Goal: Task Accomplishment & Management: Manage account settings

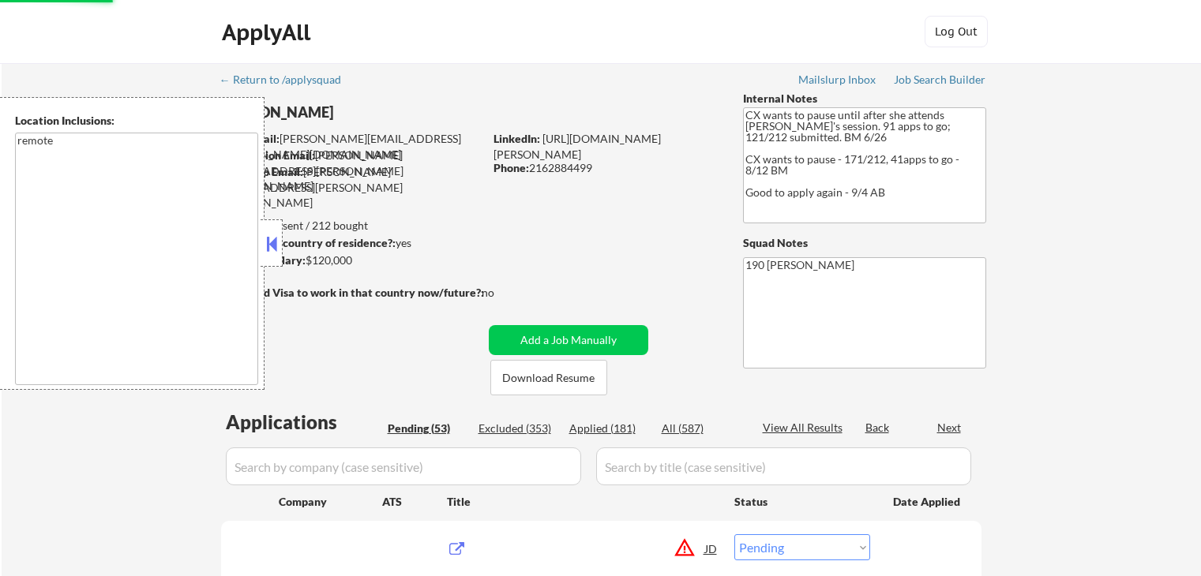
select select ""pending""
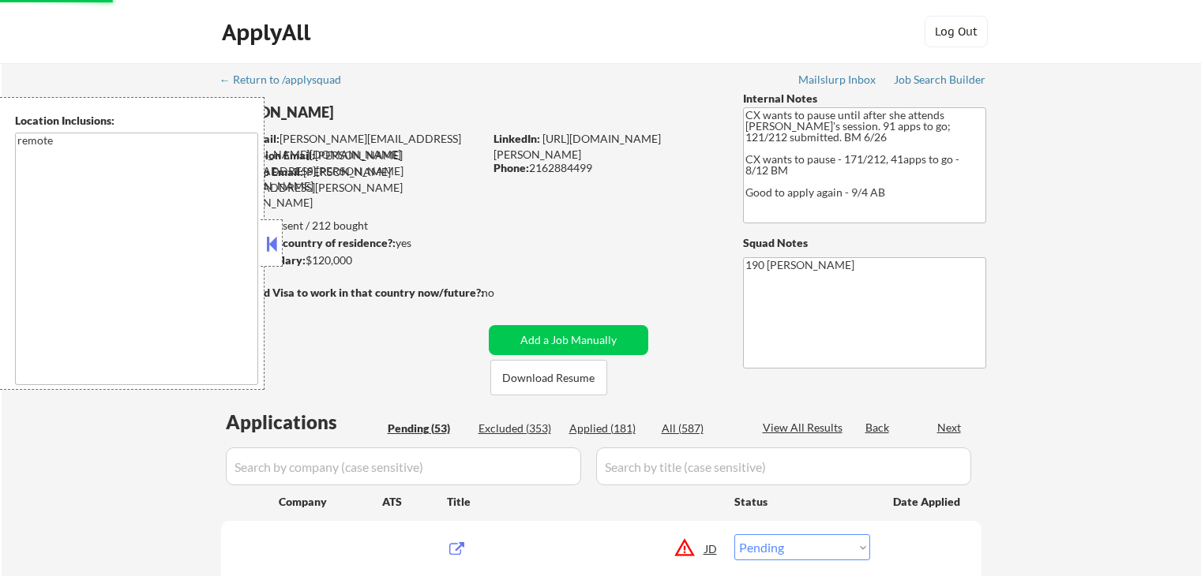
select select ""pending""
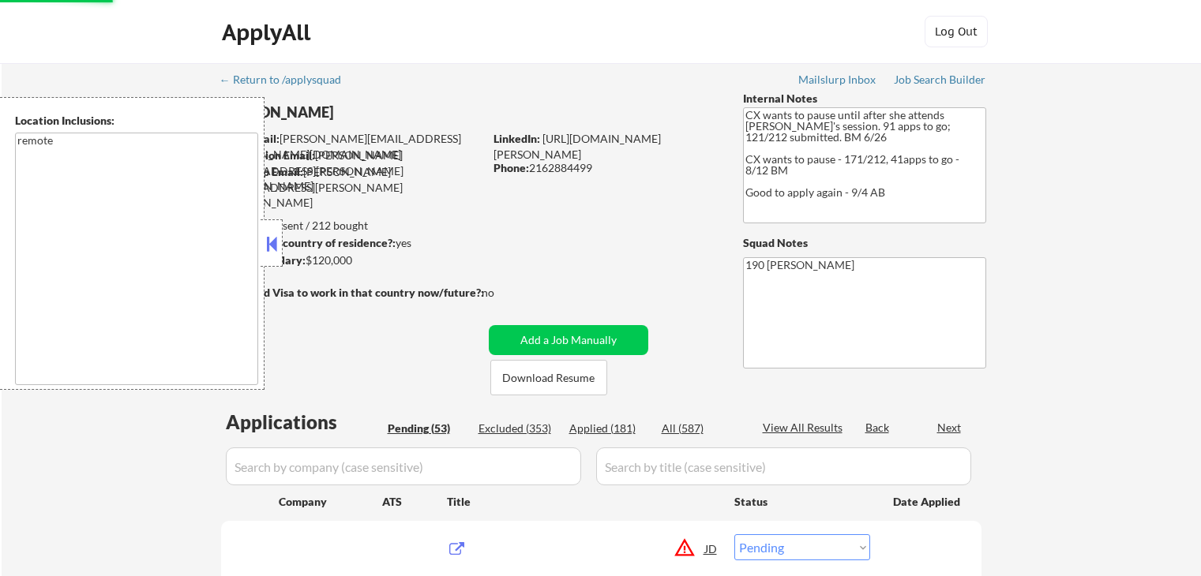
select select ""pending""
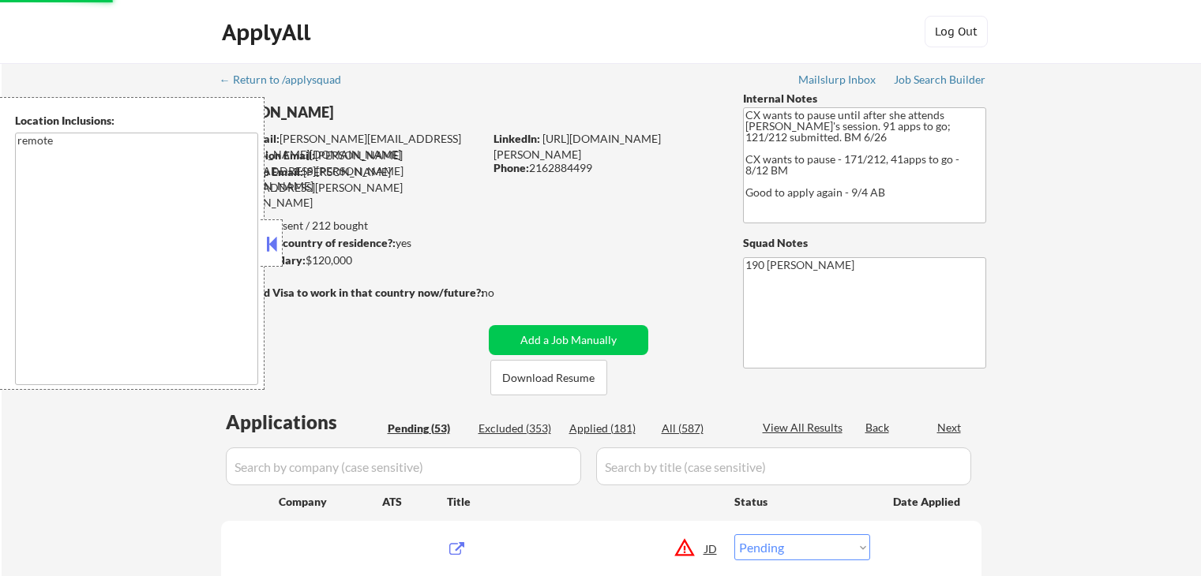
select select ""pending""
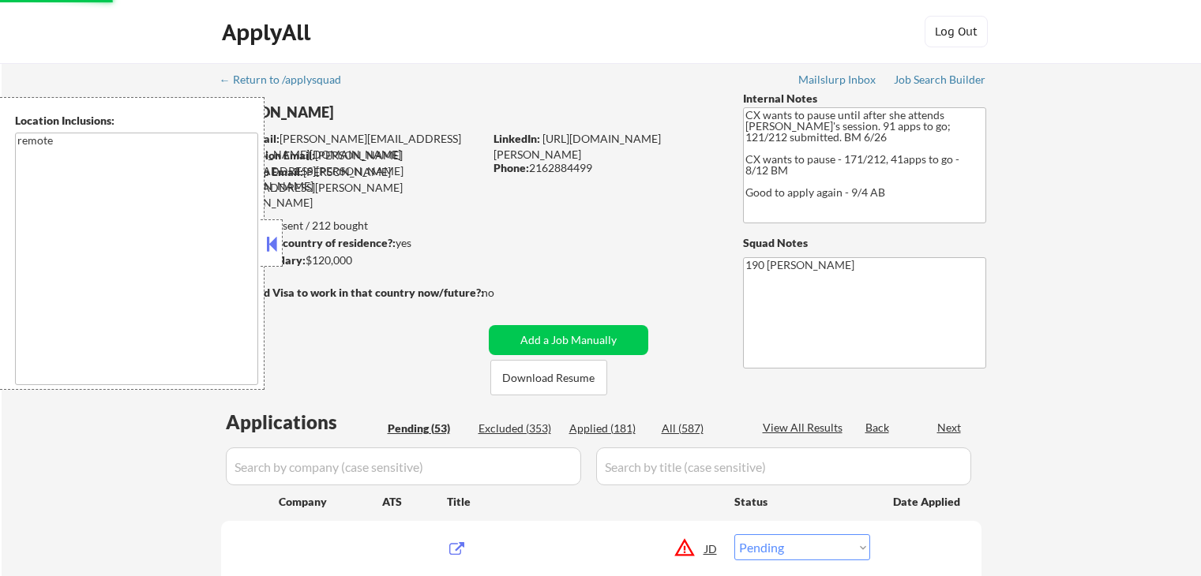
select select ""pending""
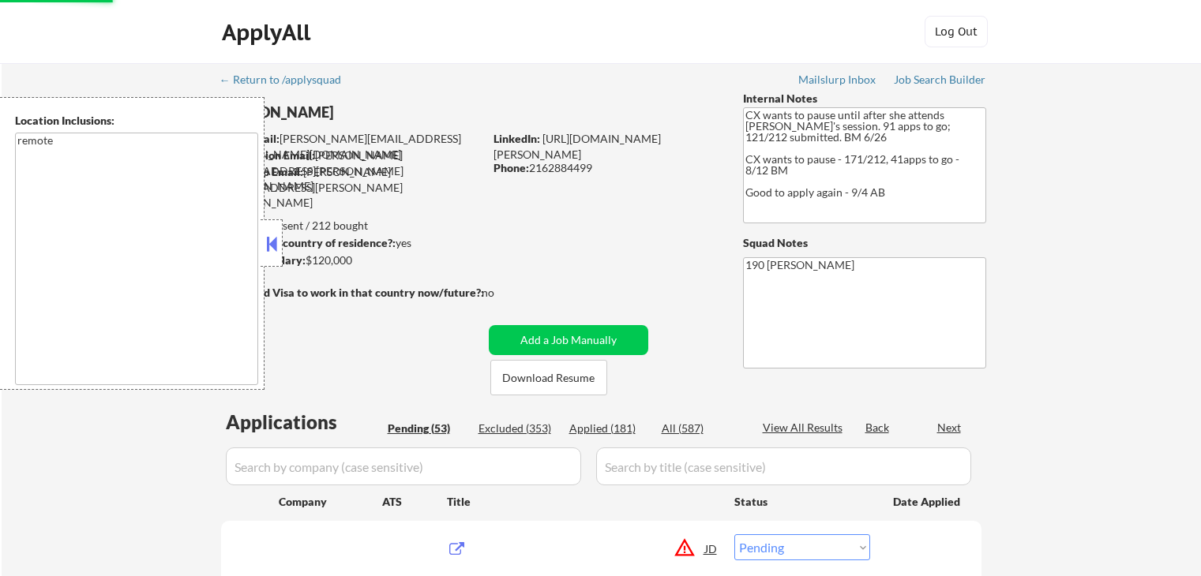
select select ""pending""
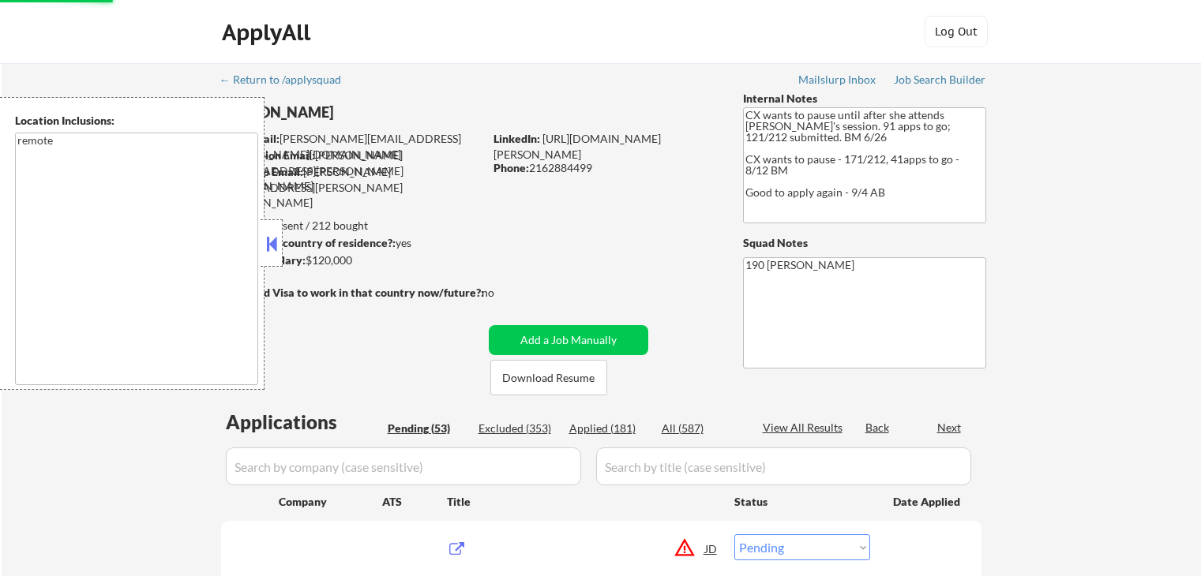
select select ""pending""
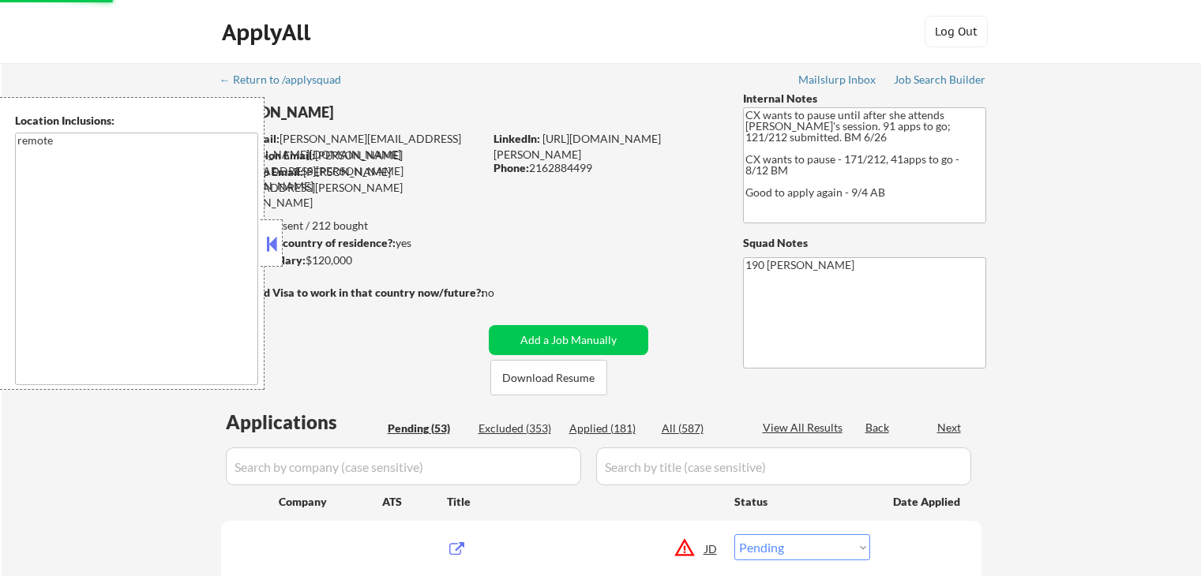
select select ""pending""
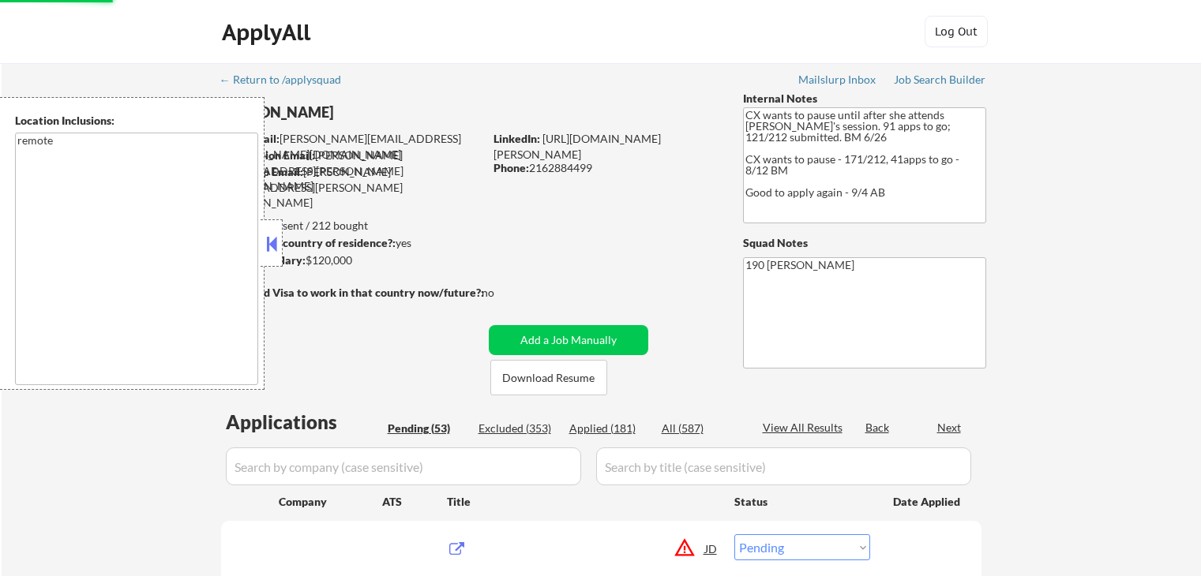
select select ""pending""
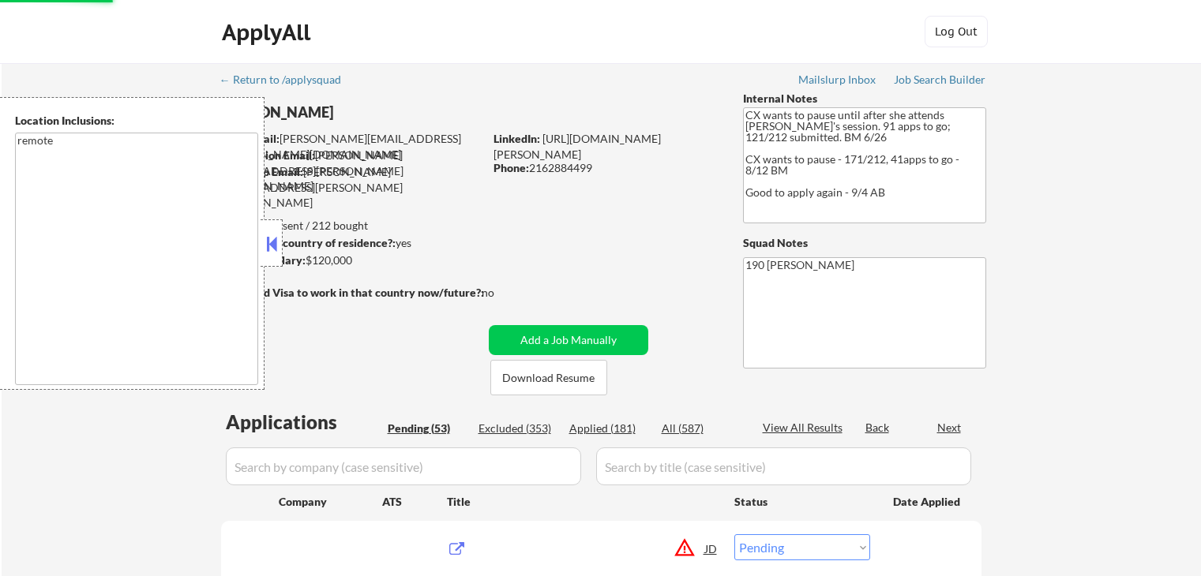
select select ""pending""
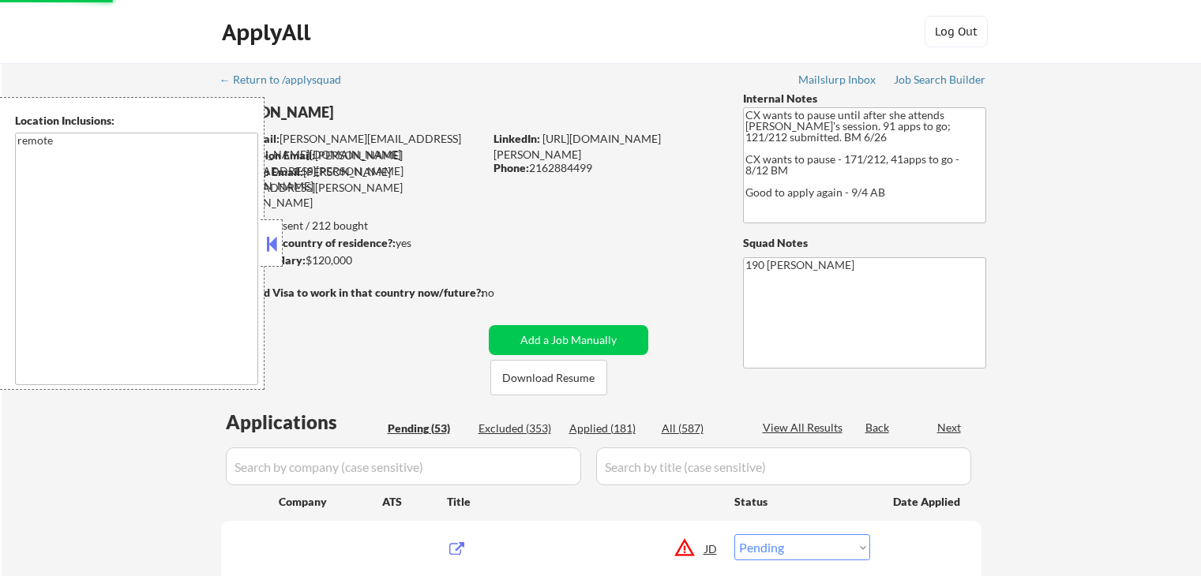
select select ""pending""
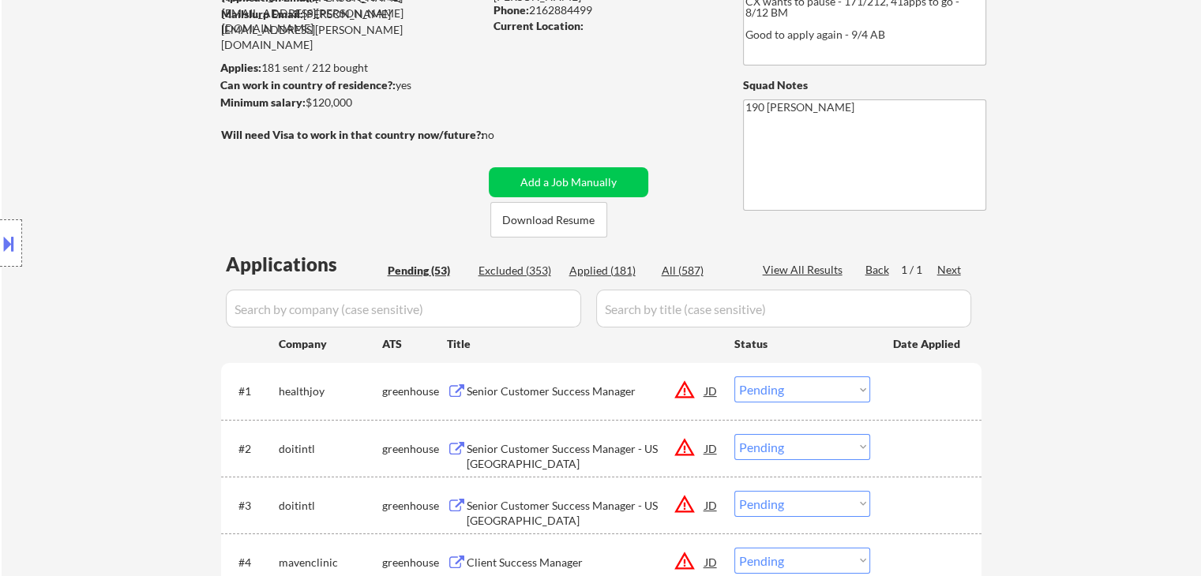
click at [609, 274] on div "Applied (181)" at bounding box center [608, 271] width 79 height 16
select select ""applied""
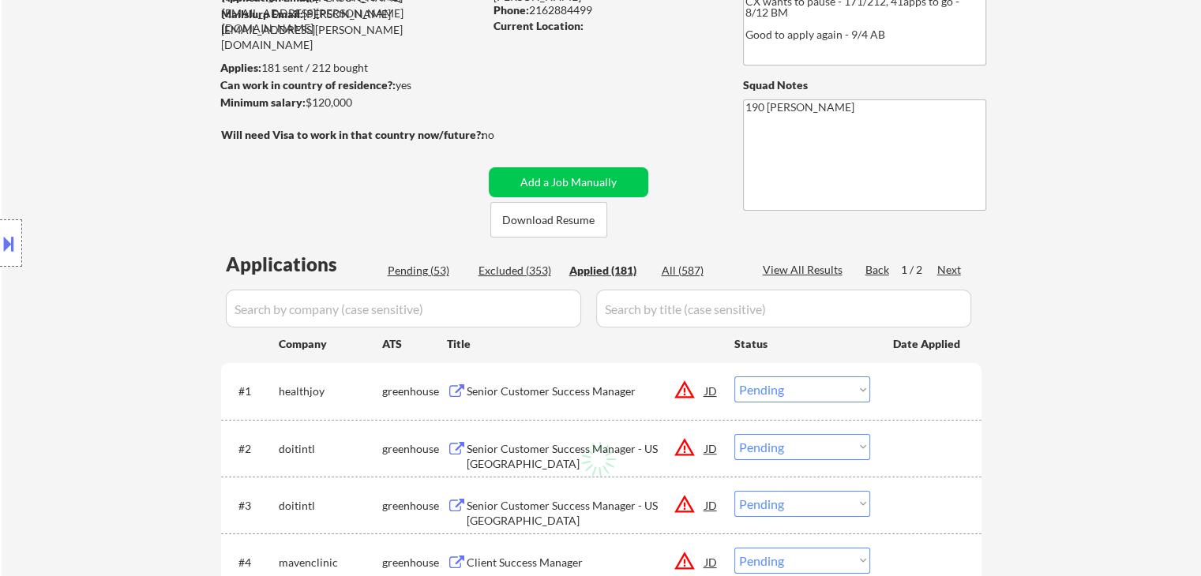
select select ""applied""
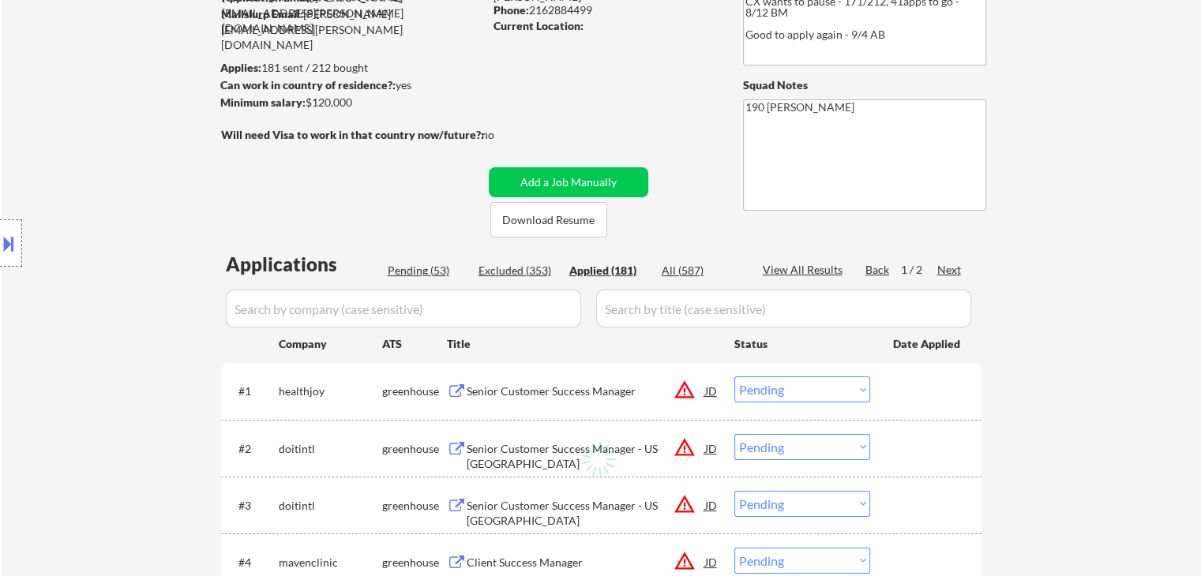
select select ""applied""
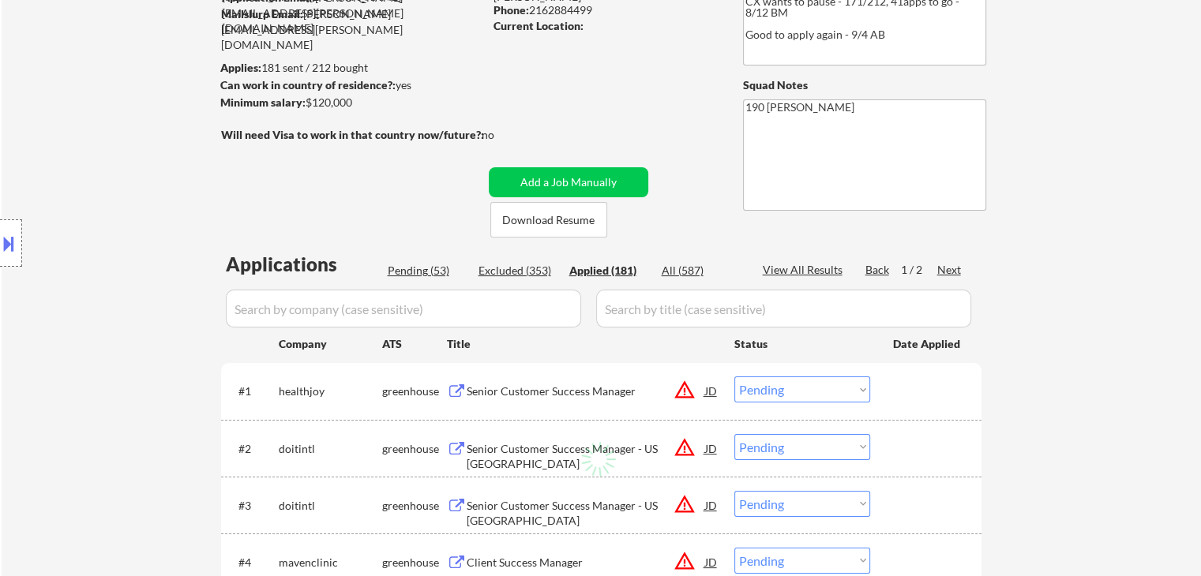
select select ""applied""
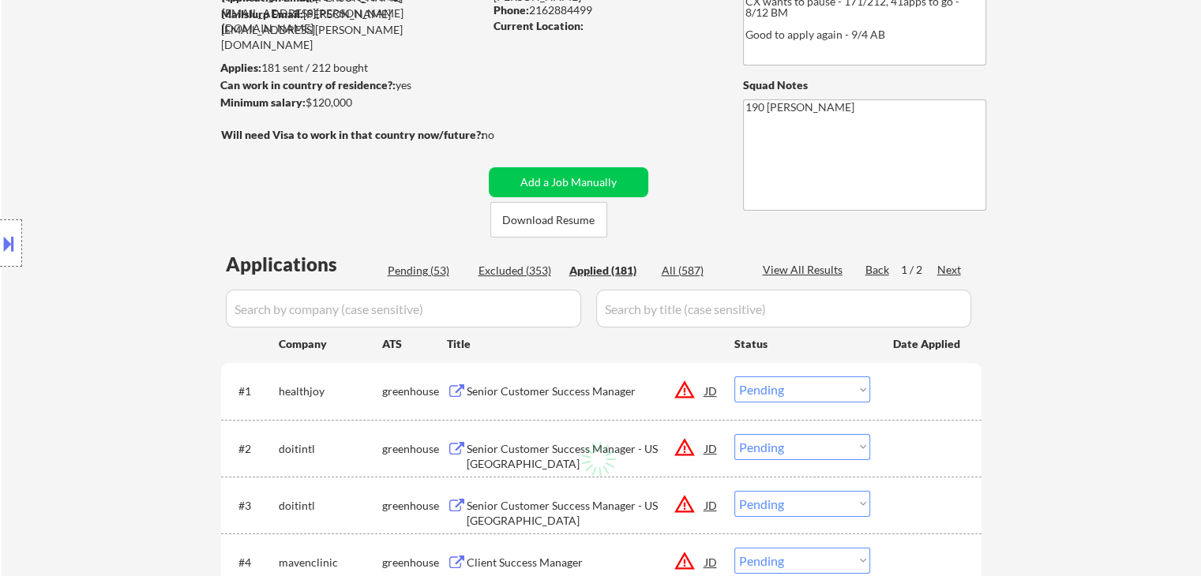
select select ""applied""
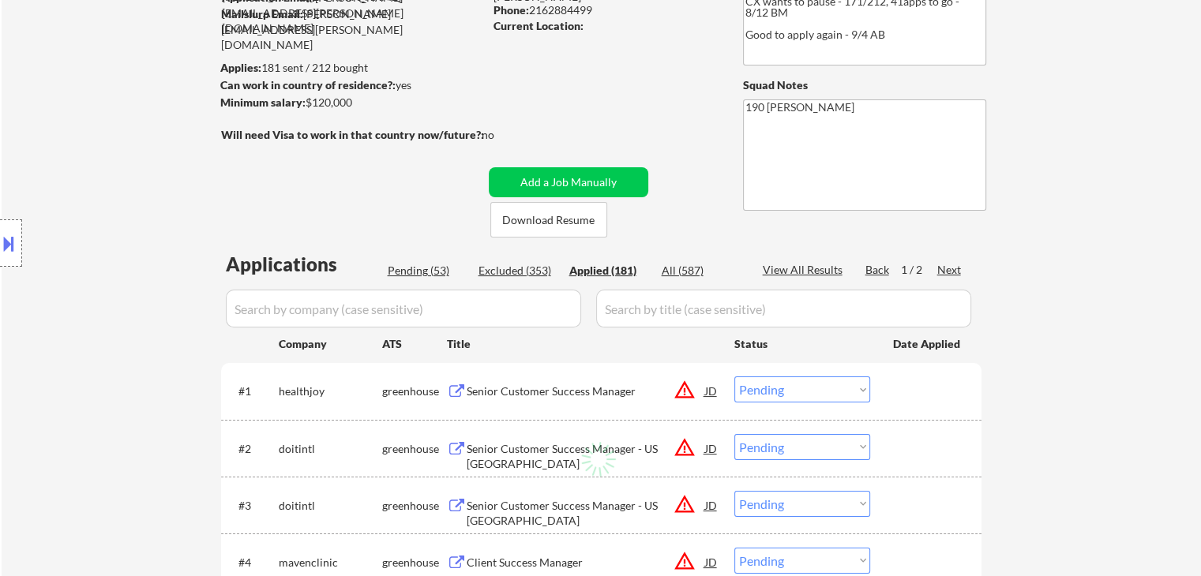
select select ""applied""
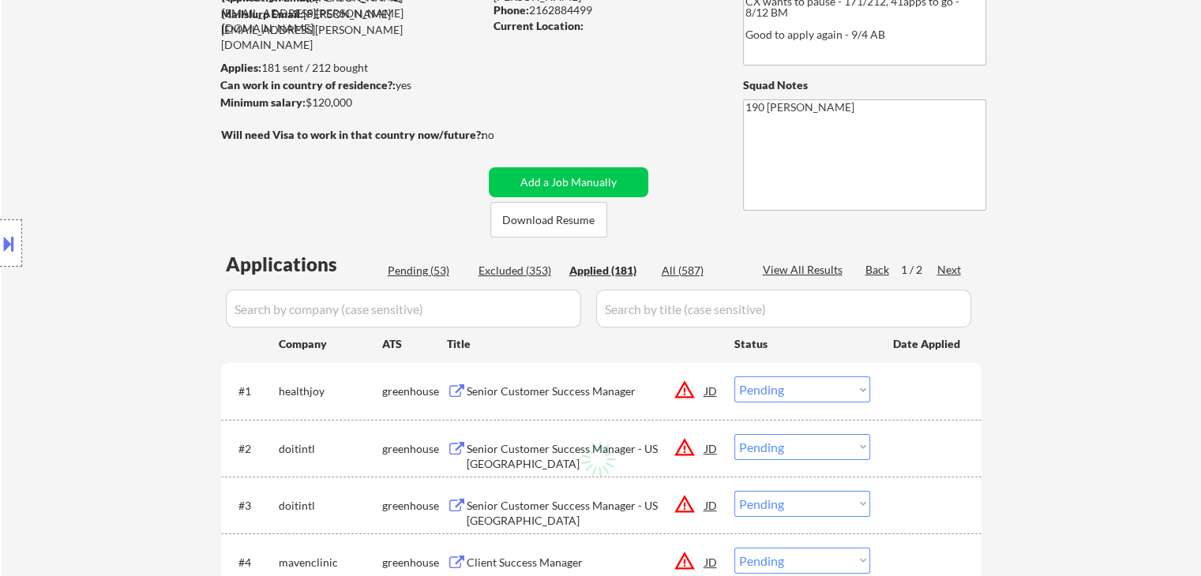
select select ""applied""
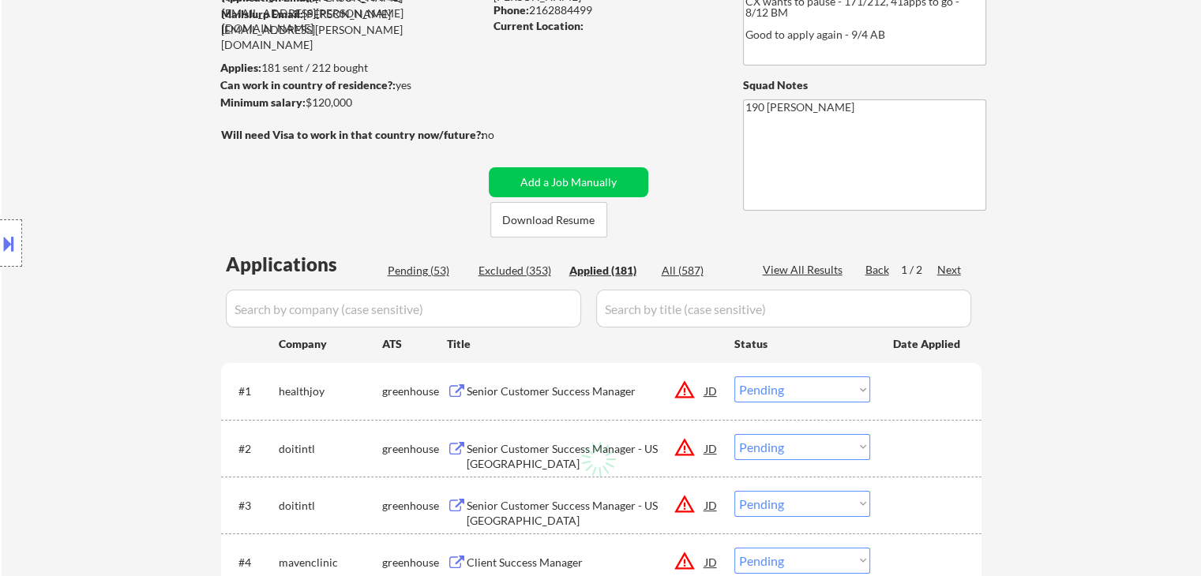
select select ""applied""
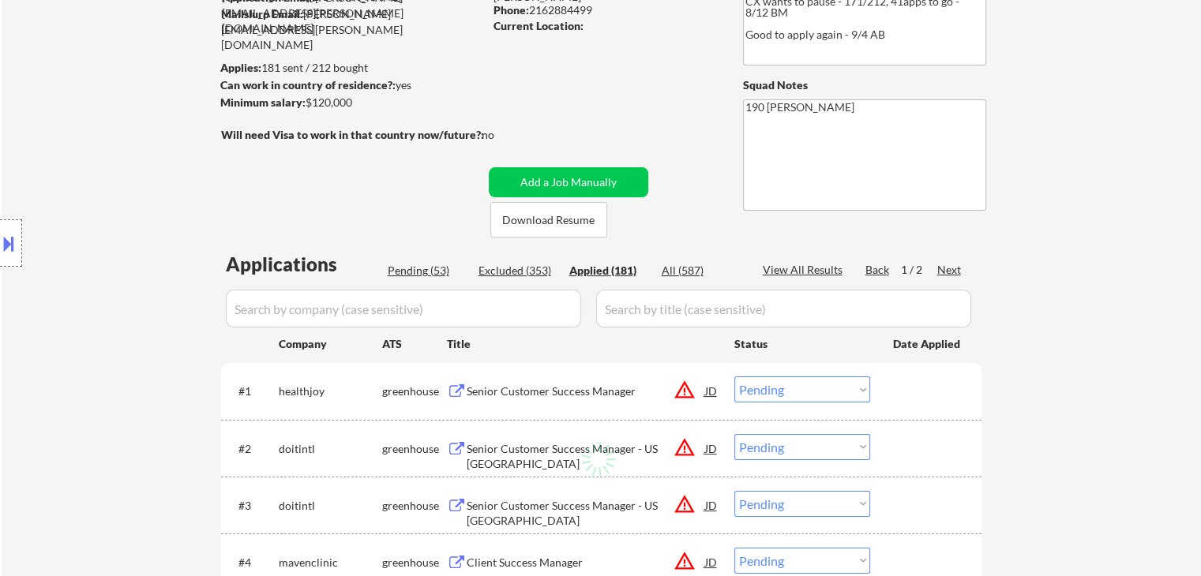
select select ""applied""
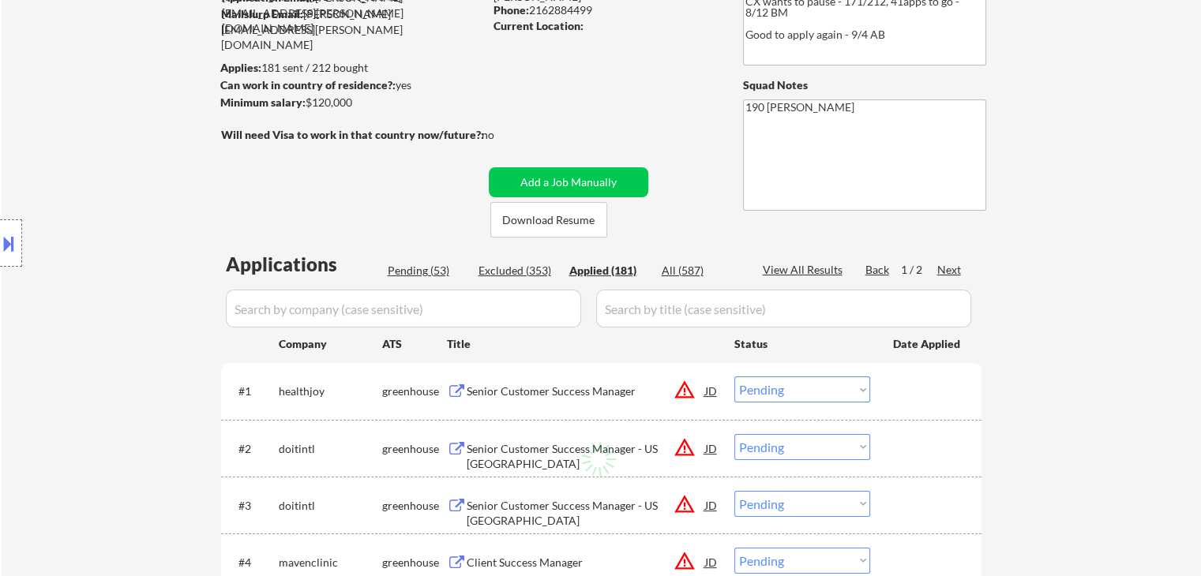
select select ""applied""
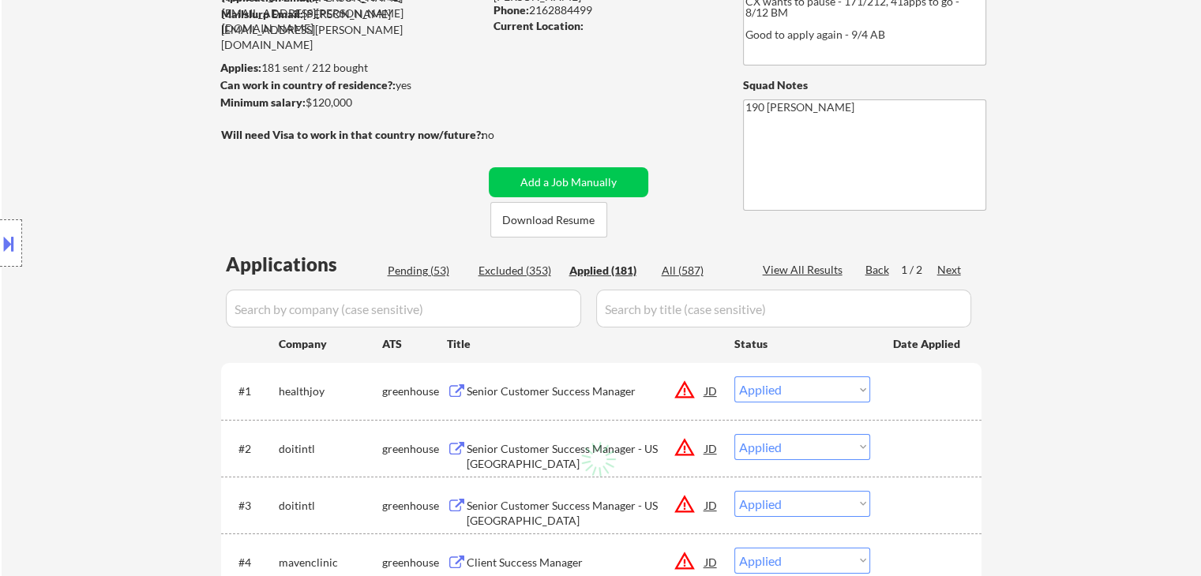
select select ""applied""
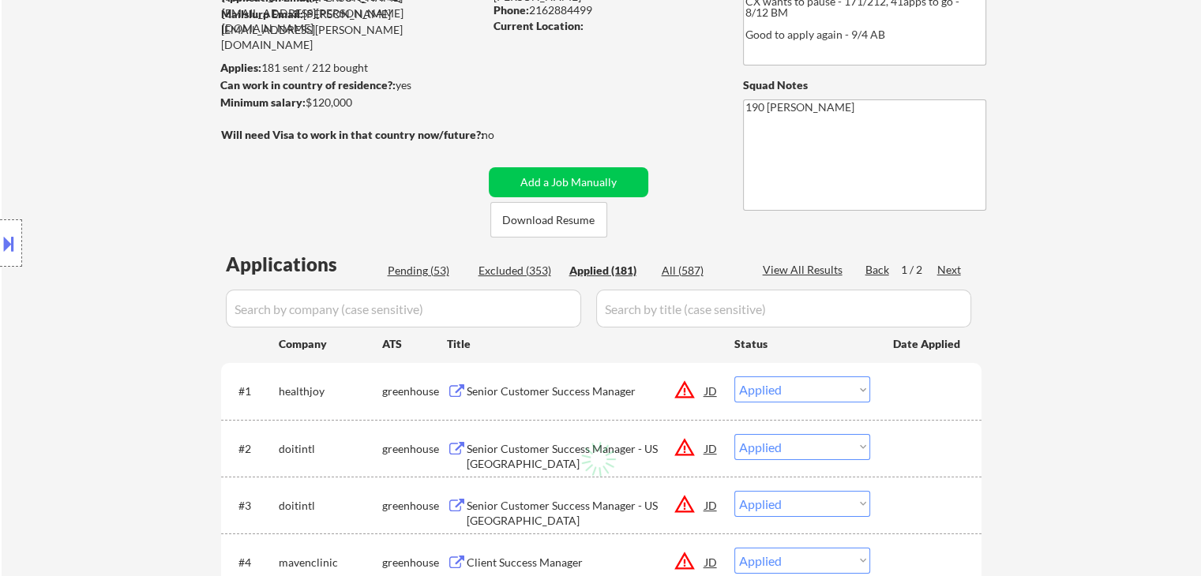
select select ""applied""
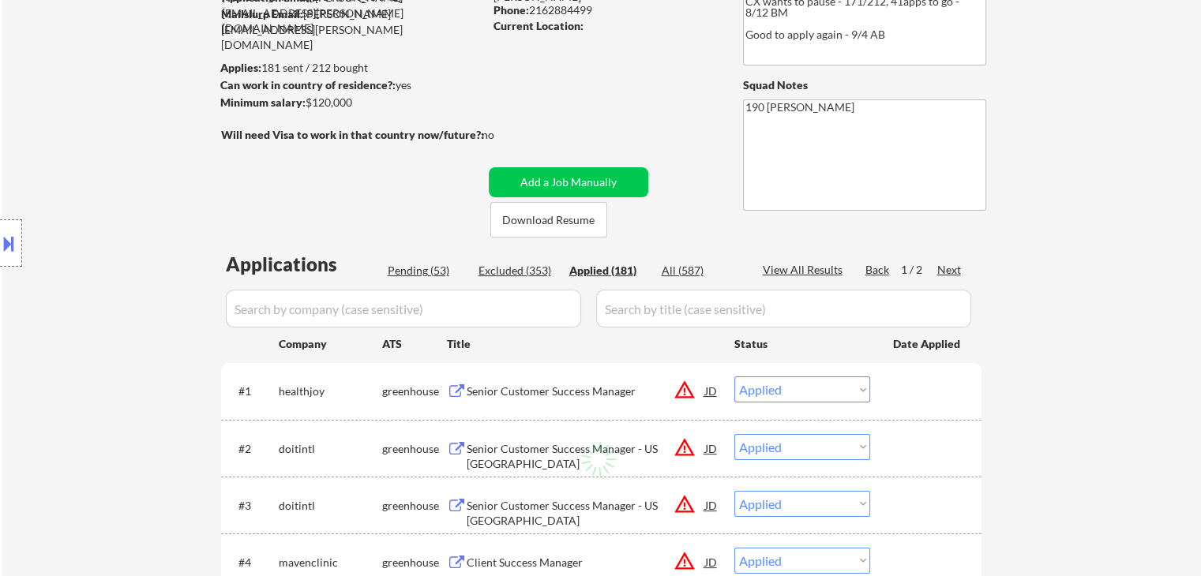
select select ""applied""
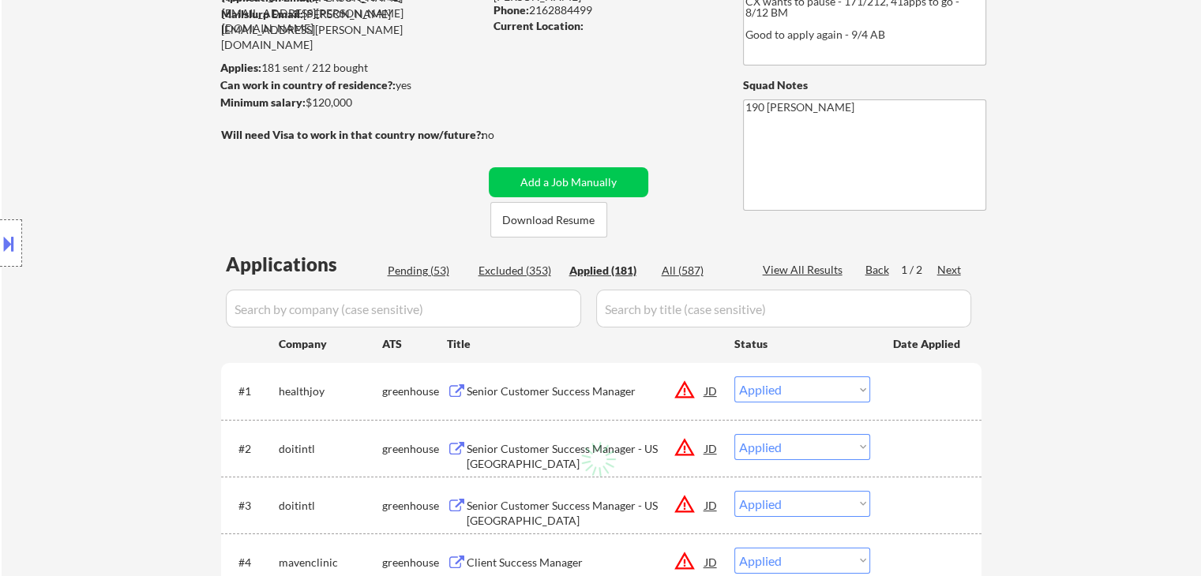
select select ""applied""
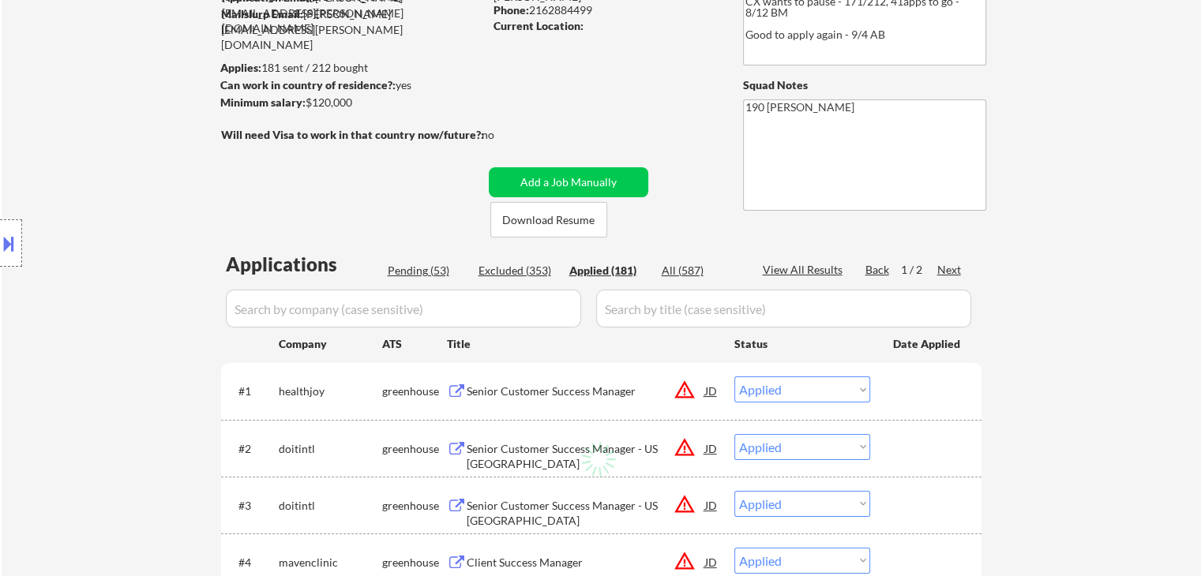
select select ""applied""
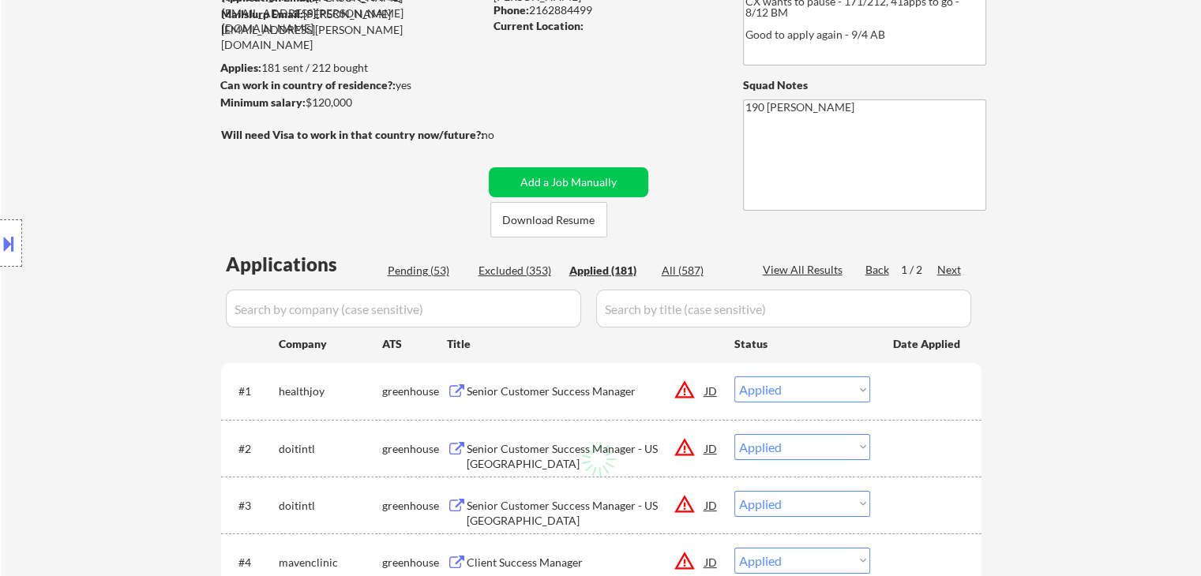
select select ""applied""
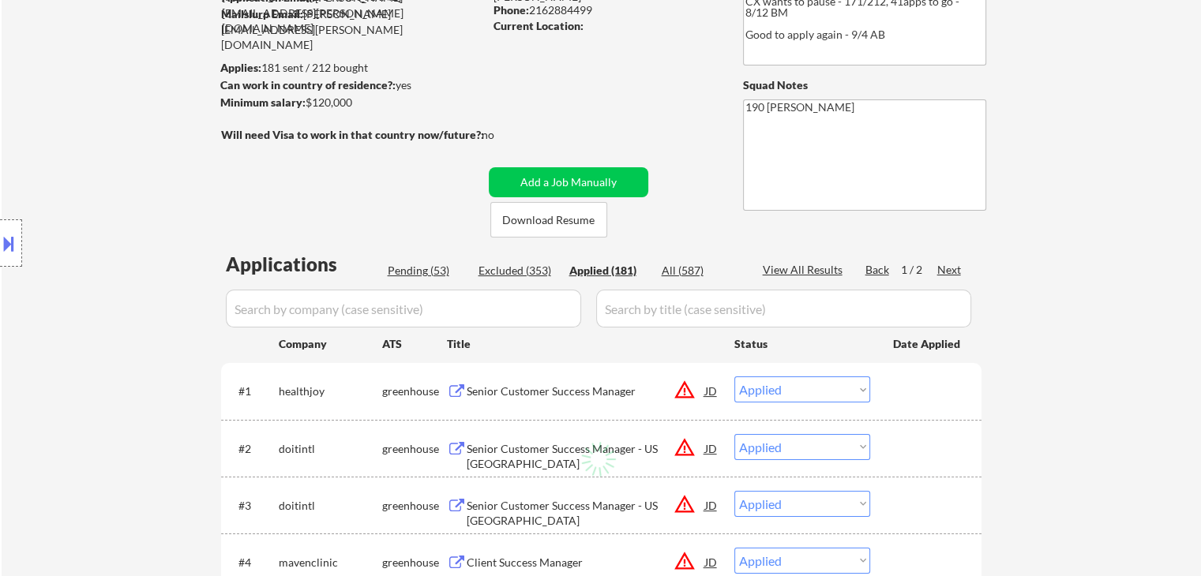
select select ""applied""
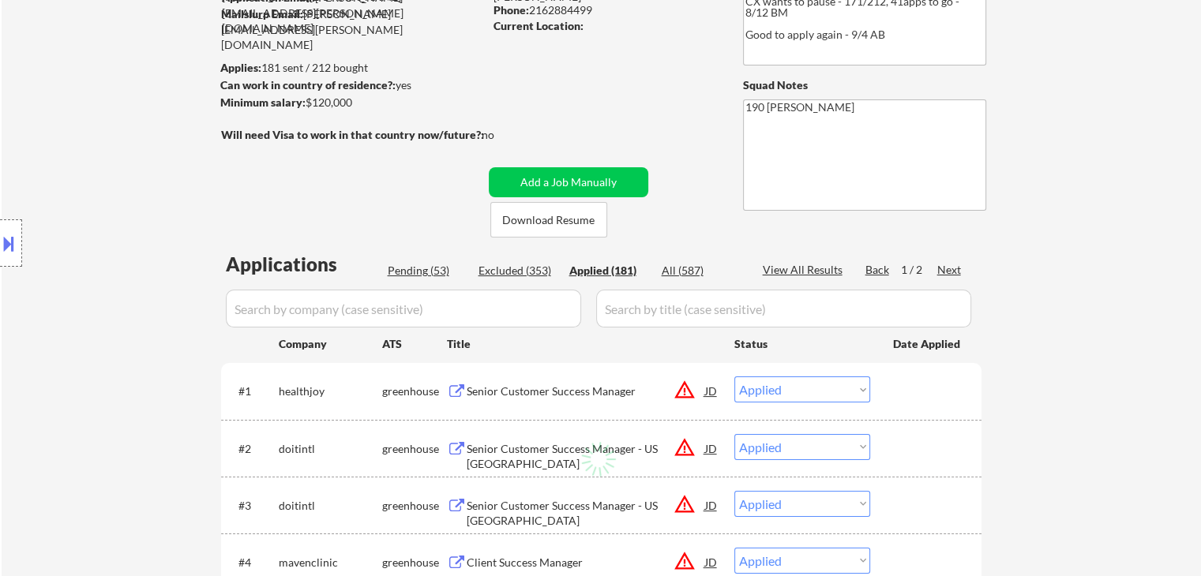
select select ""applied""
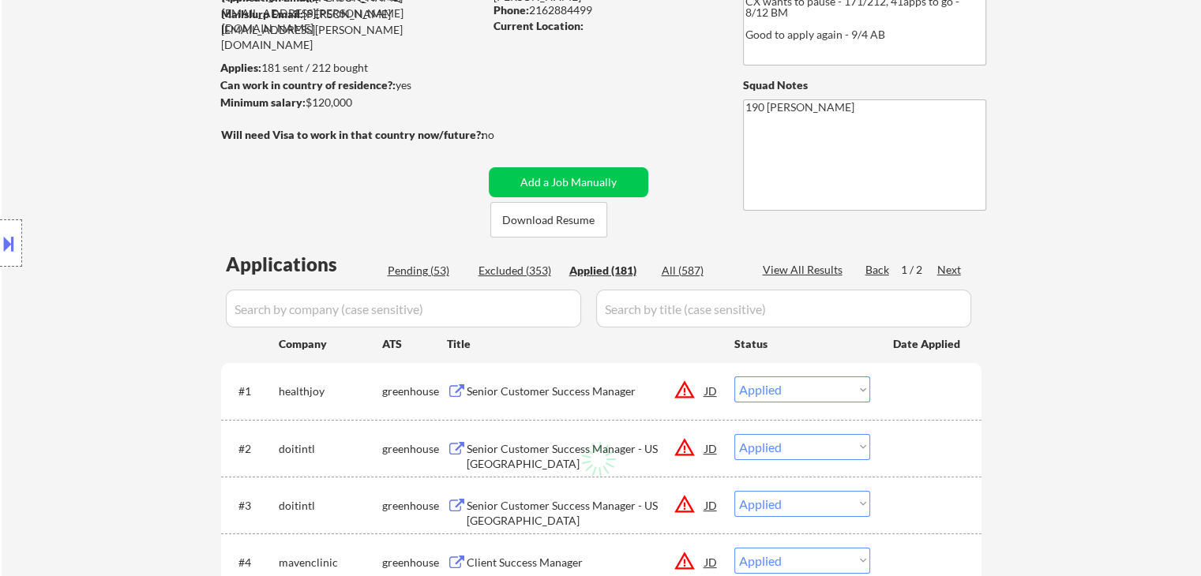
select select ""applied""
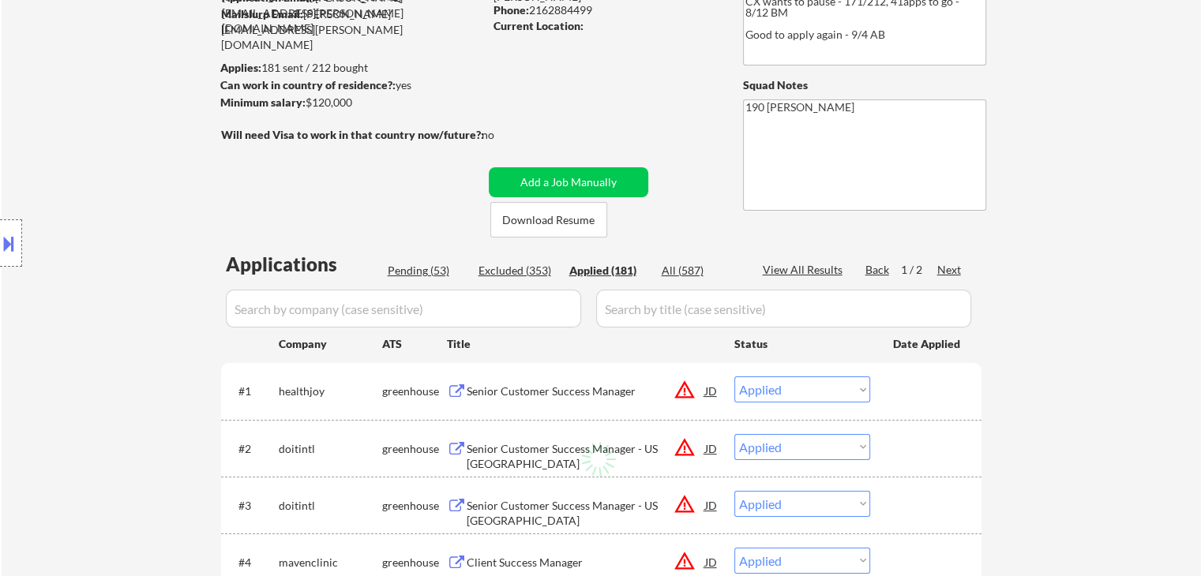
select select ""applied""
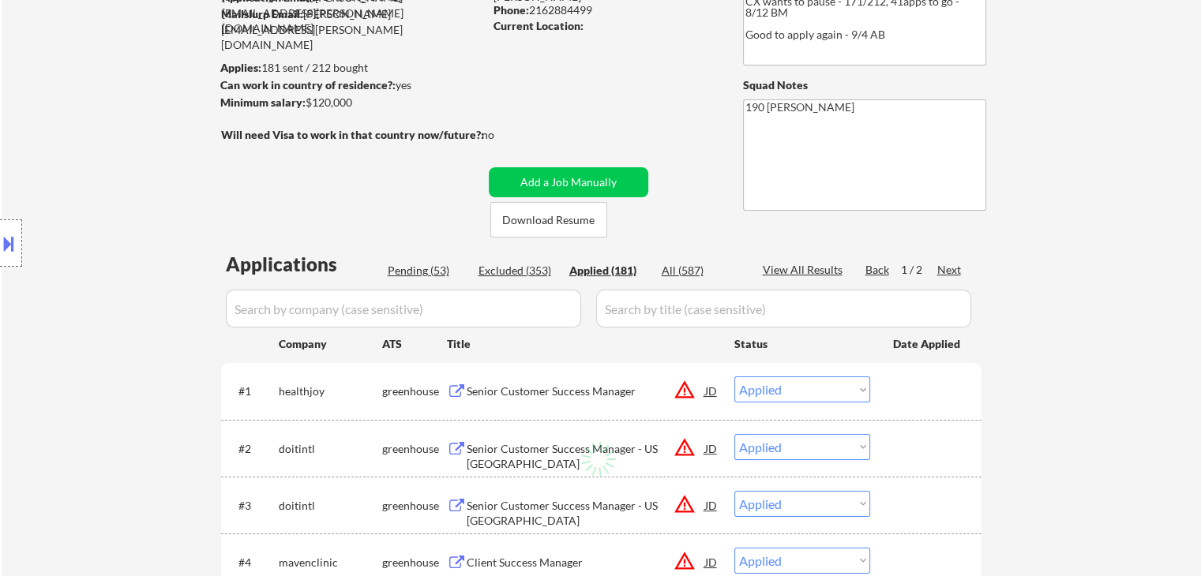
select select ""applied""
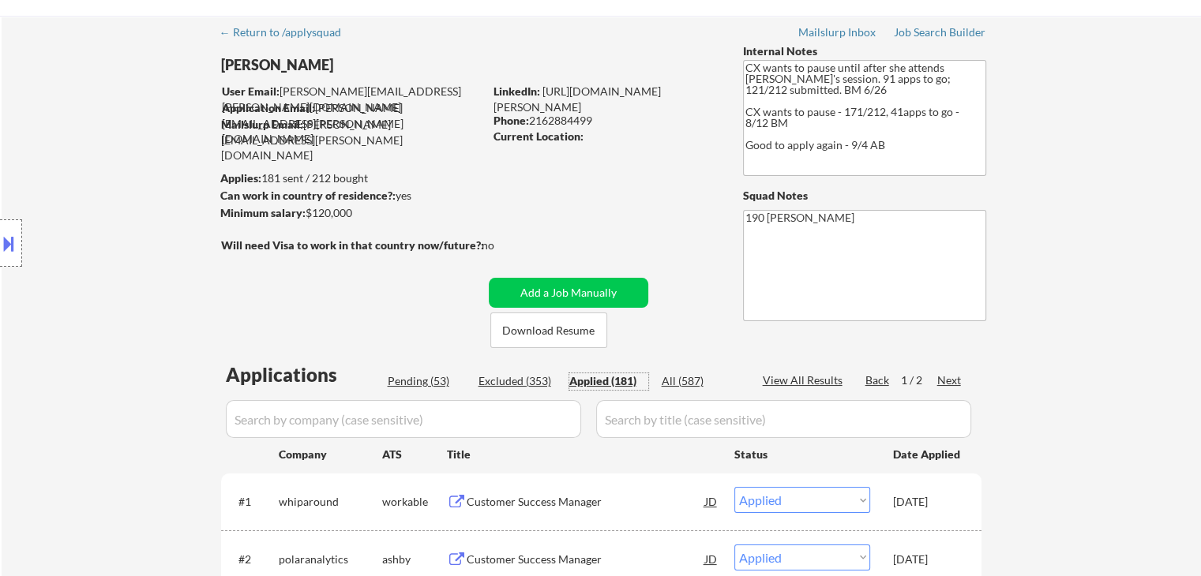
scroll to position [0, 0]
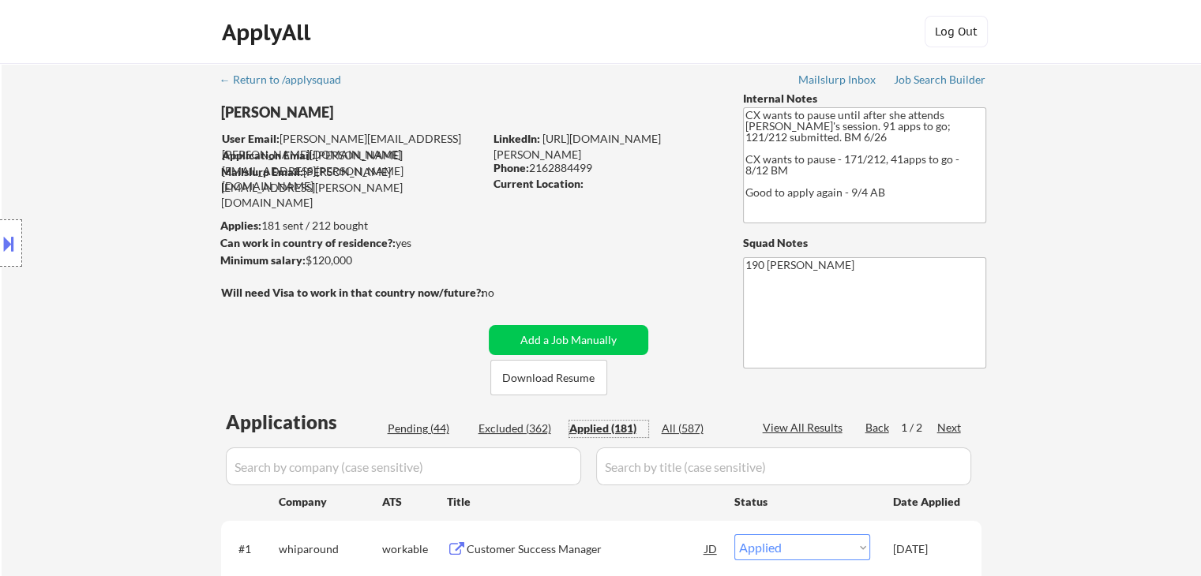
click at [406, 471] on input "input" at bounding box center [403, 467] width 355 height 38
paste input "nash"
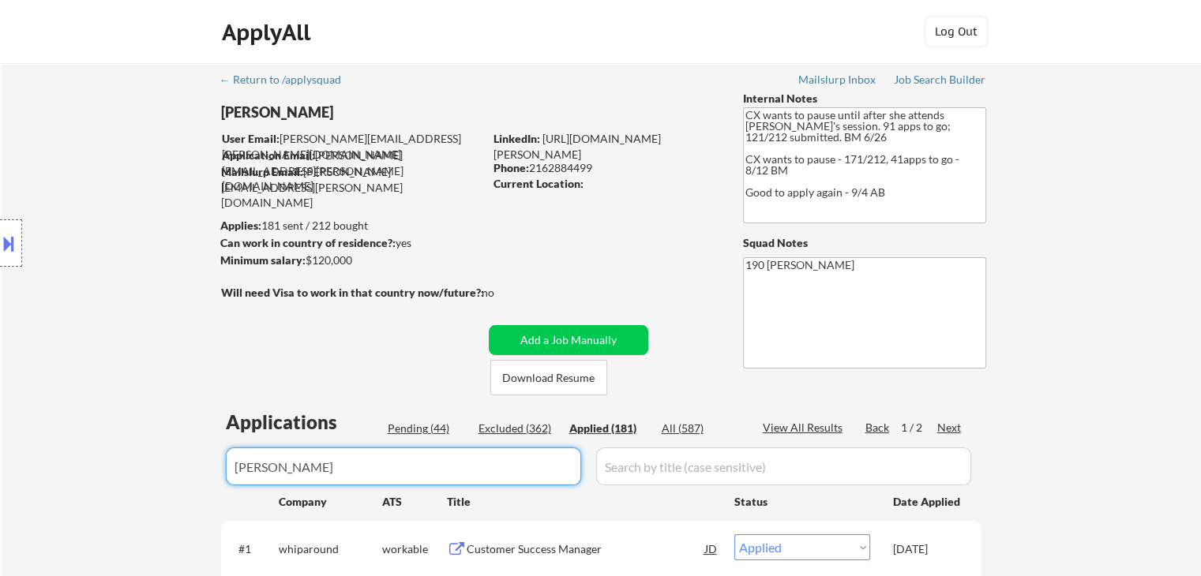
type input "nash"
click at [524, 431] on div "Excluded (362)" at bounding box center [517, 429] width 79 height 16
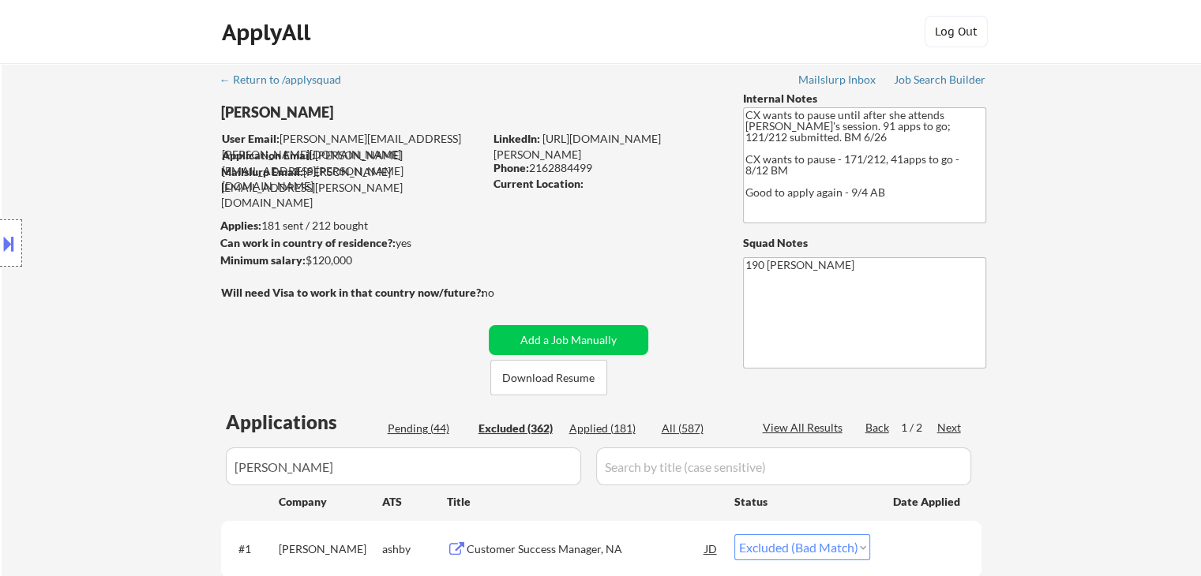
click at [689, 423] on div "All (587)" at bounding box center [701, 429] width 79 height 16
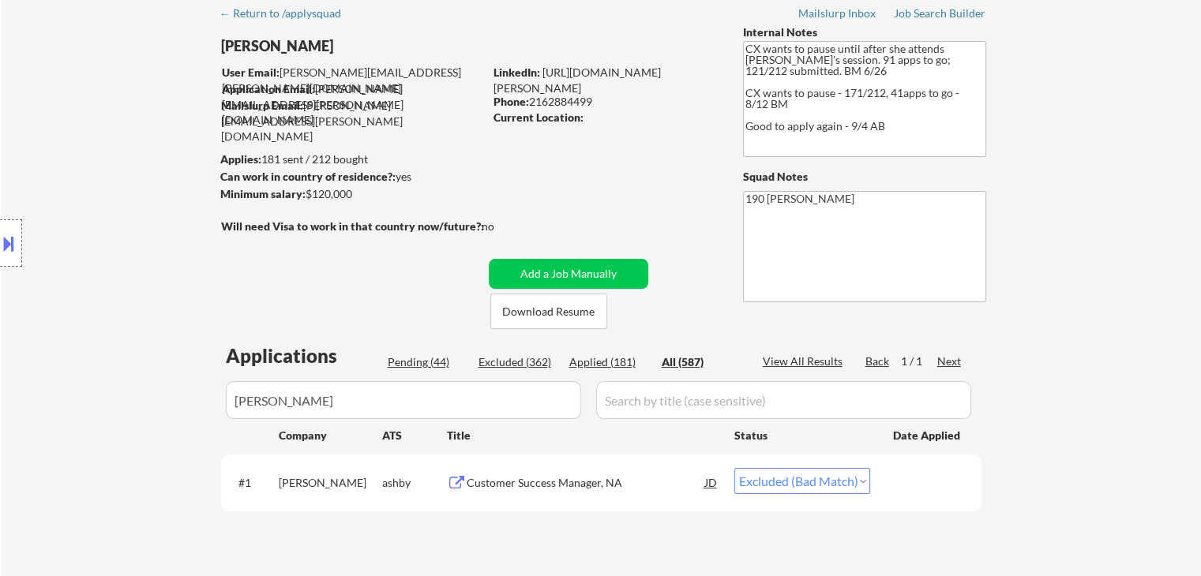
scroll to position [158, 0]
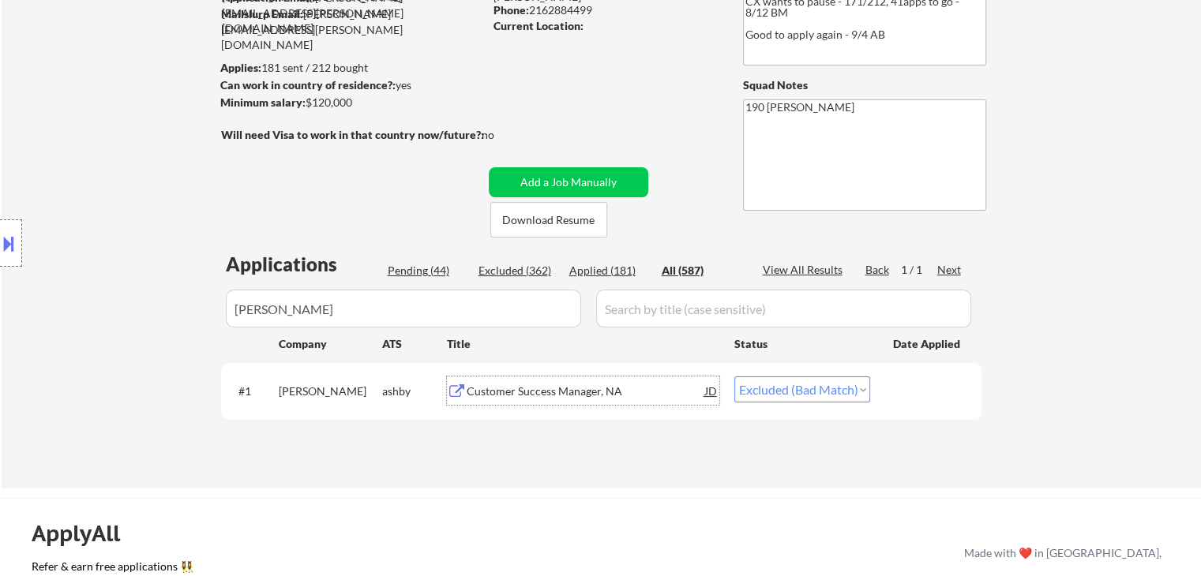
click at [605, 389] on div "Customer Success Manager, NA" at bounding box center [586, 392] width 238 height 16
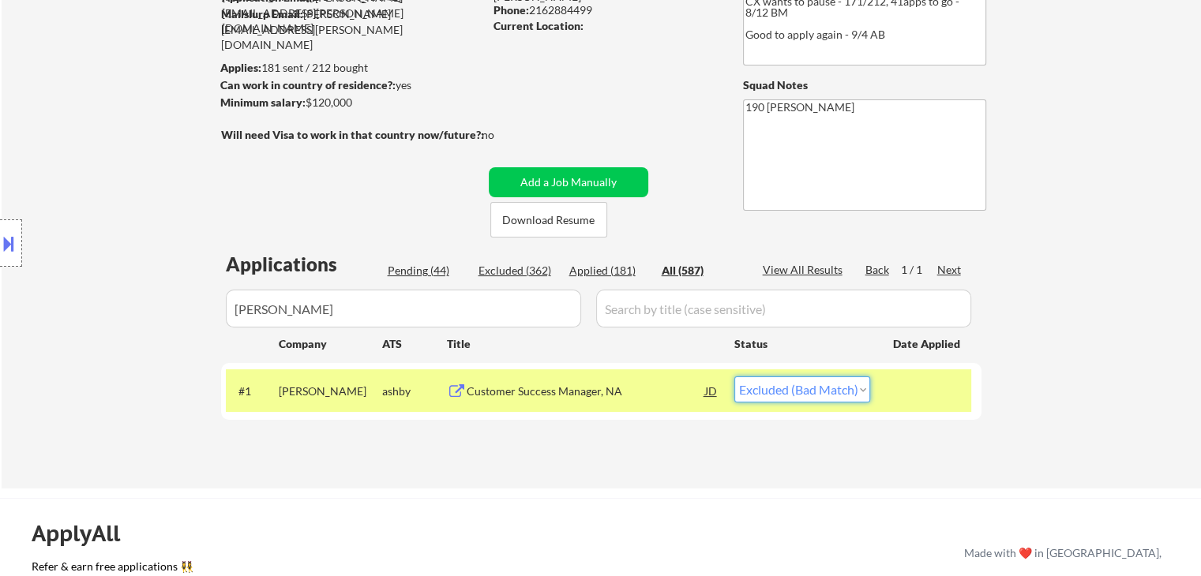
click at [779, 392] on select "Choose an option... Pending Applied Excluded (Questions) Excluded (Expired) Exc…" at bounding box center [802, 390] width 136 height 26
select select ""applied""
click at [734, 377] on select "Choose an option... Pending Applied Excluded (Questions) Excluded (Expired) Exc…" at bounding box center [802, 390] width 136 height 26
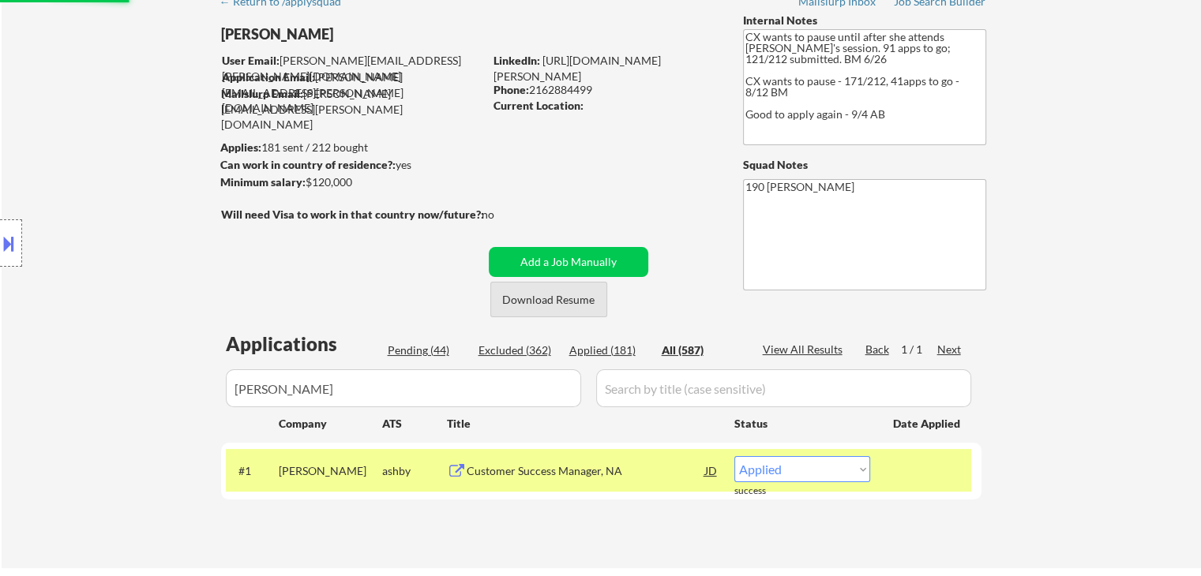
scroll to position [79, 0]
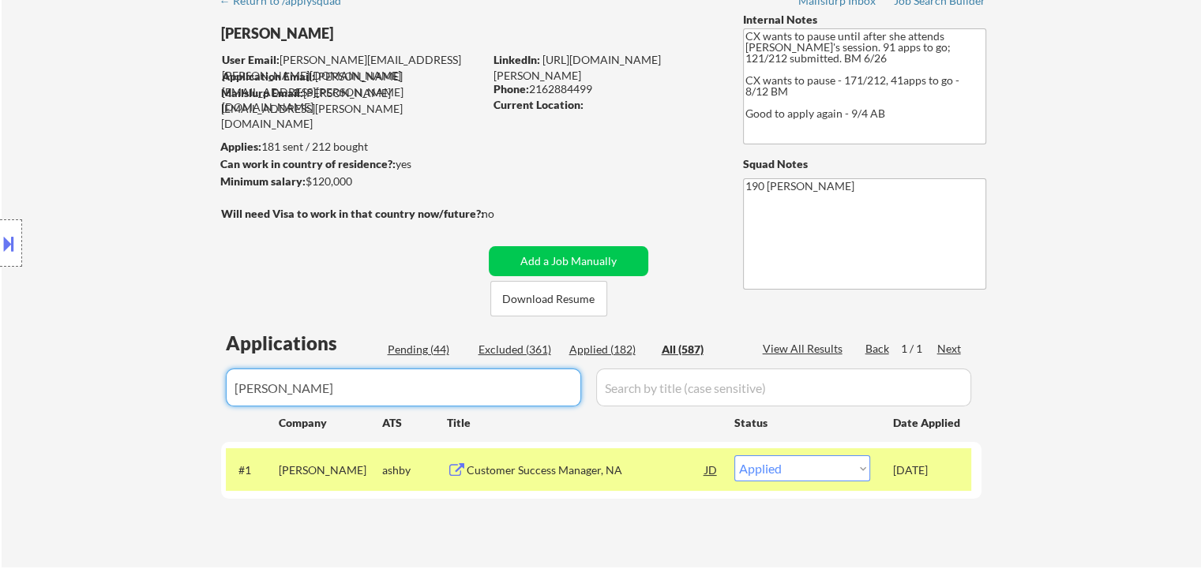
drag, startPoint x: 467, startPoint y: 375, endPoint x: 0, endPoint y: 418, distance: 469.4
select select ""excluded__expired_""
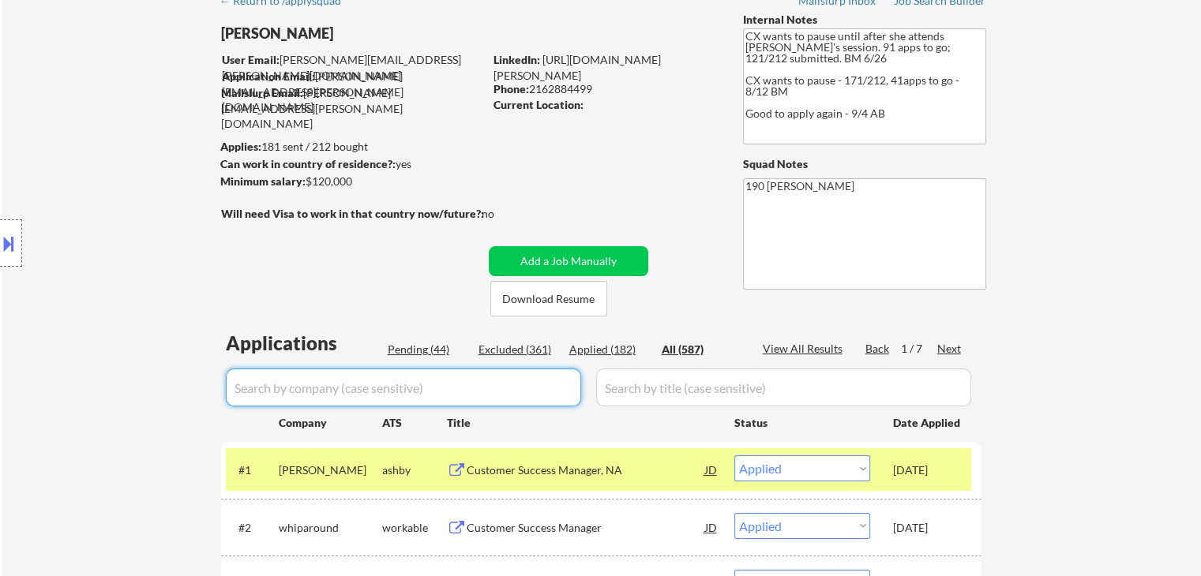
click at [599, 345] on div "Applied (182)" at bounding box center [608, 350] width 79 height 16
select select ""applied""
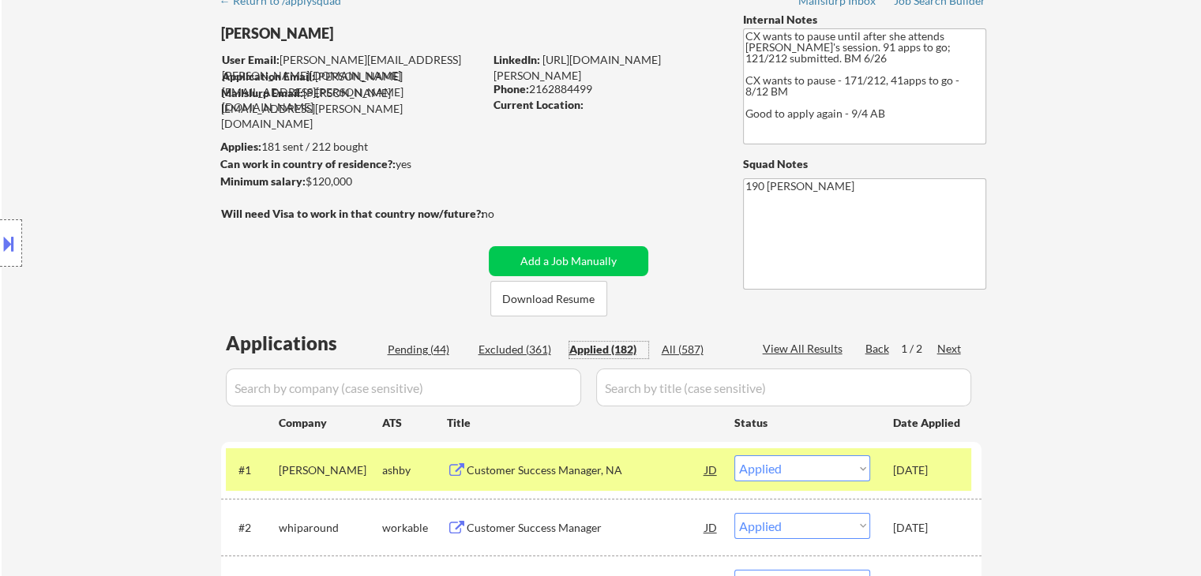
click at [400, 386] on input "input" at bounding box center [403, 388] width 355 height 38
paste input "litify"
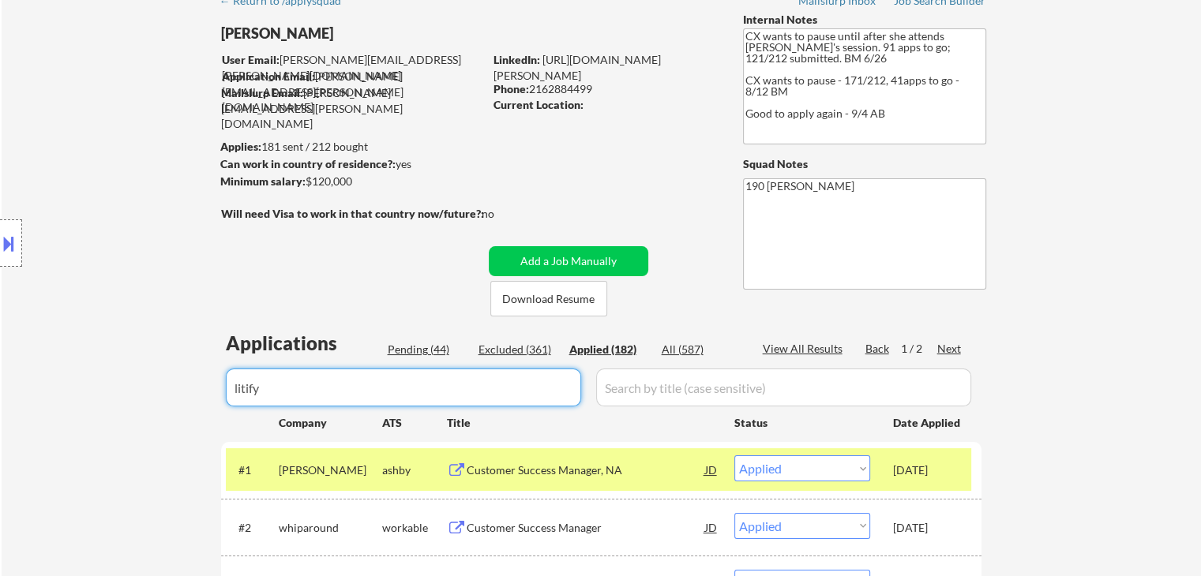
type input "litify"
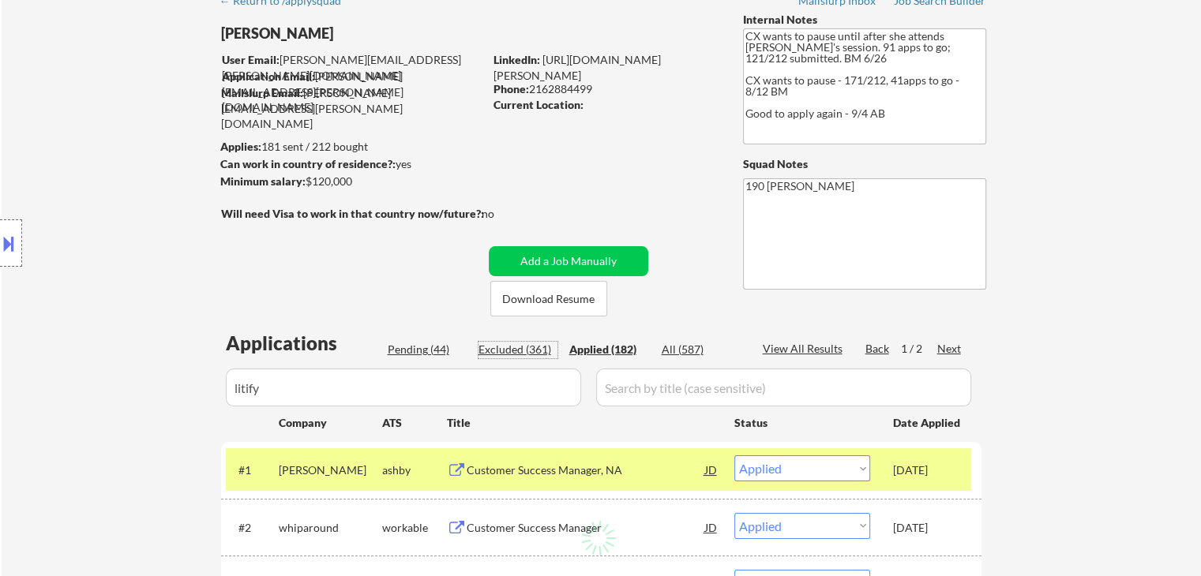
click at [681, 346] on div "All (587)" at bounding box center [701, 350] width 79 height 16
select select ""excluded__bad_match_""
select select ""excluded__expired_""
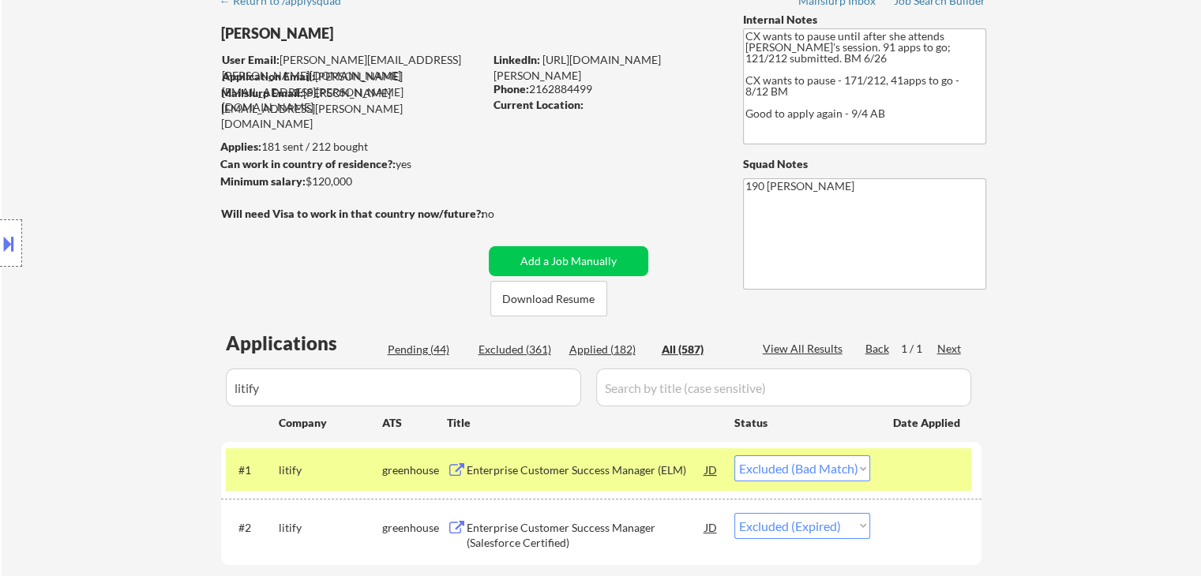
click at [799, 467] on select "Choose an option... Pending Applied Excluded (Questions) Excluded (Expired) Exc…" at bounding box center [802, 469] width 136 height 26
select select ""excluded__salary_""
click at [734, 456] on select "Choose an option... Pending Applied Excluded (Questions) Excluded (Expired) Exc…" at bounding box center [802, 469] width 136 height 26
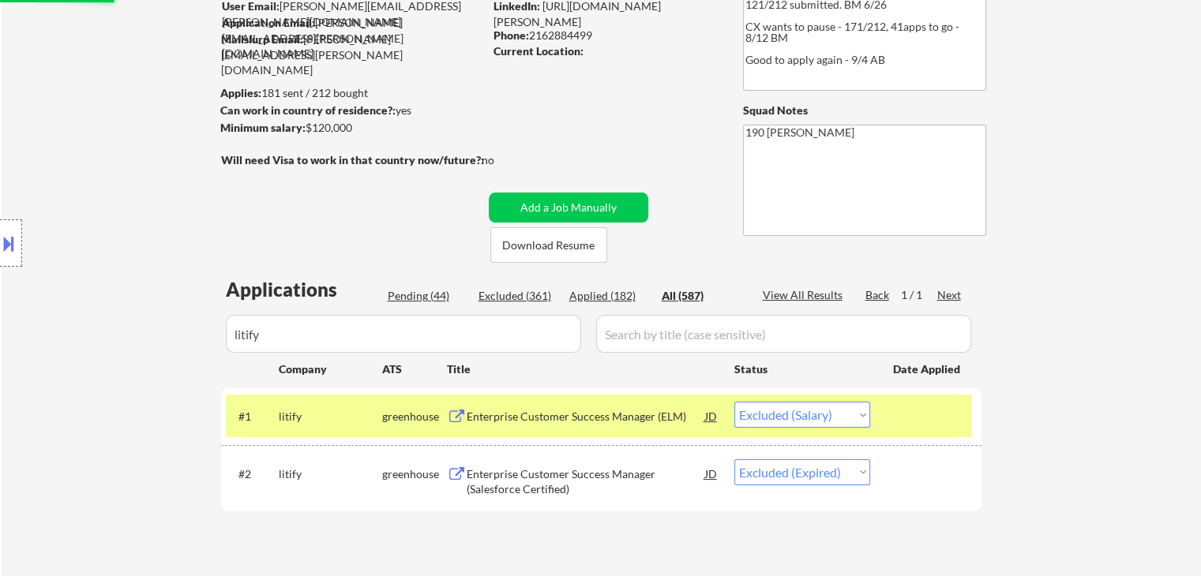
scroll to position [158, 0]
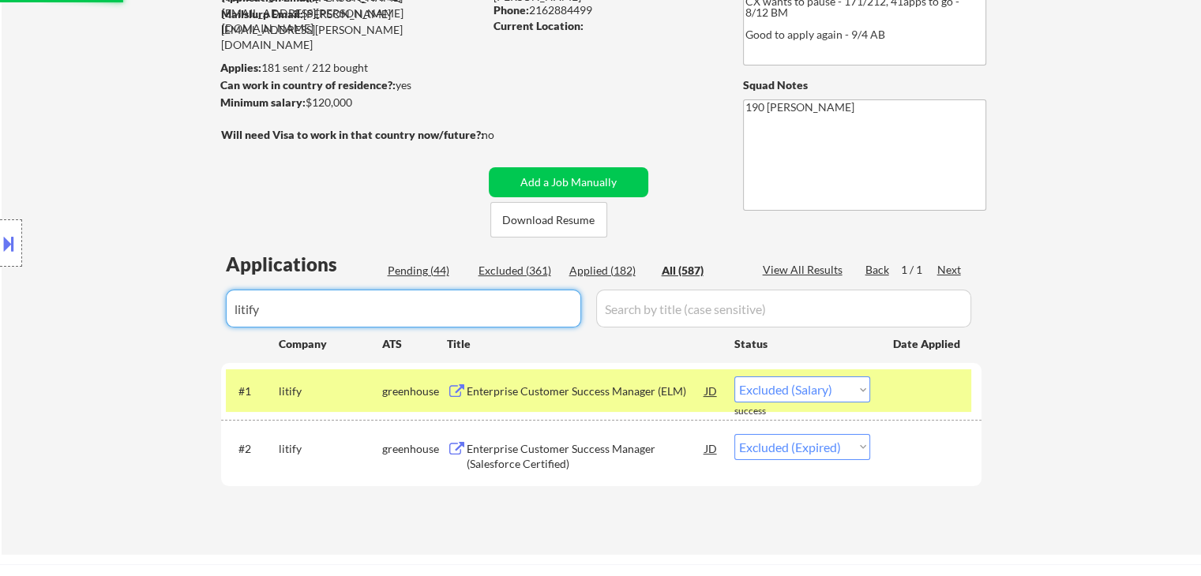
drag, startPoint x: 403, startPoint y: 313, endPoint x: 0, endPoint y: 314, distance: 402.7
click at [0, 313] on body "← Return to /applysquad Mailslurp Inbox Job Search Builder Lois Robinson User E…" at bounding box center [600, 130] width 1201 height 576
select select ""applied""
select select ""excluded__expired_""
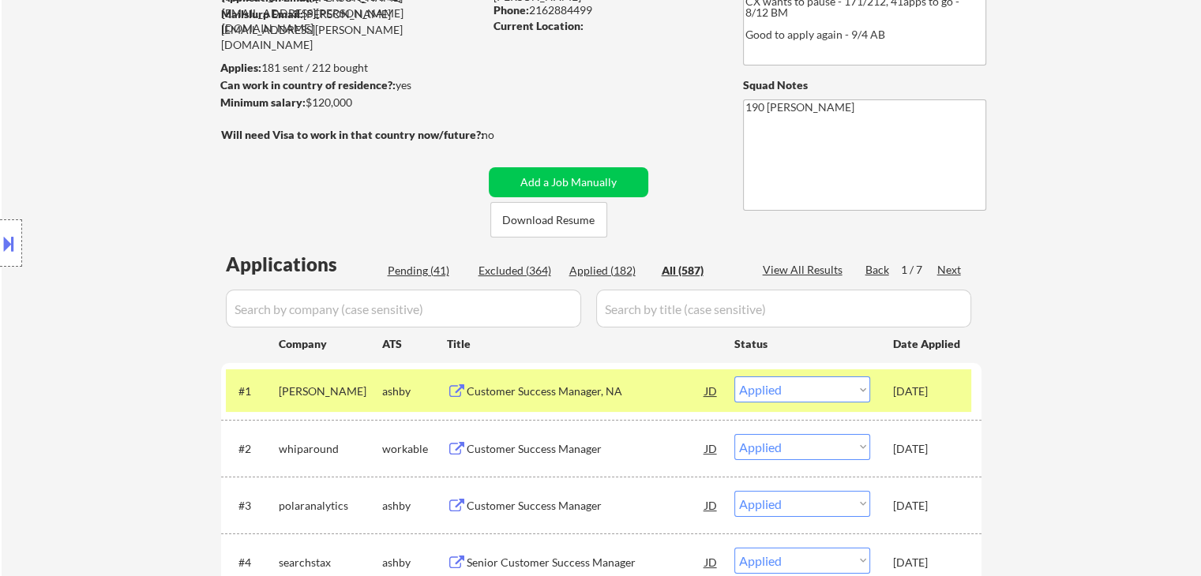
select select ""applied""
click at [614, 273] on div "Applied (183)" at bounding box center [608, 271] width 79 height 16
select select ""applied""
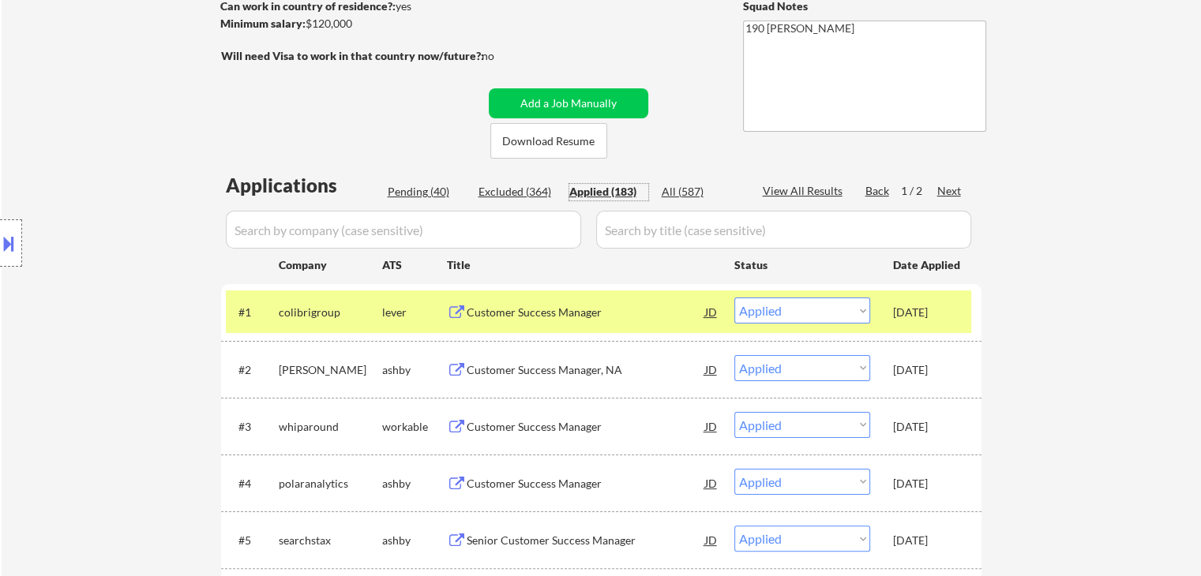
scroll to position [79, 0]
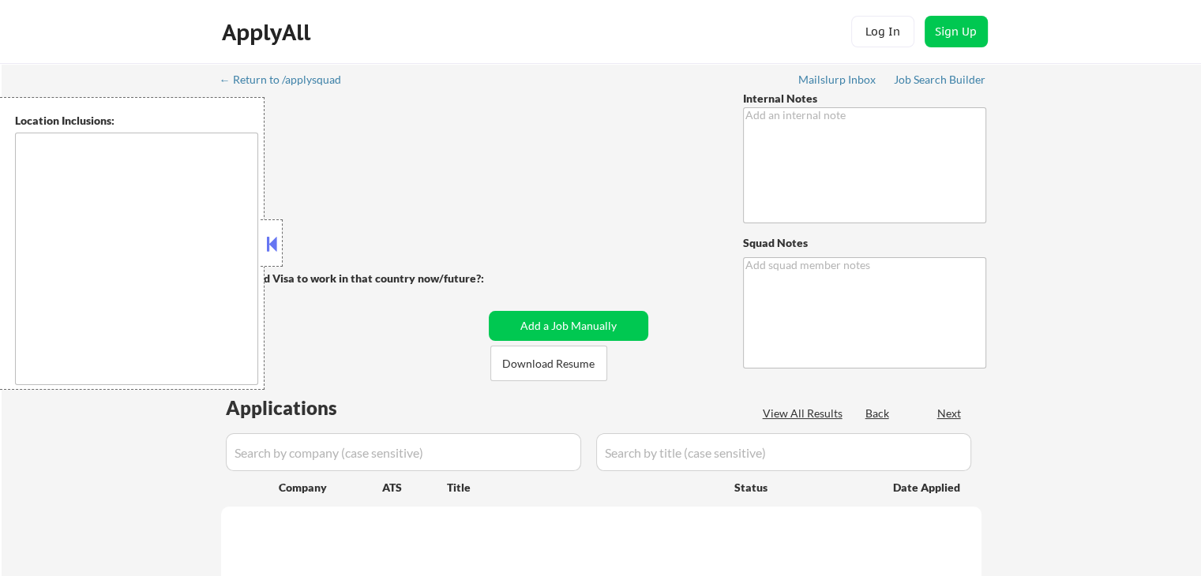
type textarea "CX wants to pause until after she attends [PERSON_NAME]'s session. 91 apps to g…"
type textarea "190 [PERSON_NAME]"
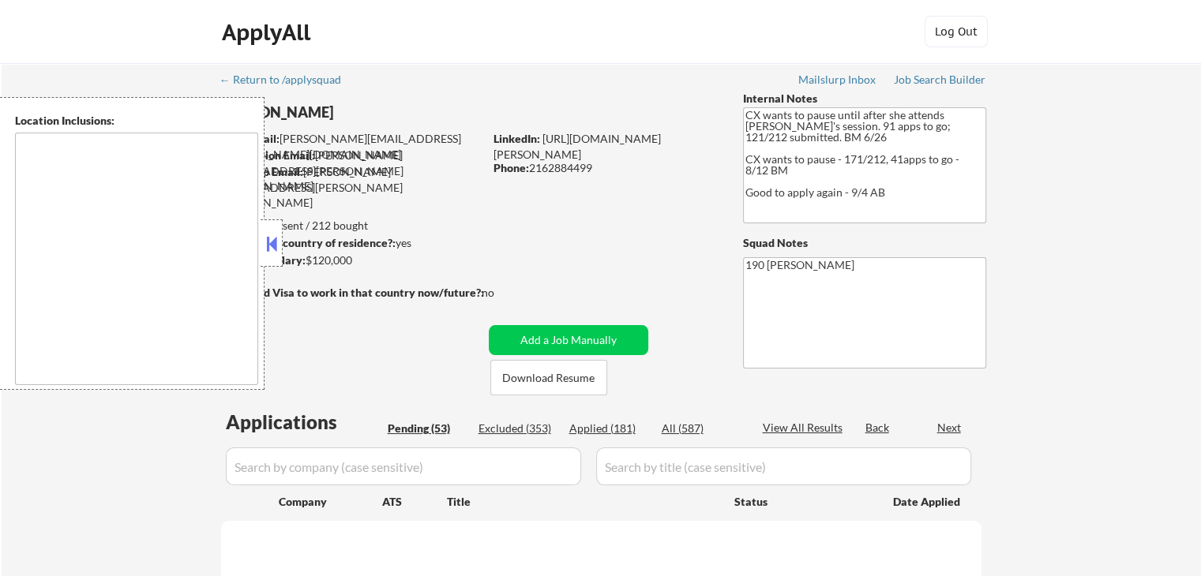
select select ""pending""
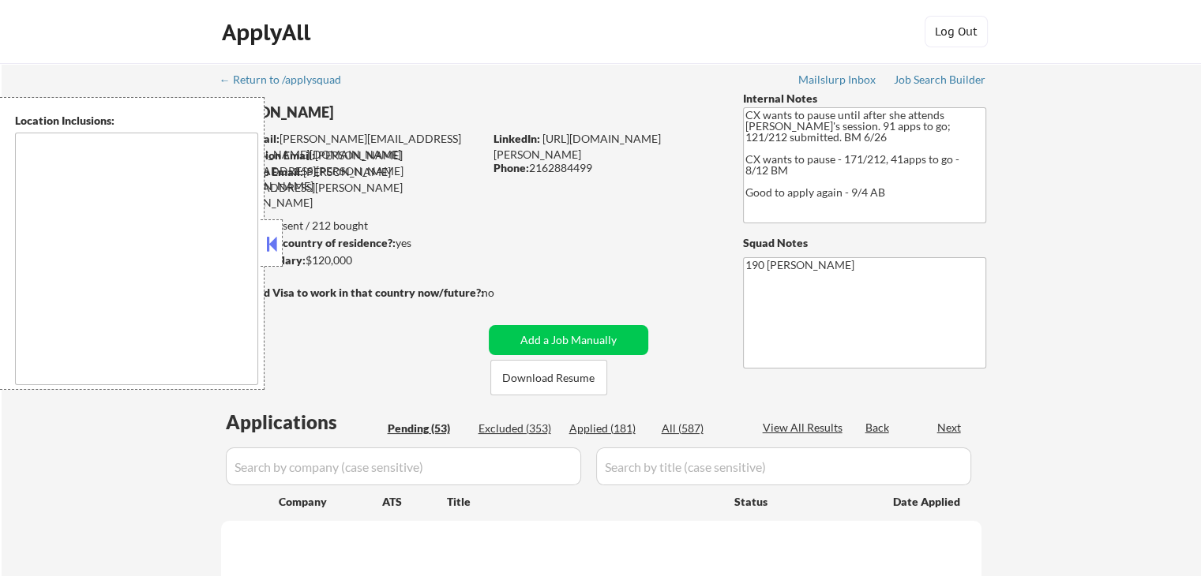
select select ""pending""
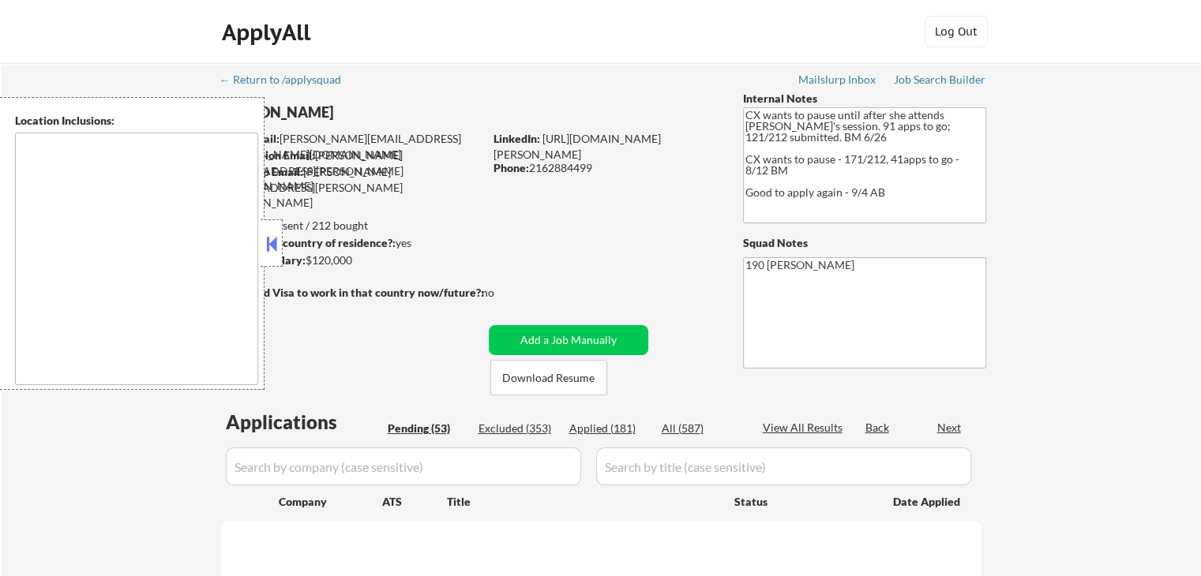
select select ""pending""
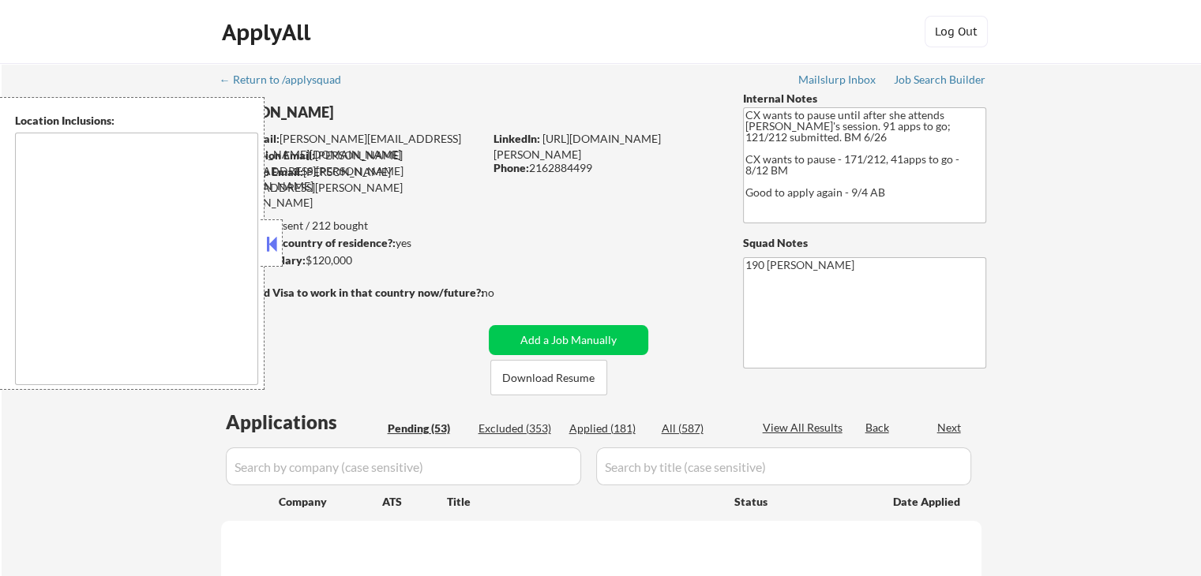
select select ""pending""
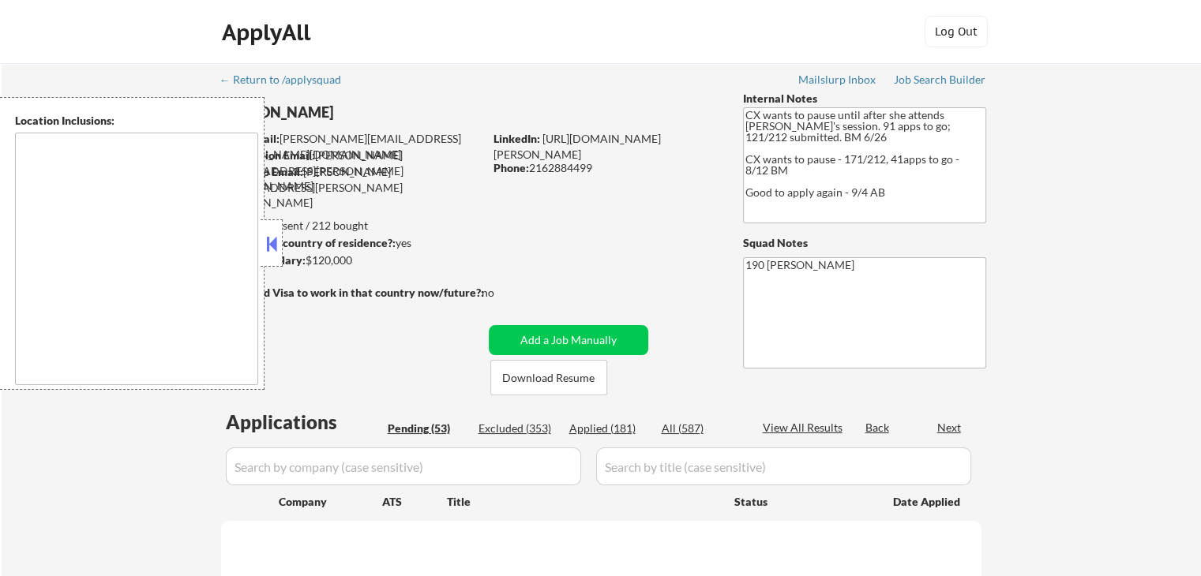
select select ""pending""
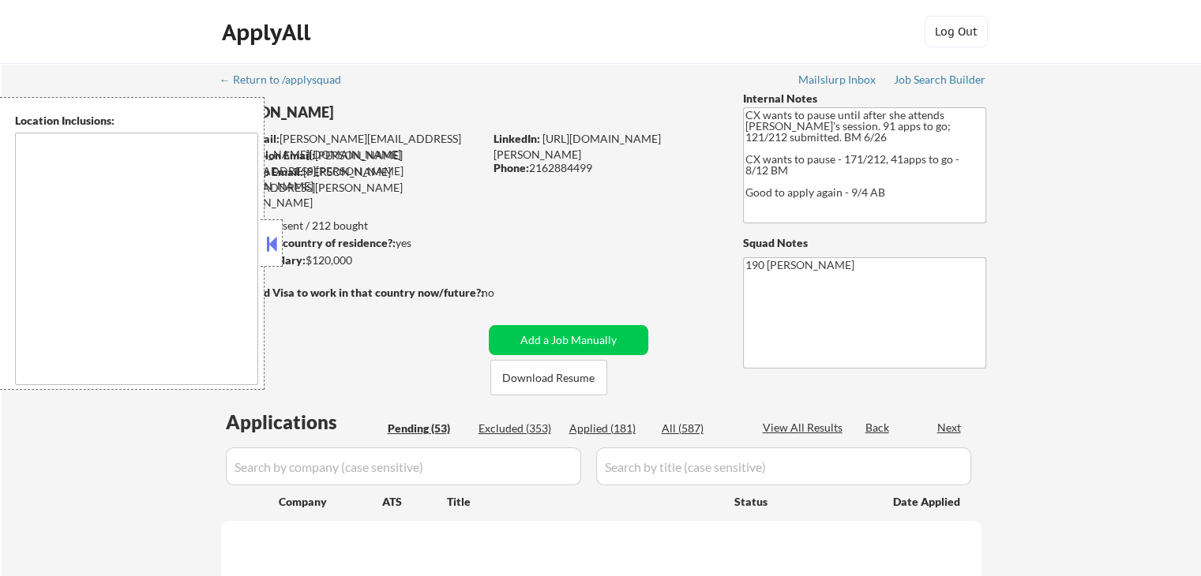
select select ""pending""
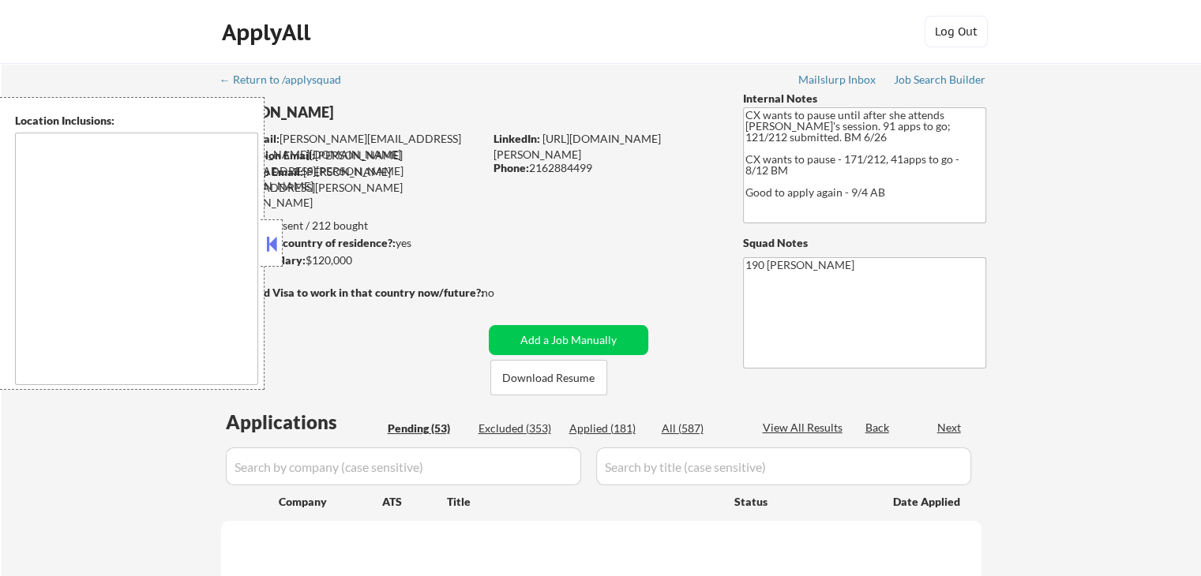
select select ""pending""
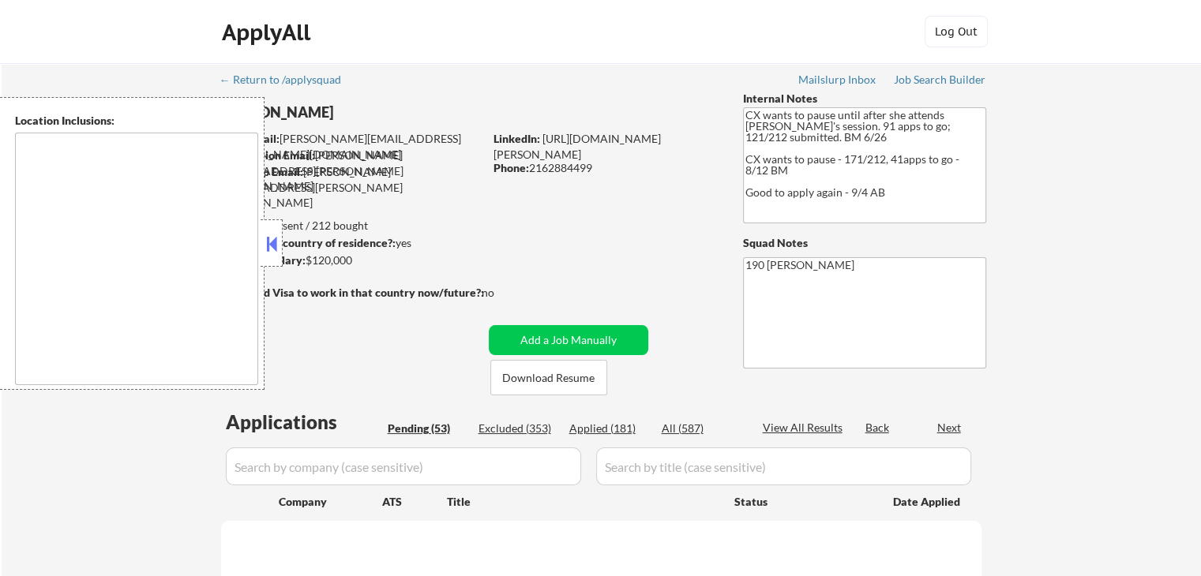
select select ""pending""
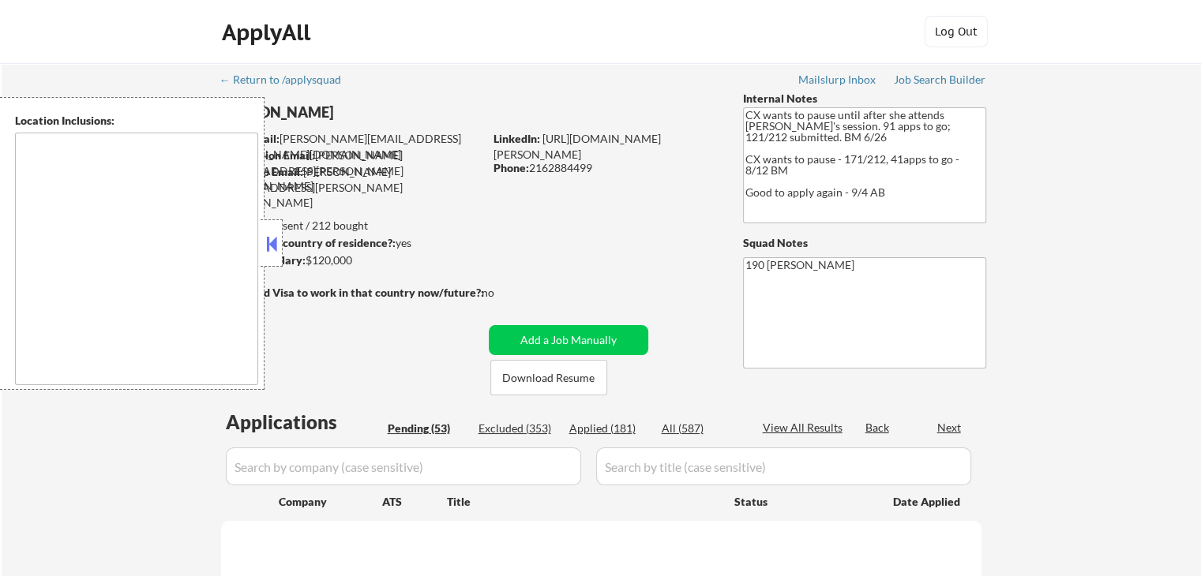
select select ""pending""
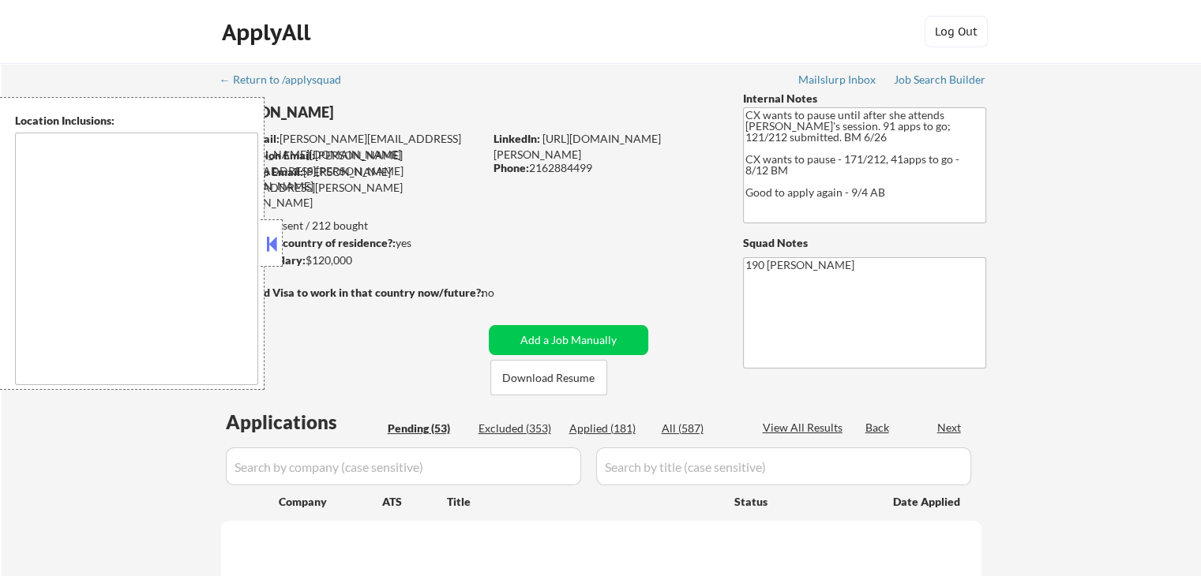
select select ""pending""
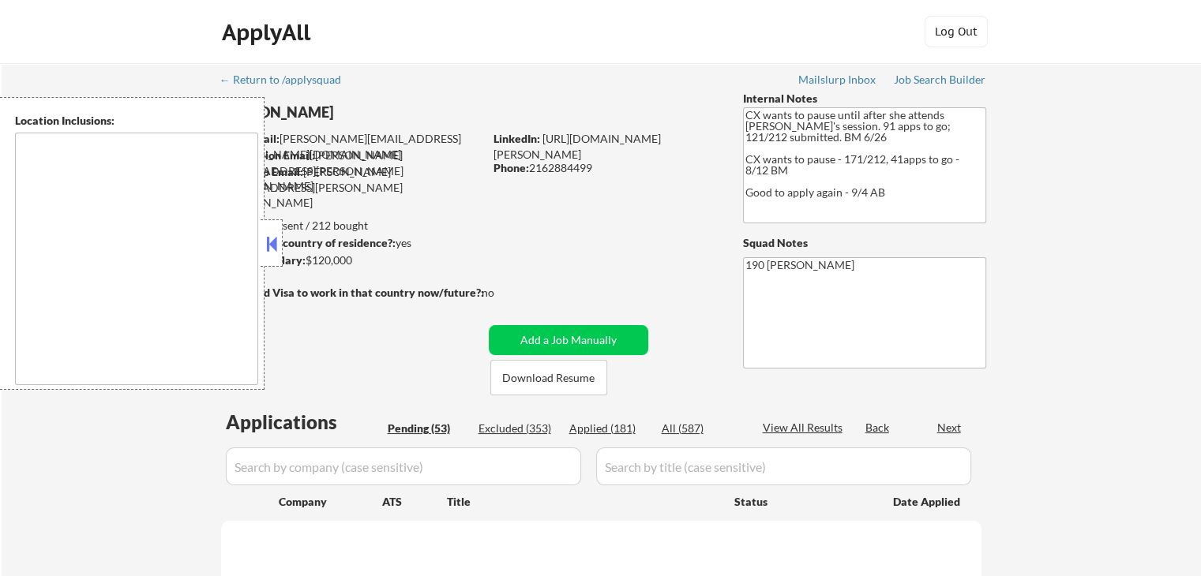
select select ""pending""
type textarea "remote"
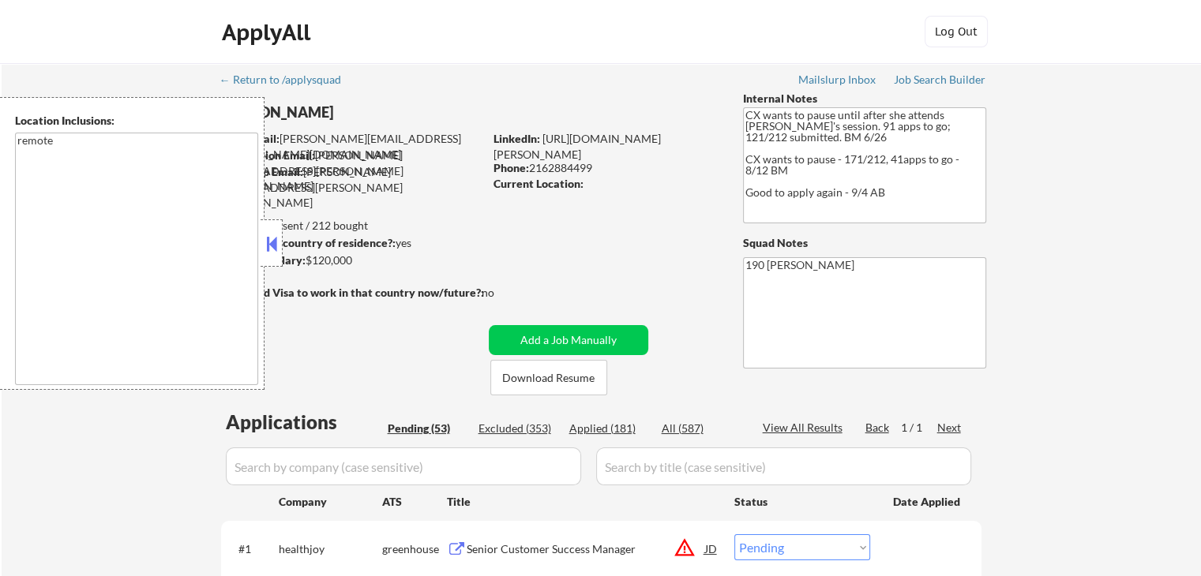
drag, startPoint x: 268, startPoint y: 235, endPoint x: 294, endPoint y: 244, distance: 26.7
click at [271, 235] on button at bounding box center [271, 244] width 17 height 24
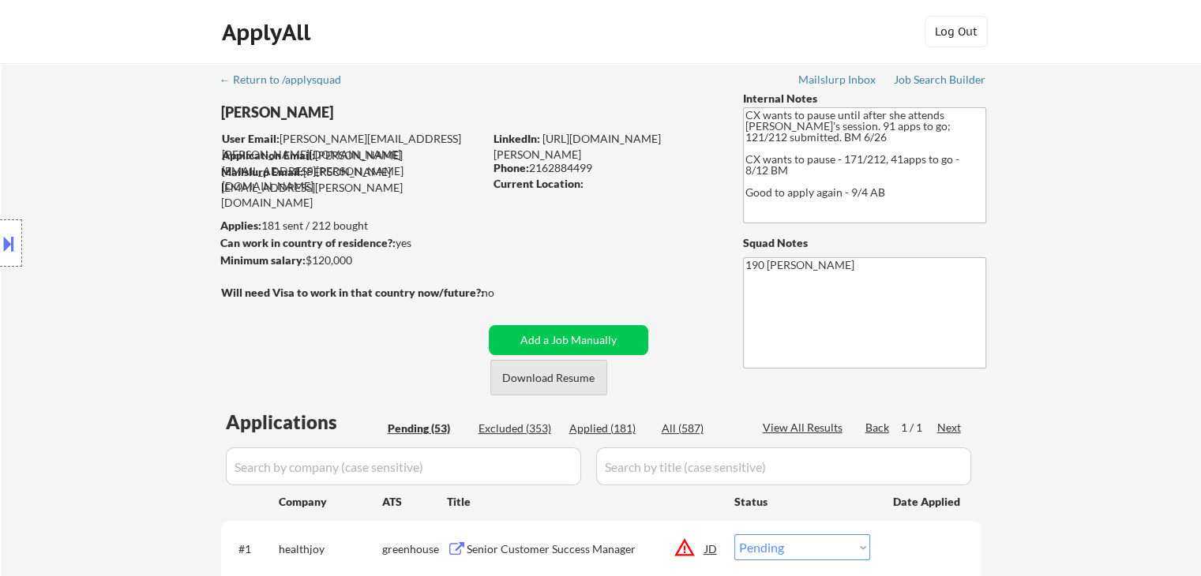
click at [577, 377] on button "Download Resume" at bounding box center [548, 378] width 117 height 36
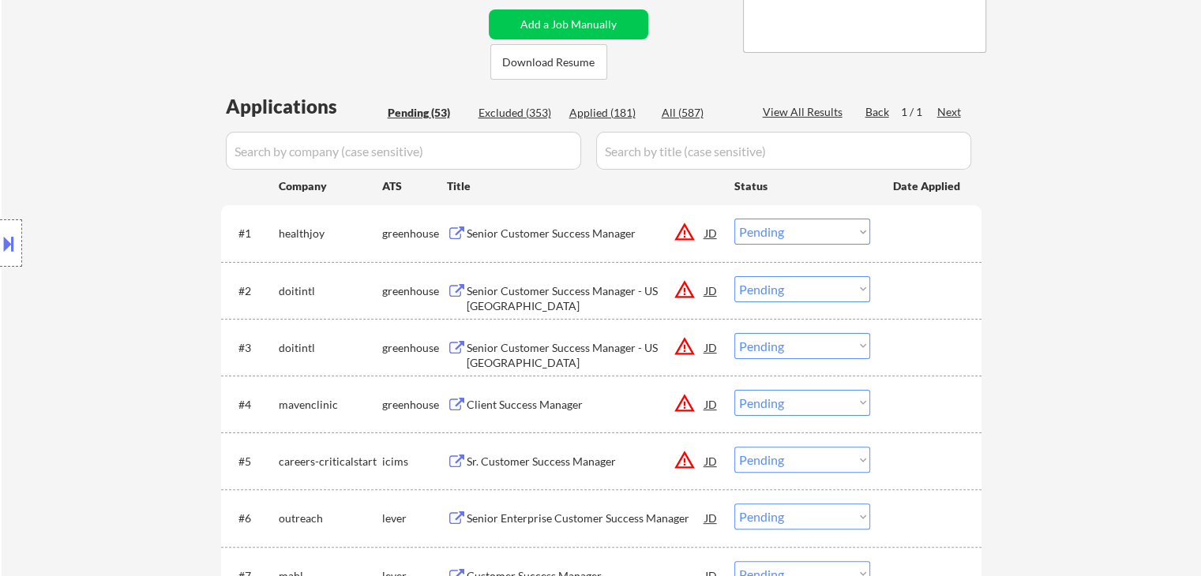
scroll to position [711, 0]
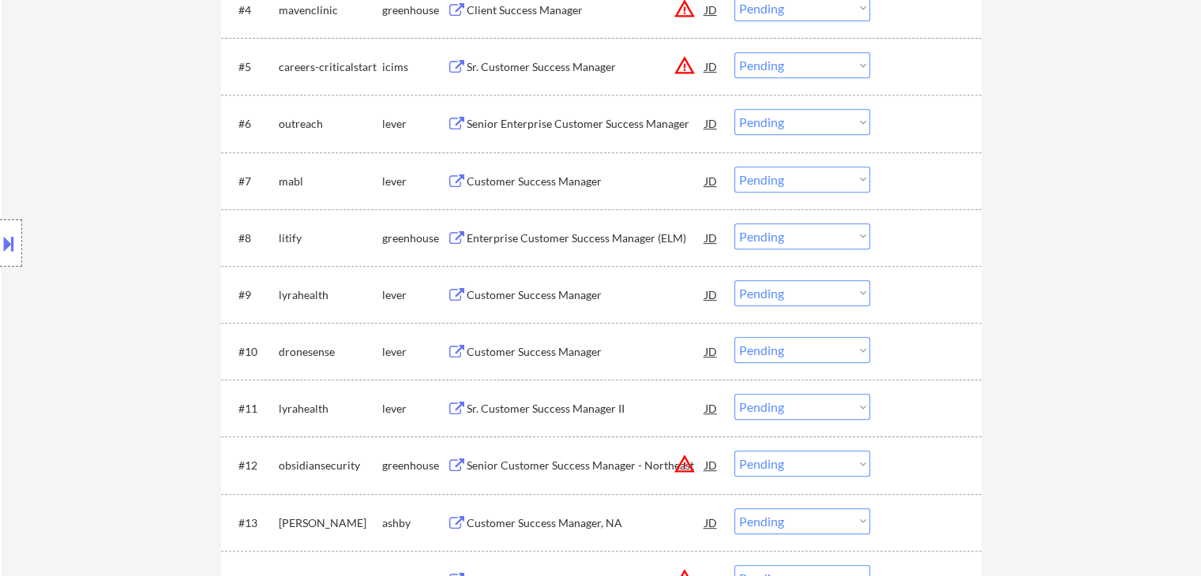
click at [525, 126] on div "Senior Enterprise Customer Success Manager" at bounding box center [586, 124] width 238 height 16
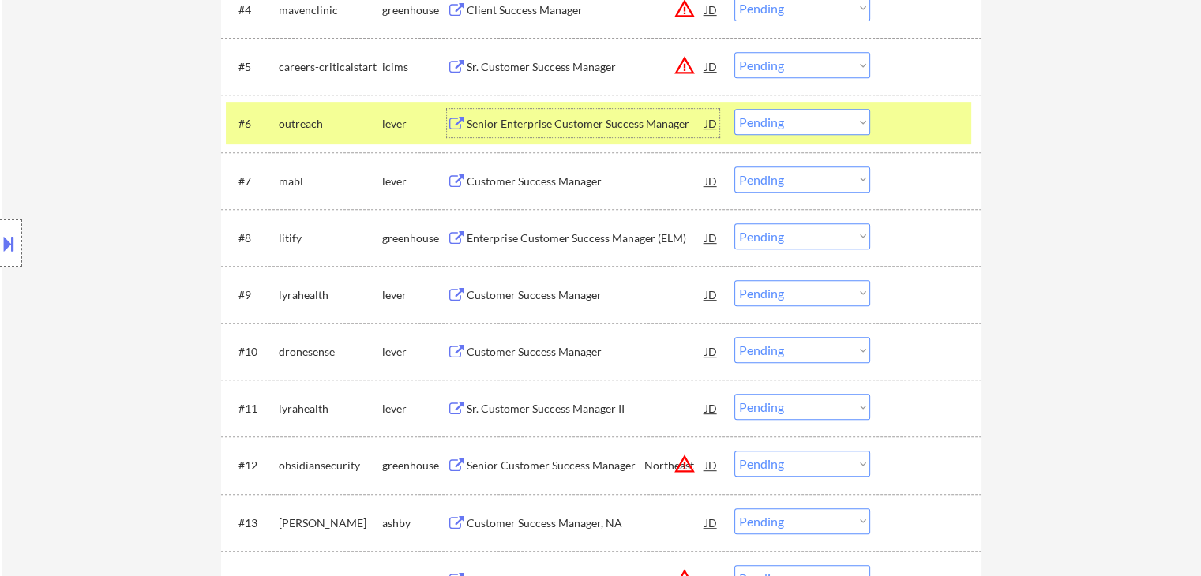
drag, startPoint x: 793, startPoint y: 121, endPoint x: 801, endPoint y: 133, distance: 15.3
click at [794, 123] on select "Choose an option... Pending Applied Excluded (Questions) Excluded (Expired) Exc…" at bounding box center [802, 122] width 136 height 26
click at [734, 109] on select "Choose an option... Pending Applied Excluded (Questions) Excluded (Expired) Exc…" at bounding box center [802, 122] width 136 height 26
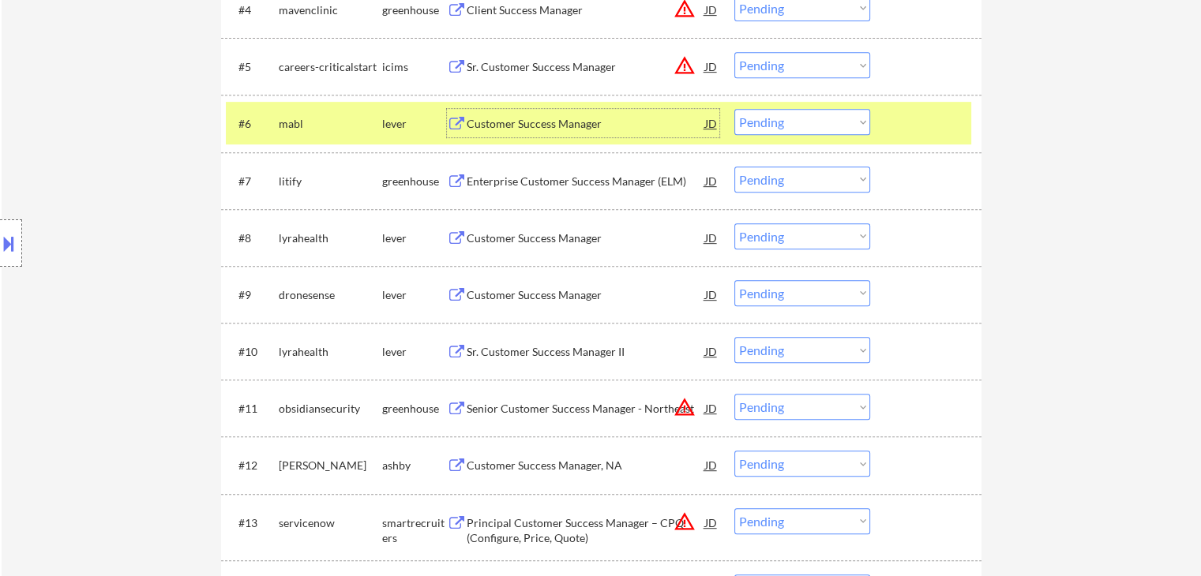
click at [556, 130] on div "Customer Success Manager" at bounding box center [586, 124] width 238 height 16
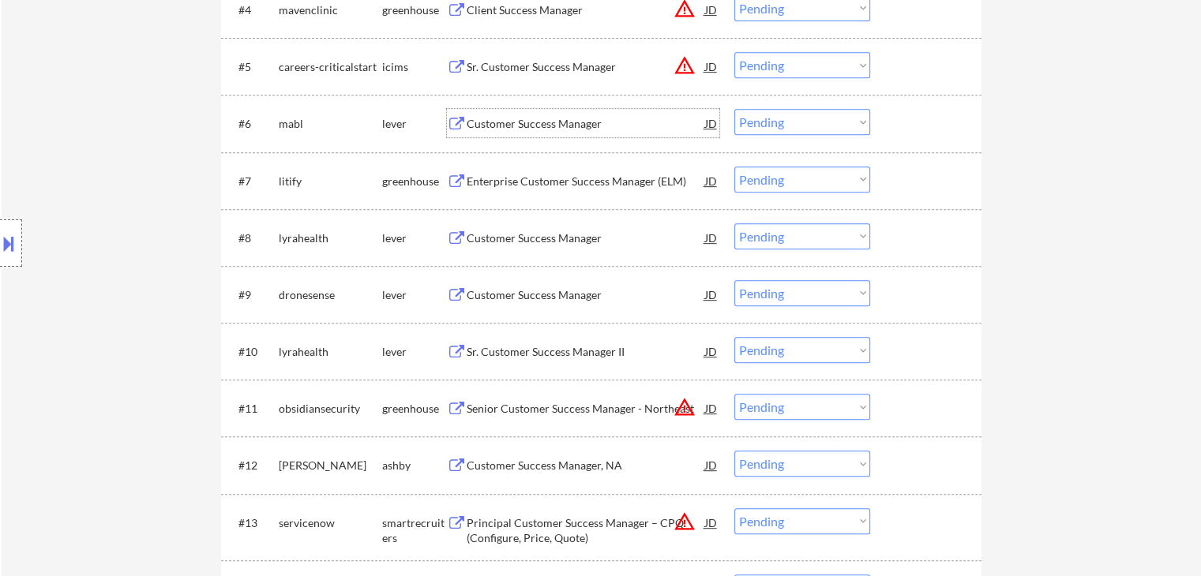
drag, startPoint x: 808, startPoint y: 119, endPoint x: 818, endPoint y: 133, distance: 16.9
click at [810, 122] on select "Choose an option... Pending Applied Excluded (Questions) Excluded (Expired) Exc…" at bounding box center [802, 122] width 136 height 26
click at [734, 109] on select "Choose an option... Pending Applied Excluded (Questions) Excluded (Expired) Exc…" at bounding box center [802, 122] width 136 height 26
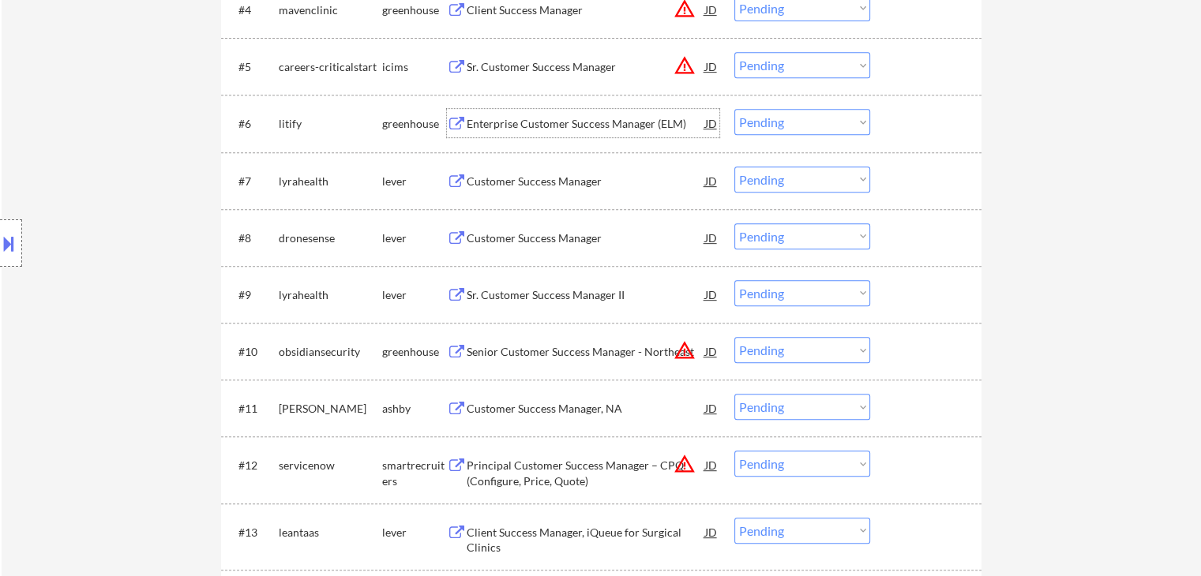
click at [562, 123] on div "Enterprise Customer Success Manager (ELM)" at bounding box center [586, 124] width 238 height 16
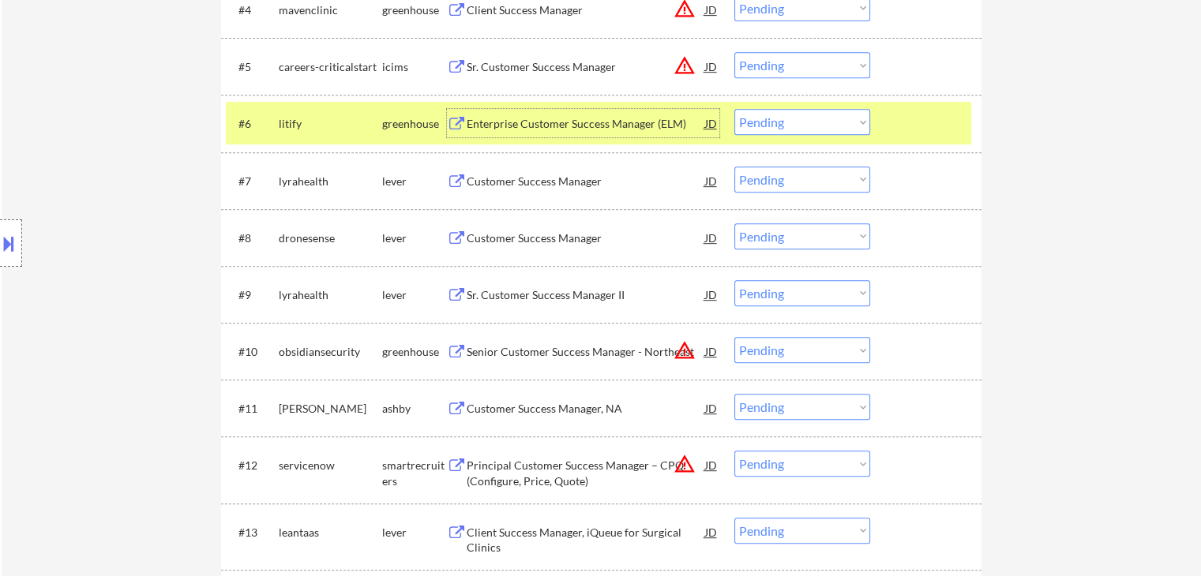
drag, startPoint x: 820, startPoint y: 122, endPoint x: 828, endPoint y: 133, distance: 13.1
click at [821, 126] on select "Choose an option... Pending Applied Excluded (Questions) Excluded (Expired) Exc…" at bounding box center [802, 122] width 136 height 26
click at [734, 109] on select "Choose an option... Pending Applied Excluded (Questions) Excluded (Expired) Exc…" at bounding box center [802, 122] width 136 height 26
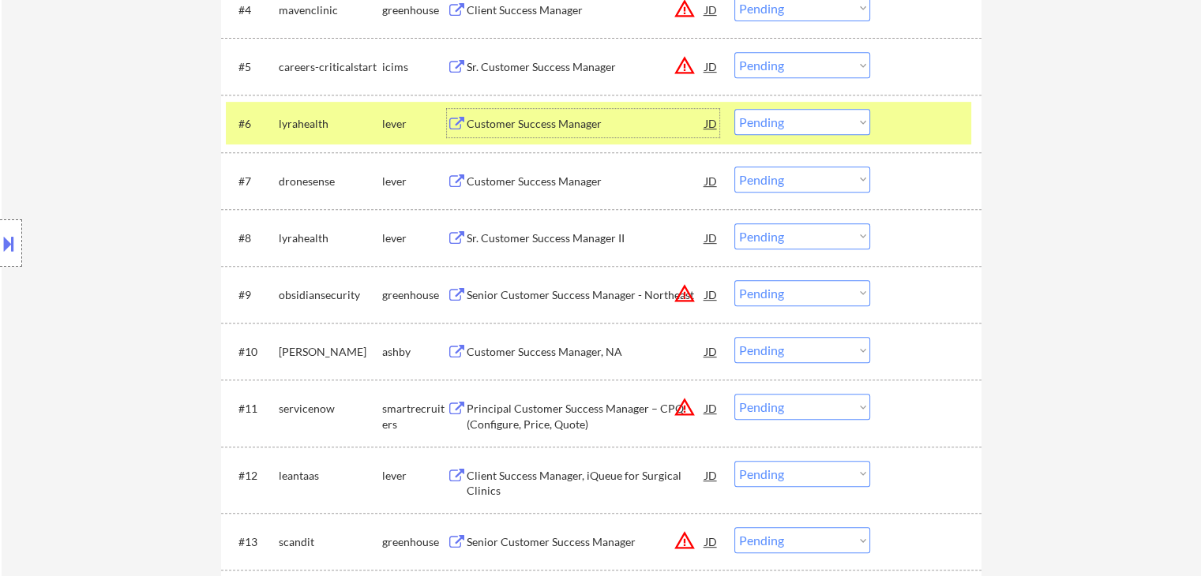
click at [527, 122] on div "Customer Success Manager" at bounding box center [586, 124] width 238 height 16
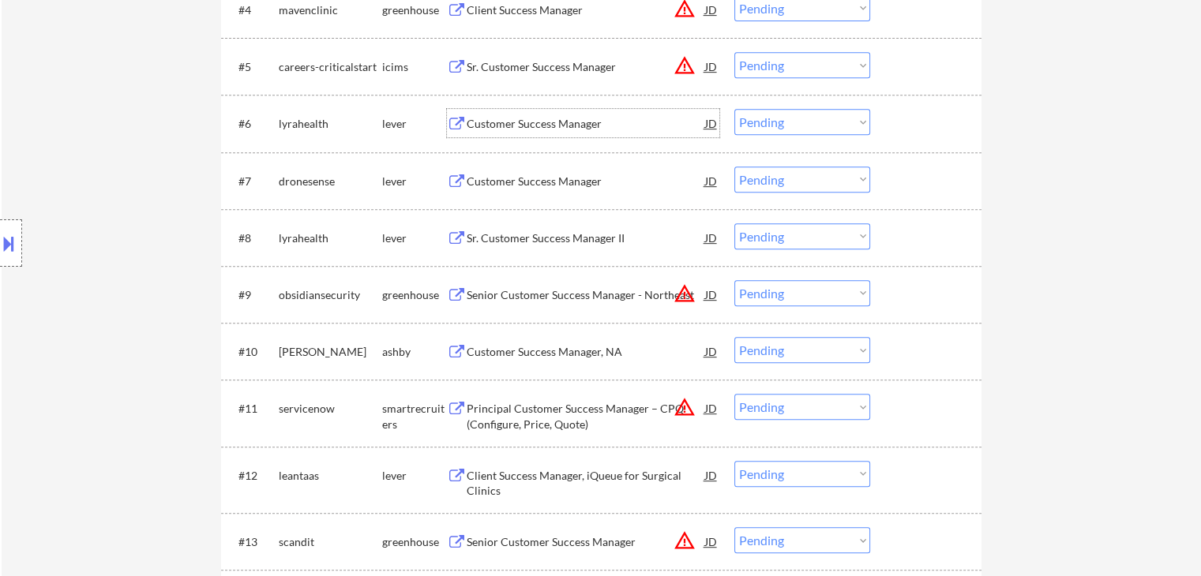
click at [805, 128] on select "Choose an option... Pending Applied Excluded (Questions) Excluded (Expired) Exc…" at bounding box center [802, 122] width 136 height 26
click at [734, 109] on select "Choose an option... Pending Applied Excluded (Questions) Excluded (Expired) Exc…" at bounding box center [802, 122] width 136 height 26
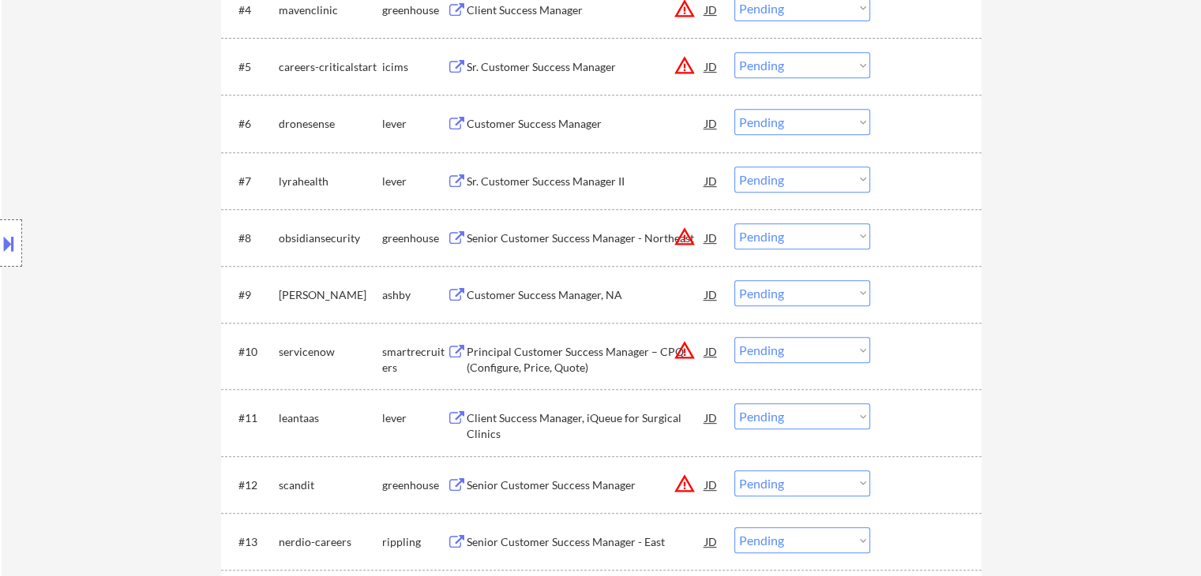
click at [570, 124] on div "Customer Success Manager" at bounding box center [586, 124] width 238 height 16
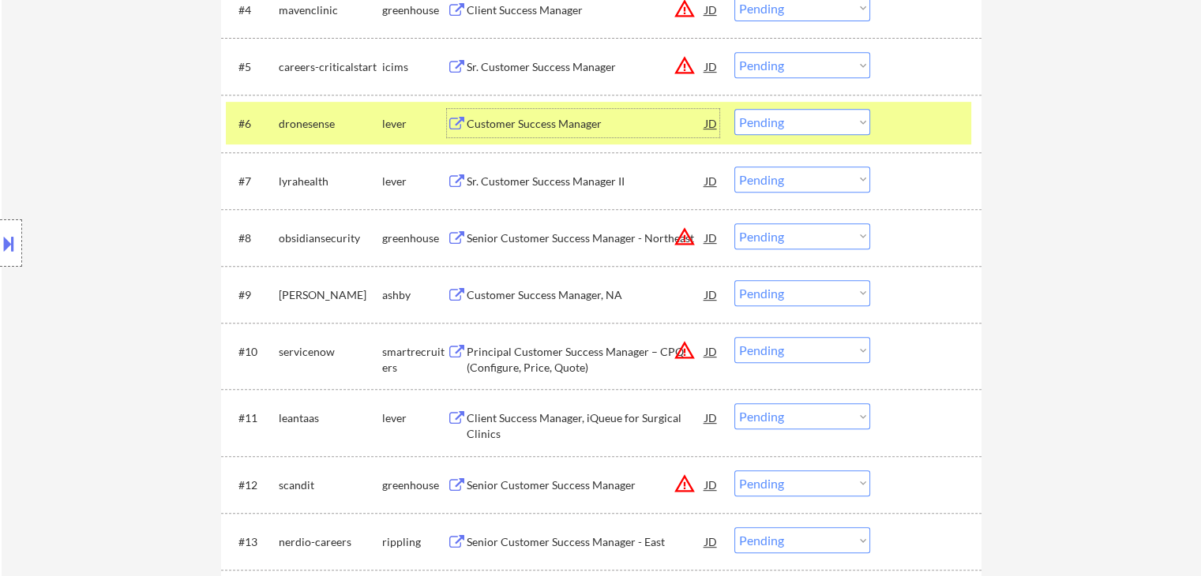
drag, startPoint x: 769, startPoint y: 118, endPoint x: 775, endPoint y: 124, distance: 8.4
click at [770, 118] on select "Choose an option... Pending Applied Excluded (Questions) Excluded (Expired) Exc…" at bounding box center [802, 122] width 136 height 26
click at [734, 109] on select "Choose an option... Pending Applied Excluded (Questions) Excluded (Expired) Exc…" at bounding box center [802, 122] width 136 height 26
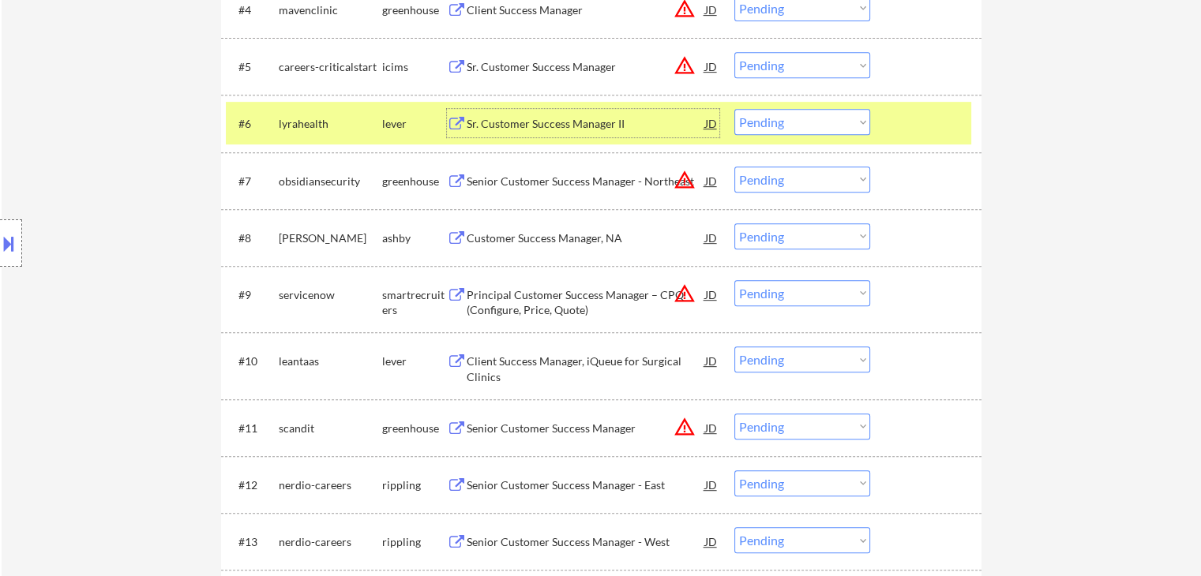
click at [591, 124] on div "Sr. Customer Success Manager II" at bounding box center [586, 124] width 238 height 16
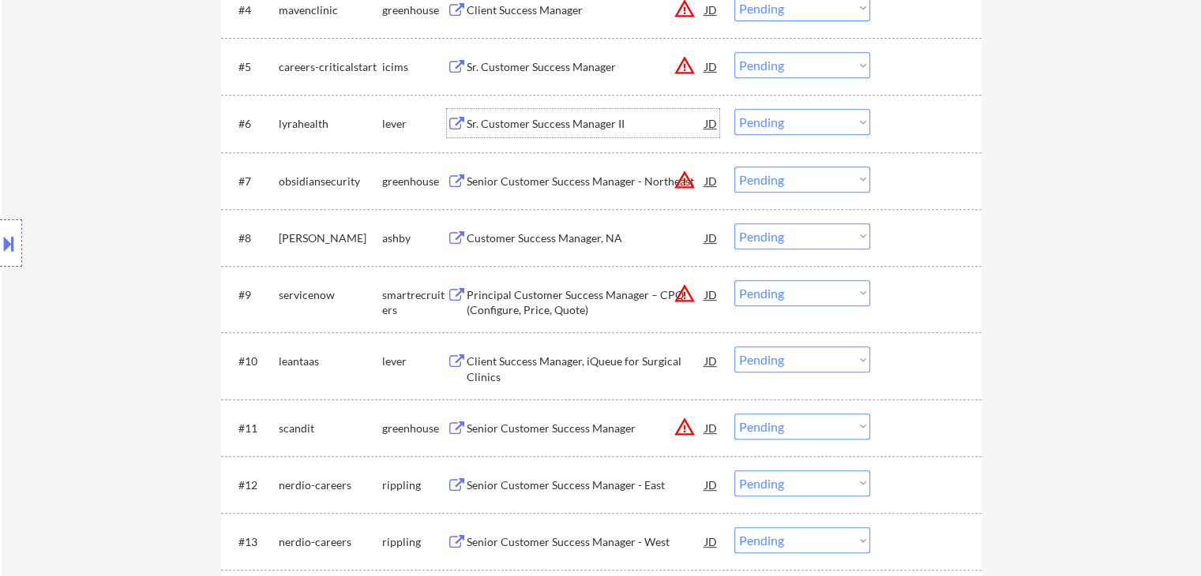
click at [808, 121] on select "Choose an option... Pending Applied Excluded (Questions) Excluded (Expired) Exc…" at bounding box center [802, 122] width 136 height 26
click at [734, 109] on select "Choose an option... Pending Applied Excluded (Questions) Excluded (Expired) Exc…" at bounding box center [802, 122] width 136 height 26
select select ""pending""
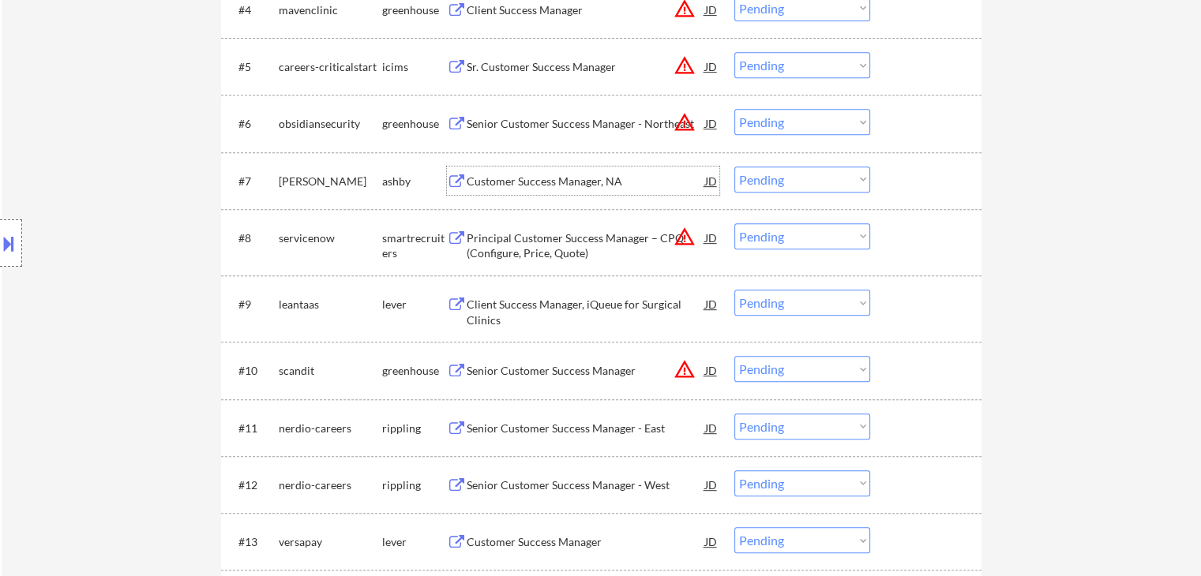
click at [602, 182] on div "Customer Success Manager, NA" at bounding box center [586, 182] width 238 height 16
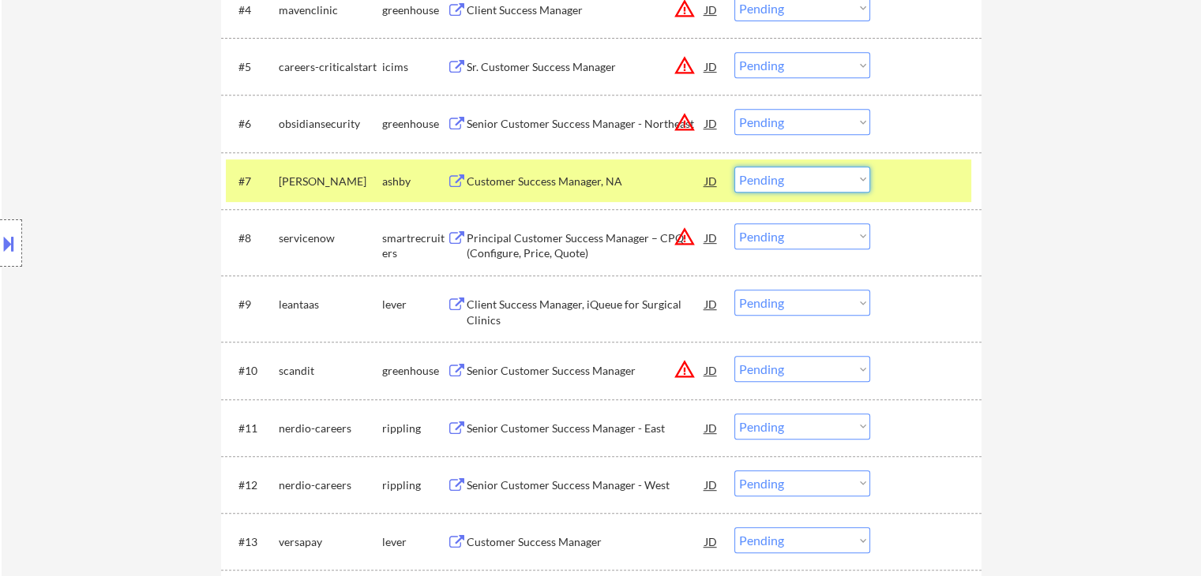
drag, startPoint x: 790, startPoint y: 169, endPoint x: 792, endPoint y: 178, distance: 9.0
click at [790, 171] on select "Choose an option... Pending Applied Excluded (Questions) Excluded (Expired) Exc…" at bounding box center [802, 180] width 136 height 26
click at [734, 167] on select "Choose an option... Pending Applied Excluded (Questions) Excluded (Expired) Exc…" at bounding box center [802, 180] width 136 height 26
select select ""pending""
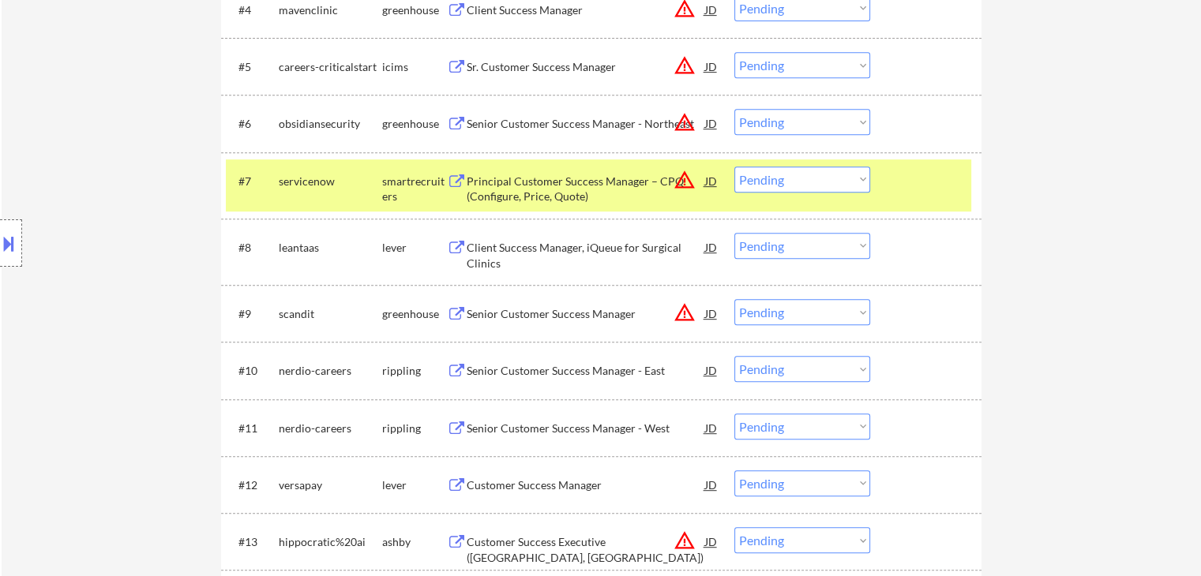
drag, startPoint x: 396, startPoint y: 184, endPoint x: 517, endPoint y: 238, distance: 133.2
click at [398, 184] on div "smartrecruiters" at bounding box center [414, 189] width 65 height 31
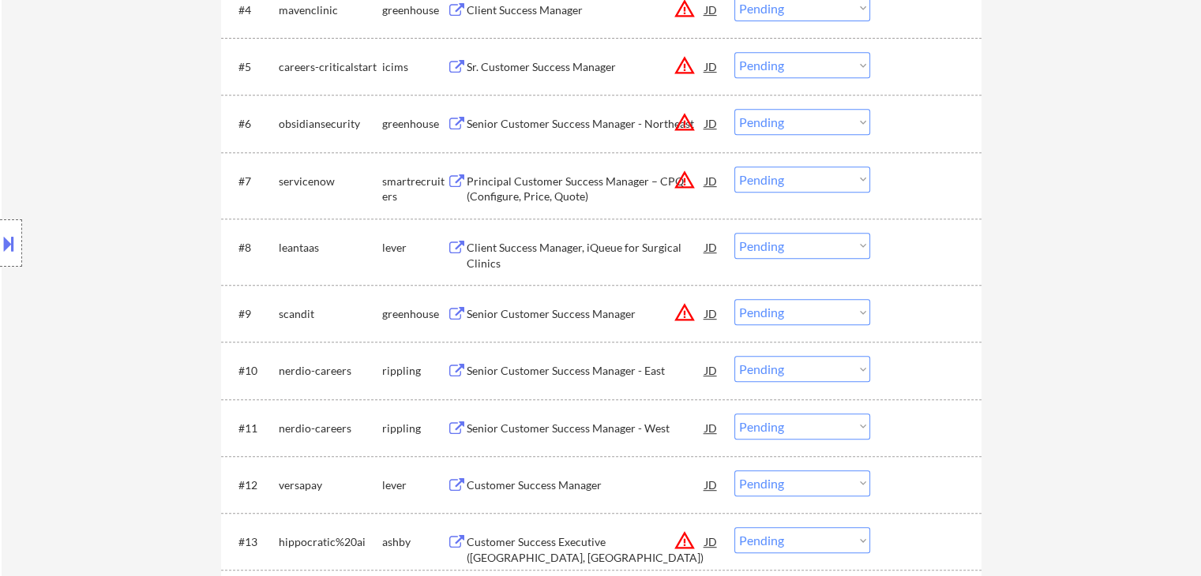
click at [554, 252] on div "Client Success Manager, iQueue for Surgical Clinics" at bounding box center [586, 255] width 238 height 31
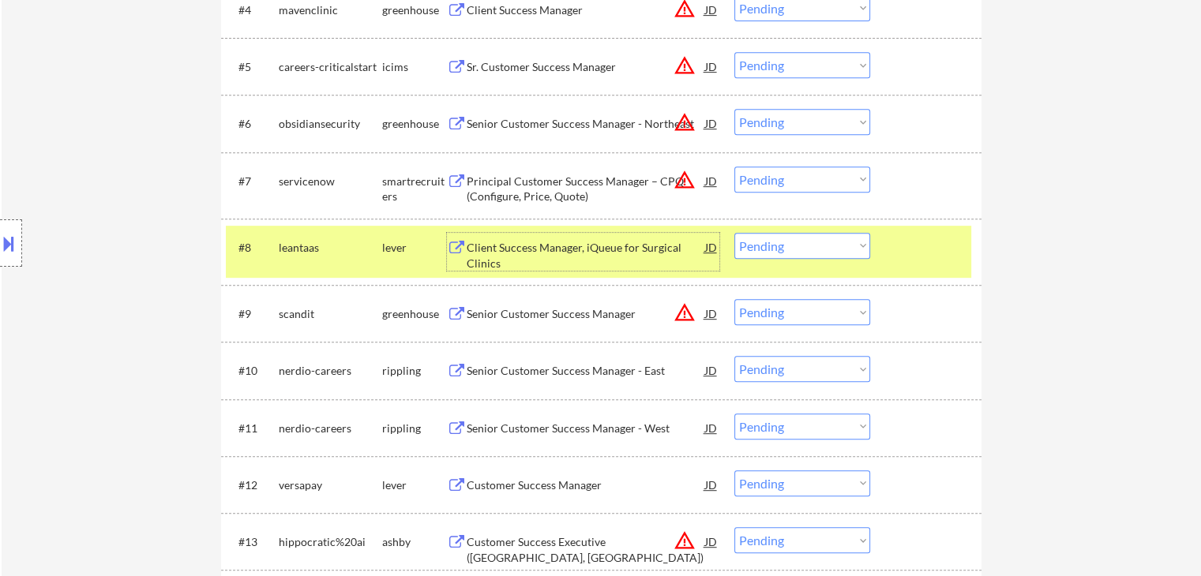
drag, startPoint x: 788, startPoint y: 242, endPoint x: 799, endPoint y: 257, distance: 19.3
click at [789, 244] on select "Choose an option... Pending Applied Excluded (Questions) Excluded (Expired) Exc…" at bounding box center [802, 246] width 136 height 26
drag, startPoint x: 756, startPoint y: 250, endPoint x: 763, endPoint y: 257, distance: 10.1
click at [756, 250] on select "Choose an option... Pending Applied Excluded (Questions) Excluded (Expired) Exc…" at bounding box center [802, 246] width 136 height 26
click at [734, 233] on select "Choose an option... Pending Applied Excluded (Questions) Excluded (Expired) Exc…" at bounding box center [802, 246] width 136 height 26
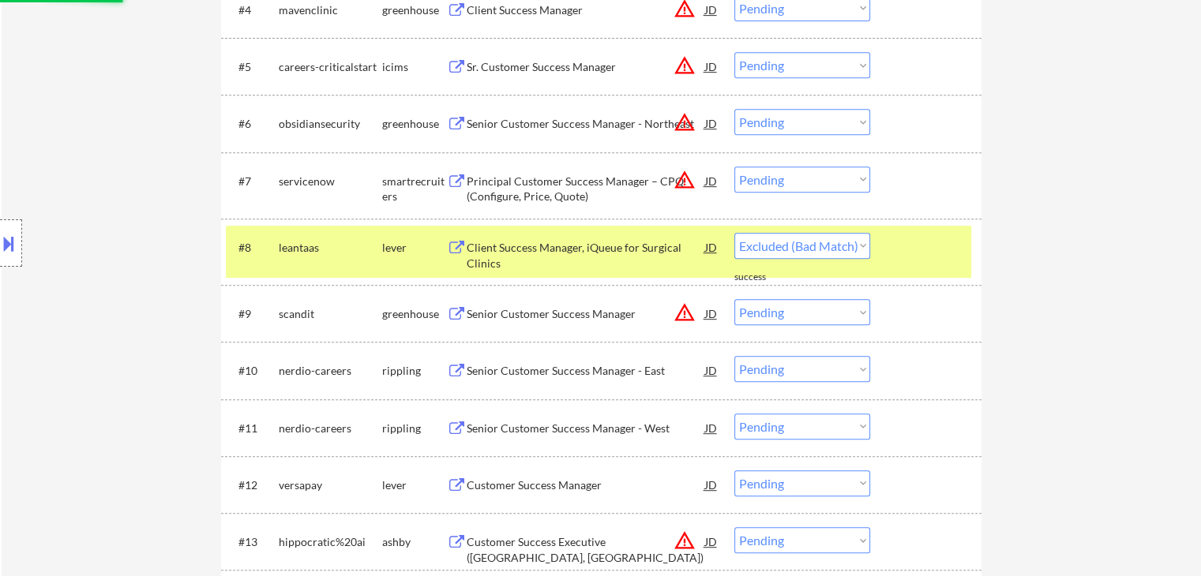
select select ""pending""
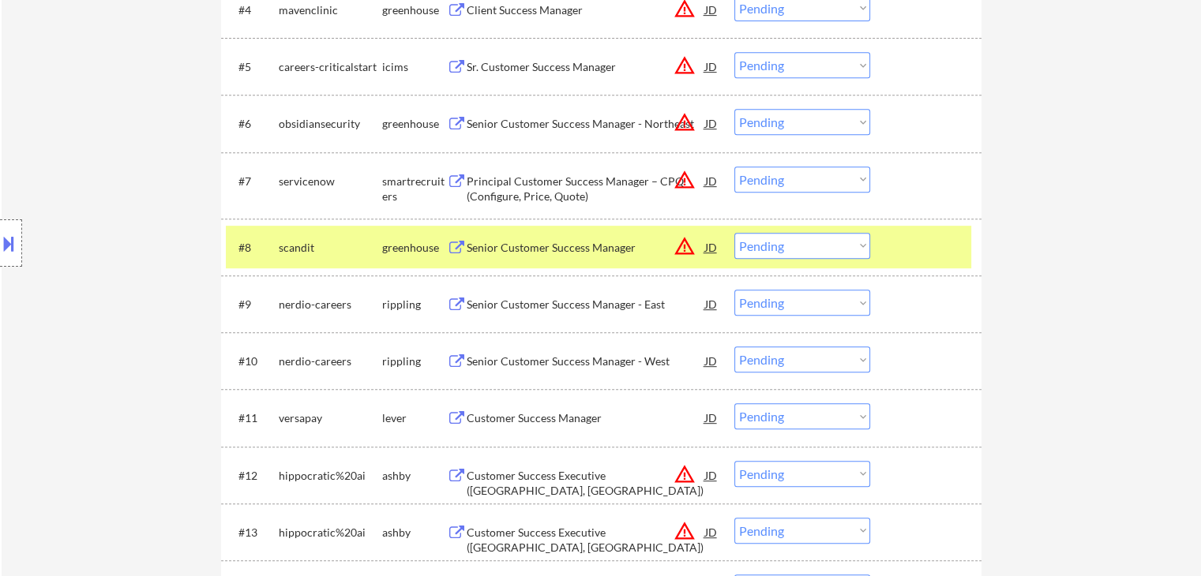
click at [418, 253] on div "greenhouse" at bounding box center [414, 248] width 65 height 16
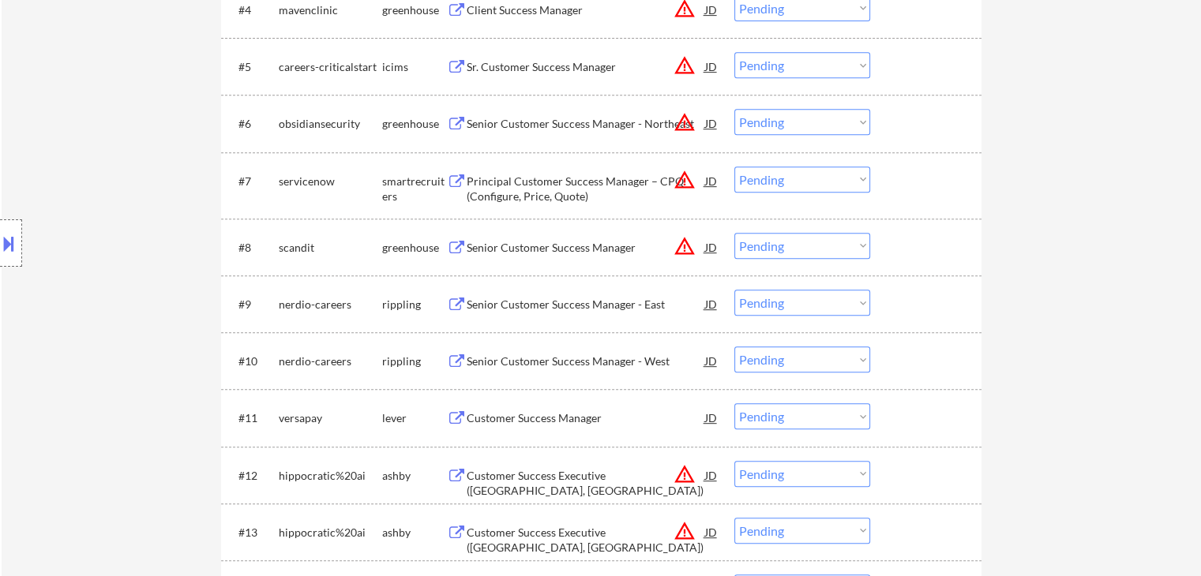
click at [562, 310] on div "Senior Customer Success Manager - East" at bounding box center [586, 305] width 238 height 16
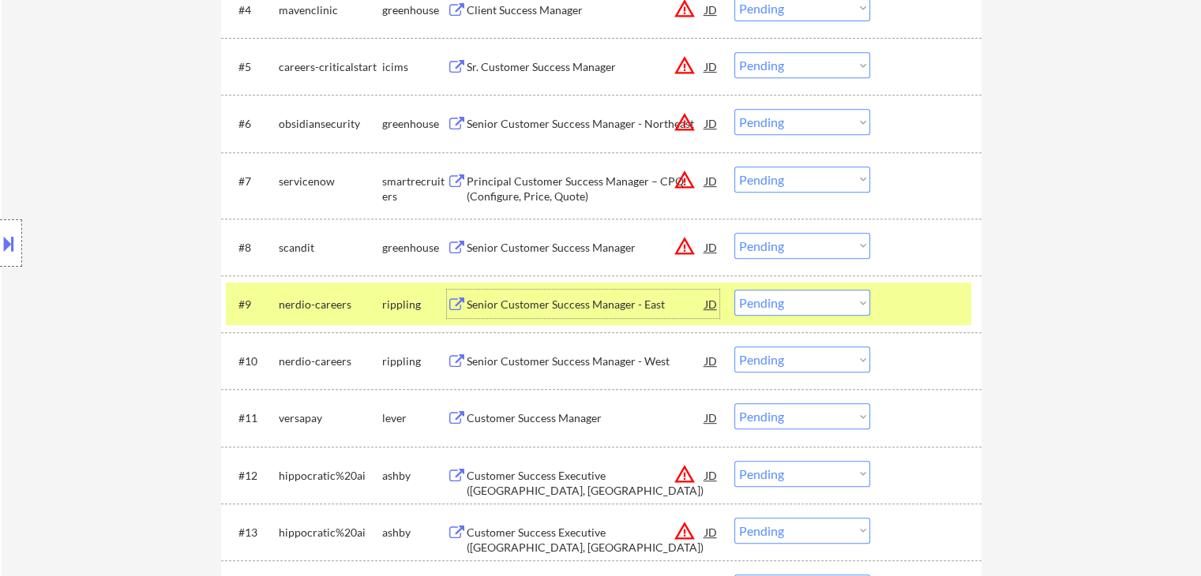
drag, startPoint x: 799, startPoint y: 302, endPoint x: 811, endPoint y: 314, distance: 16.7
click at [800, 304] on select "Choose an option... Pending Applied Excluded (Questions) Excluded (Expired) Exc…" at bounding box center [802, 303] width 136 height 26
click at [734, 290] on select "Choose an option... Pending Applied Excluded (Questions) Excluded (Expired) Exc…" at bounding box center [802, 303] width 136 height 26
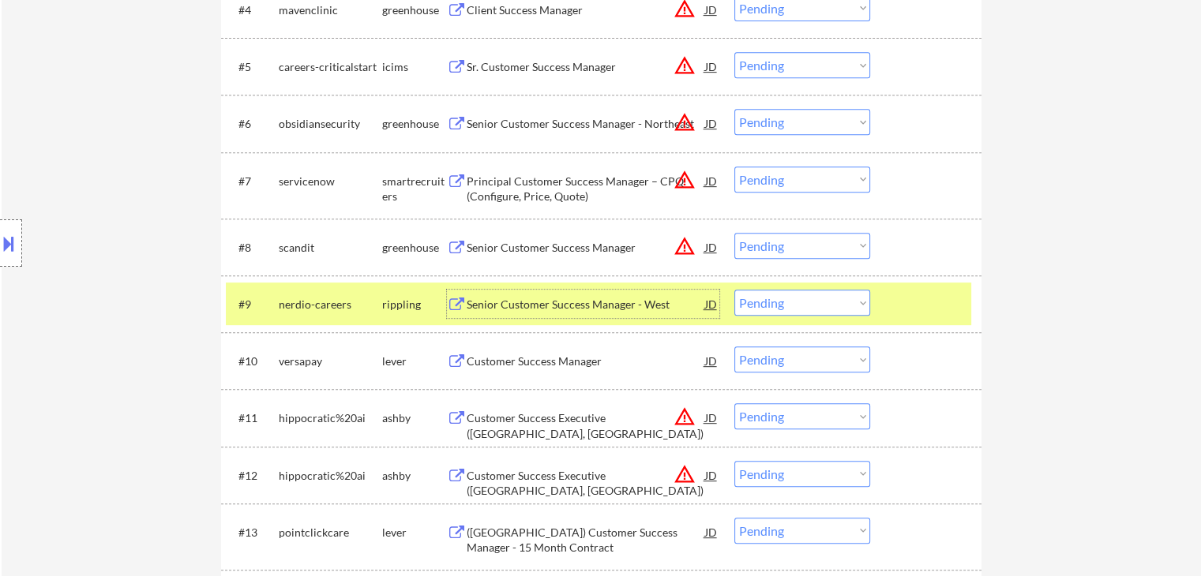
click at [584, 303] on div "Senior Customer Success Manager - West" at bounding box center [586, 305] width 238 height 16
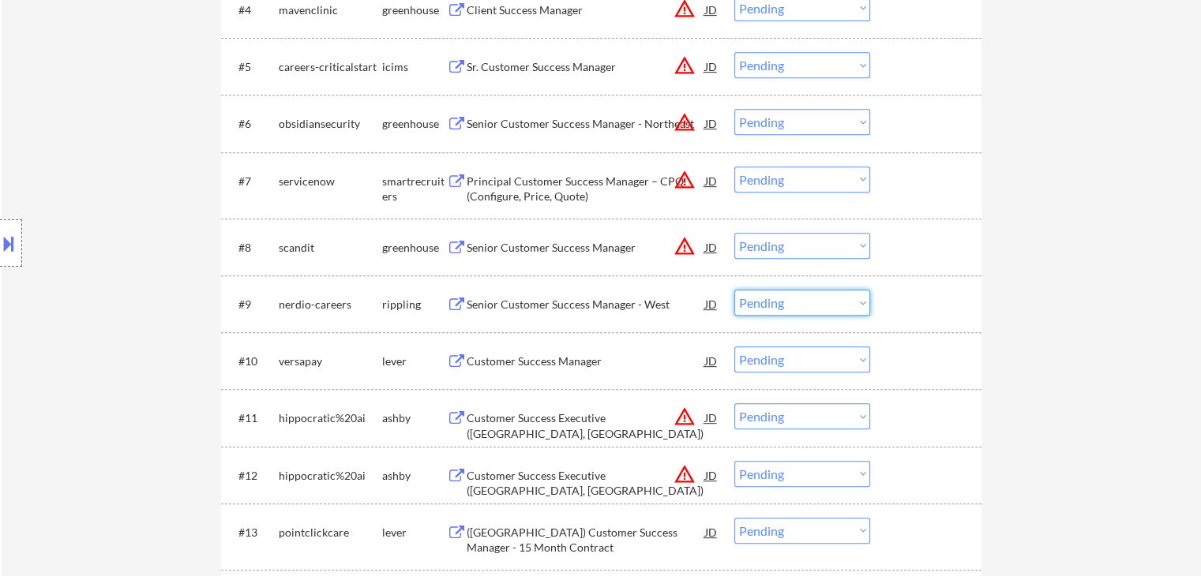
click at [799, 301] on select "Choose an option... Pending Applied Excluded (Questions) Excluded (Expired) Exc…" at bounding box center [802, 303] width 136 height 26
click at [734, 290] on select "Choose an option... Pending Applied Excluded (Questions) Excluded (Expired) Exc…" at bounding box center [802, 303] width 136 height 26
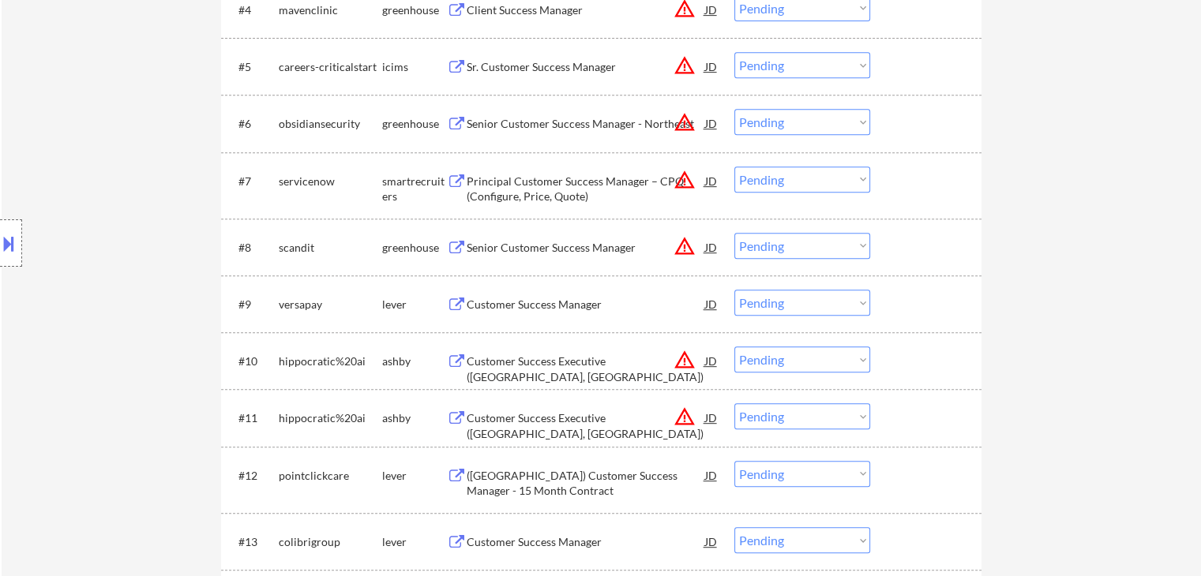
click at [583, 304] on div "Customer Success Manager" at bounding box center [586, 305] width 238 height 16
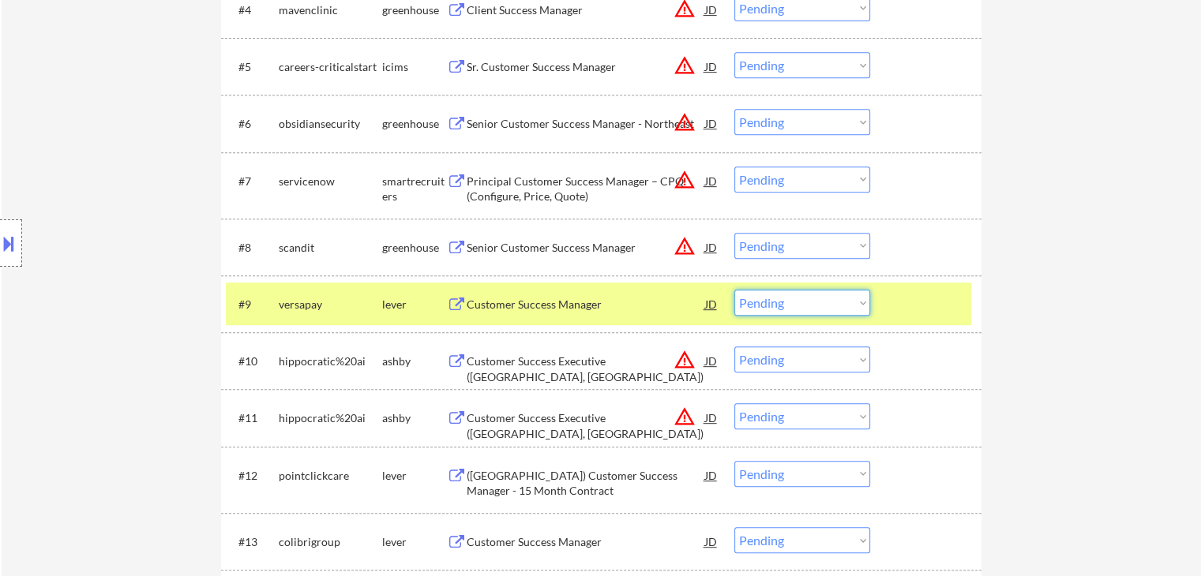
click at [760, 309] on select "Choose an option... Pending Applied Excluded (Questions) Excluded (Expired) Exc…" at bounding box center [802, 303] width 136 height 26
click at [734, 290] on select "Choose an option... Pending Applied Excluded (Questions) Excluded (Expired) Exc…" at bounding box center [802, 303] width 136 height 26
select select ""pending""
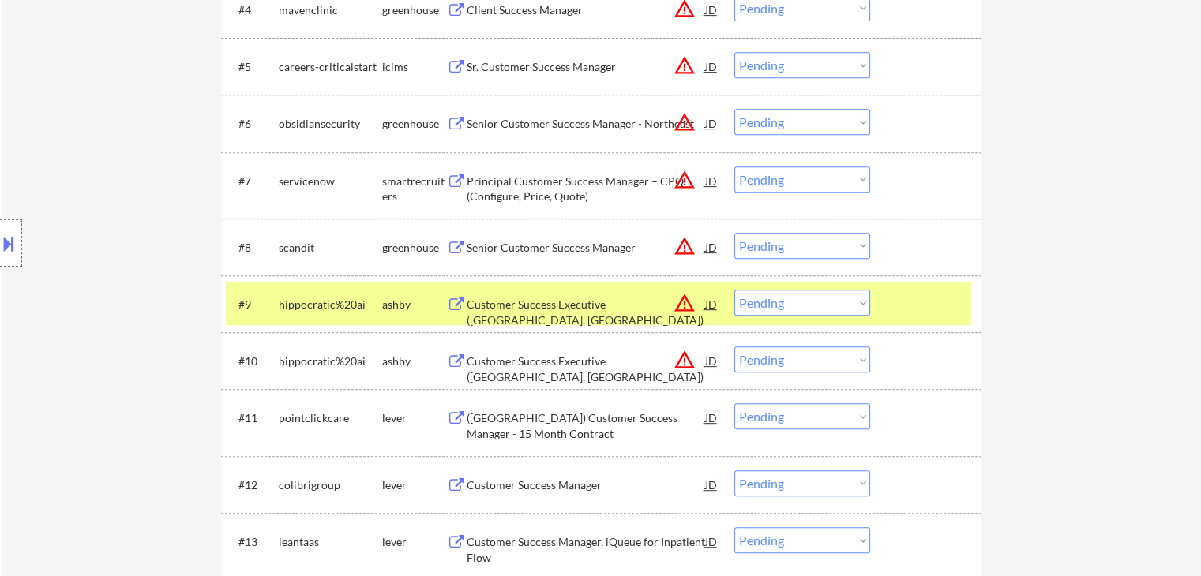
click at [392, 295] on div "ashby" at bounding box center [414, 304] width 65 height 28
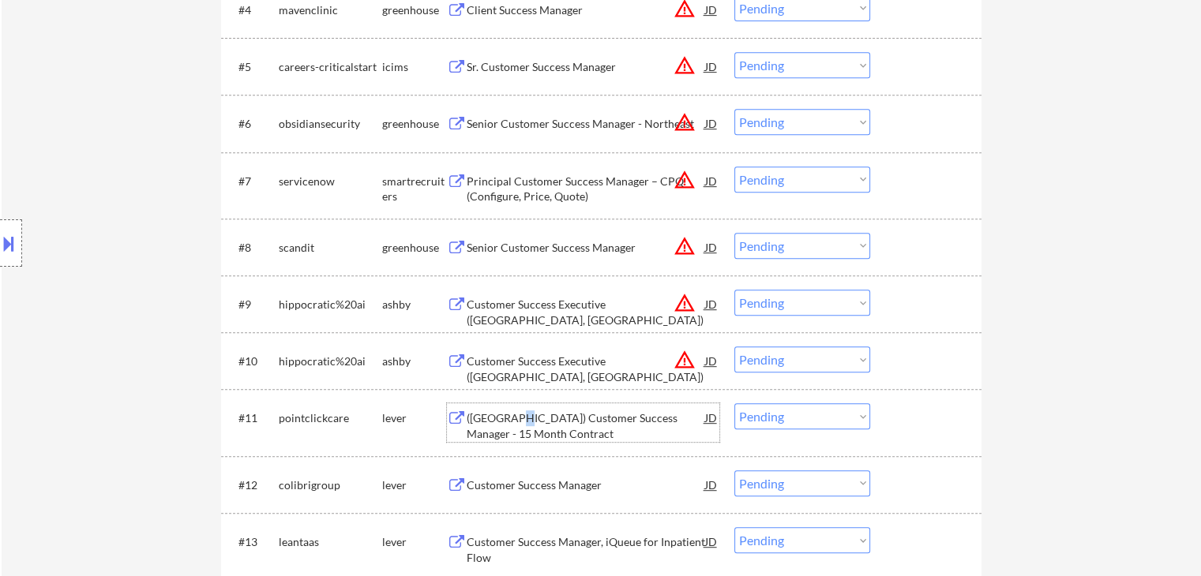
click at [515, 415] on div "(US) Customer Success Manager - 15 Month Contract" at bounding box center [586, 426] width 238 height 31
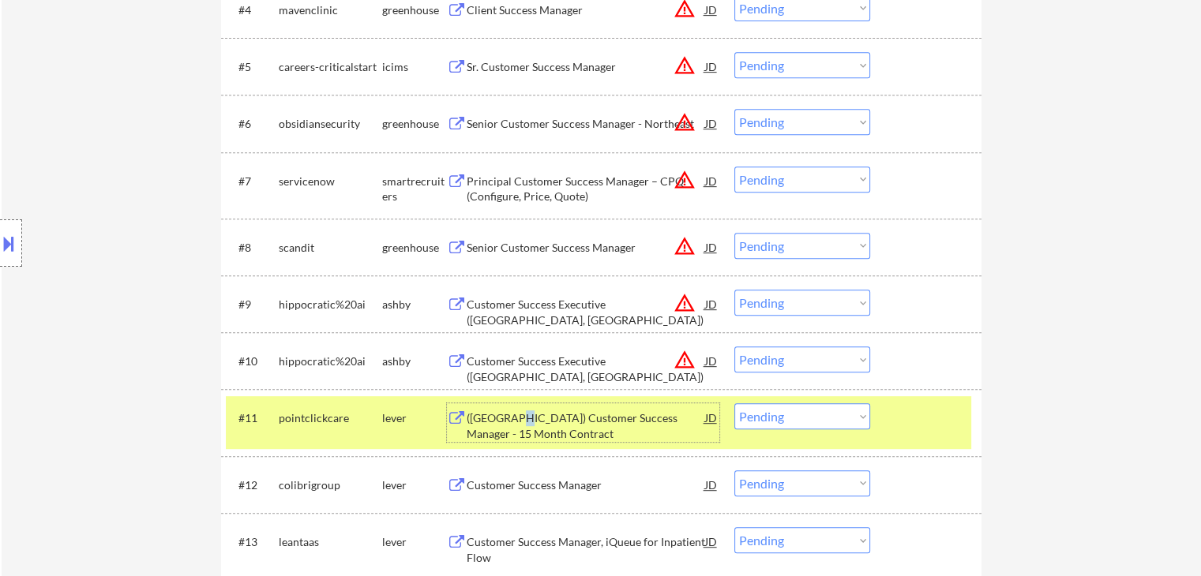
click at [805, 424] on select "Choose an option... Pending Applied Excluded (Questions) Excluded (Expired) Exc…" at bounding box center [802, 416] width 136 height 26
click at [734, 403] on select "Choose an option... Pending Applied Excluded (Questions) Excluded (Expired) Exc…" at bounding box center [802, 416] width 136 height 26
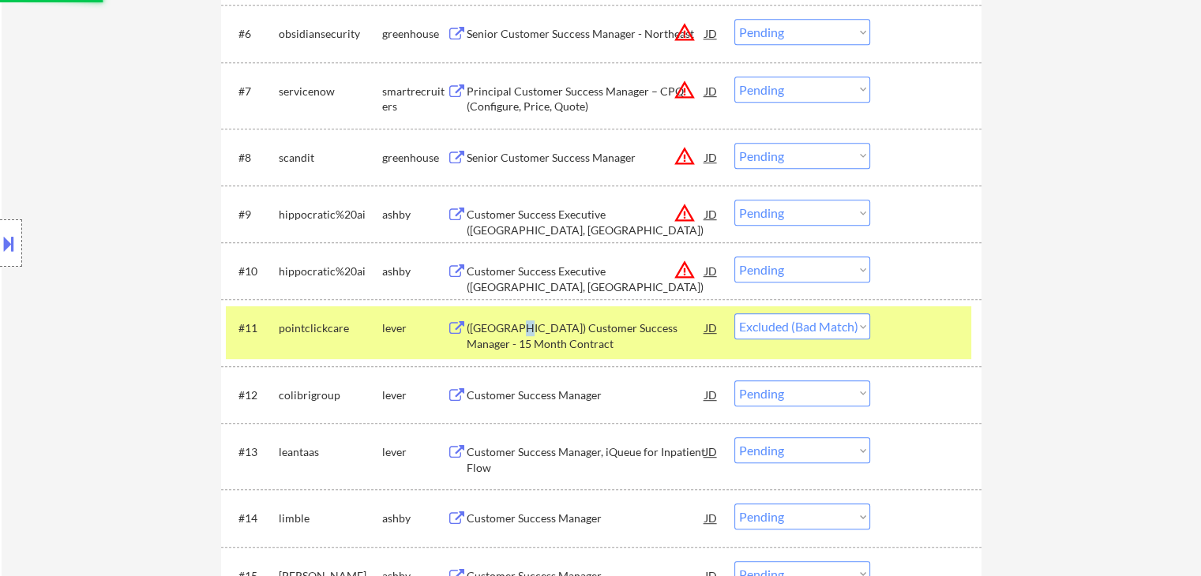
scroll to position [1026, 0]
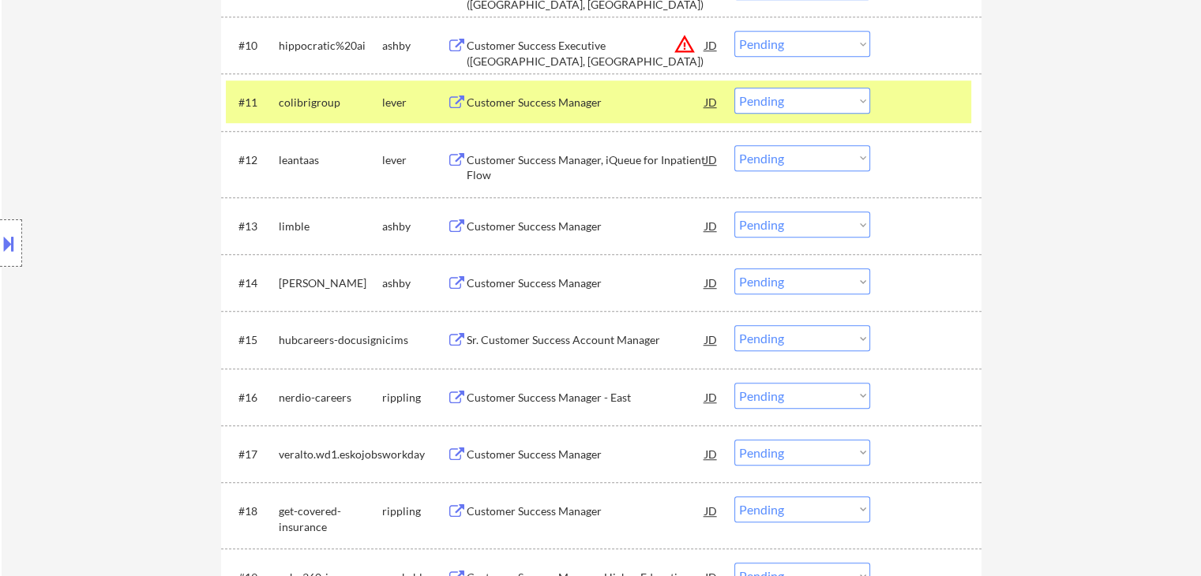
click at [522, 101] on div "Customer Success Manager" at bounding box center [586, 103] width 238 height 16
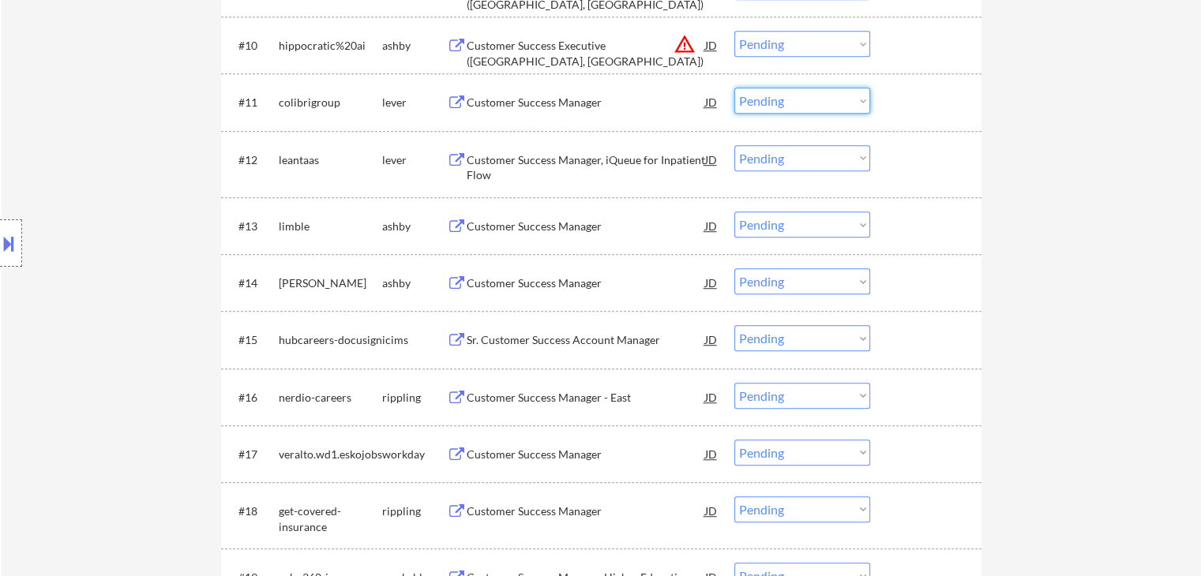
click at [783, 99] on select "Choose an option... Pending Applied Excluded (Questions) Excluded (Expired) Exc…" at bounding box center [802, 101] width 136 height 26
click at [734, 88] on select "Choose an option... Pending Applied Excluded (Questions) Excluded (Expired) Exc…" at bounding box center [802, 101] width 136 height 26
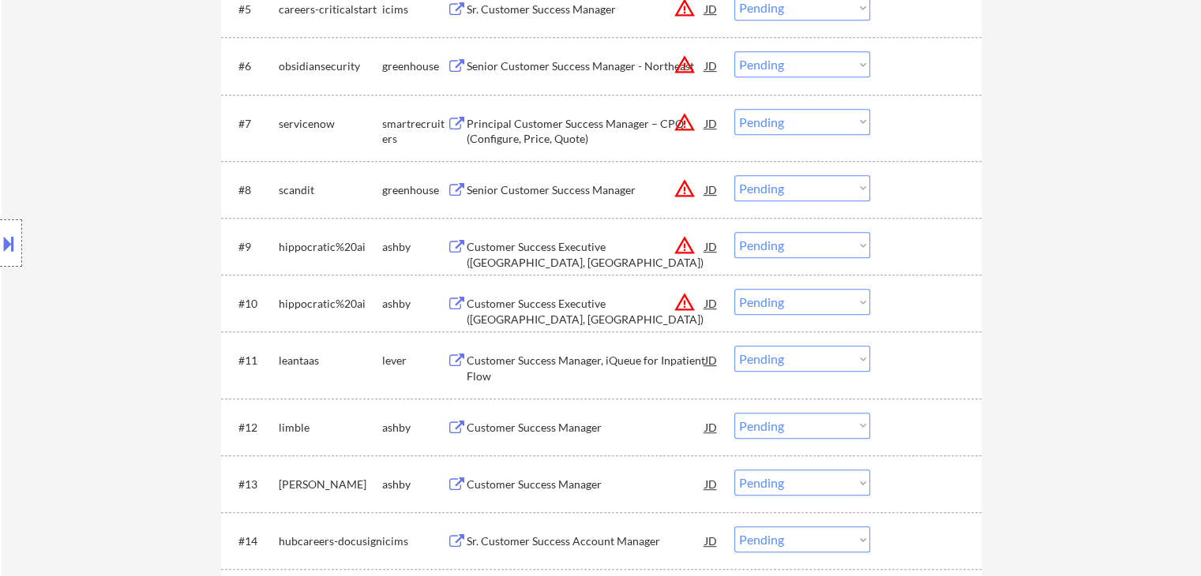
scroll to position [948, 0]
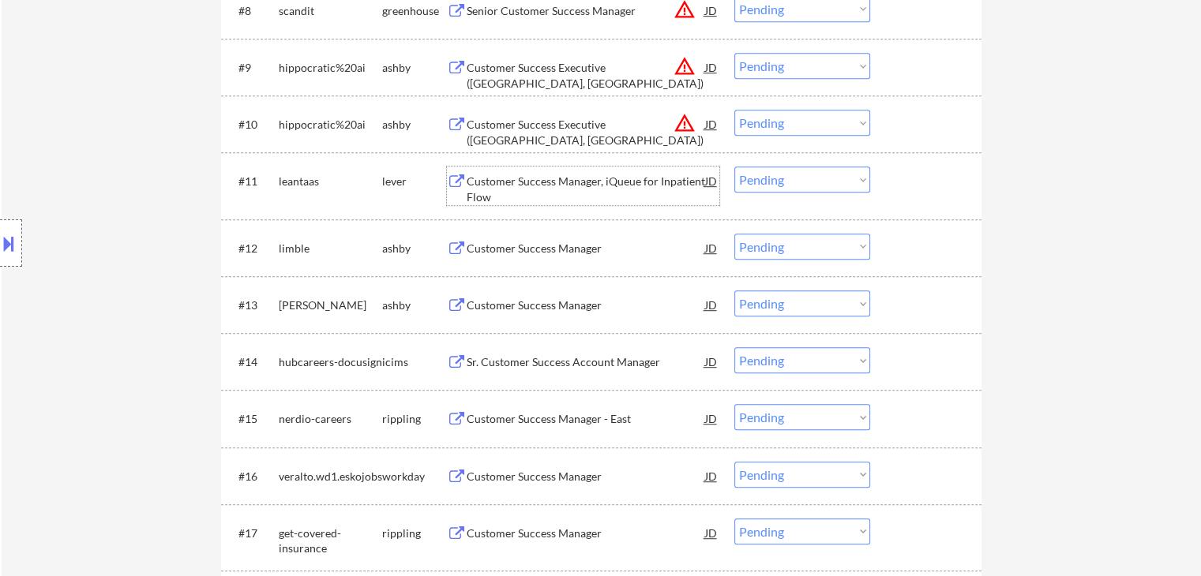
click at [540, 183] on div "Customer Success Manager, iQueue for Inpatient Flow" at bounding box center [586, 189] width 238 height 31
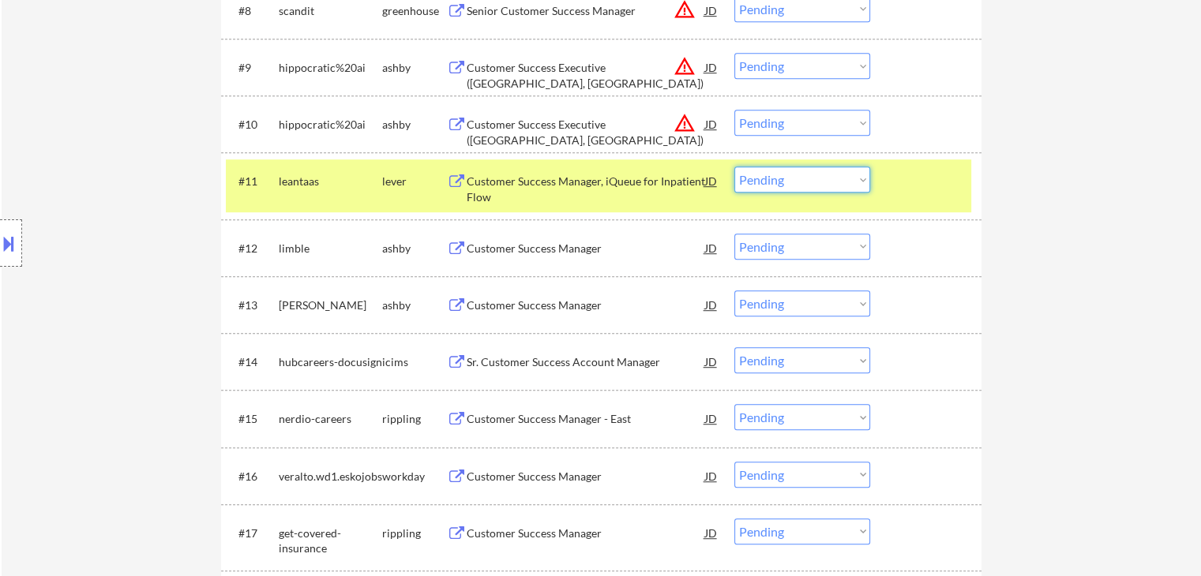
click at [787, 186] on select "Choose an option... Pending Applied Excluded (Questions) Excluded (Expired) Exc…" at bounding box center [802, 180] width 136 height 26
click at [734, 167] on select "Choose an option... Pending Applied Excluded (Questions) Excluded (Expired) Exc…" at bounding box center [802, 180] width 136 height 26
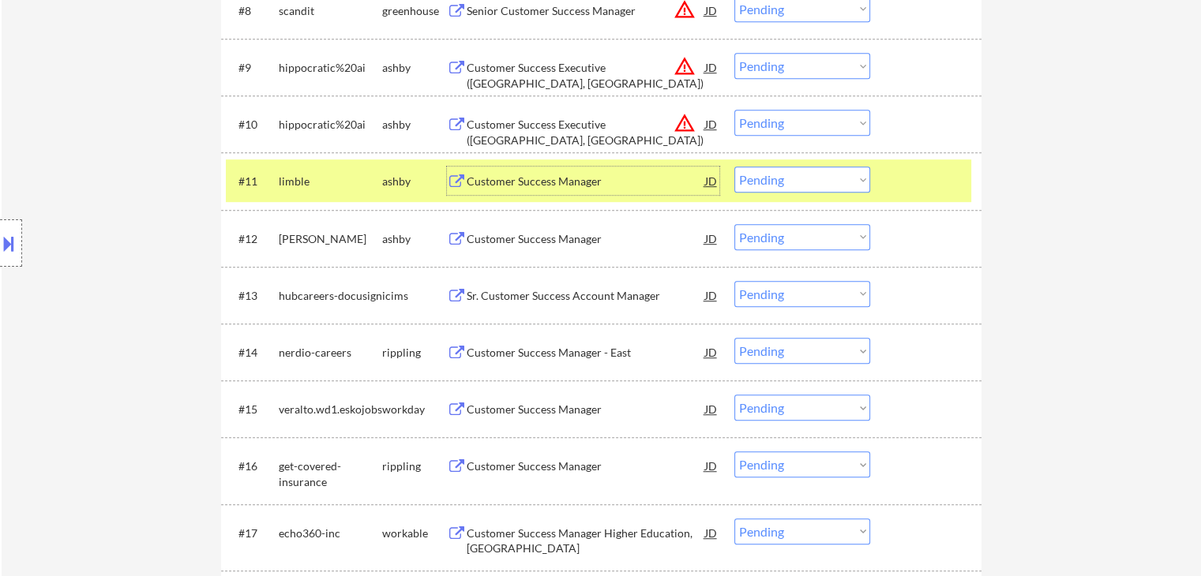
click at [516, 185] on div "Customer Success Manager" at bounding box center [586, 182] width 238 height 16
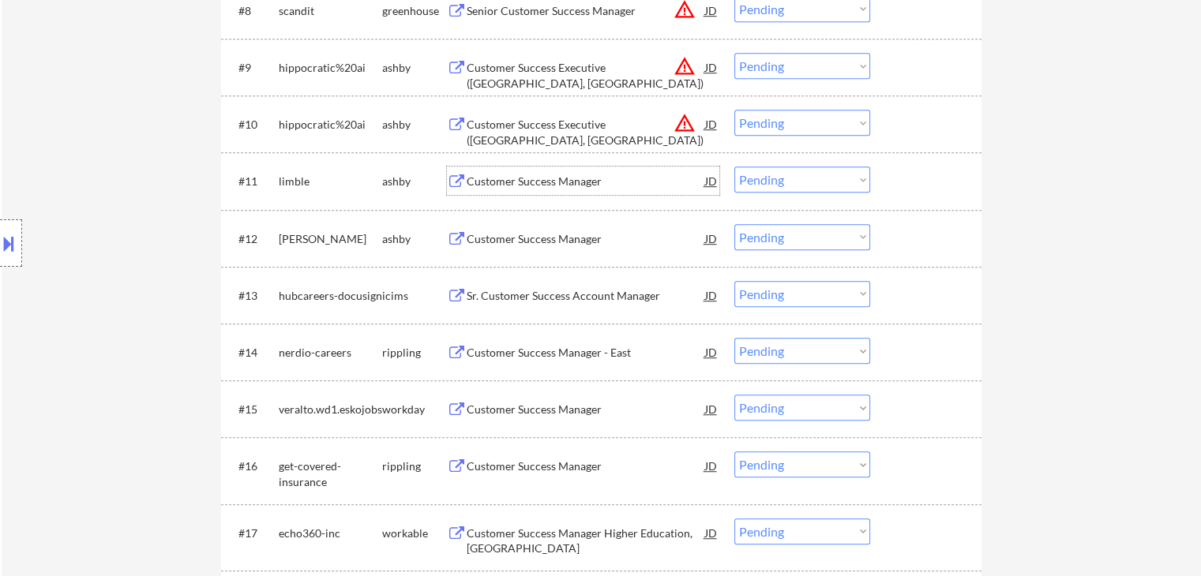
click at [776, 190] on select "Choose an option... Pending Applied Excluded (Questions) Excluded (Expired) Exc…" at bounding box center [802, 180] width 136 height 26
click at [786, 178] on select "Choose an option... Pending Applied Excluded (Questions) Excluded (Expired) Exc…" at bounding box center [802, 180] width 136 height 26
click at [734, 167] on select "Choose an option... Pending Applied Excluded (Questions) Excluded (Expired) Exc…" at bounding box center [802, 180] width 136 height 26
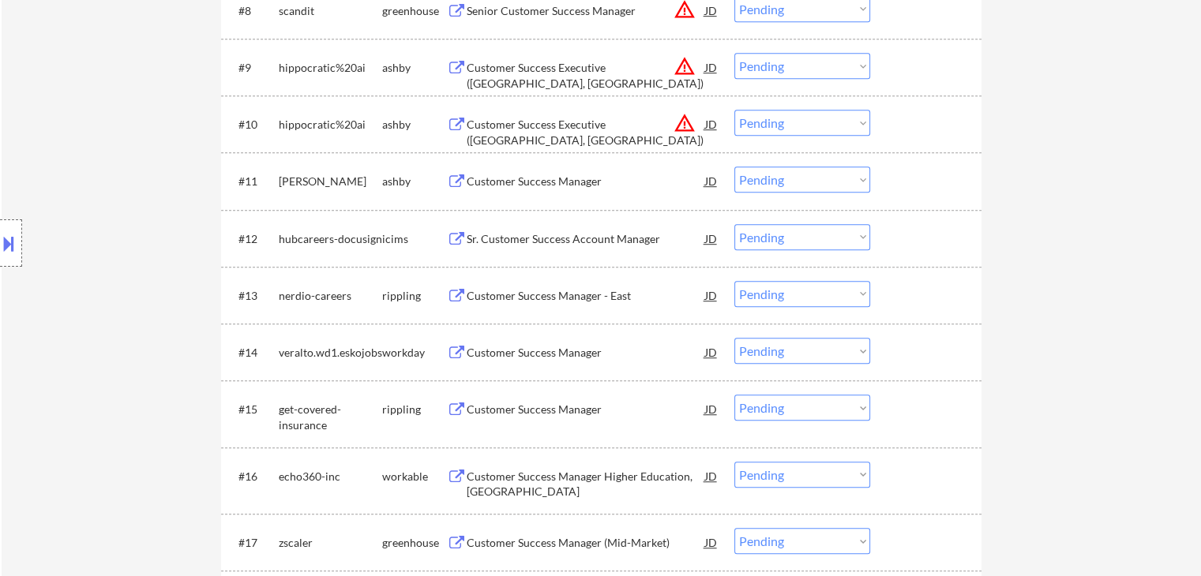
click at [516, 181] on div "Customer Success Manager" at bounding box center [586, 182] width 238 height 16
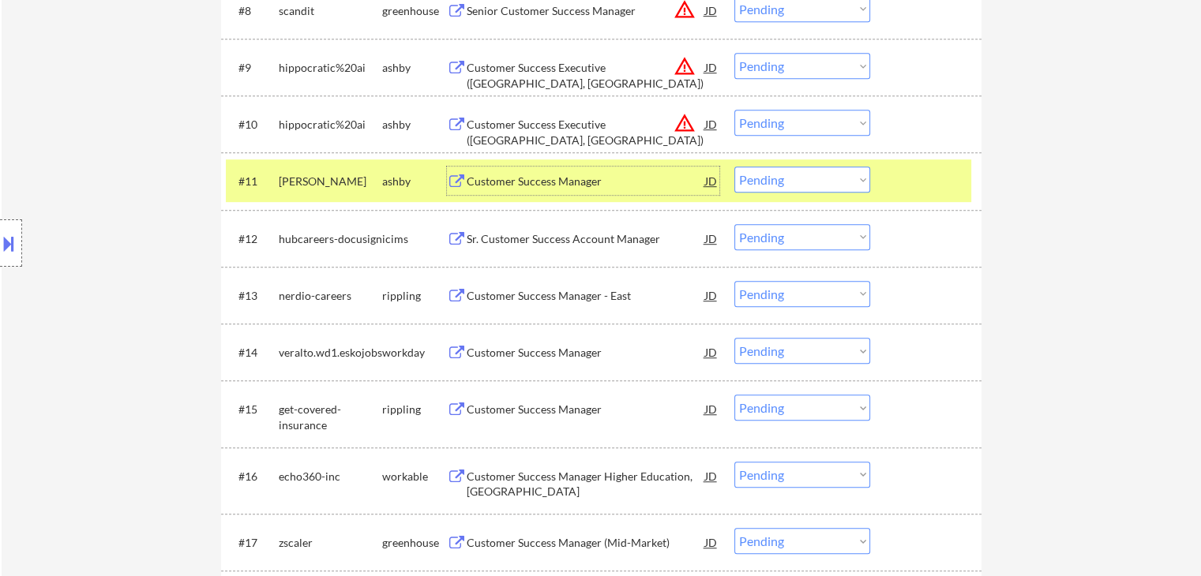
click at [774, 180] on select "Choose an option... Pending Applied Excluded (Questions) Excluded (Expired) Exc…" at bounding box center [802, 180] width 136 height 26
click at [734, 167] on select "Choose an option... Pending Applied Excluded (Questions) Excluded (Expired) Exc…" at bounding box center [802, 180] width 136 height 26
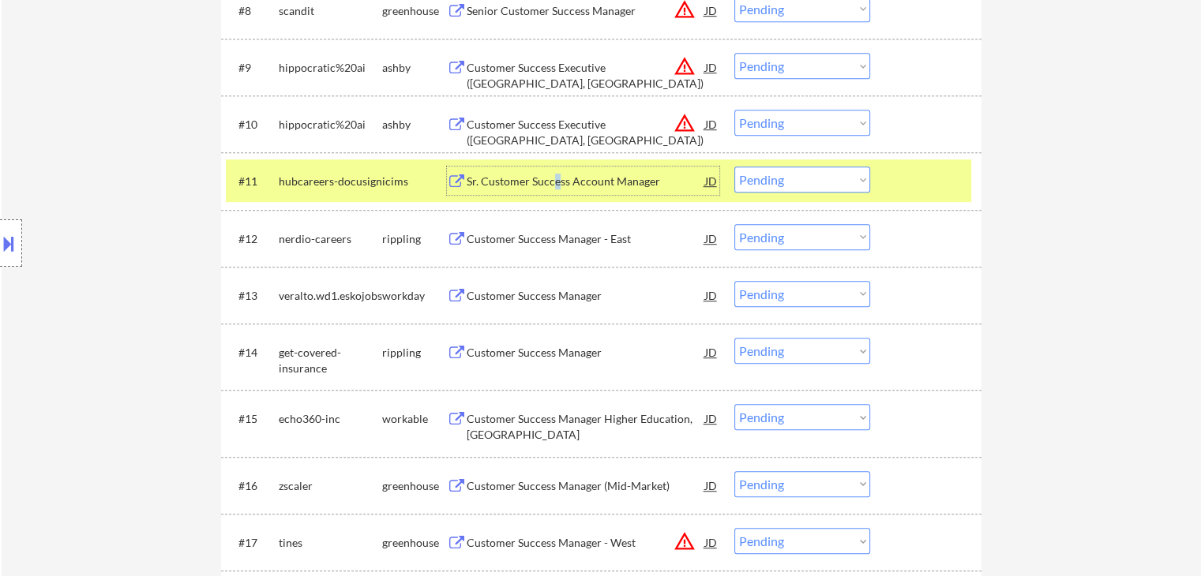
click at [556, 176] on div "Sr. Customer Success Account Manager" at bounding box center [586, 182] width 238 height 16
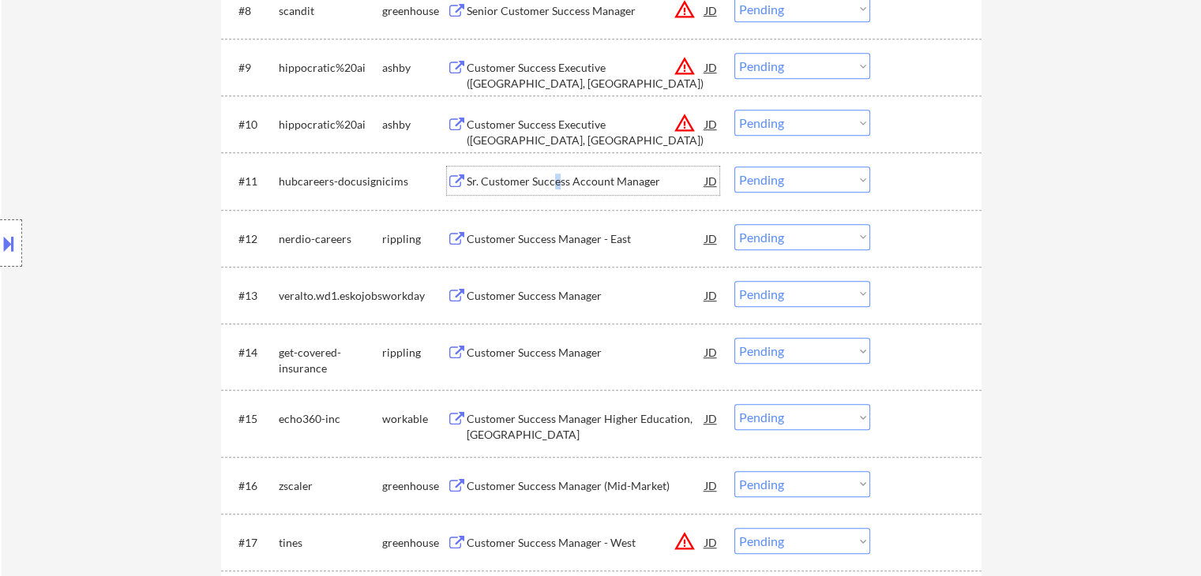
drag, startPoint x: 805, startPoint y: 181, endPoint x: 808, endPoint y: 191, distance: 10.5
click at [805, 182] on select "Choose an option... Pending Applied Excluded (Questions) Excluded (Expired) Exc…" at bounding box center [802, 180] width 136 height 26
click at [734, 167] on select "Choose an option... Pending Applied Excluded (Questions) Excluded (Expired) Exc…" at bounding box center [802, 180] width 136 height 26
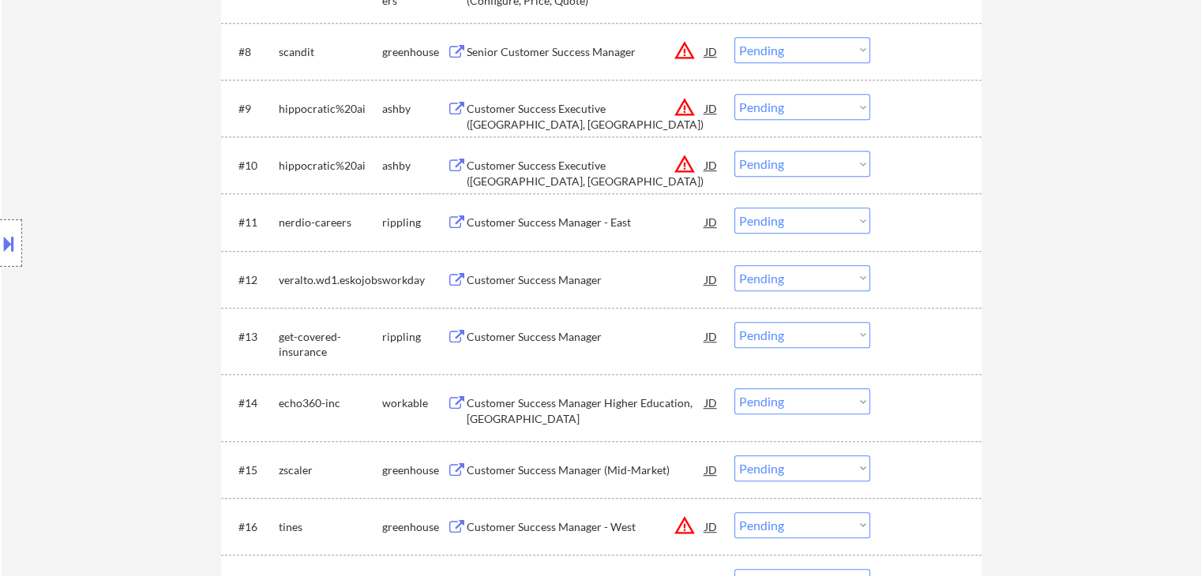
scroll to position [869, 0]
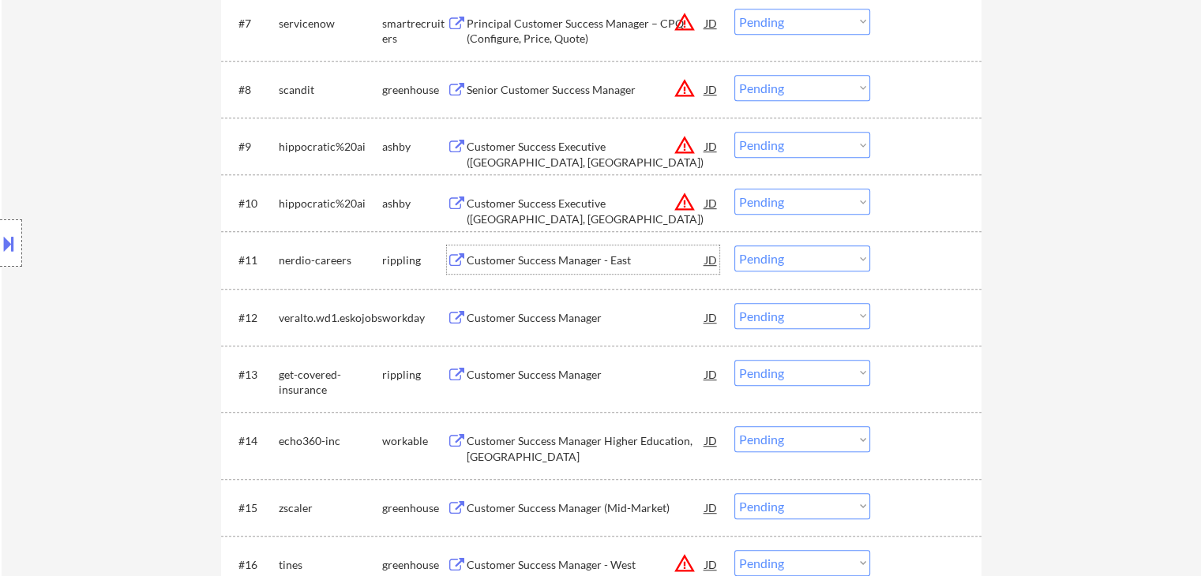
click at [549, 258] on div "Customer Success Manager - East" at bounding box center [586, 261] width 238 height 16
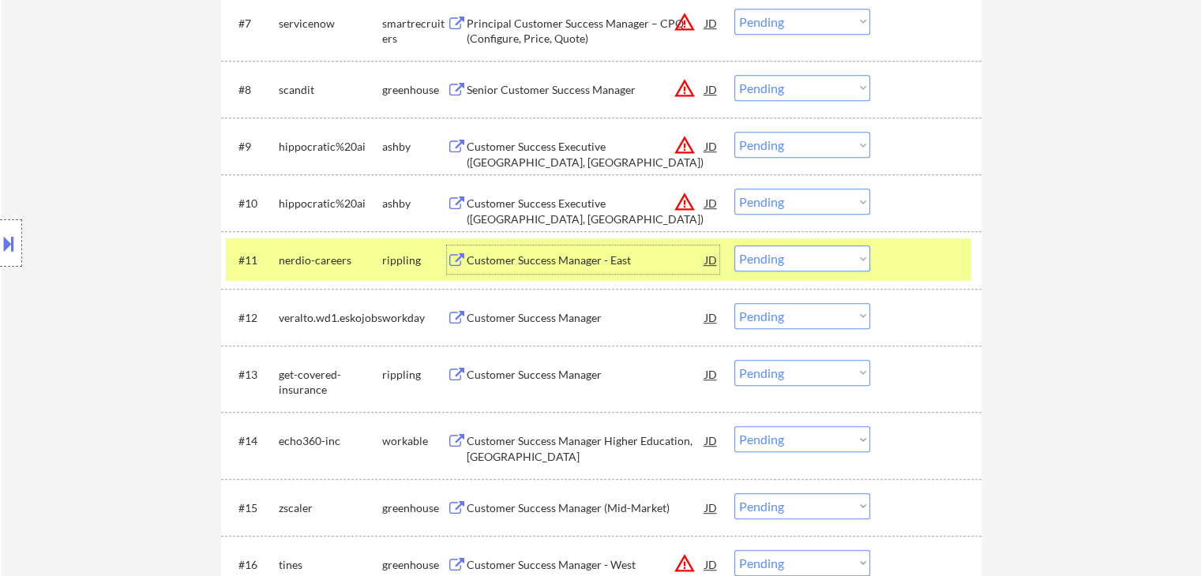
click at [837, 260] on select "Choose an option... Pending Applied Excluded (Questions) Excluded (Expired) Exc…" at bounding box center [802, 259] width 136 height 26
click at [734, 246] on select "Choose an option... Pending Applied Excluded (Questions) Excluded (Expired) Exc…" at bounding box center [802, 259] width 136 height 26
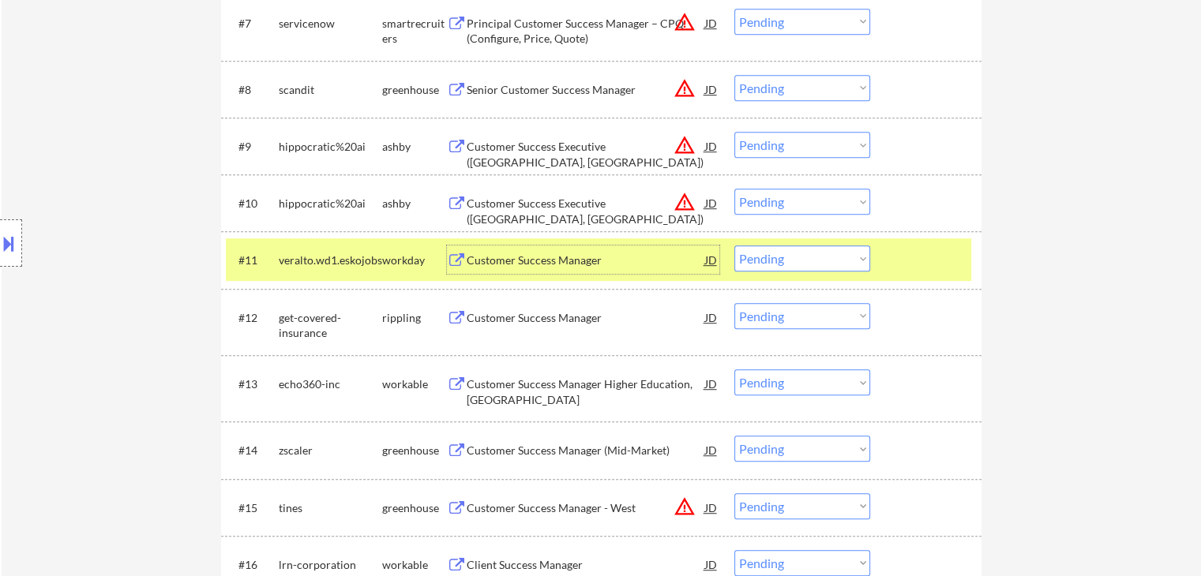
click at [537, 257] on div "Customer Success Manager" at bounding box center [586, 261] width 238 height 16
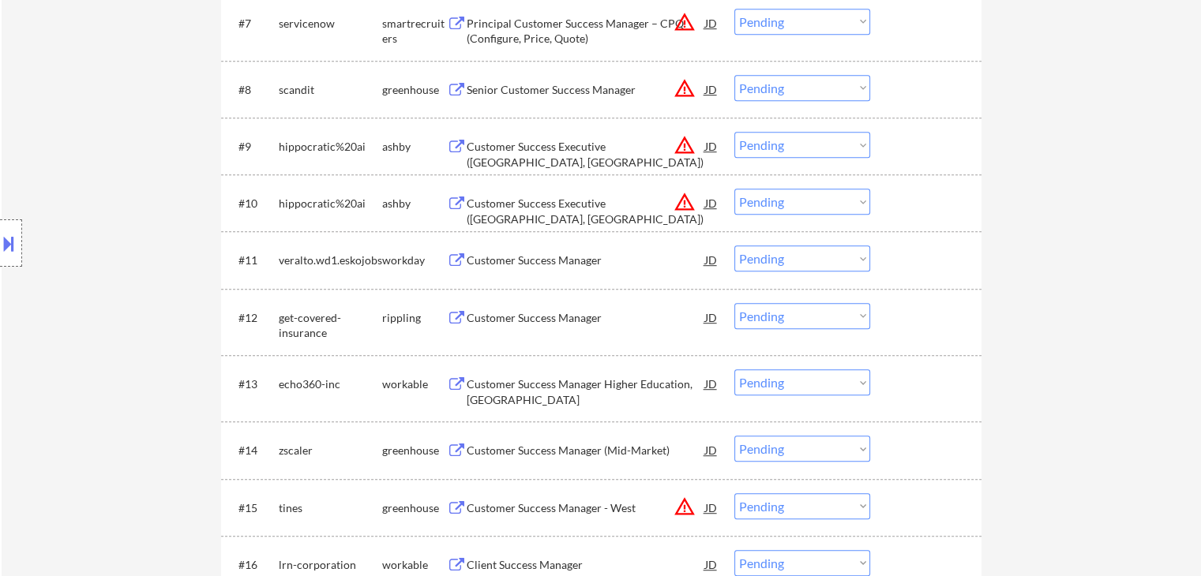
click at [809, 263] on select "Choose an option... Pending Applied Excluded (Questions) Excluded (Expired) Exc…" at bounding box center [802, 259] width 136 height 26
click at [850, 251] on select "Choose an option... Pending Applied Excluded (Questions) Excluded (Expired) Exc…" at bounding box center [802, 259] width 136 height 26
click at [848, 260] on select "Choose an option... Pending Applied Excluded (Questions) Excluded (Expired) Exc…" at bounding box center [802, 259] width 136 height 26
click at [734, 246] on select "Choose an option... Pending Applied Excluded (Questions) Excluded (Expired) Exc…" at bounding box center [802, 259] width 136 height 26
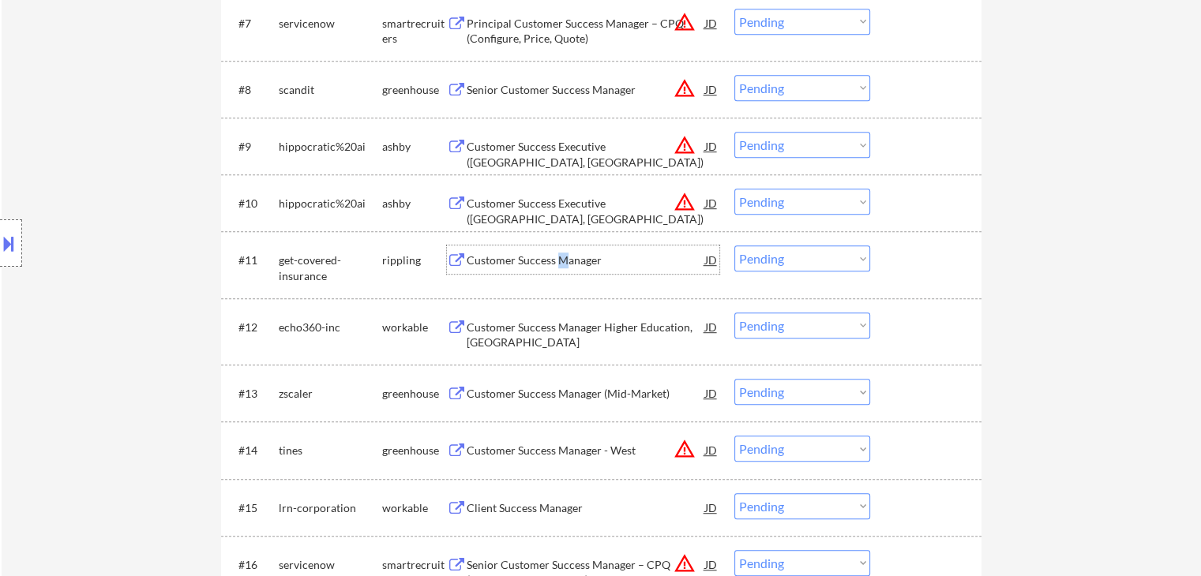
click at [558, 265] on div "Customer Success Manager" at bounding box center [586, 261] width 238 height 16
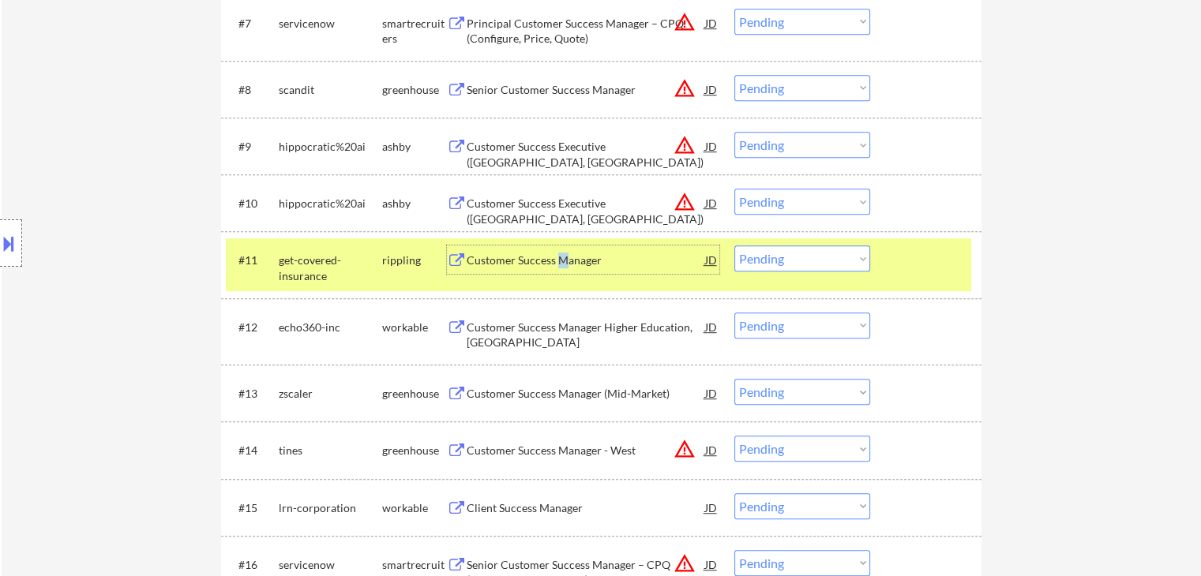
click at [778, 267] on select "Choose an option... Pending Applied Excluded (Questions) Excluded (Expired) Exc…" at bounding box center [802, 259] width 136 height 26
click at [734, 246] on select "Choose an option... Pending Applied Excluded (Questions) Excluded (Expired) Exc…" at bounding box center [802, 259] width 136 height 26
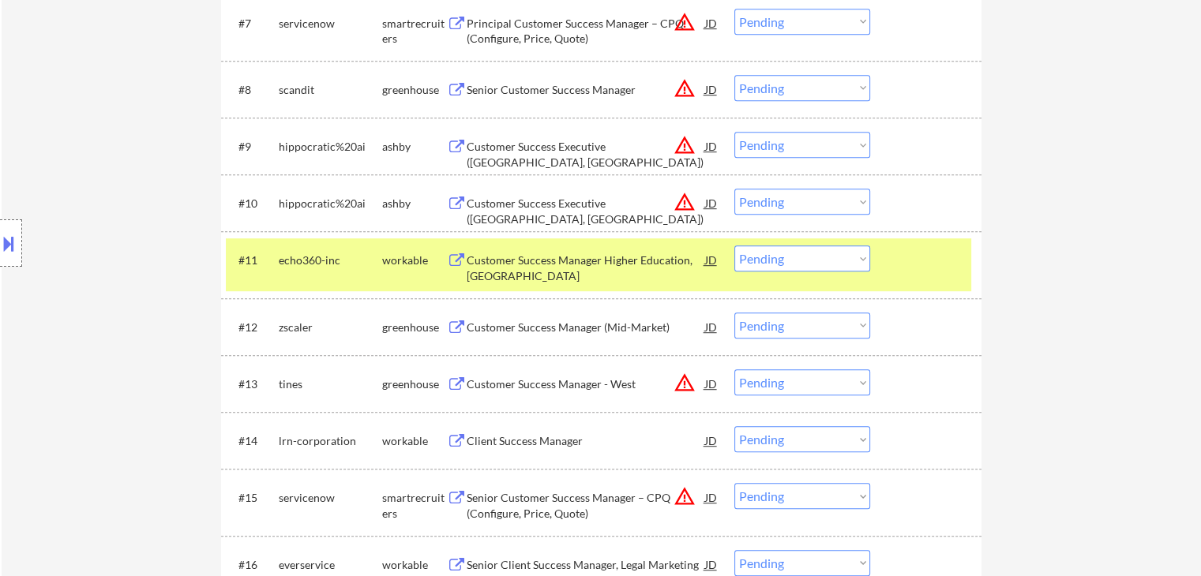
click at [598, 274] on div "Customer Success Manager Higher Education, North America" at bounding box center [586, 268] width 238 height 31
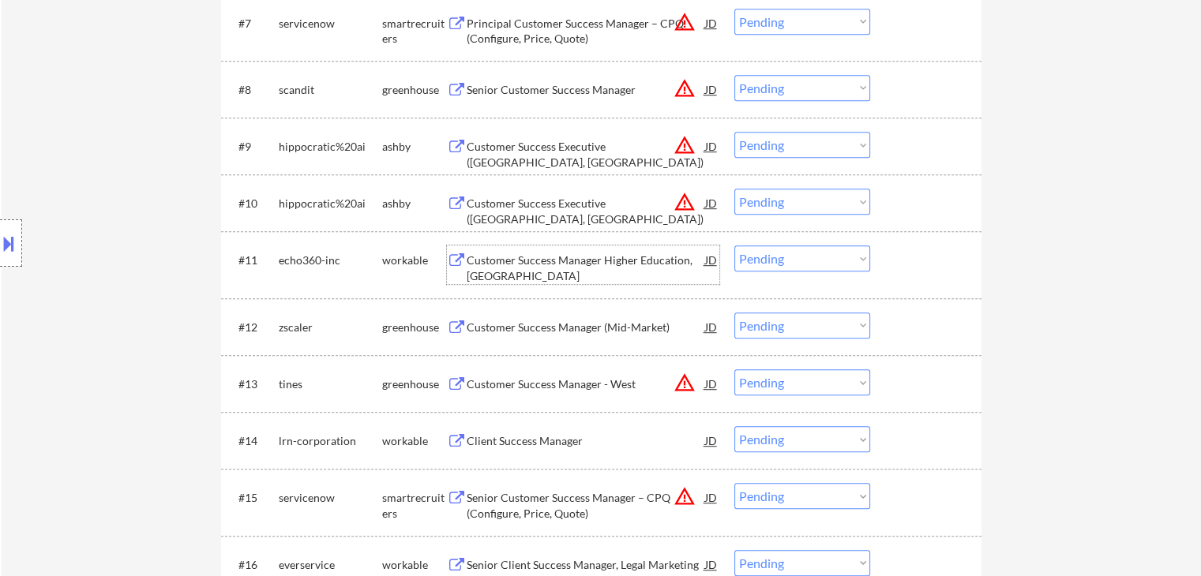
click at [805, 262] on select "Choose an option... Pending Applied Excluded (Questions) Excluded (Expired) Exc…" at bounding box center [802, 259] width 136 height 26
click at [734, 246] on select "Choose an option... Pending Applied Excluded (Questions) Excluded (Expired) Exc…" at bounding box center [802, 259] width 136 height 26
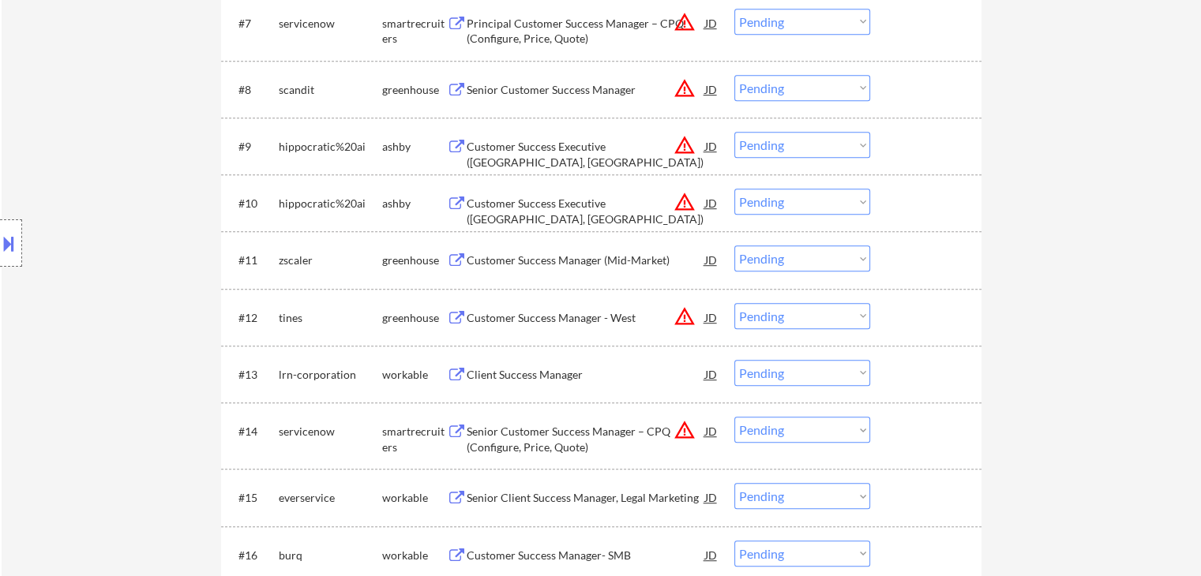
click at [536, 265] on div "Customer Success Manager (Mid-Market)" at bounding box center [586, 261] width 238 height 16
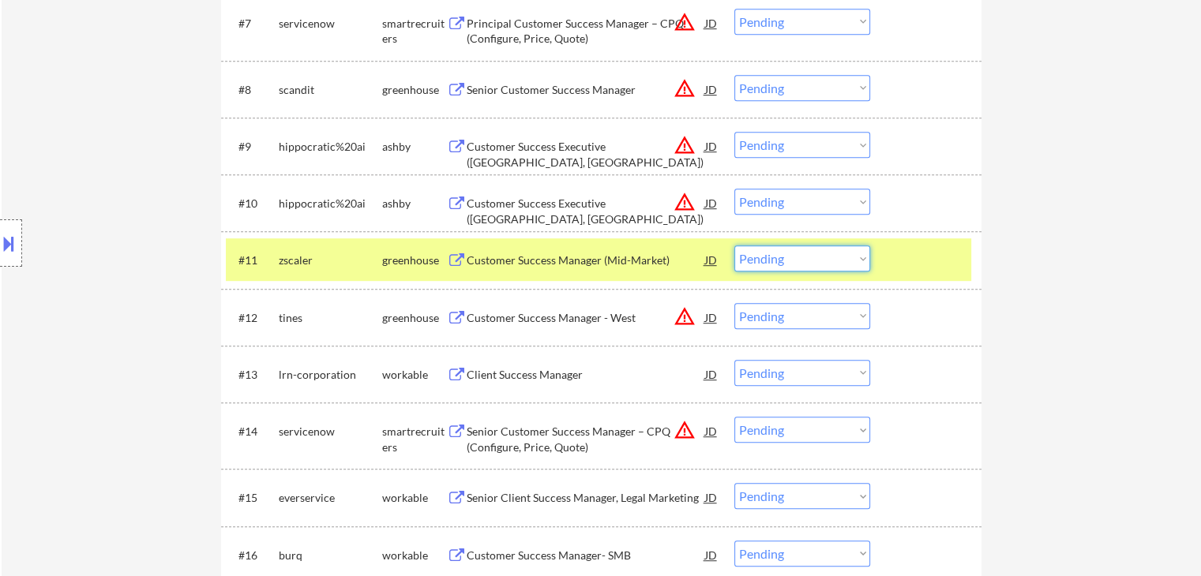
click at [821, 264] on select "Choose an option... Pending Applied Excluded (Questions) Excluded (Expired) Exc…" at bounding box center [802, 259] width 136 height 26
click at [734, 246] on select "Choose an option... Pending Applied Excluded (Questions) Excluded (Expired) Exc…" at bounding box center [802, 259] width 136 height 26
select select ""pending""
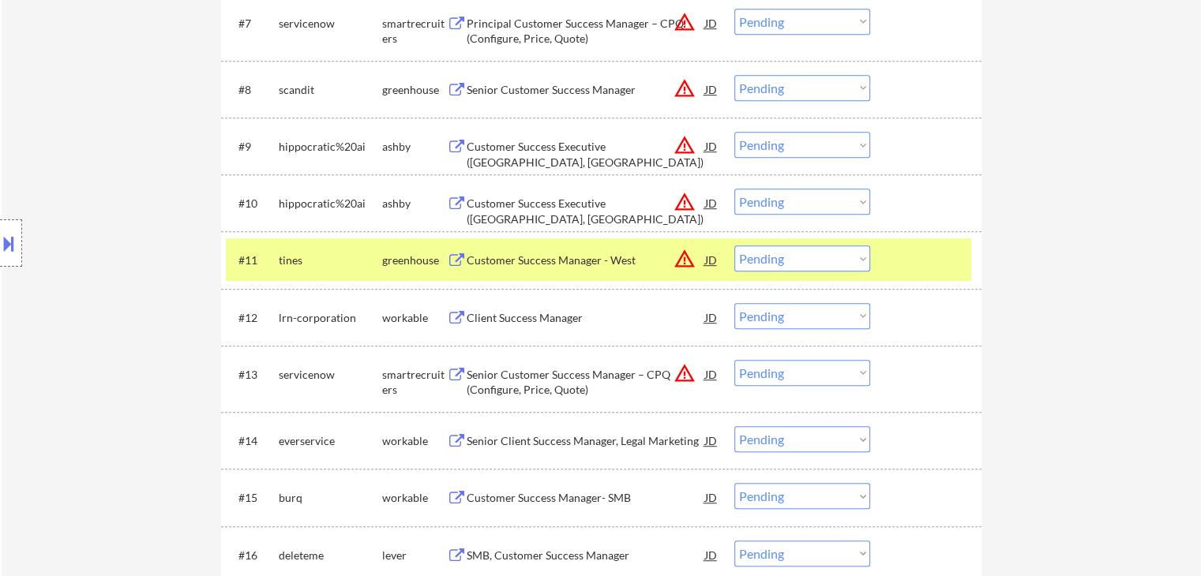
click at [406, 260] on div "greenhouse" at bounding box center [414, 261] width 65 height 16
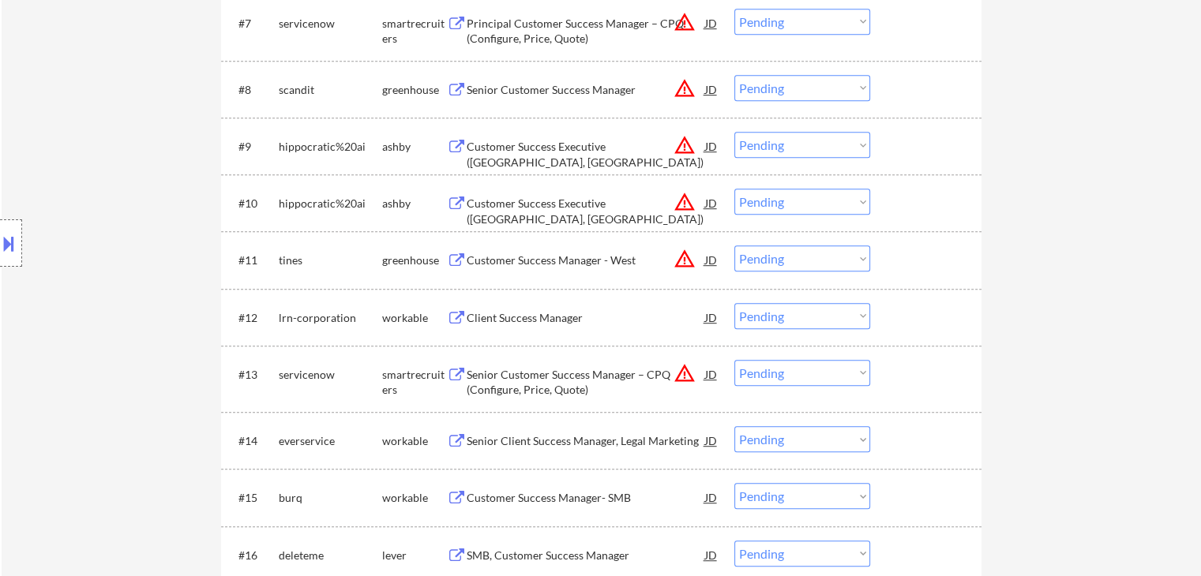
click at [531, 331] on div "Client Success Manager" at bounding box center [586, 317] width 238 height 28
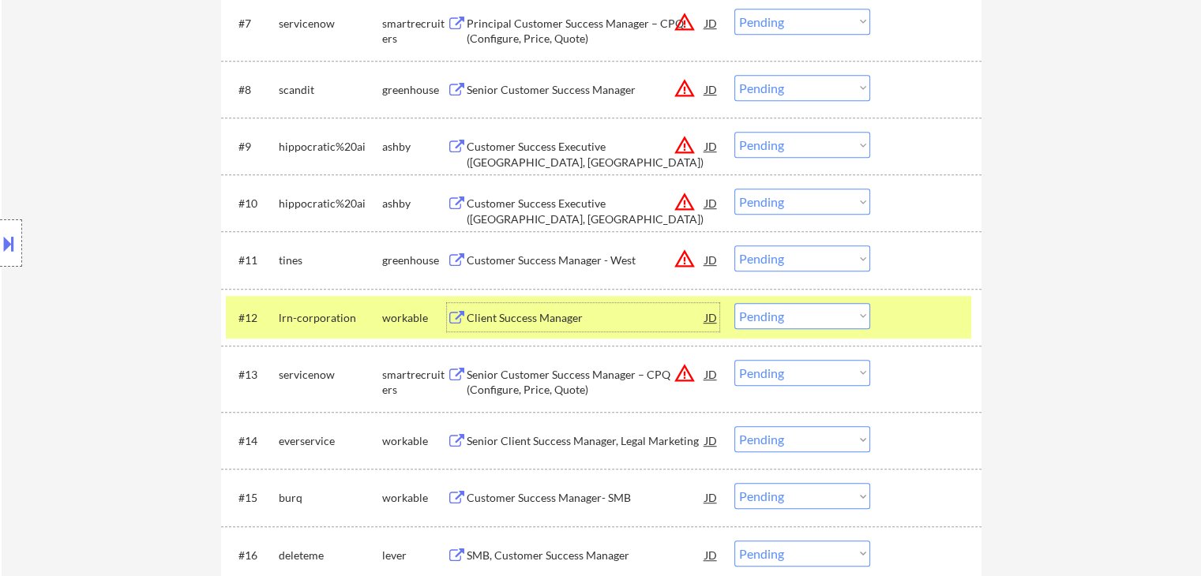
click at [793, 319] on select "Choose an option... Pending Applied Excluded (Questions) Excluded (Expired) Exc…" at bounding box center [802, 316] width 136 height 26
click at [734, 303] on select "Choose an option... Pending Applied Excluded (Questions) Excluded (Expired) Exc…" at bounding box center [802, 316] width 136 height 26
select select ""pending""
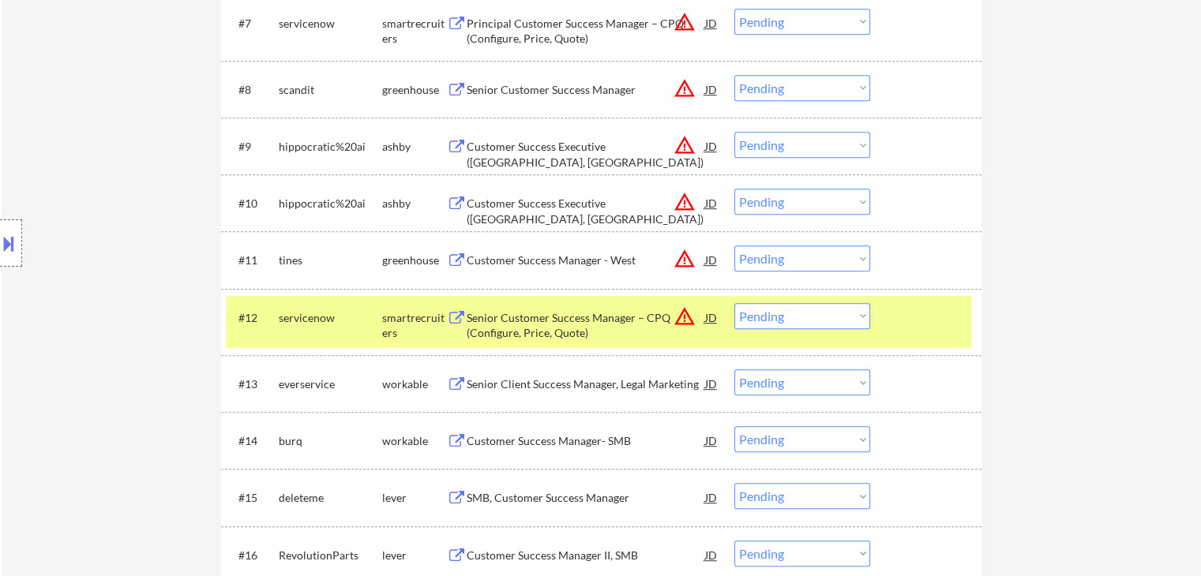
click at [396, 337] on div "smartrecruiters" at bounding box center [414, 325] width 65 height 31
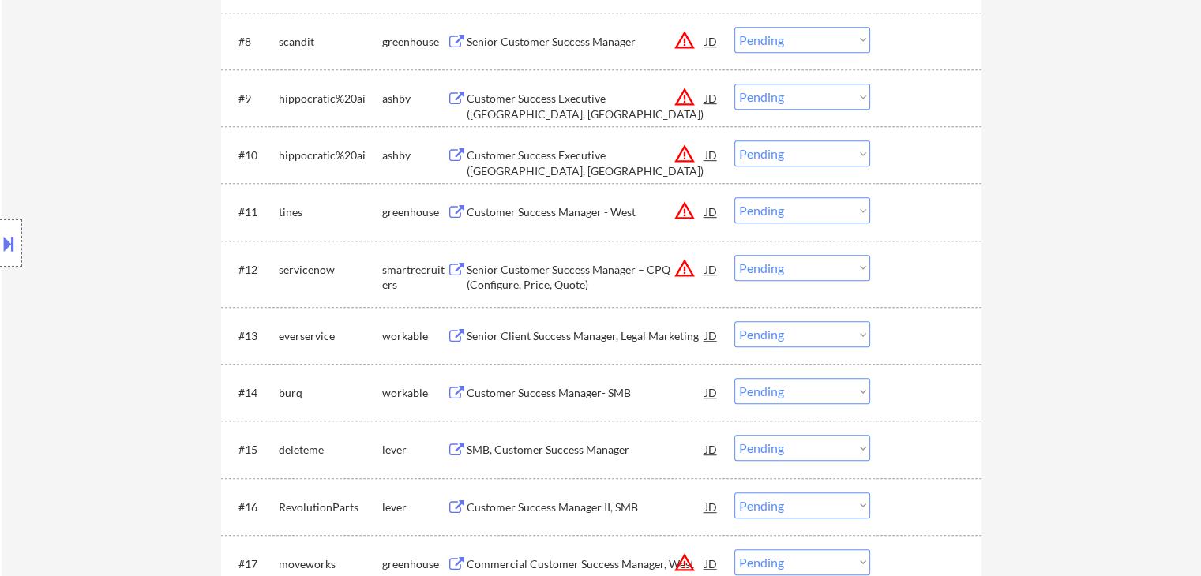
scroll to position [1105, 0]
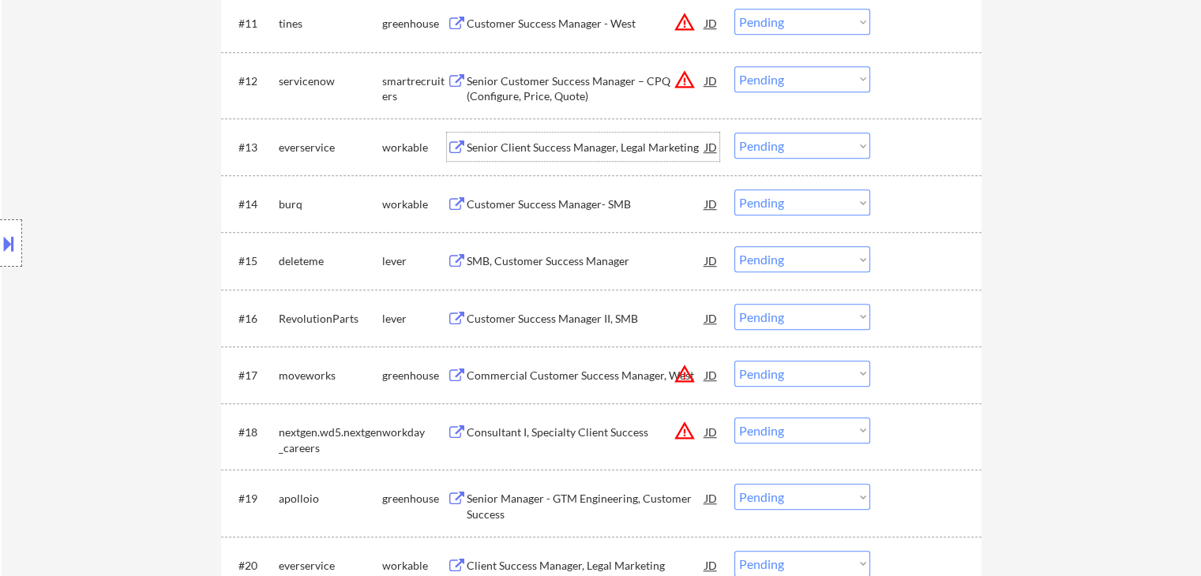
click at [550, 152] on div "Senior Client Success Manager, Legal Marketing" at bounding box center [586, 148] width 238 height 16
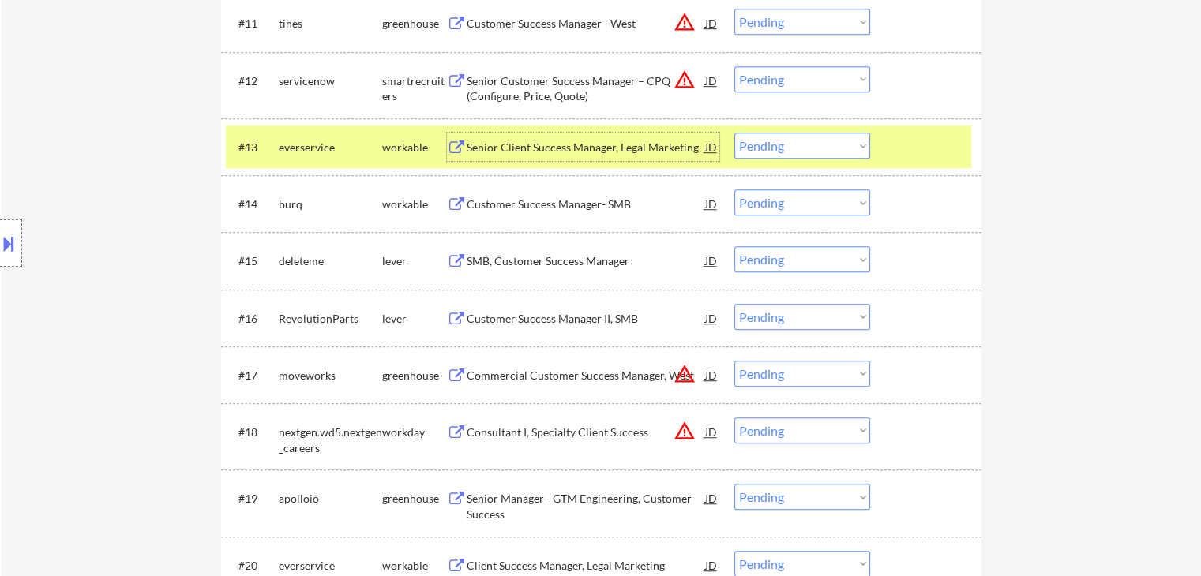
drag, startPoint x: 793, startPoint y: 146, endPoint x: 809, endPoint y: 156, distance: 18.8
click at [794, 145] on select "Choose an option... Pending Applied Excluded (Questions) Excluded (Expired) Exc…" at bounding box center [802, 146] width 136 height 26
click at [734, 133] on select "Choose an option... Pending Applied Excluded (Questions) Excluded (Expired) Exc…" at bounding box center [802, 146] width 136 height 26
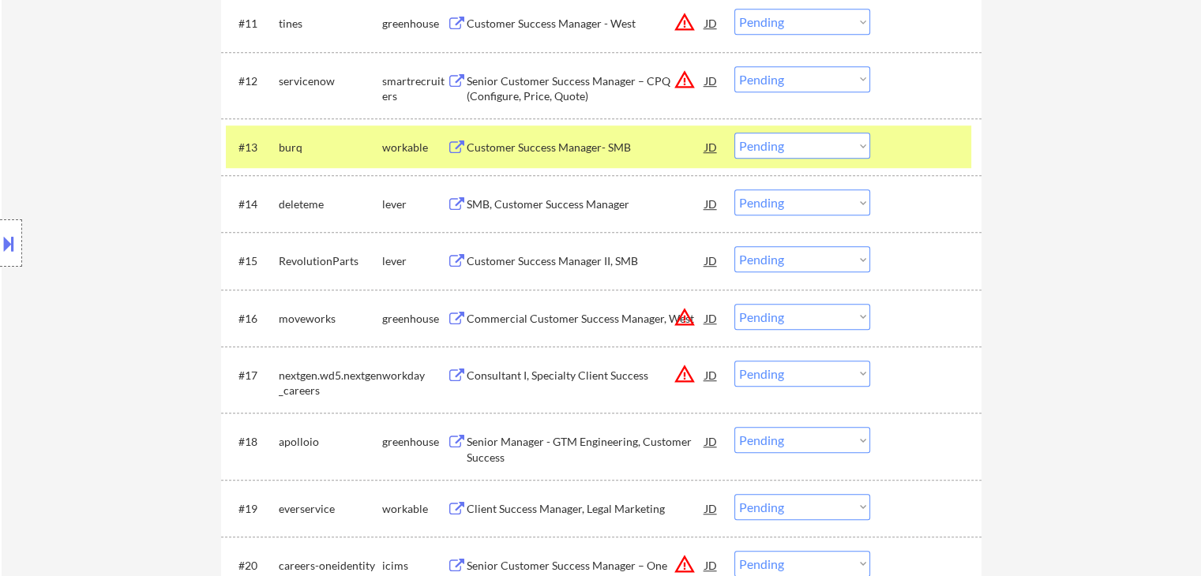
click at [578, 144] on div "Customer Success Manager- SMB" at bounding box center [586, 148] width 238 height 16
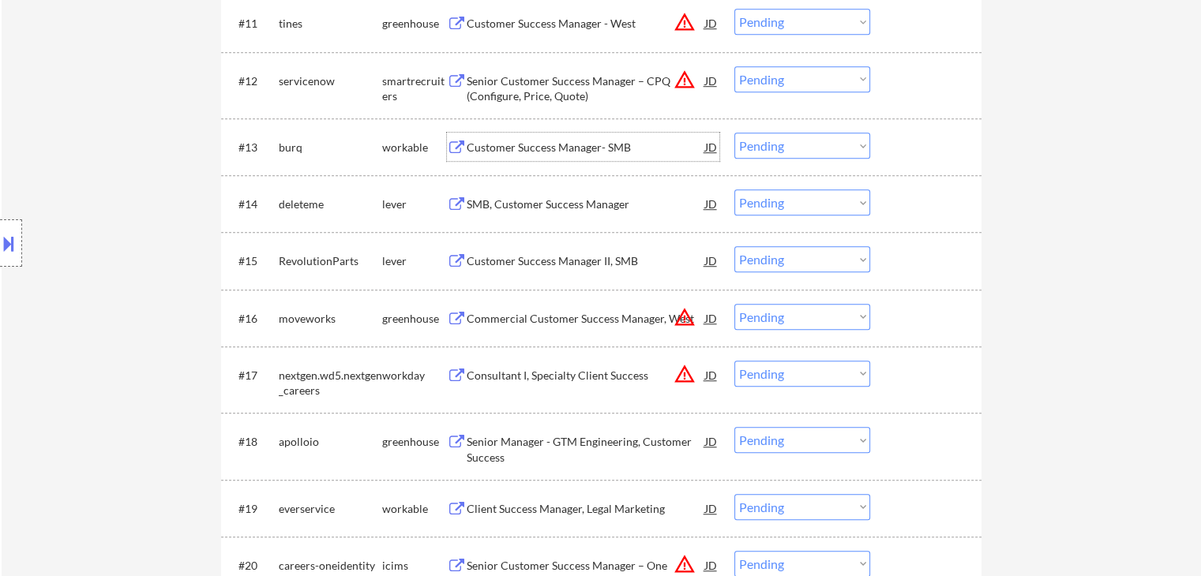
click at [774, 149] on select "Choose an option... Pending Applied Excluded (Questions) Excluded (Expired) Exc…" at bounding box center [802, 146] width 136 height 26
click at [734, 133] on select "Choose an option... Pending Applied Excluded (Questions) Excluded (Expired) Exc…" at bounding box center [802, 146] width 136 height 26
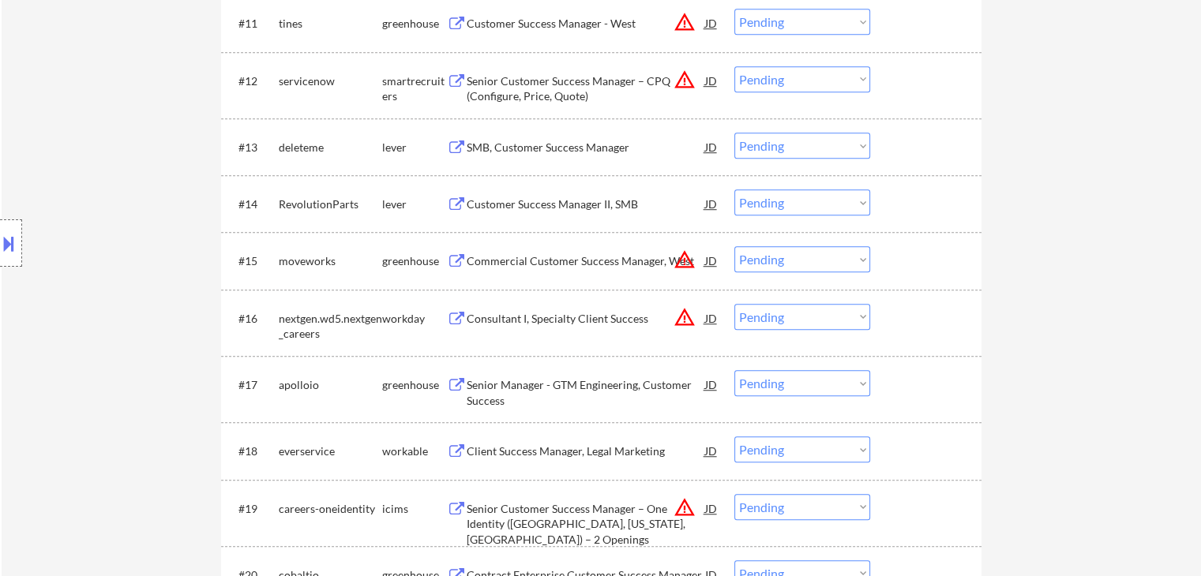
click at [579, 155] on div "SMB, Customer Success Manager" at bounding box center [586, 148] width 238 height 16
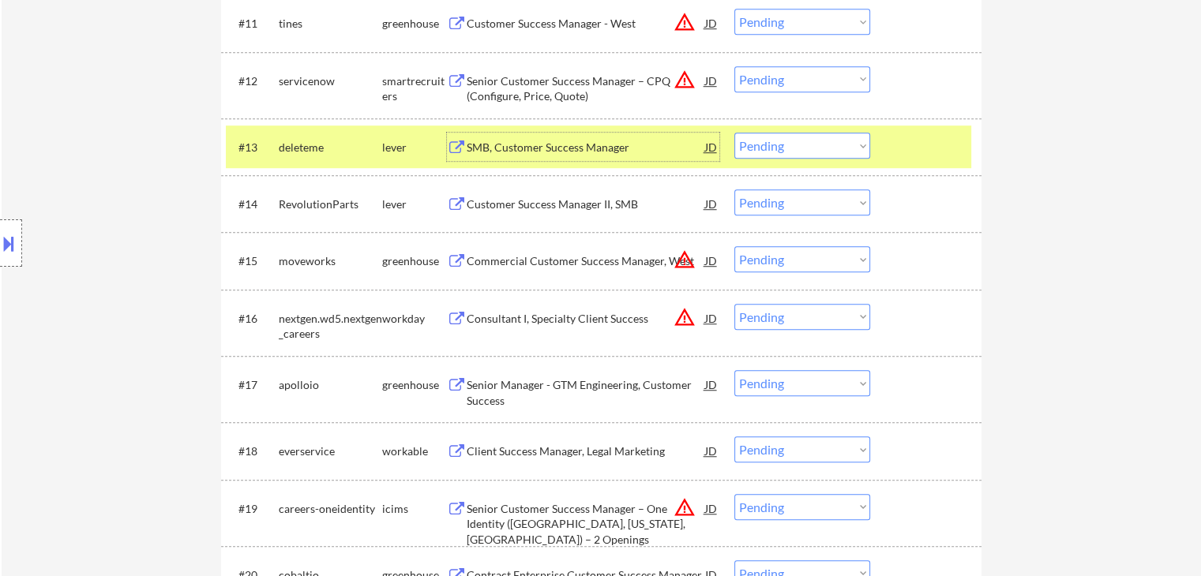
click at [800, 133] on select "Choose an option... Pending Applied Excluded (Questions) Excluded (Expired) Exc…" at bounding box center [802, 146] width 136 height 26
click at [734, 133] on select "Choose an option... Pending Applied Excluded (Questions) Excluded (Expired) Exc…" at bounding box center [802, 146] width 136 height 26
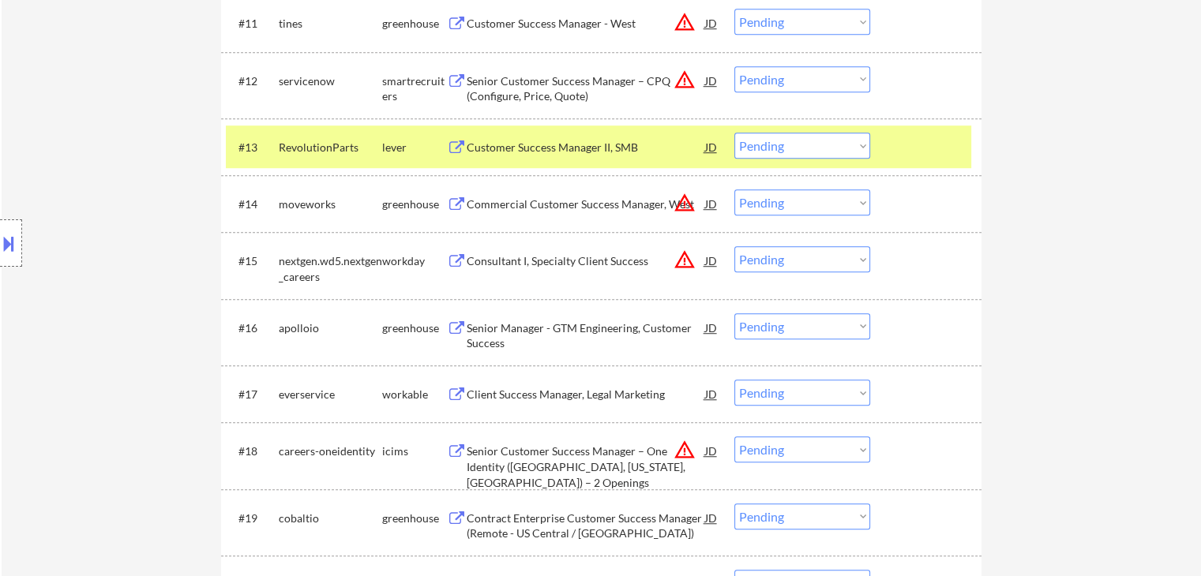
click at [607, 155] on div "Customer Success Manager II, SMB" at bounding box center [586, 148] width 238 height 16
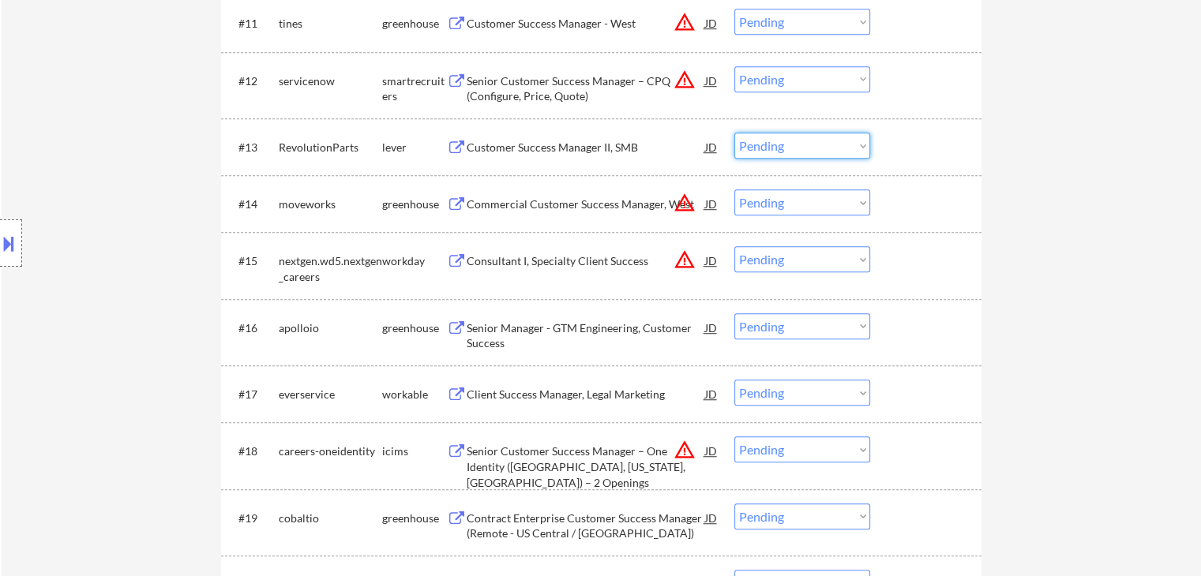
drag, startPoint x: 800, startPoint y: 118, endPoint x: 801, endPoint y: 133, distance: 15.8
click at [801, 129] on div "#13 RevolutionParts lever Customer Success Manager II, SMB JD warning_amber Cho…" at bounding box center [598, 147] width 745 height 43
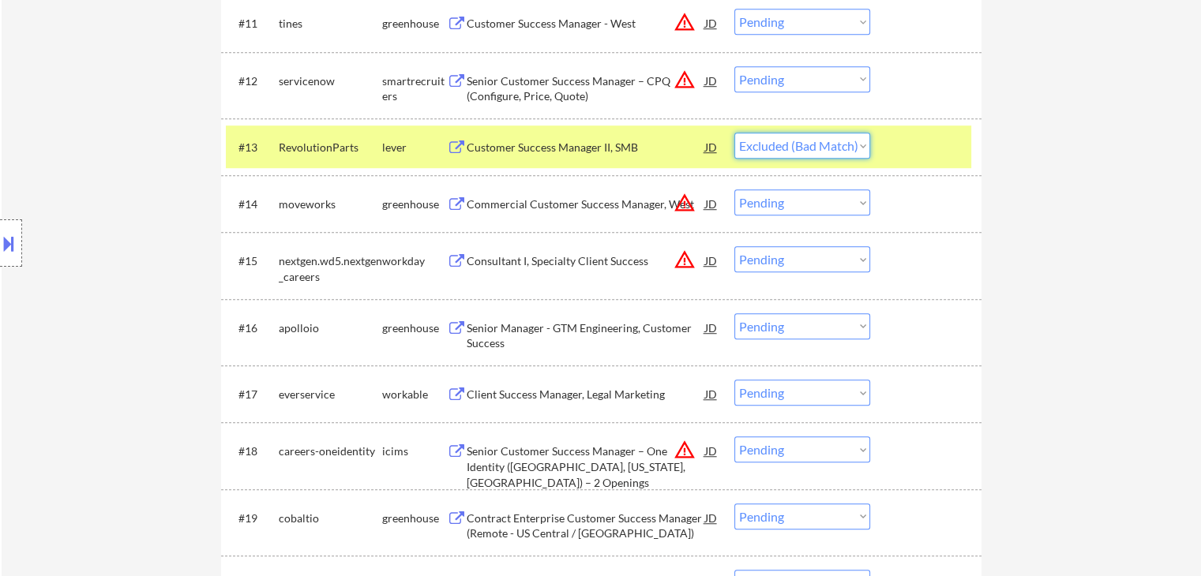
click at [734, 133] on select "Choose an option... Pending Applied Excluded (Questions) Excluded (Expired) Exc…" at bounding box center [802, 146] width 136 height 26
select select ""pending""
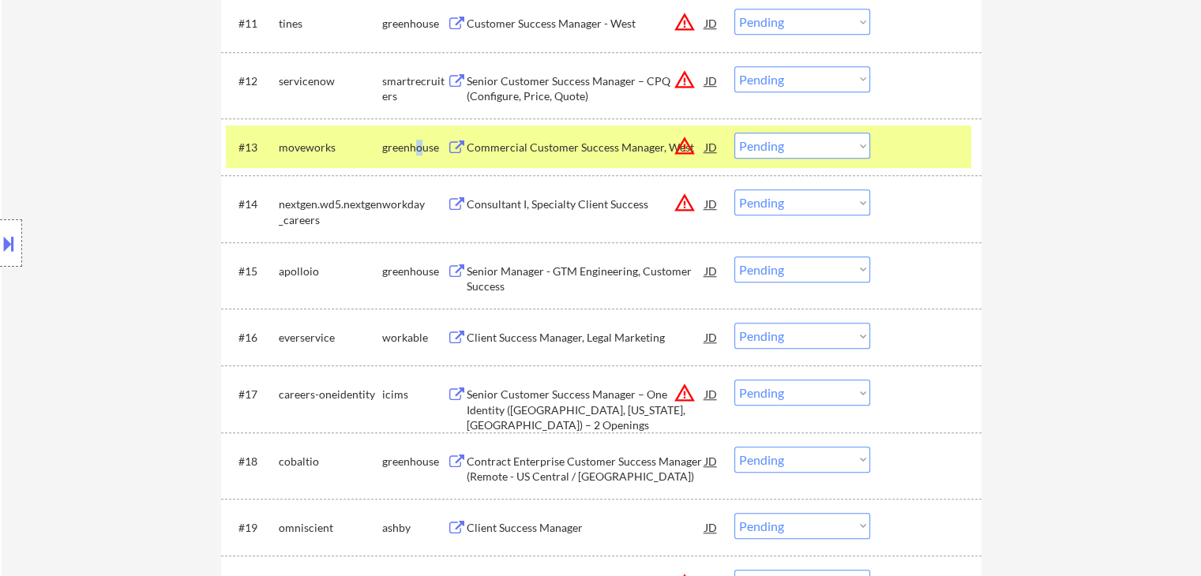
drag, startPoint x: 418, startPoint y: 140, endPoint x: 447, endPoint y: 139, distance: 28.4
click at [426, 140] on div "greenhouse" at bounding box center [414, 148] width 65 height 16
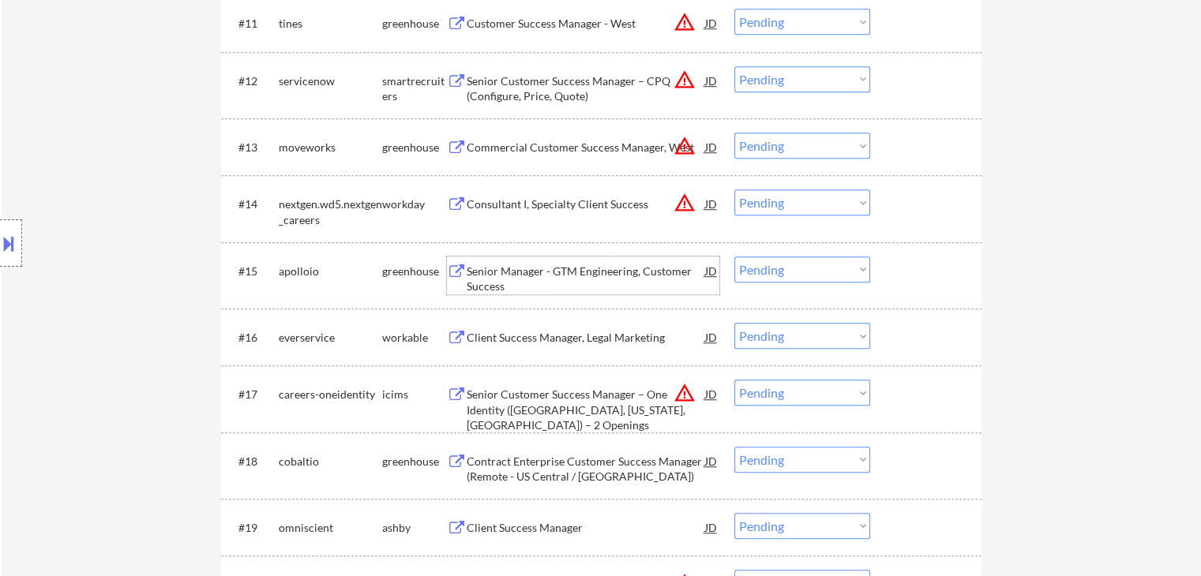
drag, startPoint x: 605, startPoint y: 257, endPoint x: 605, endPoint y: 266, distance: 9.5
click at [605, 265] on div "Senior Manager - GTM Engineering, Customer Success" at bounding box center [586, 276] width 238 height 38
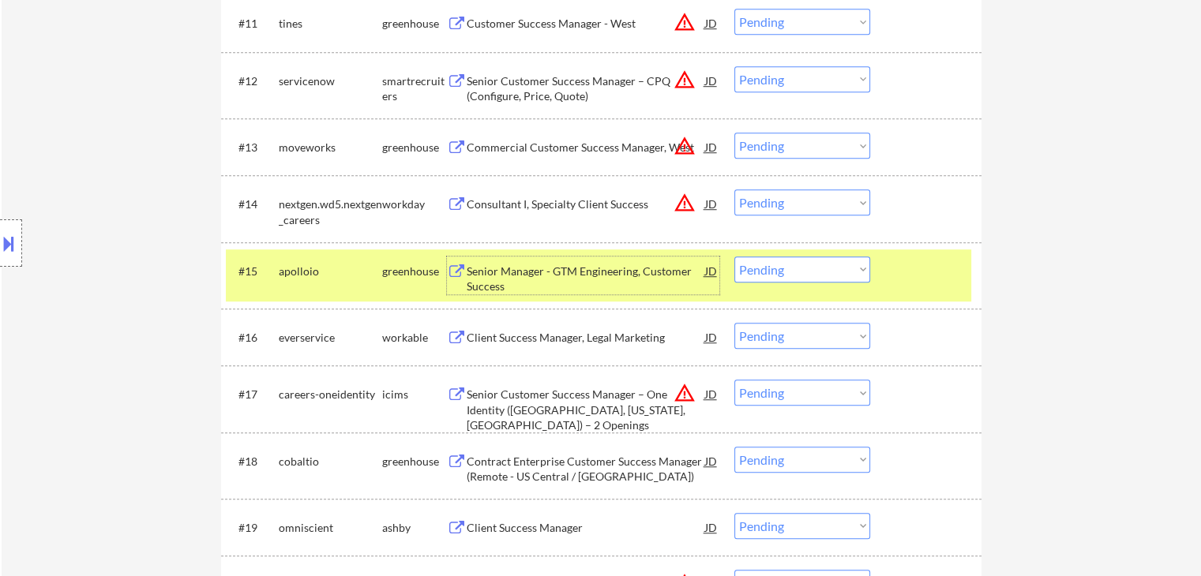
click at [801, 274] on select "Choose an option... Pending Applied Excluded (Questions) Excluded (Expired) Exc…" at bounding box center [802, 270] width 136 height 26
click at [734, 257] on select "Choose an option... Pending Applied Excluded (Questions) Excluded (Expired) Exc…" at bounding box center [802, 270] width 136 height 26
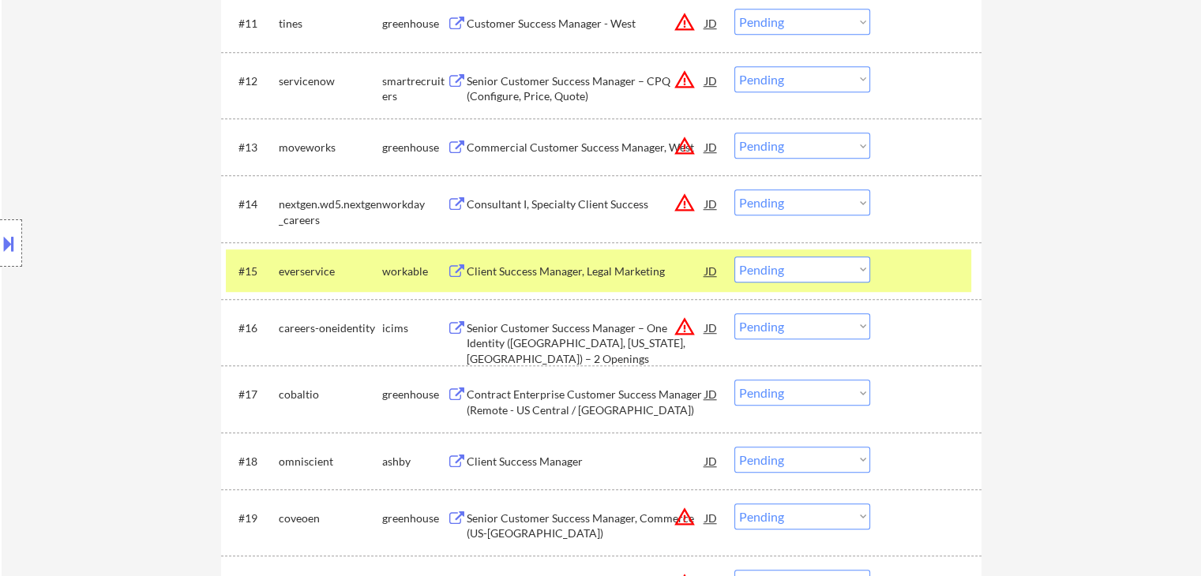
click at [591, 264] on div "Client Success Manager, Legal Marketing" at bounding box center [586, 272] width 238 height 16
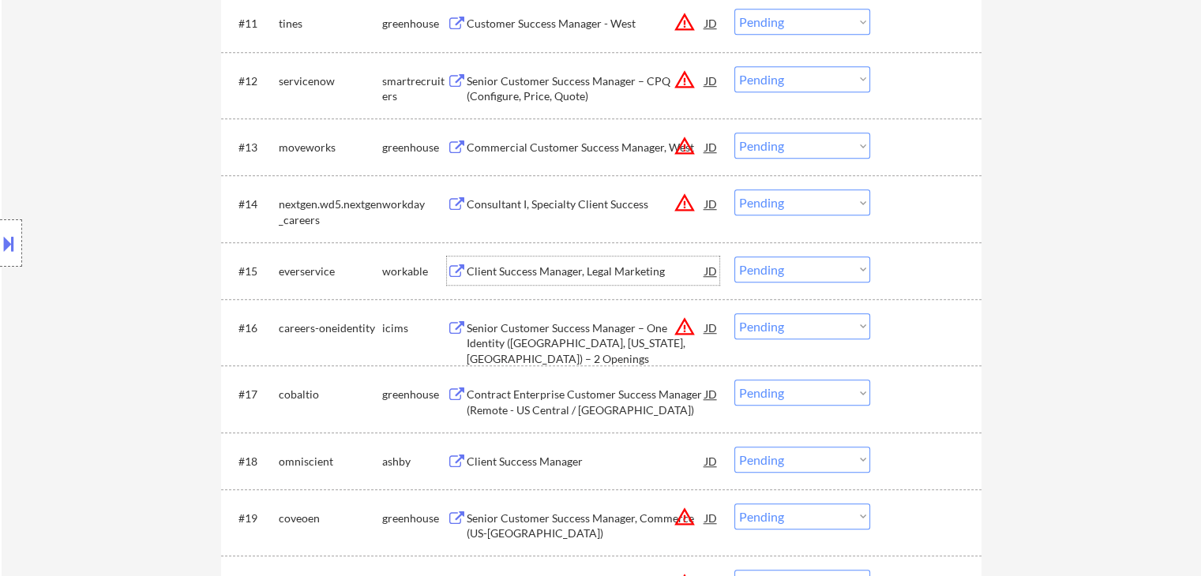
click at [783, 276] on select "Choose an option... Pending Applied Excluded (Questions) Excluded (Expired) Exc…" at bounding box center [802, 270] width 136 height 26
click at [734, 257] on select "Choose an option... Pending Applied Excluded (Questions) Excluded (Expired) Exc…" at bounding box center [802, 270] width 136 height 26
select select ""pending""
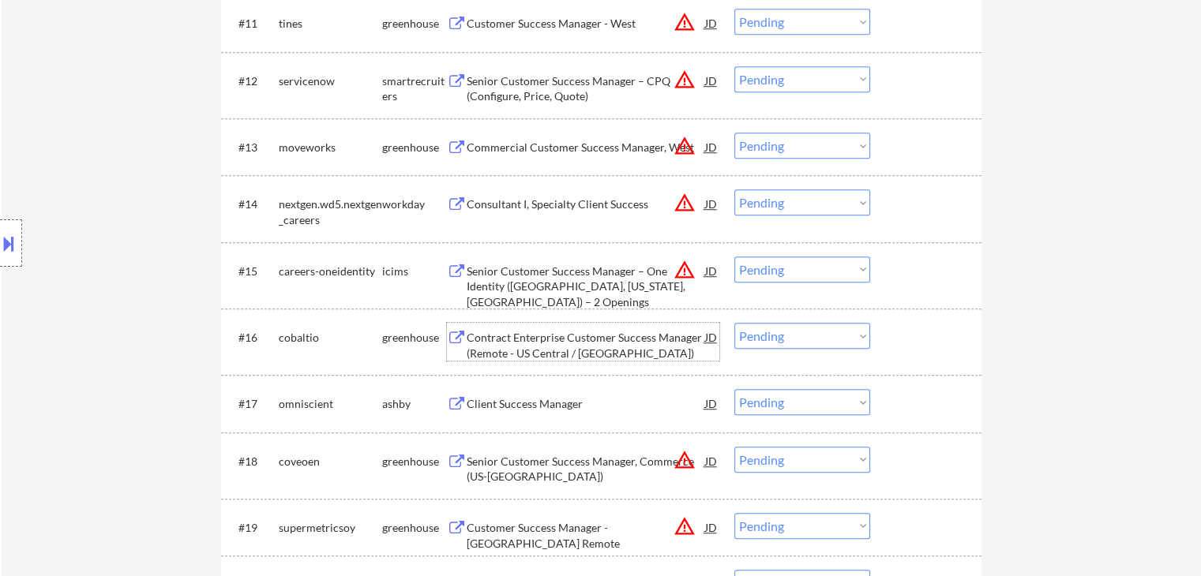
click at [628, 336] on div "Contract Enterprise Customer Success Manager (Remote - US Central / East)" at bounding box center [586, 345] width 238 height 31
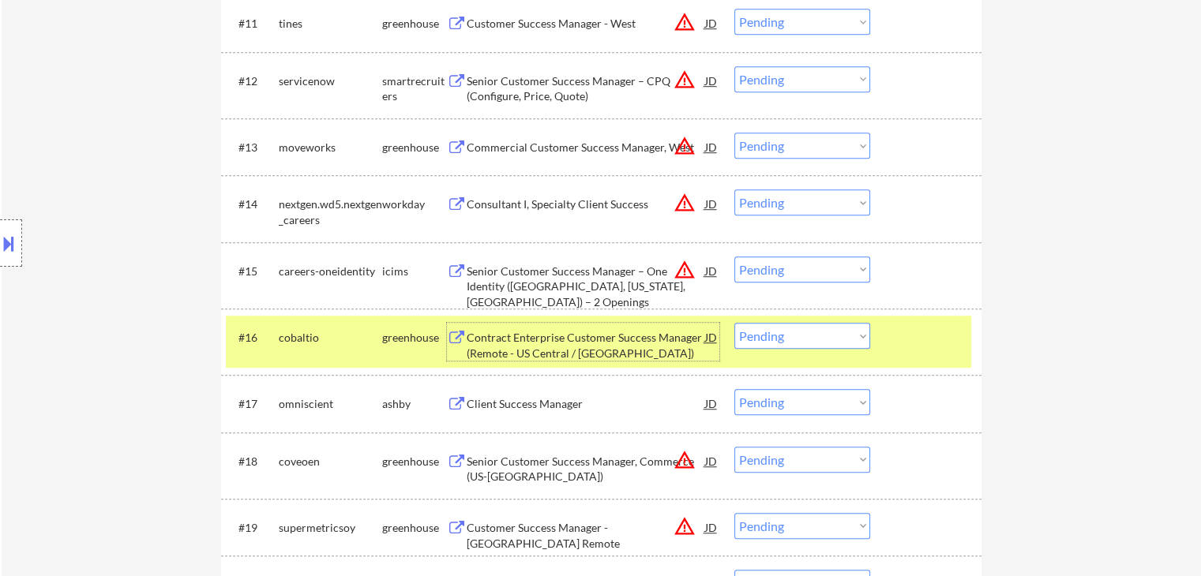
click at [802, 348] on select "Choose an option... Pending Applied Excluded (Questions) Excluded (Expired) Exc…" at bounding box center [802, 336] width 136 height 26
click at [734, 323] on select "Choose an option... Pending Applied Excluded (Questions) Excluded (Expired) Exc…" at bounding box center [802, 336] width 136 height 26
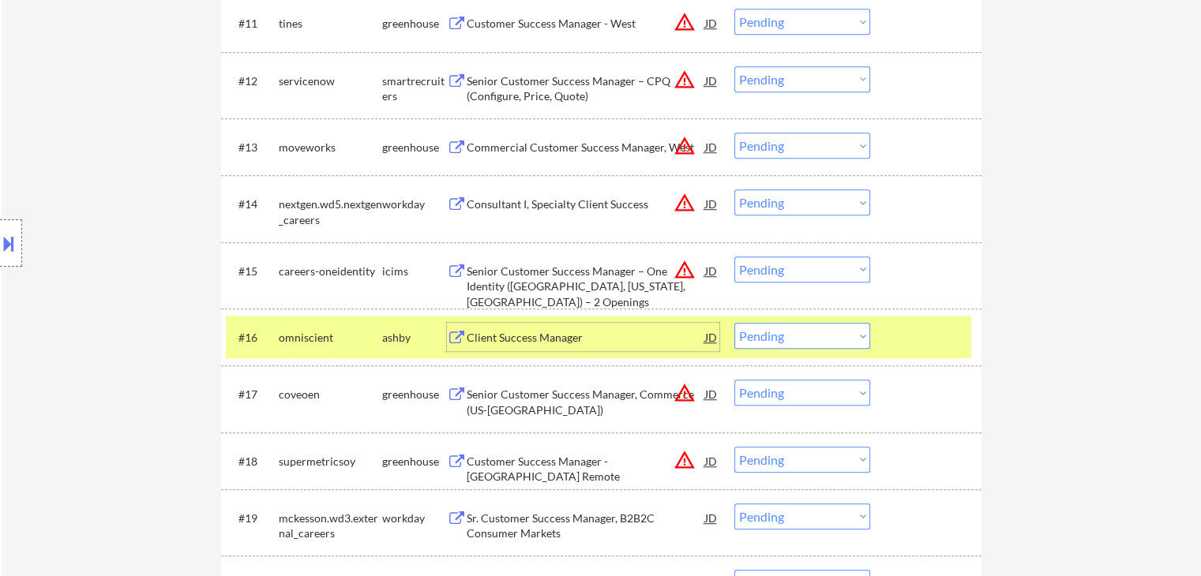
click at [534, 335] on div "Client Success Manager" at bounding box center [586, 338] width 238 height 16
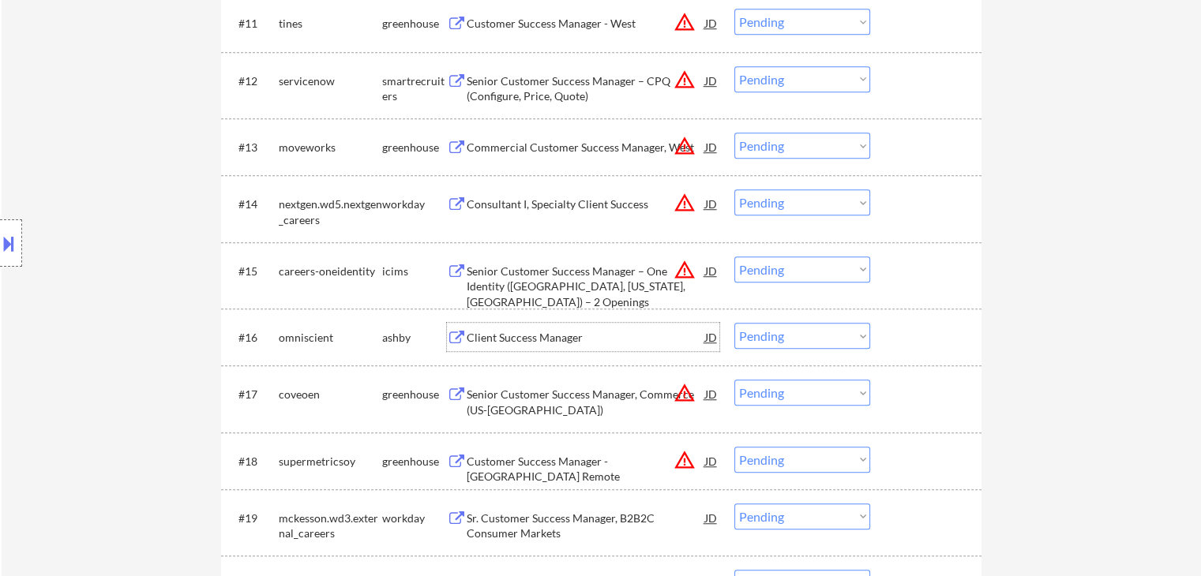
click at [806, 342] on select "Choose an option... Pending Applied Excluded (Questions) Excluded (Expired) Exc…" at bounding box center [802, 336] width 136 height 26
click at [734, 323] on select "Choose an option... Pending Applied Excluded (Questions) Excluded (Expired) Exc…" at bounding box center [802, 336] width 136 height 26
select select ""pending""
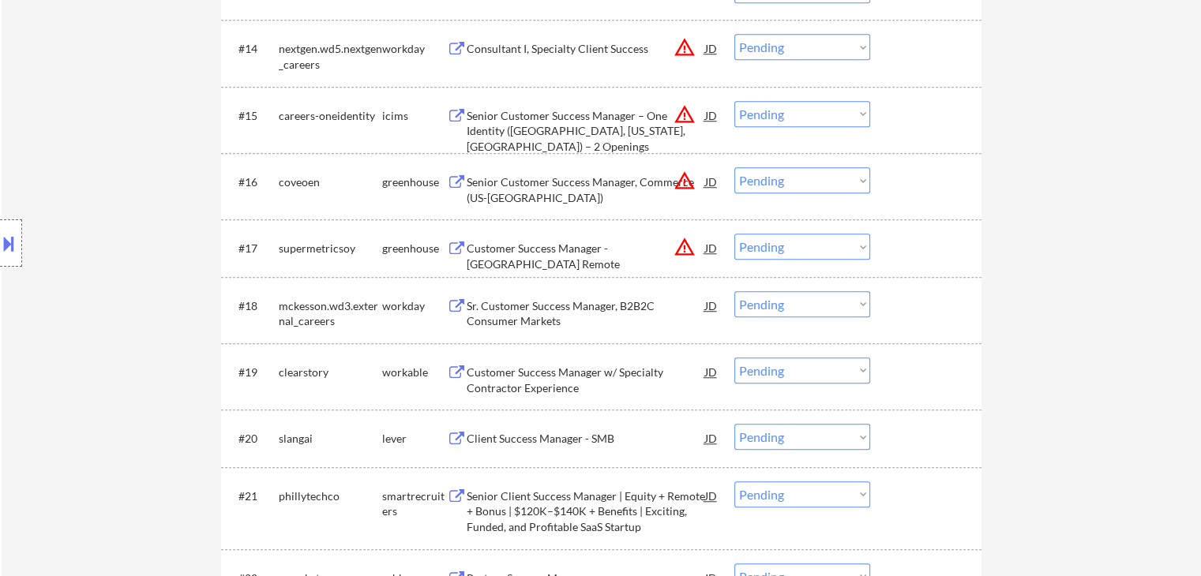
scroll to position [1421, 0]
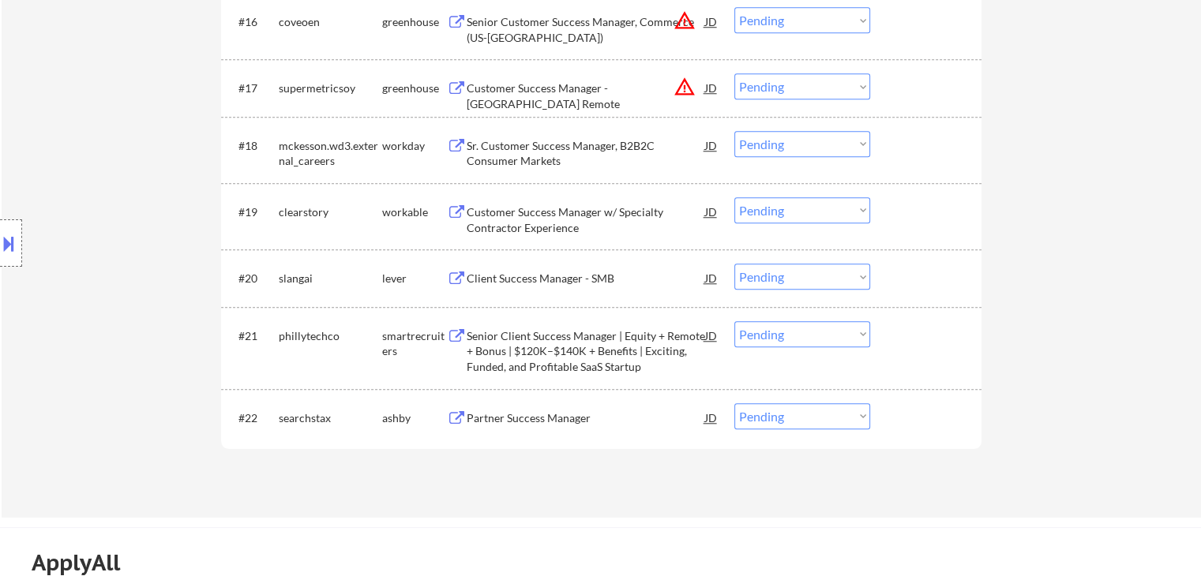
click at [578, 146] on div "Sr. Customer Success Manager, B2B2C Consumer Markets" at bounding box center [586, 153] width 238 height 31
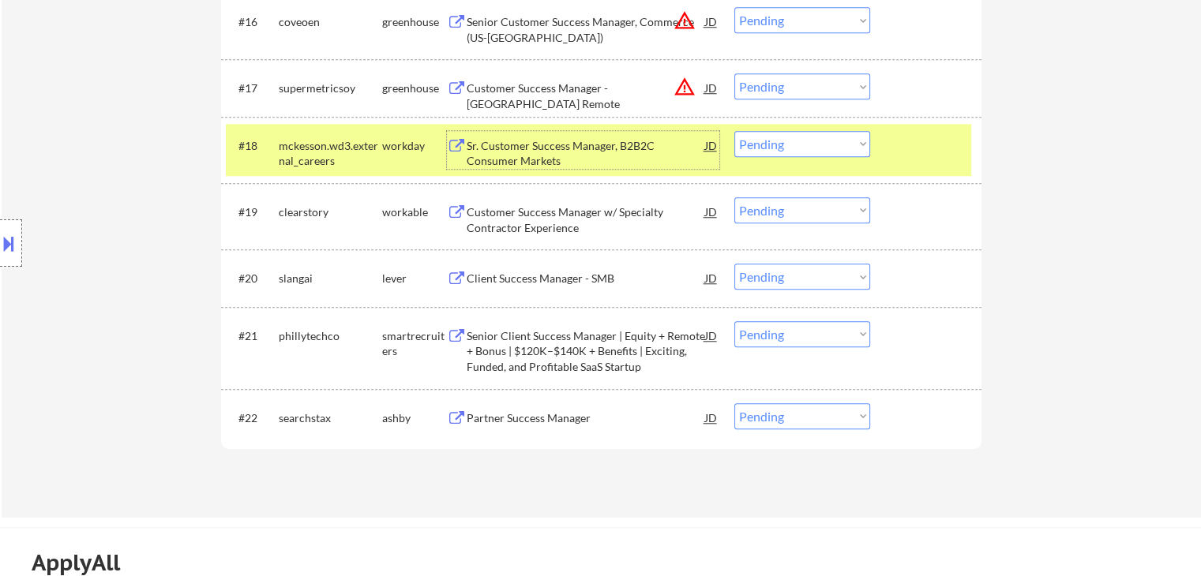
drag, startPoint x: 831, startPoint y: 144, endPoint x: 831, endPoint y: 154, distance: 10.3
click at [831, 144] on select "Choose an option... Pending Applied Excluded (Questions) Excluded (Expired) Exc…" at bounding box center [802, 144] width 136 height 26
click at [734, 131] on select "Choose an option... Pending Applied Excluded (Questions) Excluded (Expired) Exc…" at bounding box center [802, 144] width 136 height 26
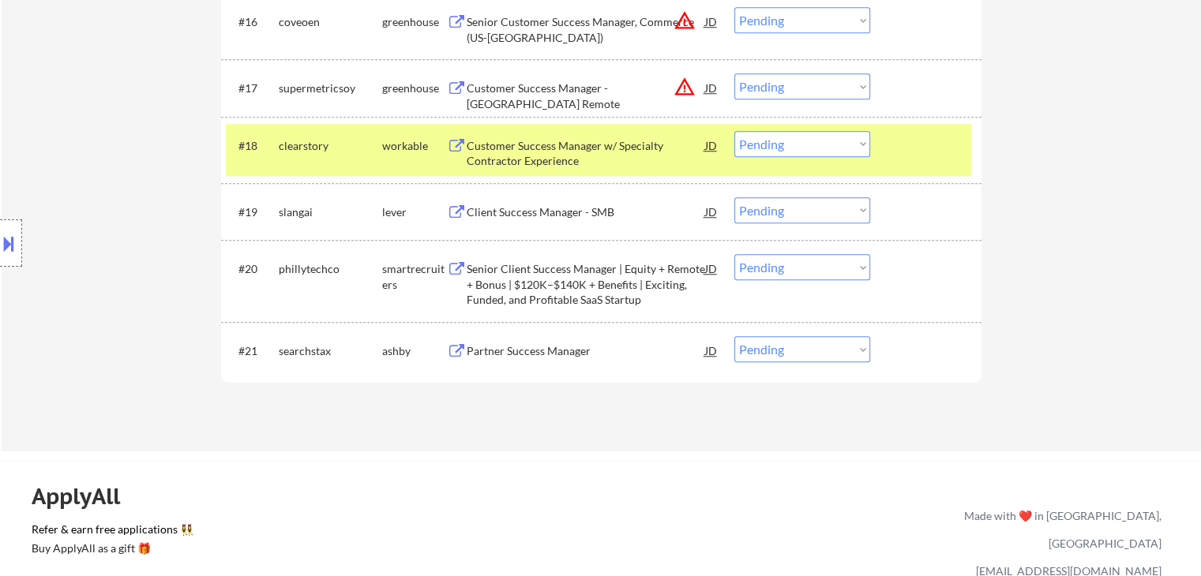
click at [524, 148] on div "Customer Success Manager w/ Specialty Contractor Experience" at bounding box center [586, 153] width 238 height 31
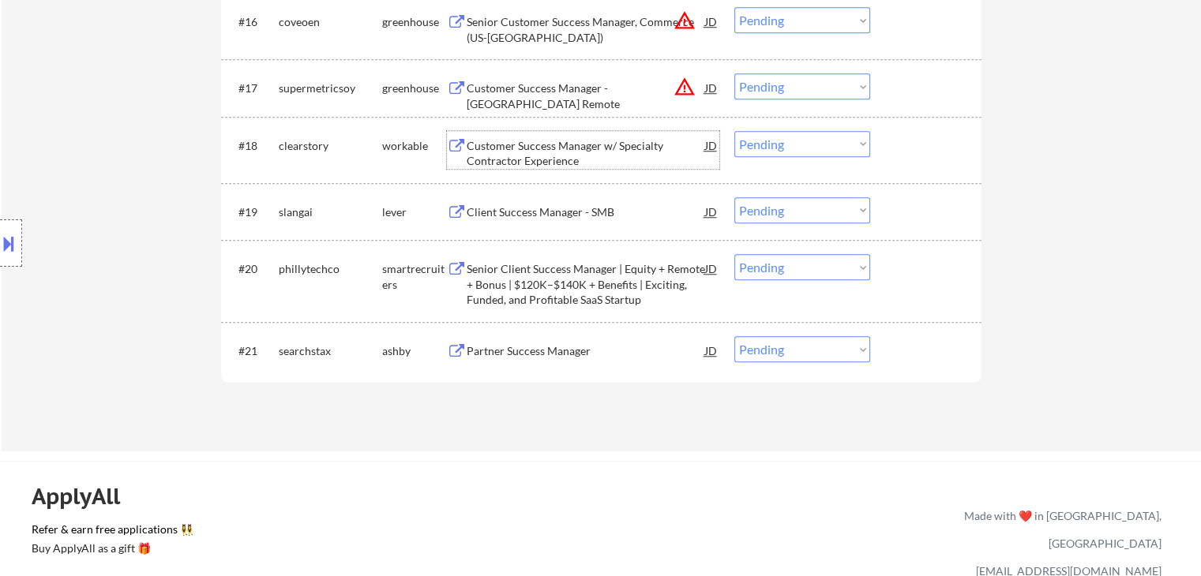
drag, startPoint x: 764, startPoint y: 141, endPoint x: 775, endPoint y: 156, distance: 18.6
click at [764, 141] on select "Choose an option... Pending Applied Excluded (Questions) Excluded (Expired) Exc…" at bounding box center [802, 144] width 136 height 26
click at [734, 131] on select "Choose an option... Pending Applied Excluded (Questions) Excluded (Expired) Exc…" at bounding box center [802, 144] width 136 height 26
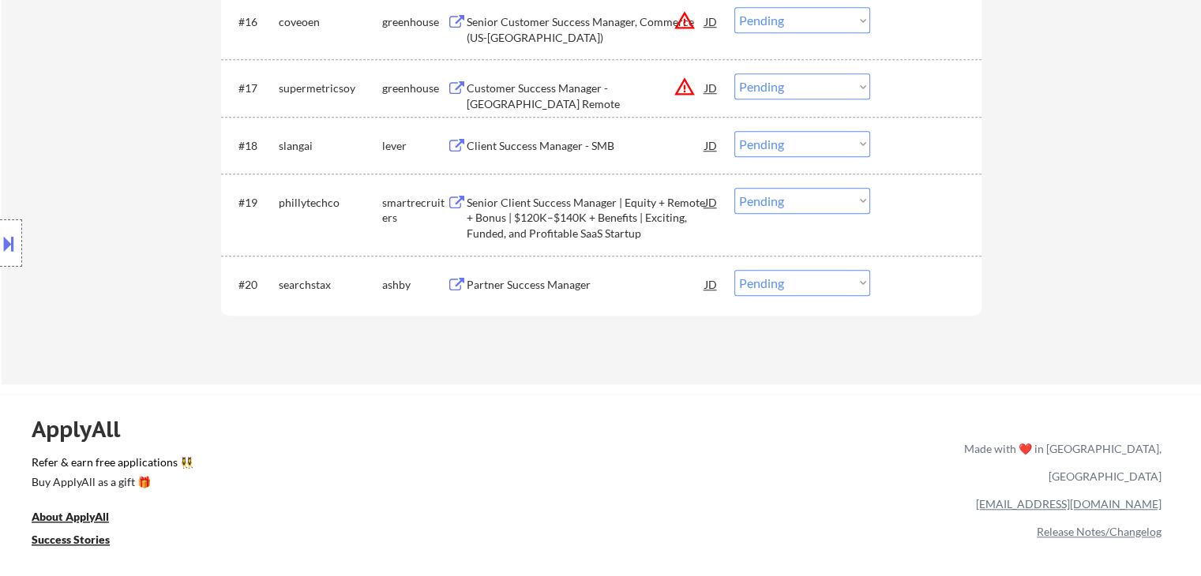
click at [527, 143] on div "Client Success Manager - SMB" at bounding box center [586, 146] width 238 height 16
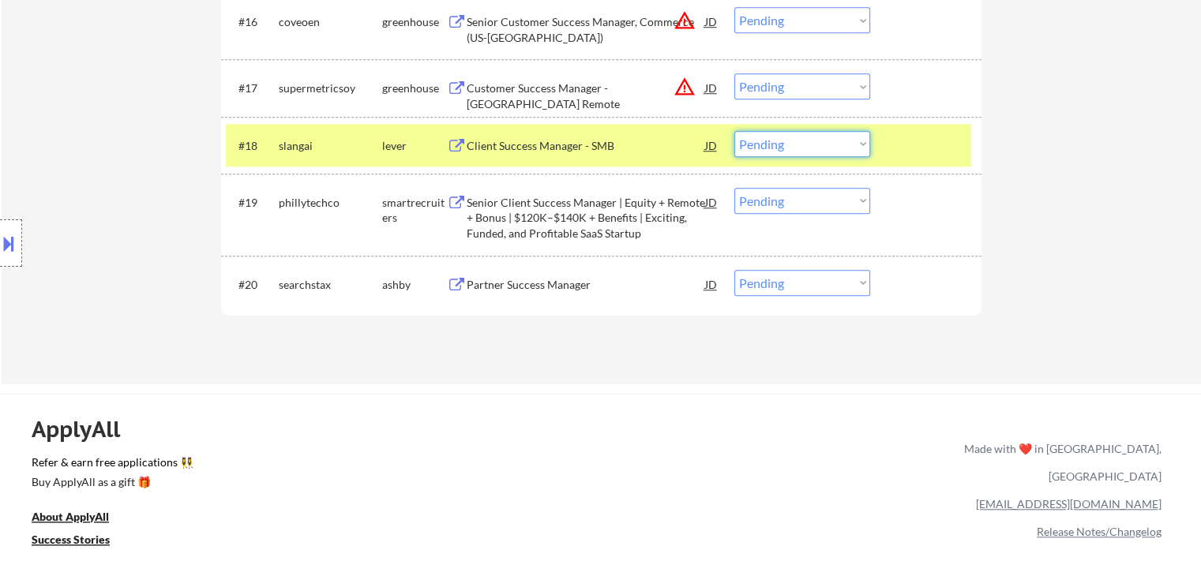
drag, startPoint x: 810, startPoint y: 140, endPoint x: 818, endPoint y: 156, distance: 17.7
click at [811, 140] on select "Choose an option... Pending Applied Excluded (Questions) Excluded (Expired) Exc…" at bounding box center [802, 144] width 136 height 26
click at [734, 131] on select "Choose an option... Pending Applied Excluded (Questions) Excluded (Expired) Exc…" at bounding box center [802, 144] width 136 height 26
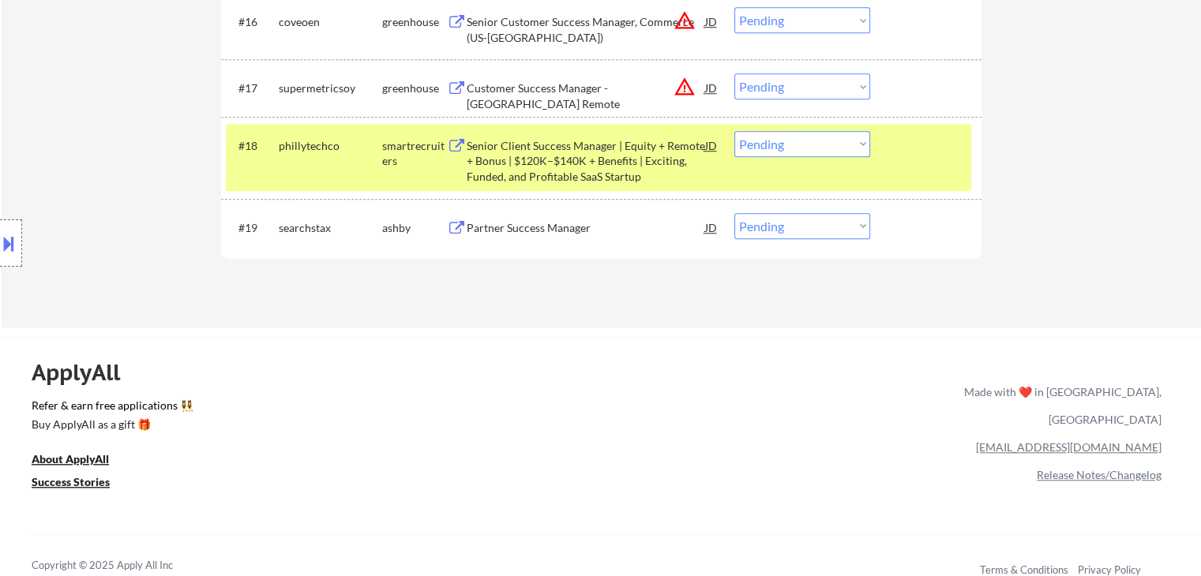
click at [578, 168] on div "Senior Client Success Manager | Equity + Remote + Bonus | $120K–$140K + Benefit…" at bounding box center [586, 161] width 238 height 47
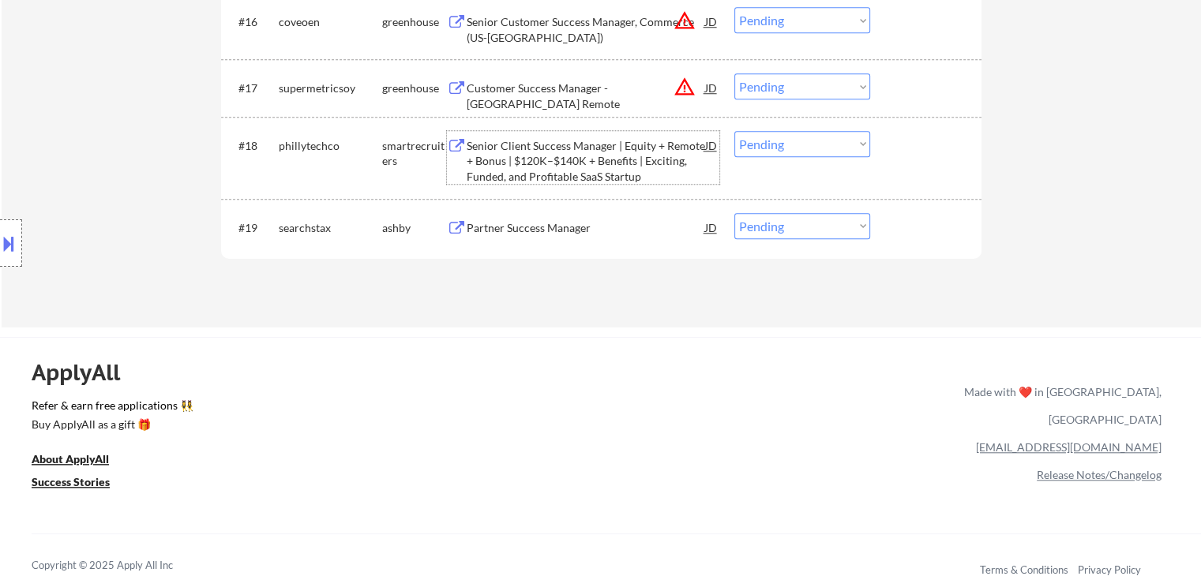
click at [750, 144] on select "Choose an option... Pending Applied Excluded (Questions) Excluded (Expired) Exc…" at bounding box center [802, 144] width 136 height 26
click at [734, 131] on select "Choose an option... Pending Applied Excluded (Questions) Excluded (Expired) Exc…" at bounding box center [802, 144] width 136 height 26
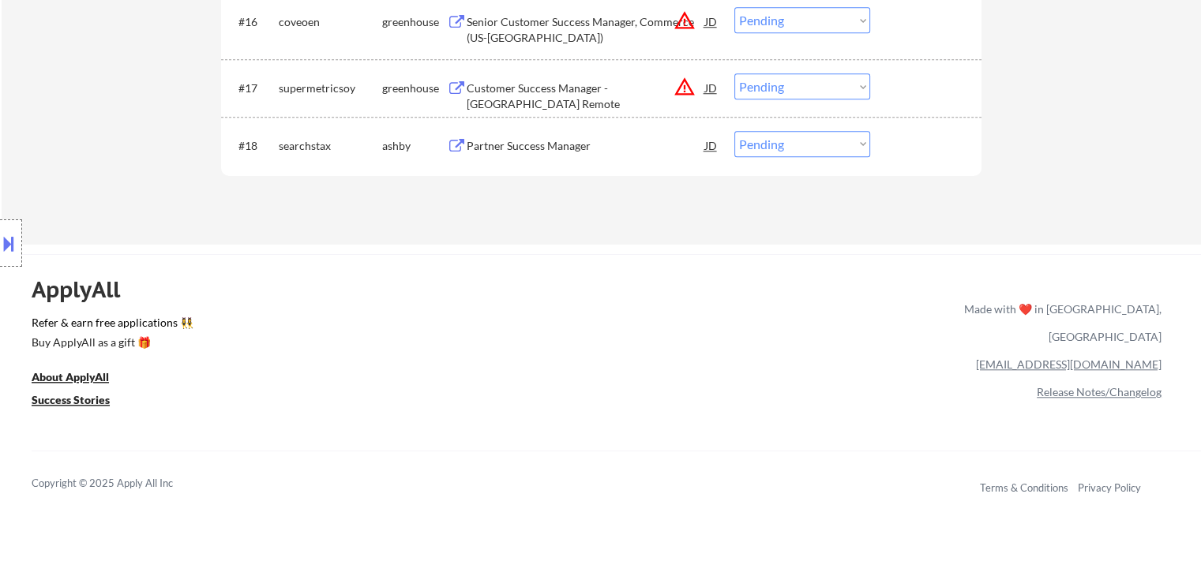
click at [543, 141] on div "Partner Success Manager" at bounding box center [586, 146] width 238 height 16
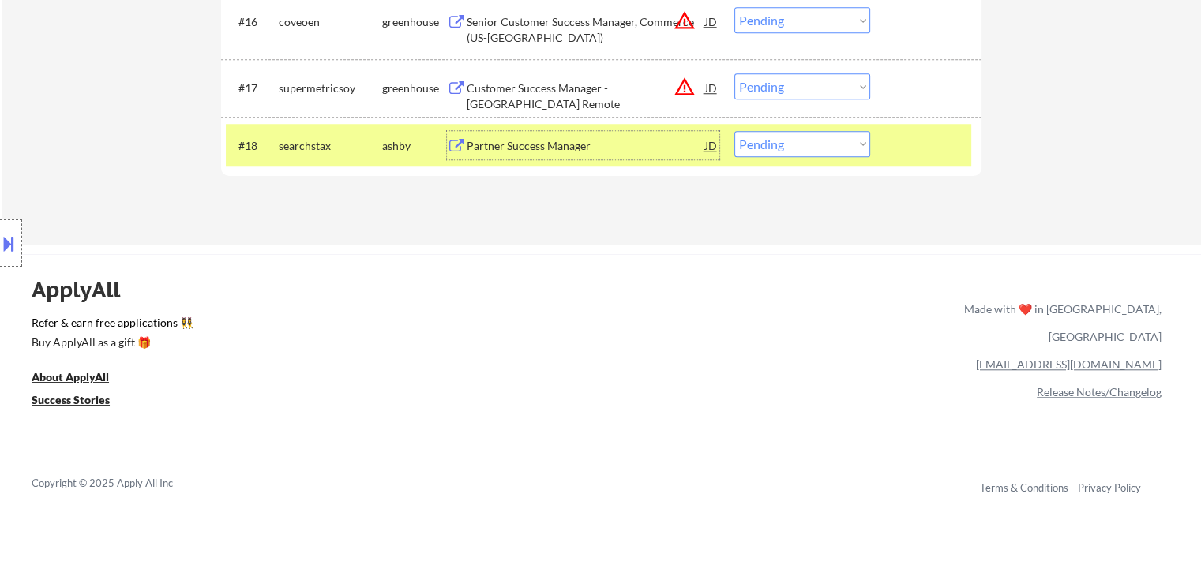
click at [786, 146] on select "Choose an option... Pending Applied Excluded (Questions) Excluded (Expired) Exc…" at bounding box center [802, 144] width 136 height 26
select select ""applied""
click at [734, 131] on select "Choose an option... Pending Applied Excluded (Questions) Excluded (Expired) Exc…" at bounding box center [802, 144] width 136 height 26
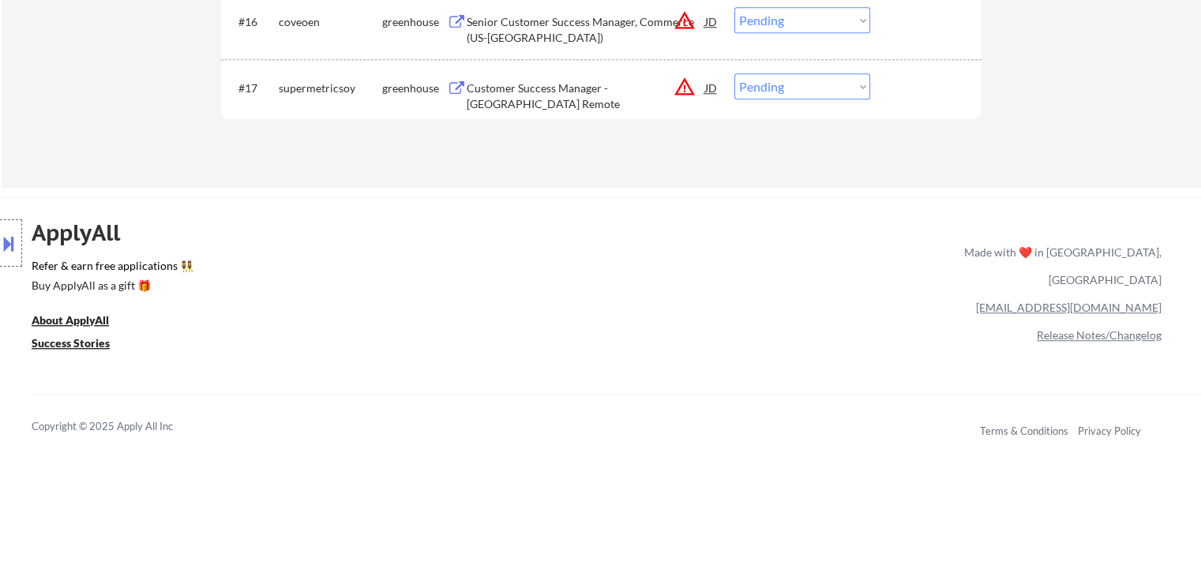
scroll to position [1105, 0]
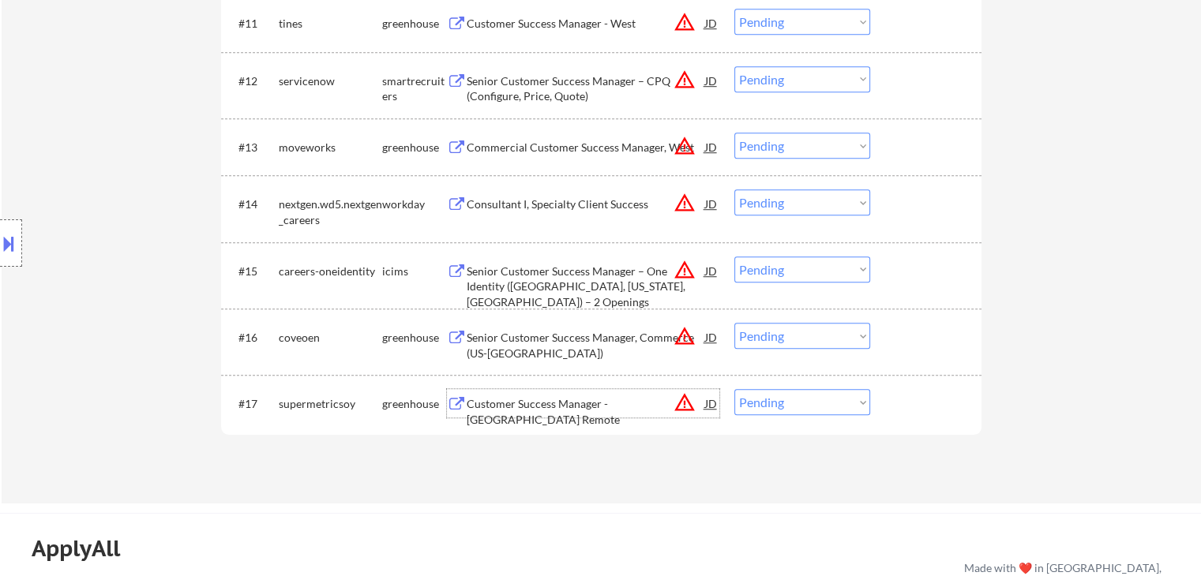
click at [559, 406] on div "Customer Success Manager - US Remote" at bounding box center [586, 411] width 238 height 31
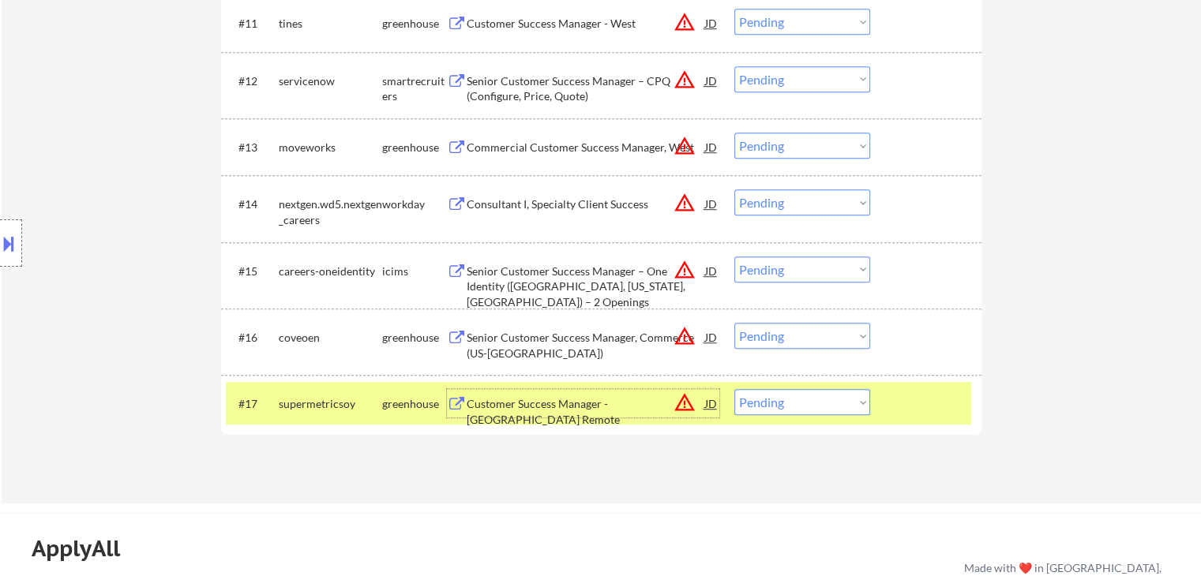
drag, startPoint x: 773, startPoint y: 400, endPoint x: 779, endPoint y: 411, distance: 12.7
click at [773, 400] on select "Choose an option... Pending Applied Excluded (Questions) Excluded (Expired) Exc…" at bounding box center [802, 402] width 136 height 26
select select ""excluded__expired_""
click at [734, 389] on select "Choose an option... Pending Applied Excluded (Questions) Excluded (Expired) Exc…" at bounding box center [802, 402] width 136 height 26
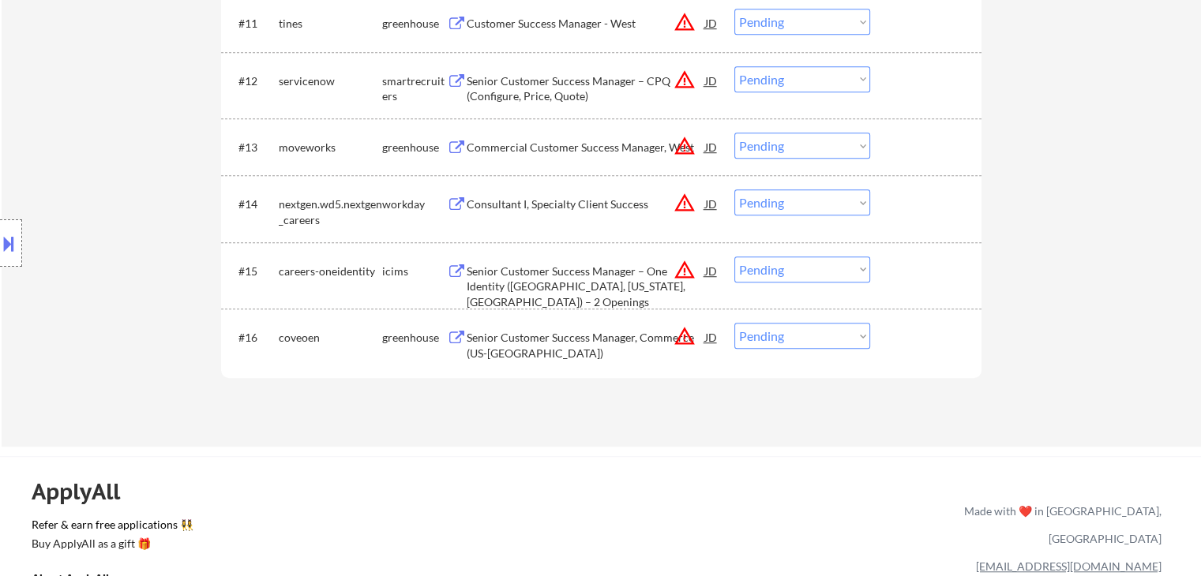
click at [559, 344] on div "Senior Customer Success Manager, Commerce (US-West Coast)" at bounding box center [586, 345] width 238 height 31
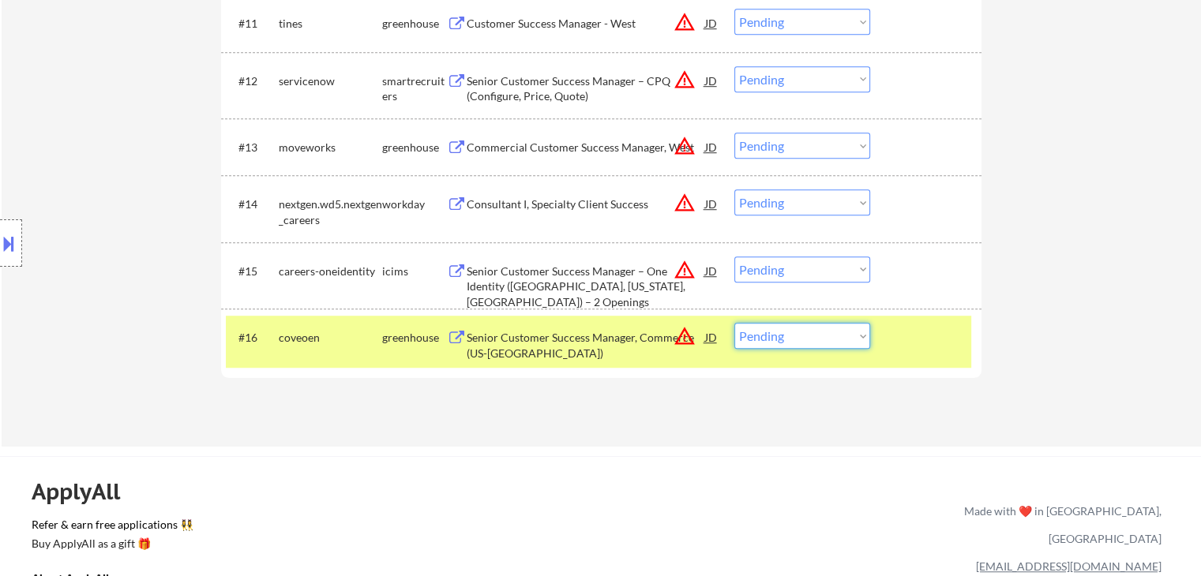
drag, startPoint x: 790, startPoint y: 332, endPoint x: 815, endPoint y: 347, distance: 28.7
click at [791, 332] on select "Choose an option... Pending Applied Excluded (Questions) Excluded (Expired) Exc…" at bounding box center [802, 336] width 136 height 26
select select ""excluded__expired_""
click at [734, 323] on select "Choose an option... Pending Applied Excluded (Questions) Excluded (Expired) Exc…" at bounding box center [802, 336] width 136 height 26
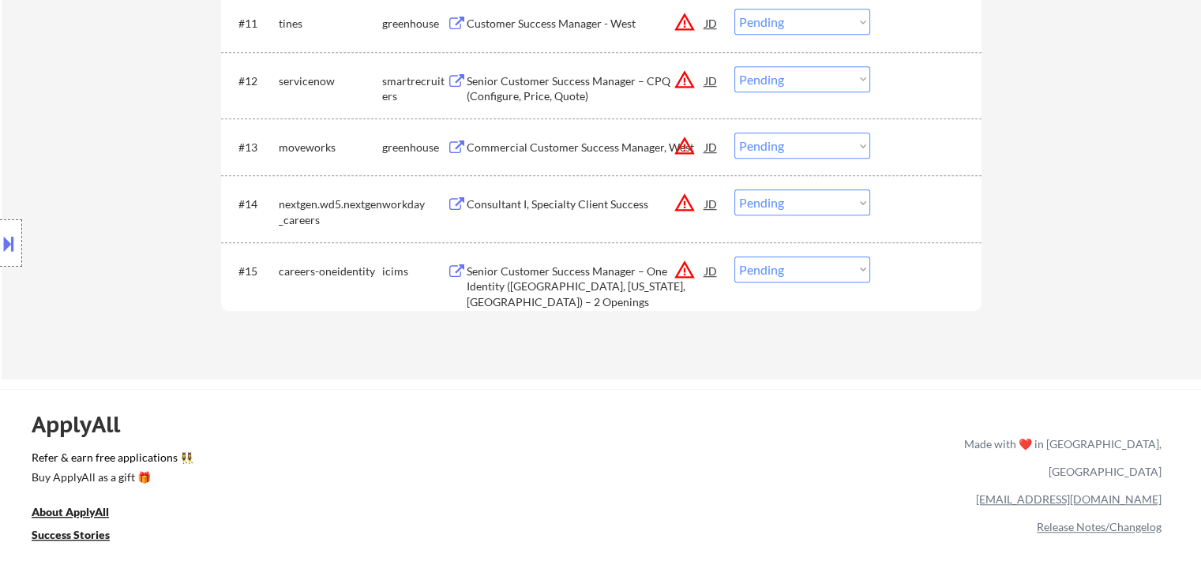
click at [546, 282] on div "Senior Customer Success Manager – One Identity (Columbus, Ohio, U.S.) – 2 Openi…" at bounding box center [586, 287] width 238 height 47
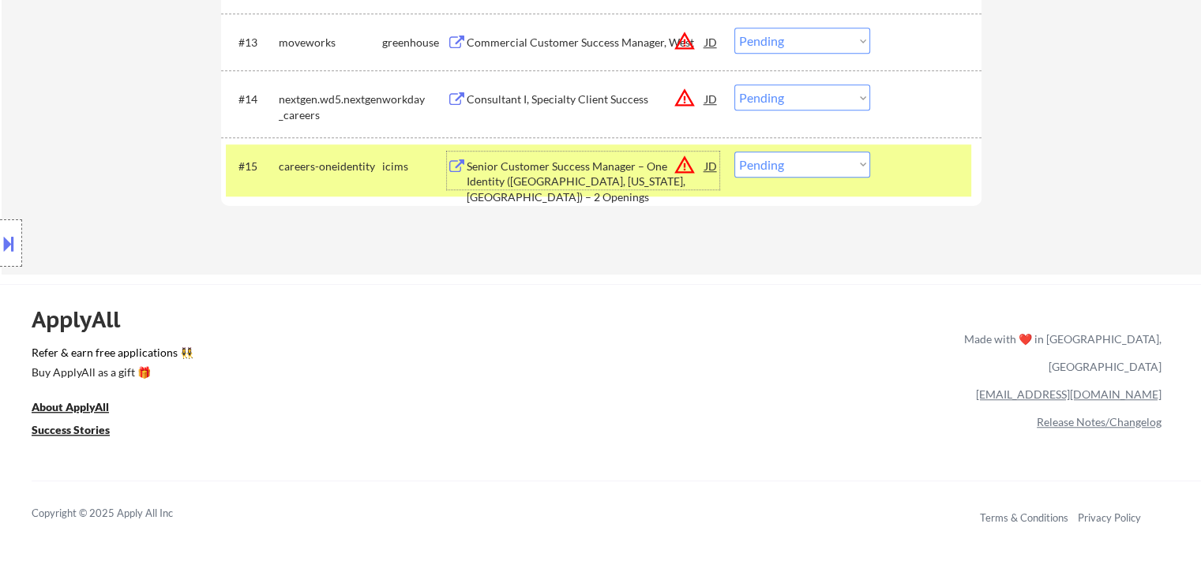
scroll to position [1263, 0]
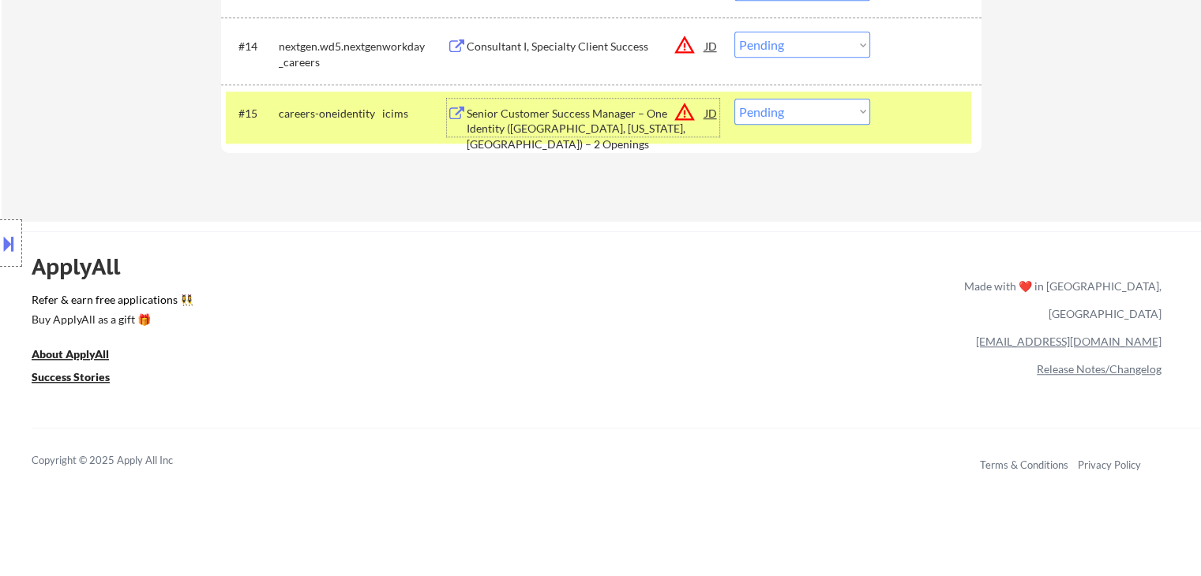
click at [796, 111] on select "Choose an option... Pending Applied Excluded (Questions) Excluded (Expired) Exc…" at bounding box center [802, 112] width 136 height 26
select select ""excluded__bad_match_""
click at [734, 99] on select "Choose an option... Pending Applied Excluded (Questions) Excluded (Expired) Exc…" at bounding box center [802, 112] width 136 height 26
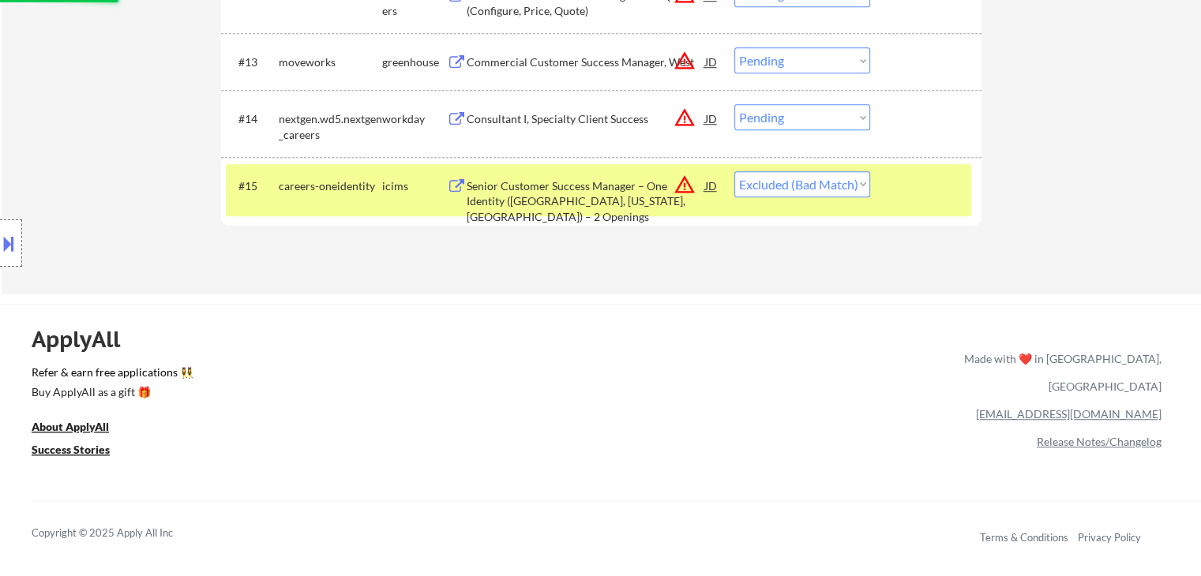
scroll to position [1105, 0]
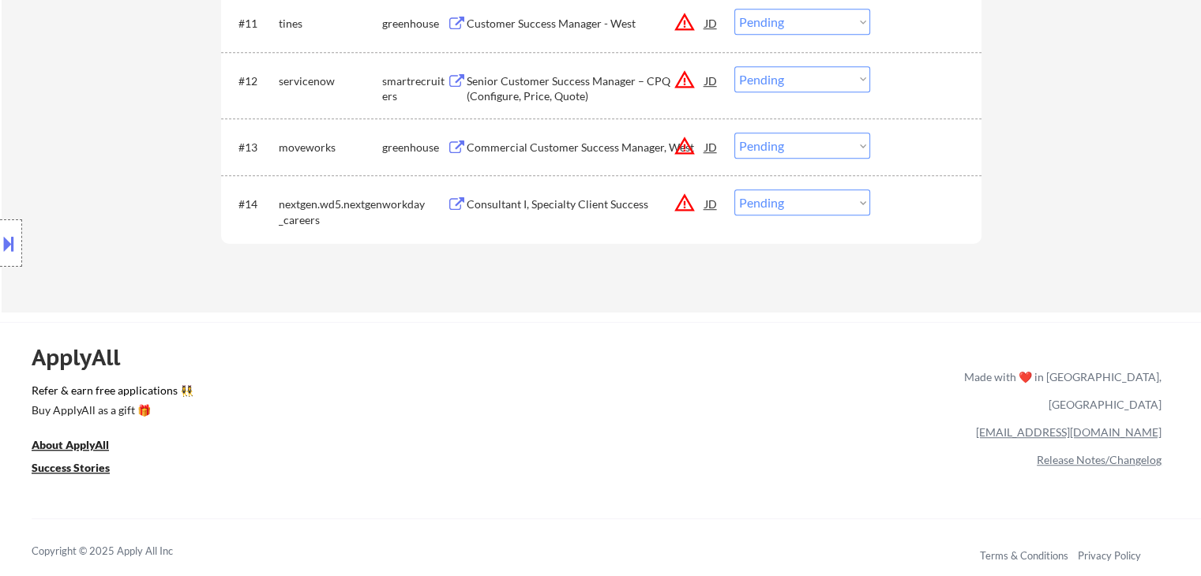
click at [561, 205] on div "Consultant I, Specialty Client Success" at bounding box center [586, 205] width 238 height 16
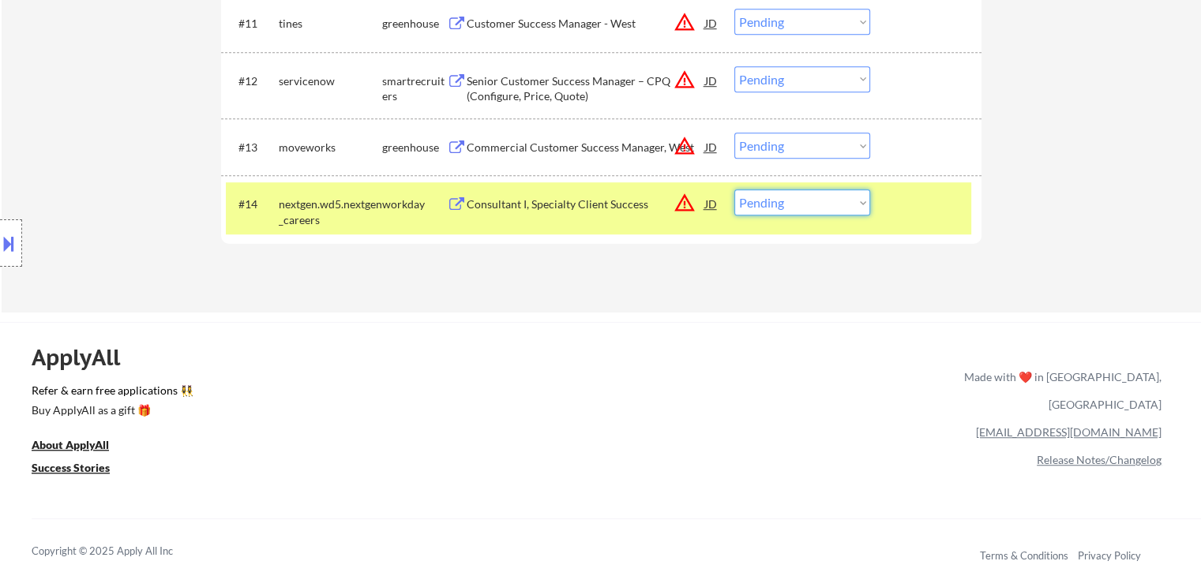
click at [794, 209] on select "Choose an option... Pending Applied Excluded (Questions) Excluded (Expired) Exc…" at bounding box center [802, 203] width 136 height 26
select select ""excluded__bad_match_""
click at [734, 190] on select "Choose an option... Pending Applied Excluded (Questions) Excluded (Expired) Exc…" at bounding box center [802, 203] width 136 height 26
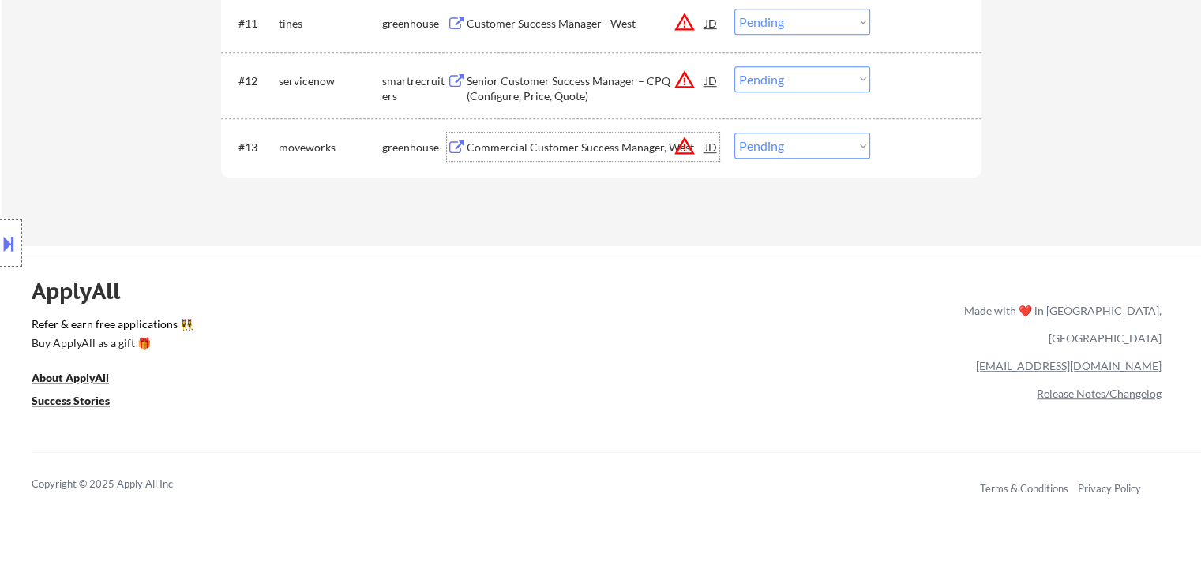
click at [524, 156] on div "Commercial Customer Success Manager, West" at bounding box center [586, 147] width 238 height 28
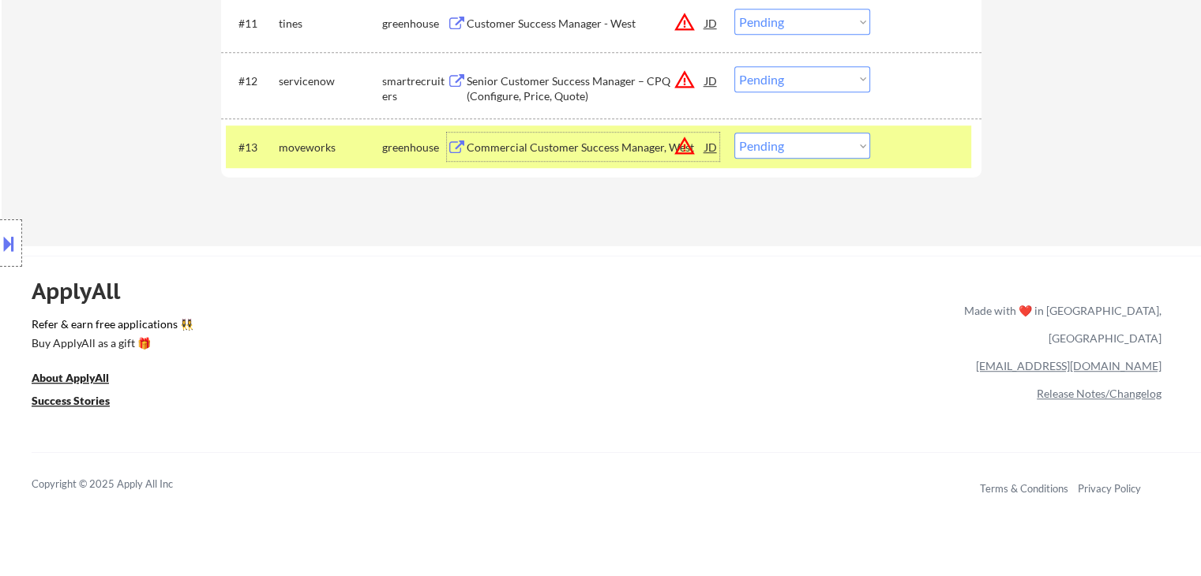
drag, startPoint x: 761, startPoint y: 144, endPoint x: 769, endPoint y: 156, distance: 14.2
click at [761, 145] on select "Choose an option... Pending Applied Excluded (Questions) Excluded (Expired) Exc…" at bounding box center [802, 146] width 136 height 26
select select ""excluded__location_""
click at [734, 133] on select "Choose an option... Pending Applied Excluded (Questions) Excluded (Expired) Exc…" at bounding box center [802, 146] width 136 height 26
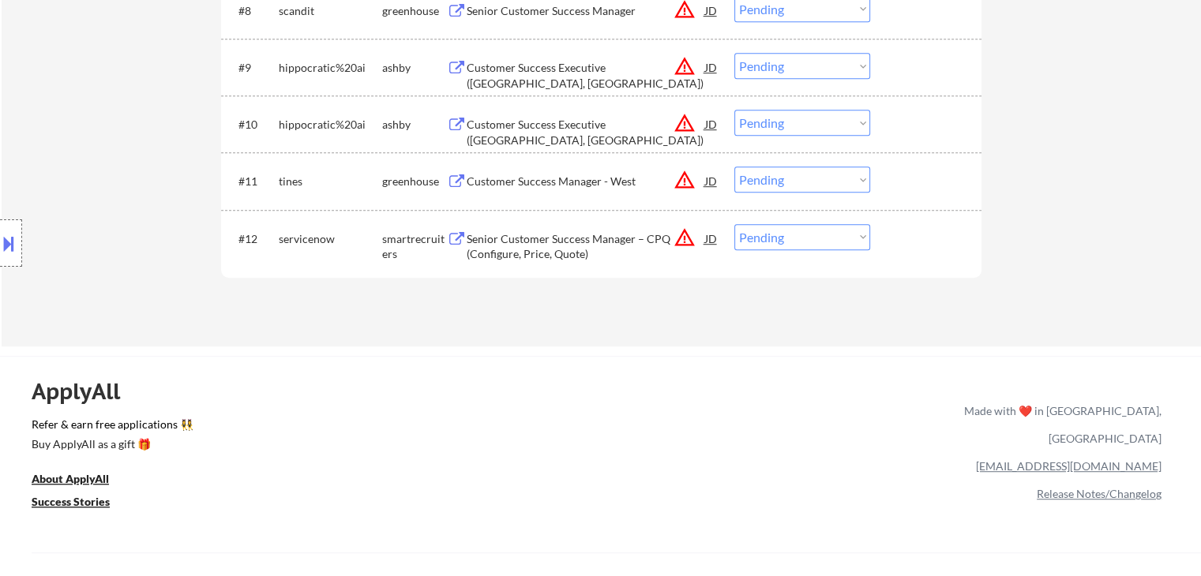
click at [551, 244] on div "Senior Customer Success Manager – CPQ (Configure, Price, Quote)" at bounding box center [586, 246] width 238 height 31
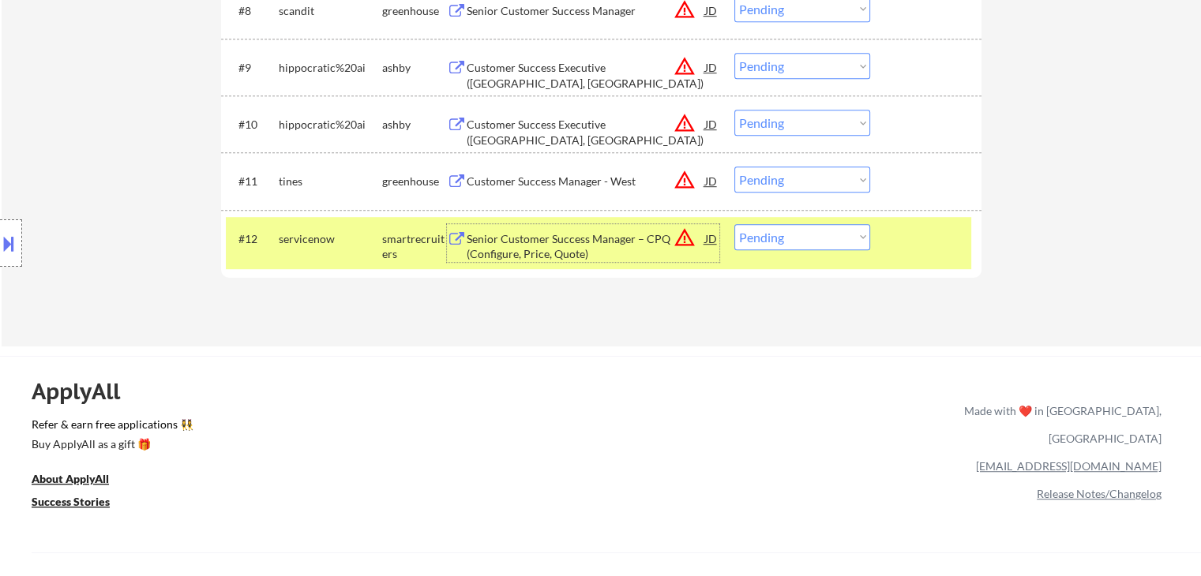
drag, startPoint x: 793, startPoint y: 238, endPoint x: 799, endPoint y: 245, distance: 9.5
click at [793, 238] on select "Choose an option... Pending Applied Excluded (Questions) Excluded (Expired) Exc…" at bounding box center [802, 237] width 136 height 26
select select ""excluded__bad_match_""
click at [734, 224] on select "Choose an option... Pending Applied Excluded (Questions) Excluded (Expired) Exc…" at bounding box center [802, 237] width 136 height 26
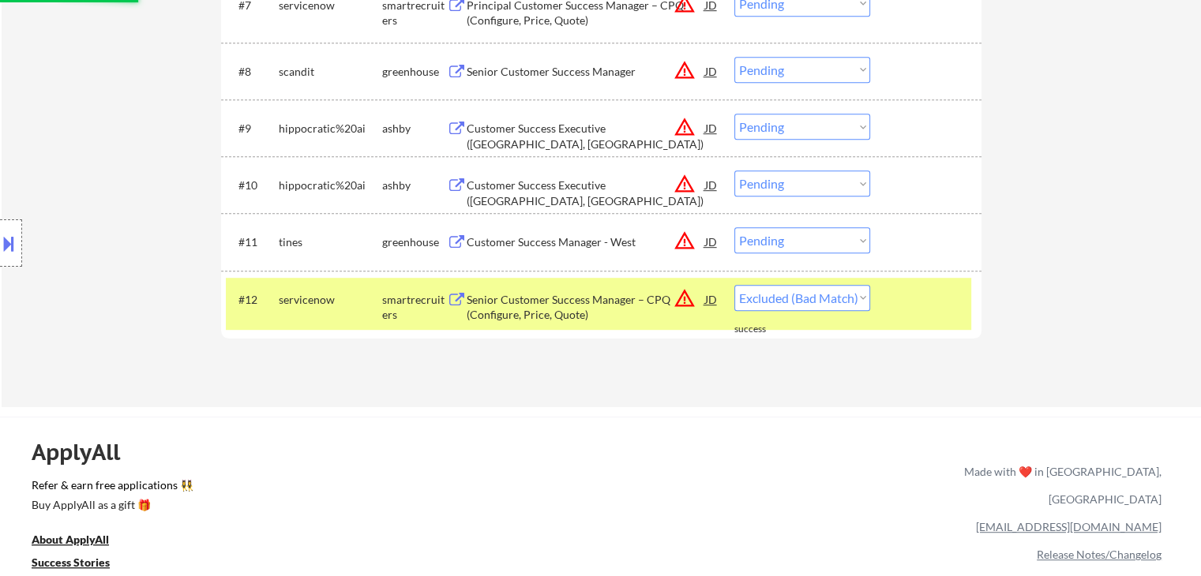
scroll to position [790, 0]
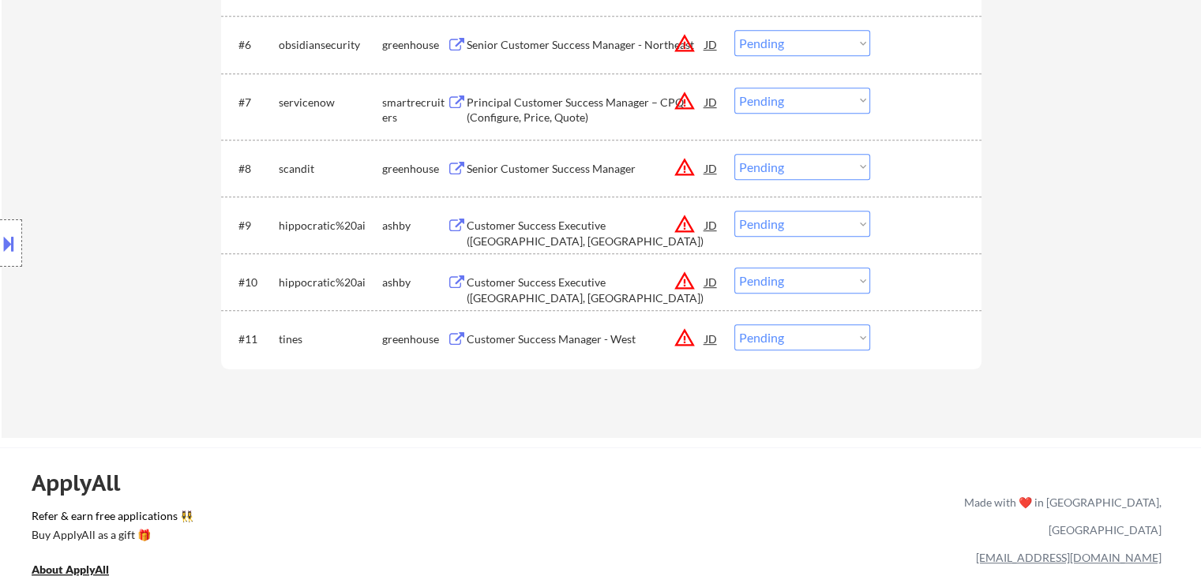
click at [520, 342] on div "Customer Success Manager - West" at bounding box center [586, 340] width 238 height 16
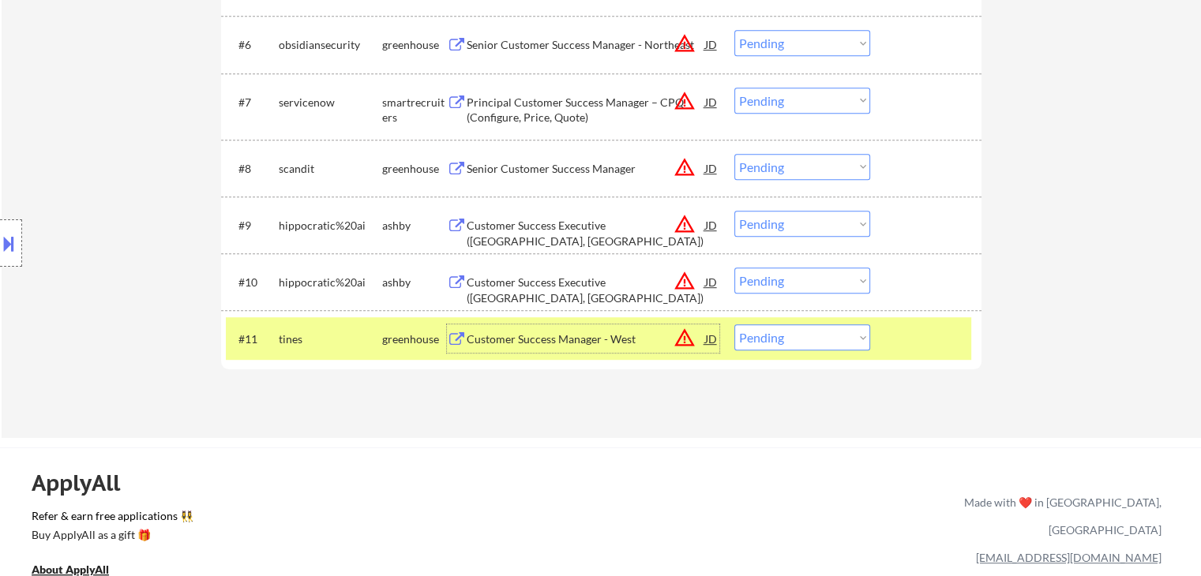
drag, startPoint x: 802, startPoint y: 339, endPoint x: 812, endPoint y: 345, distance: 11.4
click at [802, 340] on select "Choose an option... Pending Applied Excluded (Questions) Excluded (Expired) Exc…" at bounding box center [802, 338] width 136 height 26
select select ""excluded__bad_match_""
click at [734, 325] on select "Choose an option... Pending Applied Excluded (Questions) Excluded (Expired) Exc…" at bounding box center [802, 338] width 136 height 26
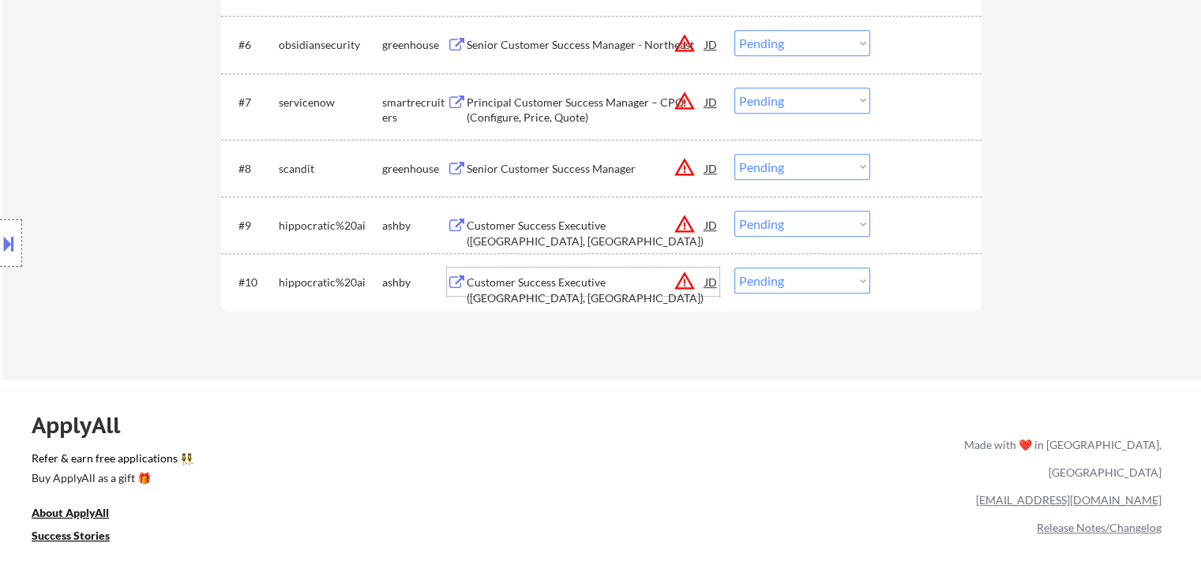
click at [527, 285] on div "Customer Success Executive (Atlanta, GA)" at bounding box center [586, 290] width 238 height 31
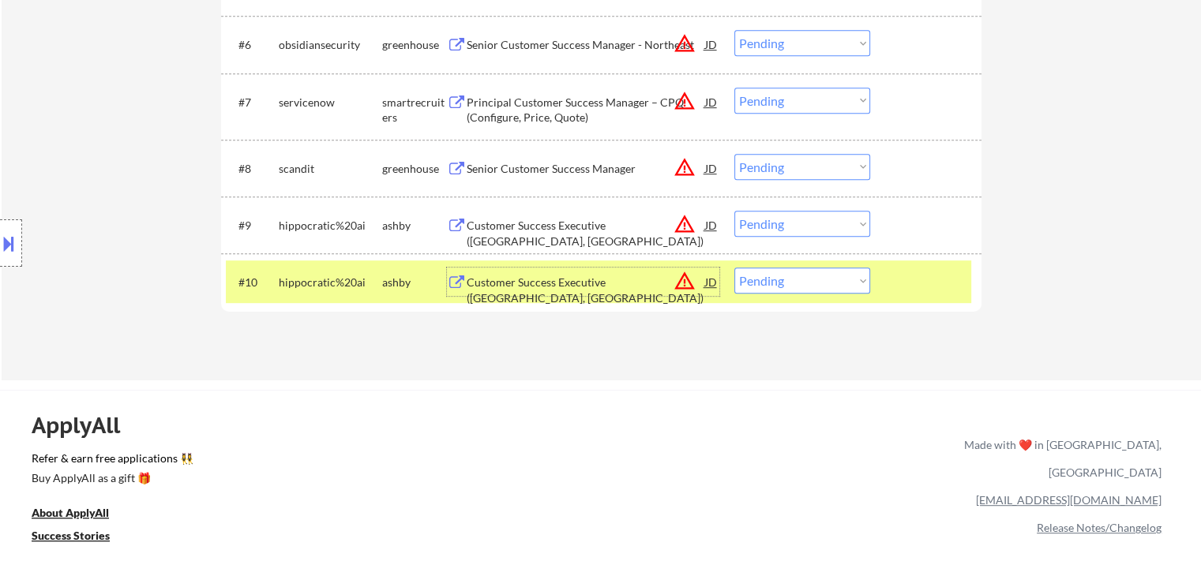
click at [782, 289] on select "Choose an option... Pending Applied Excluded (Questions) Excluded (Expired) Exc…" at bounding box center [802, 281] width 136 height 26
select select ""excluded__location_""
click at [734, 268] on select "Choose an option... Pending Applied Excluded (Questions) Excluded (Expired) Exc…" at bounding box center [802, 281] width 136 height 26
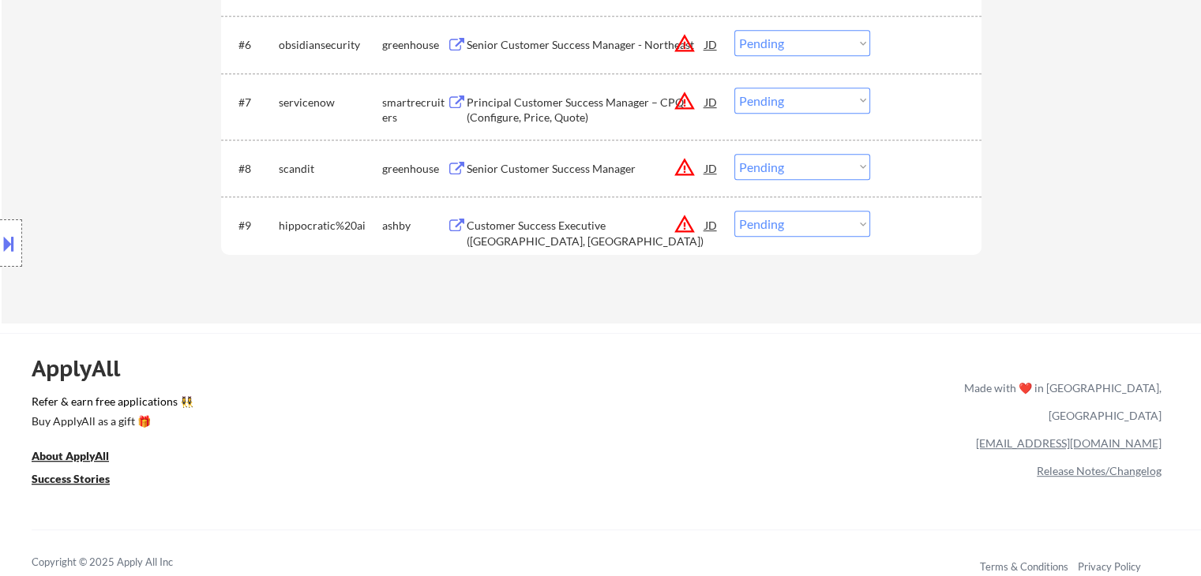
click at [512, 223] on div "Customer Success Executive (Dallas, TX)" at bounding box center [586, 233] width 238 height 31
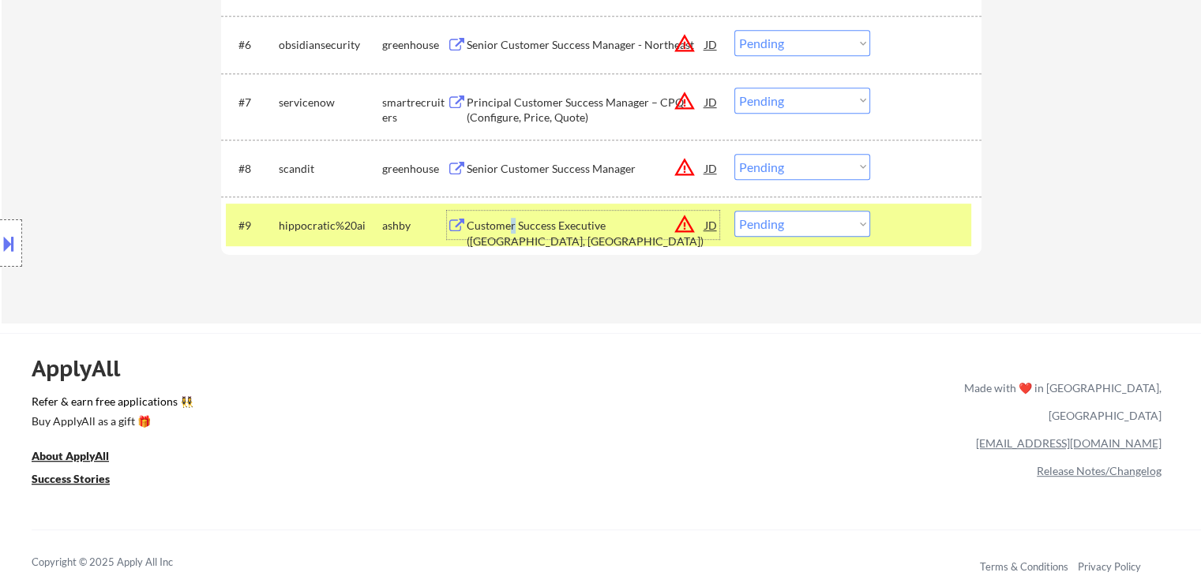
drag, startPoint x: 783, startPoint y: 223, endPoint x: 791, endPoint y: 235, distance: 14.9
click at [783, 223] on select "Choose an option... Pending Applied Excluded (Questions) Excluded (Expired) Exc…" at bounding box center [802, 224] width 136 height 26
select select ""excluded__location_""
click at [734, 211] on select "Choose an option... Pending Applied Excluded (Questions) Excluded (Expired) Exc…" at bounding box center [802, 224] width 136 height 26
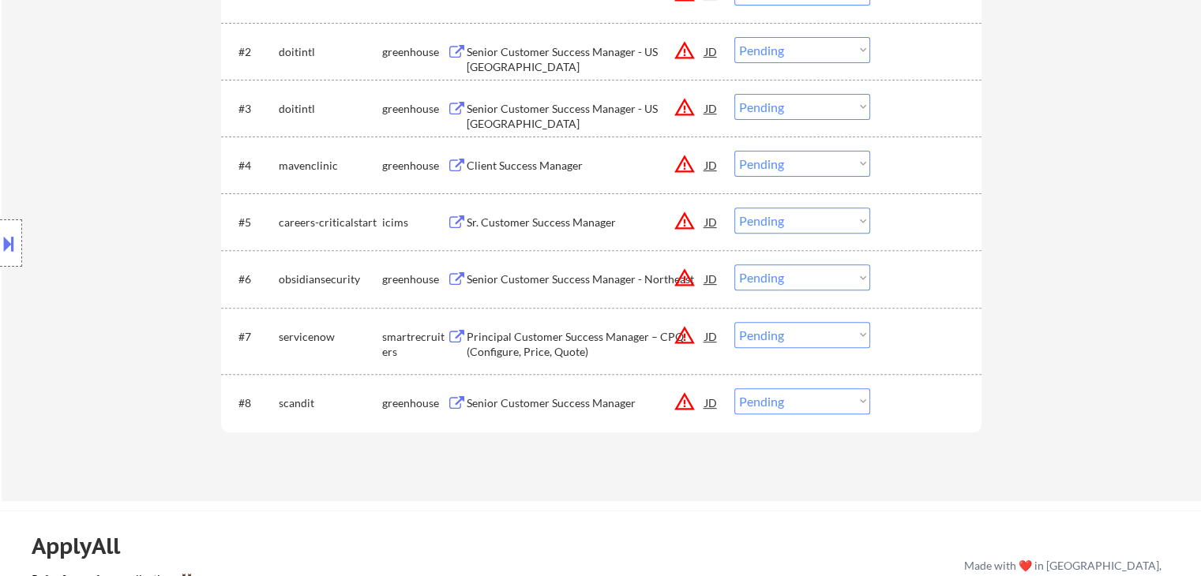
scroll to position [553, 0]
click at [533, 394] on div "Senior Customer Success Manager" at bounding box center [586, 405] width 238 height 28
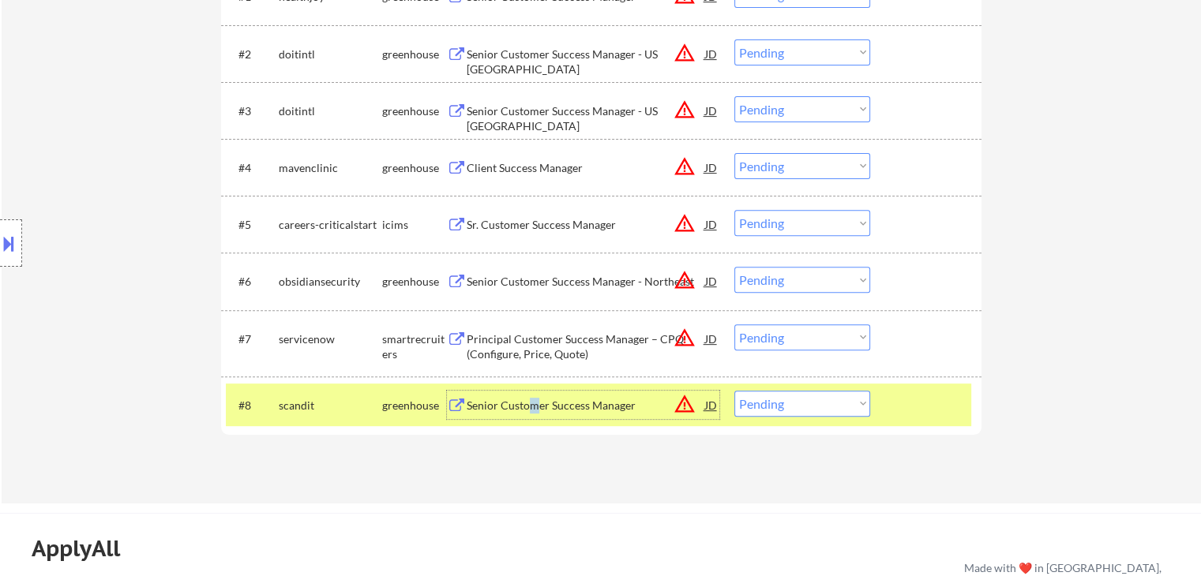
click at [818, 412] on select "Choose an option... Pending Applied Excluded (Questions) Excluded (Expired) Exc…" at bounding box center [802, 404] width 136 height 26
select select ""excluded__bad_match_""
click at [734, 391] on select "Choose an option... Pending Applied Excluded (Questions) Excluded (Expired) Exc…" at bounding box center [802, 404] width 136 height 26
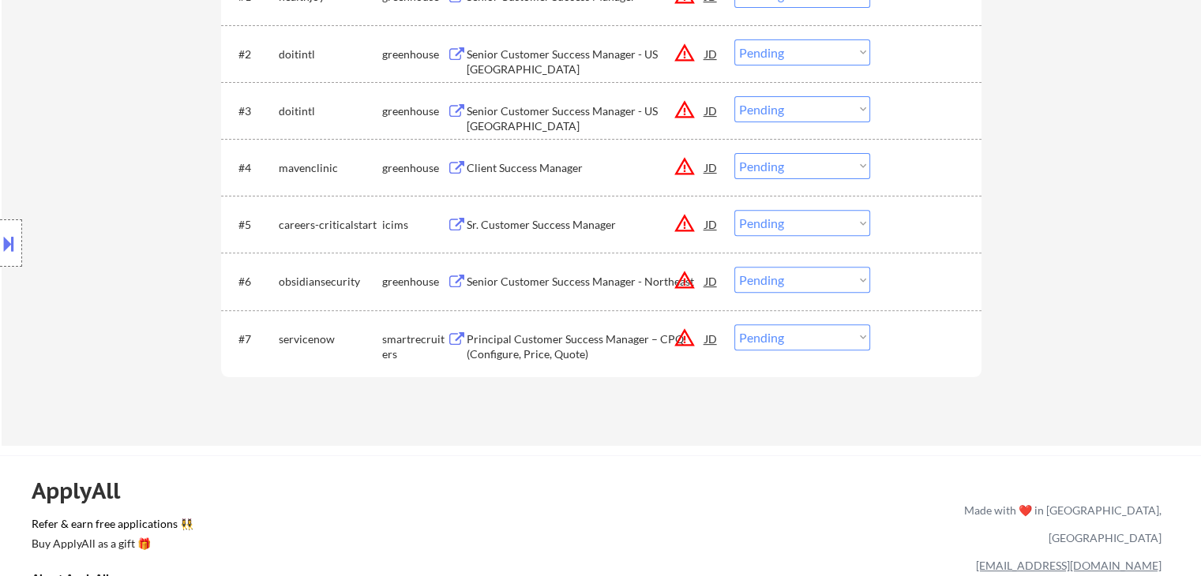
click at [565, 335] on div "Principal Customer Success Manager – CPQ (Configure, Price, Quote)" at bounding box center [586, 347] width 238 height 31
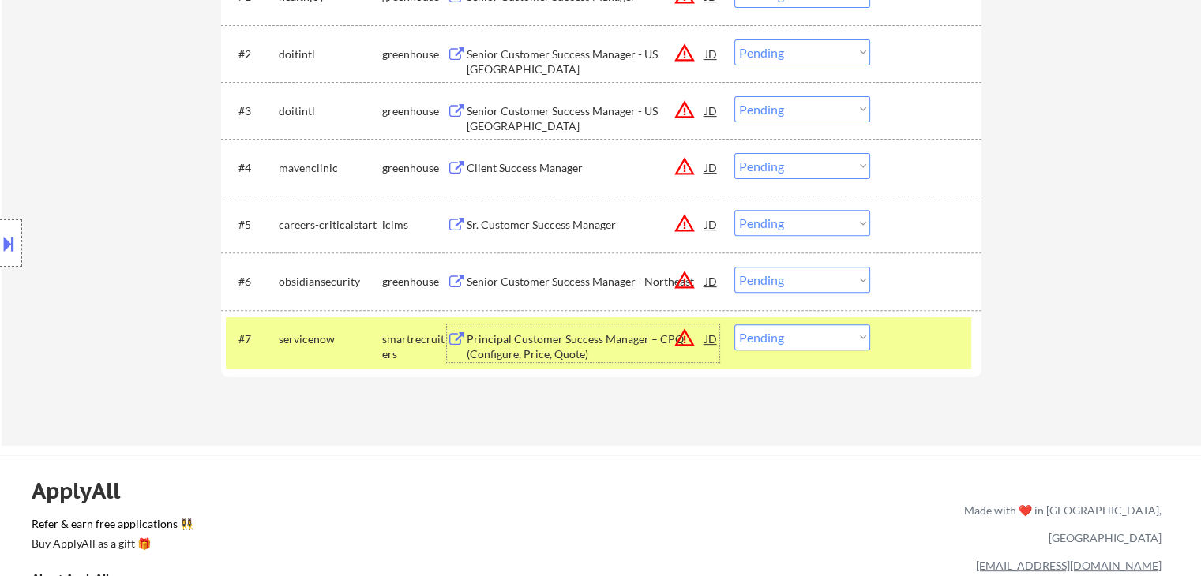
click at [793, 338] on select "Choose an option... Pending Applied Excluded (Questions) Excluded (Expired) Exc…" at bounding box center [802, 338] width 136 height 26
select select ""excluded__bad_match_""
click at [734, 325] on select "Choose an option... Pending Applied Excluded (Questions) Excluded (Expired) Exc…" at bounding box center [802, 338] width 136 height 26
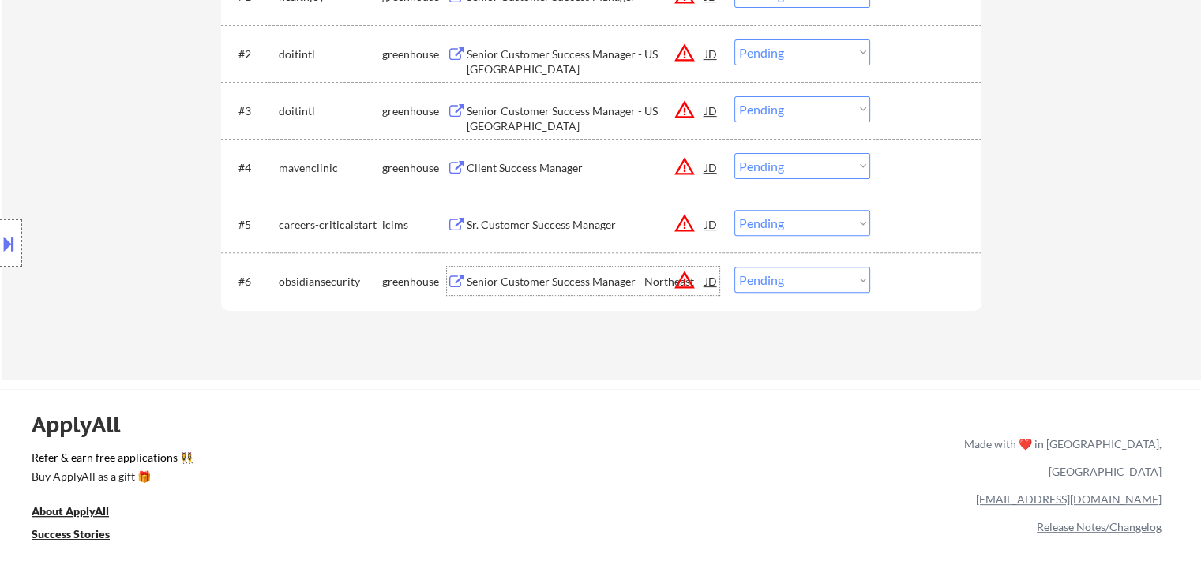
click at [518, 291] on div "Senior Customer Success Manager - Northeast" at bounding box center [586, 281] width 238 height 28
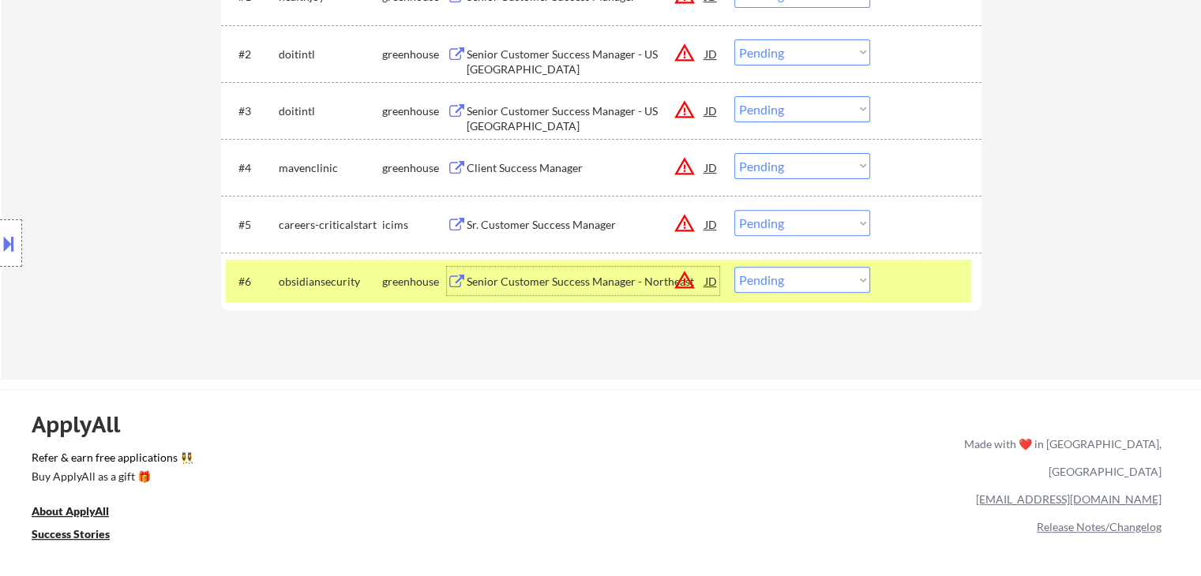
click at [780, 279] on select "Choose an option... Pending Applied Excluded (Questions) Excluded (Expired) Exc…" at bounding box center [802, 280] width 136 height 26
select select ""excluded__bad_match_""
click at [734, 267] on select "Choose an option... Pending Applied Excluded (Questions) Excluded (Expired) Exc…" at bounding box center [802, 280] width 136 height 26
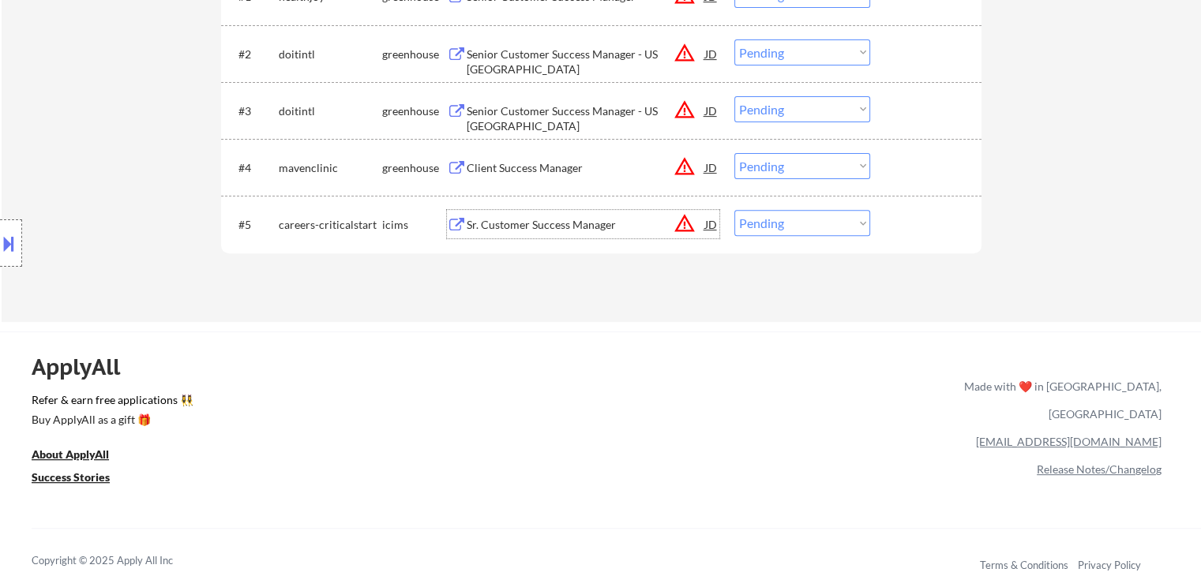
click at [534, 223] on div "Sr. Customer Success Manager" at bounding box center [586, 225] width 238 height 16
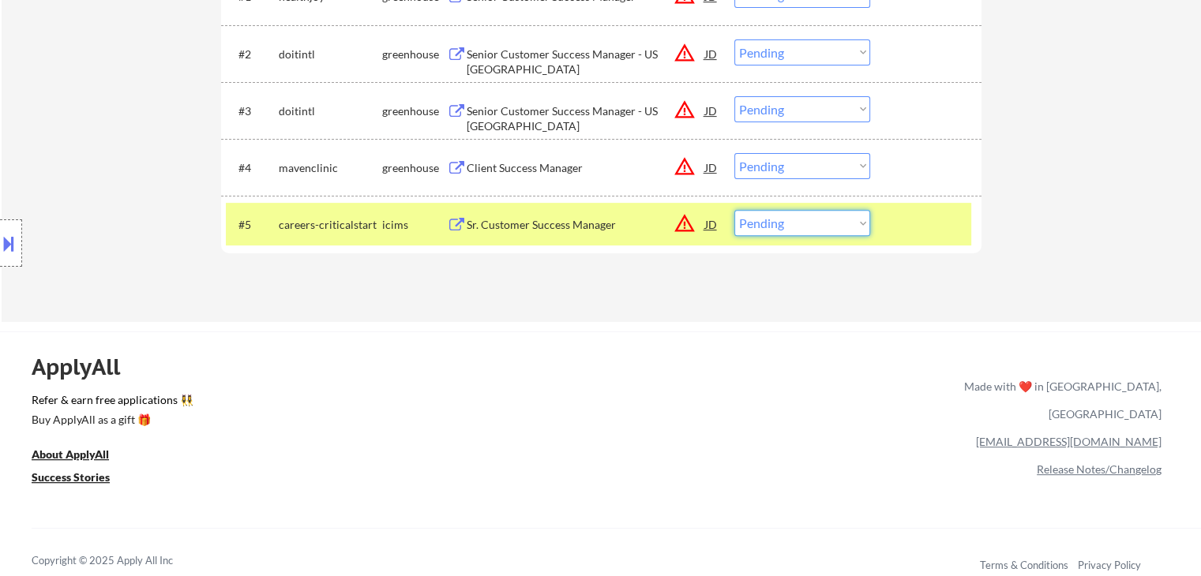
drag, startPoint x: 780, startPoint y: 219, endPoint x: 790, endPoint y: 228, distance: 13.4
click at [782, 221] on select "Choose an option... Pending Applied Excluded (Questions) Excluded (Expired) Exc…" at bounding box center [802, 223] width 136 height 26
select select ""excluded__location_""
click at [734, 210] on select "Choose an option... Pending Applied Excluded (Questions) Excluded (Expired) Exc…" at bounding box center [802, 223] width 136 height 26
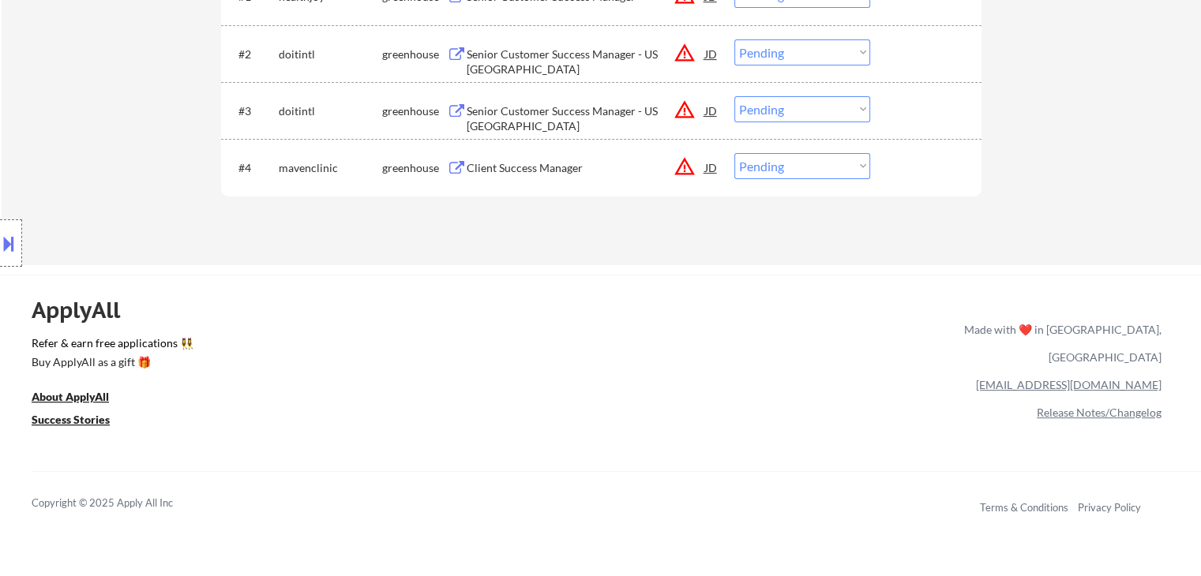
click at [504, 164] on div "Client Success Manager" at bounding box center [586, 168] width 238 height 16
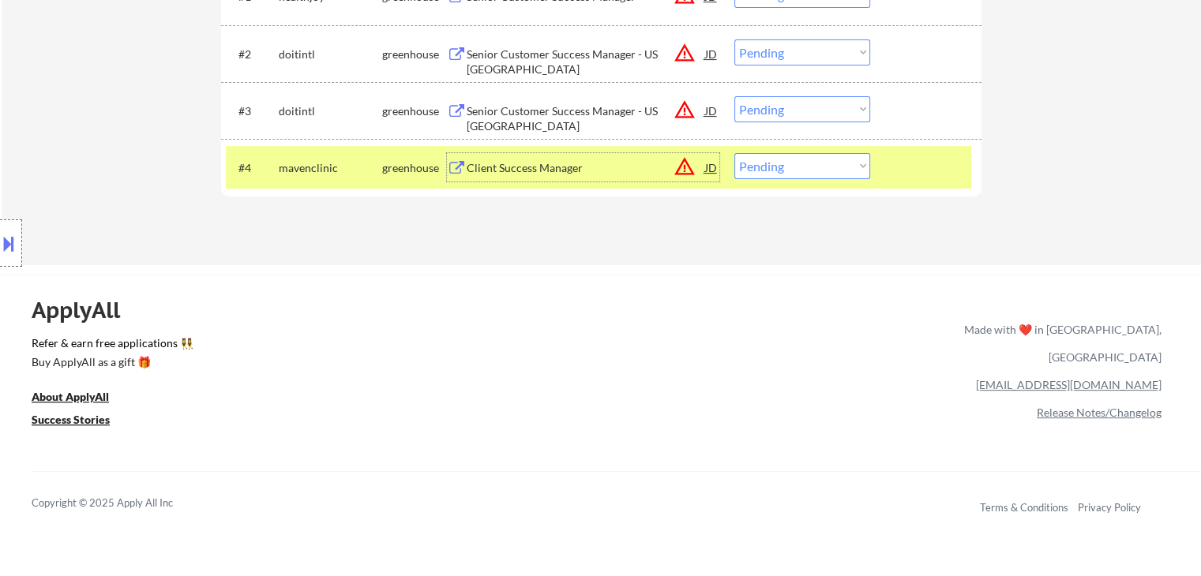
drag, startPoint x: 782, startPoint y: 165, endPoint x: 790, endPoint y: 178, distance: 14.9
click at [785, 167] on select "Choose an option... Pending Applied Excluded (Questions) Excluded (Expired) Exc…" at bounding box center [802, 166] width 136 height 26
select select ""excluded__location_""
click at [734, 153] on select "Choose an option... Pending Applied Excluded (Questions) Excluded (Expired) Exc…" at bounding box center [802, 166] width 136 height 26
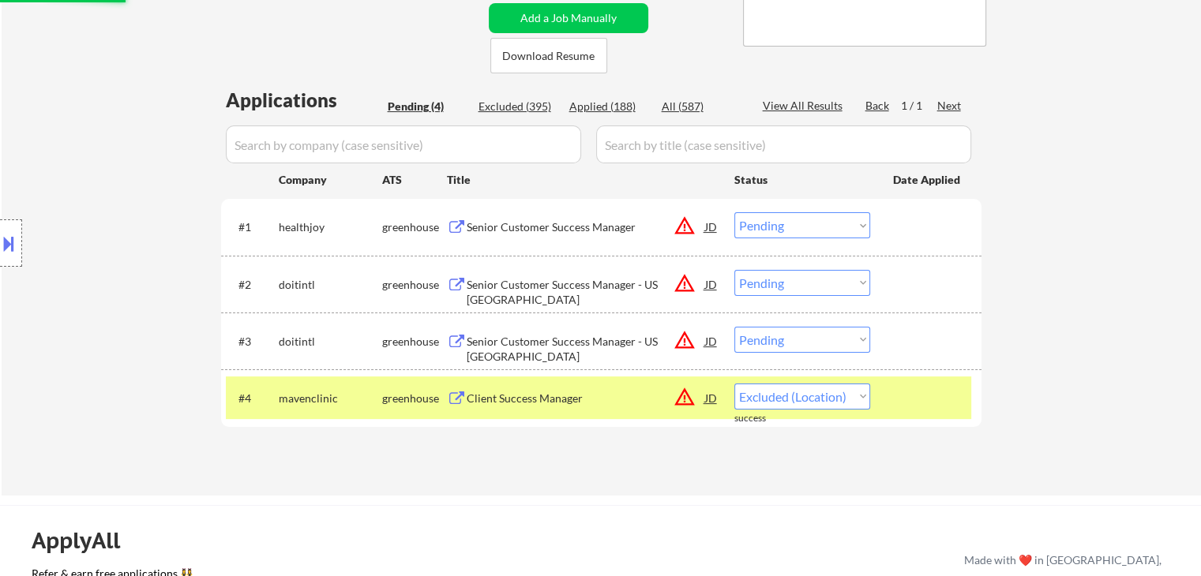
scroll to position [316, 0]
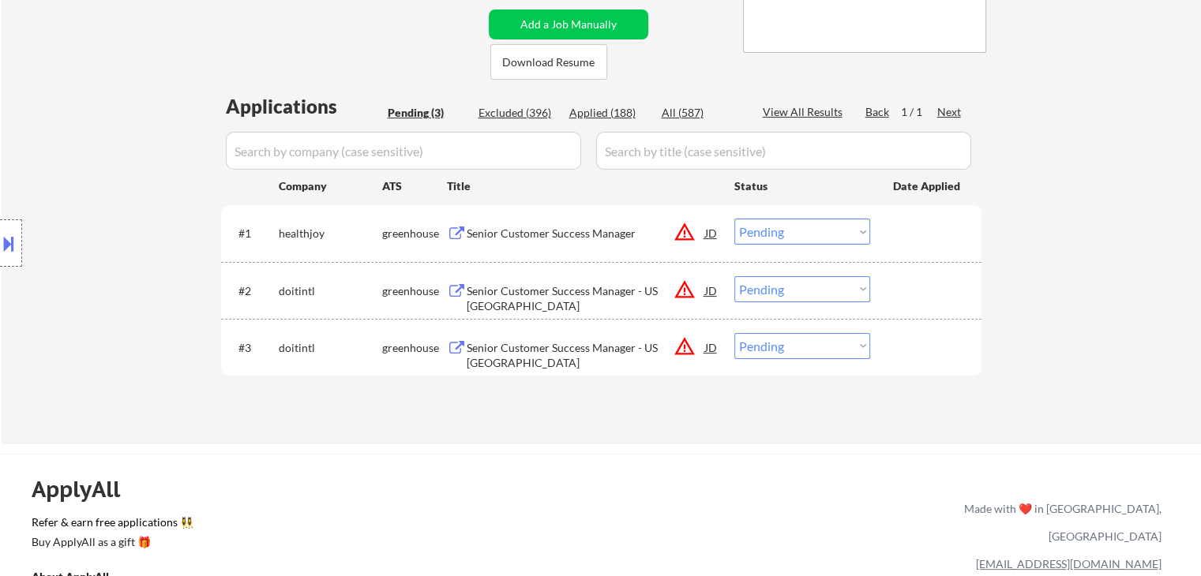
click at [565, 348] on div "Senior Customer Success Manager - US West" at bounding box center [586, 355] width 238 height 31
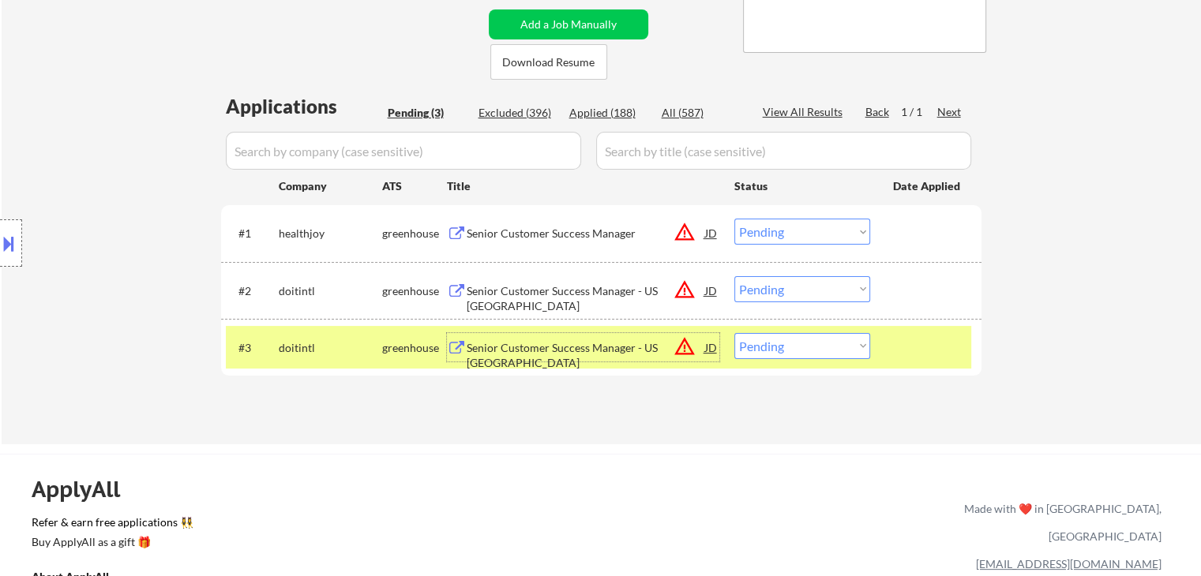
click at [825, 347] on select "Choose an option... Pending Applied Excluded (Questions) Excluded (Expired) Exc…" at bounding box center [802, 346] width 136 height 26
select select ""excluded__location_""
click at [734, 333] on select "Choose an option... Pending Applied Excluded (Questions) Excluded (Expired) Exc…" at bounding box center [802, 346] width 136 height 26
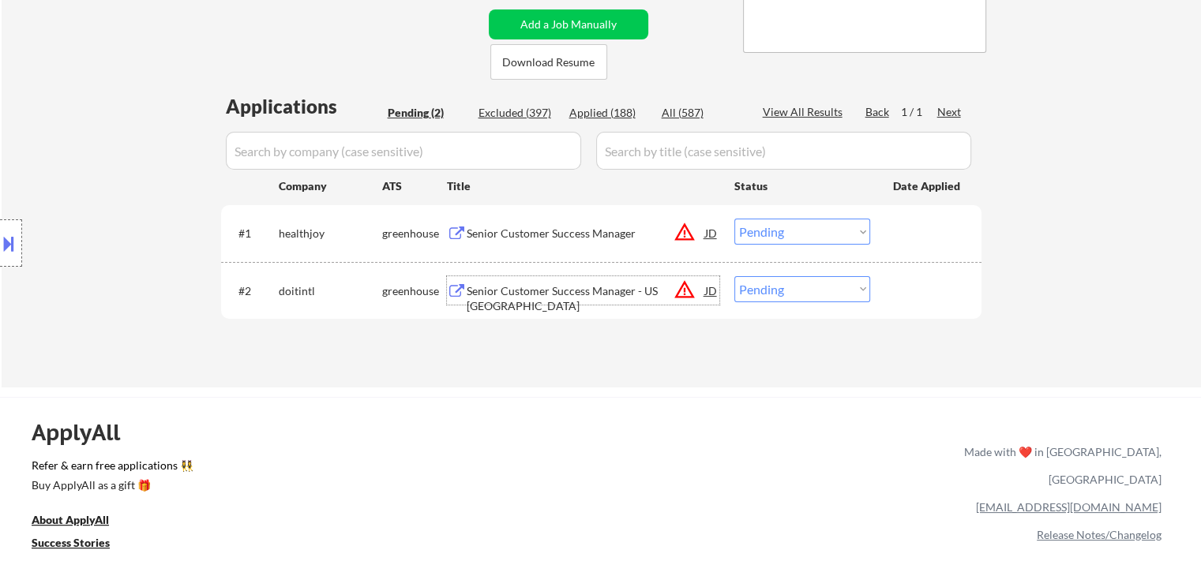
click at [485, 286] on div "Senior Customer Success Manager - US East" at bounding box center [586, 298] width 238 height 31
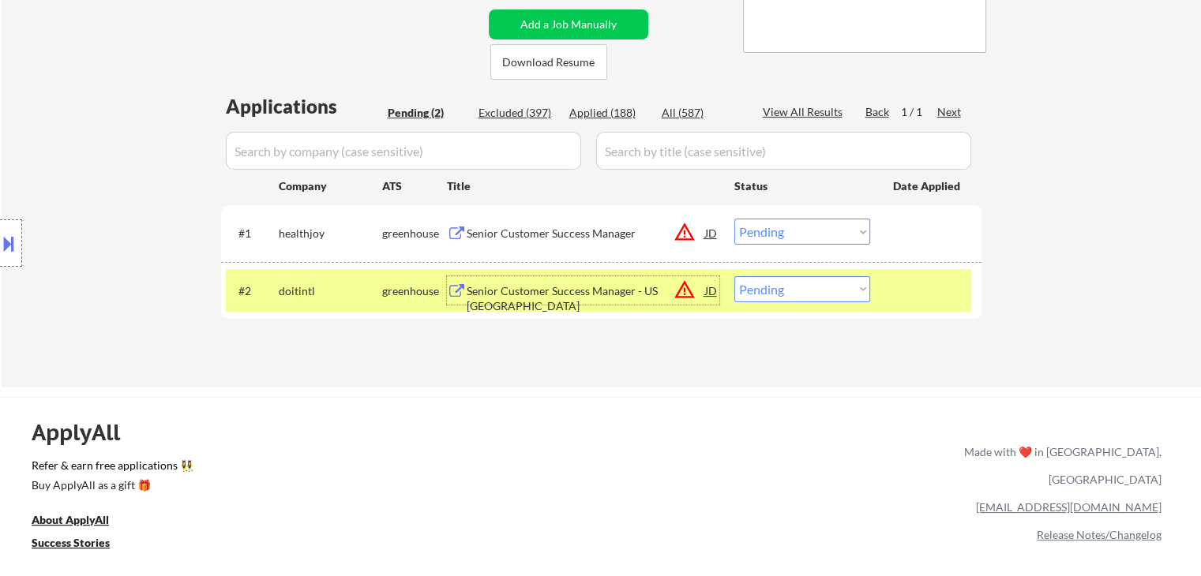
click at [844, 289] on select "Choose an option... Pending Applied Excluded (Questions) Excluded (Expired) Exc…" at bounding box center [802, 289] width 136 height 26
select select ""excluded__location_""
click at [734, 276] on select "Choose an option... Pending Applied Excluded (Questions) Excluded (Expired) Exc…" at bounding box center [802, 289] width 136 height 26
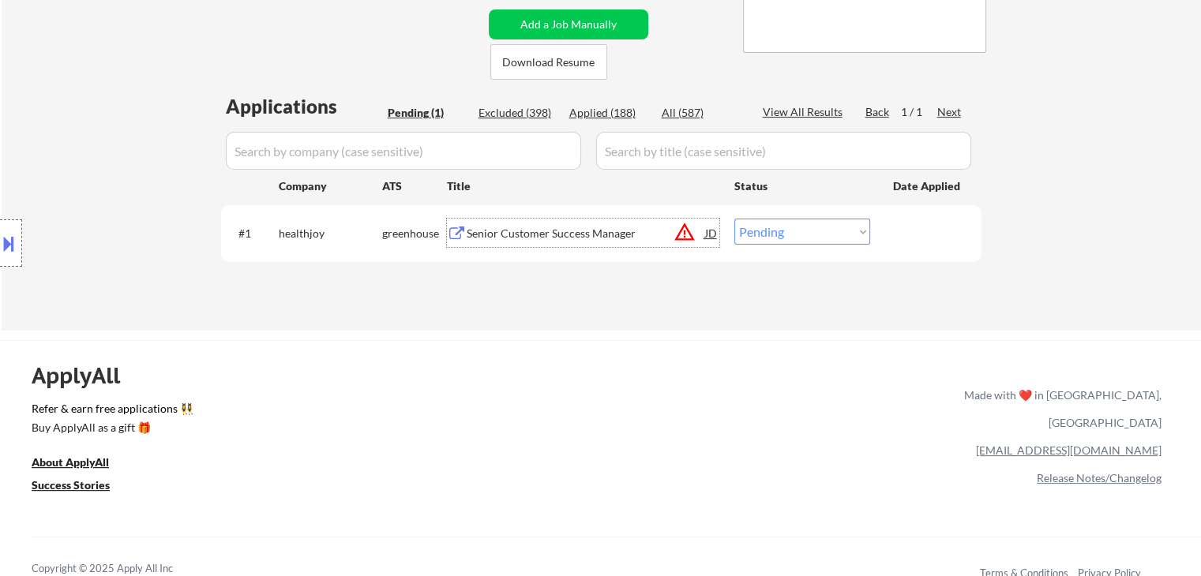
click at [553, 231] on div "Senior Customer Success Manager" at bounding box center [586, 234] width 238 height 16
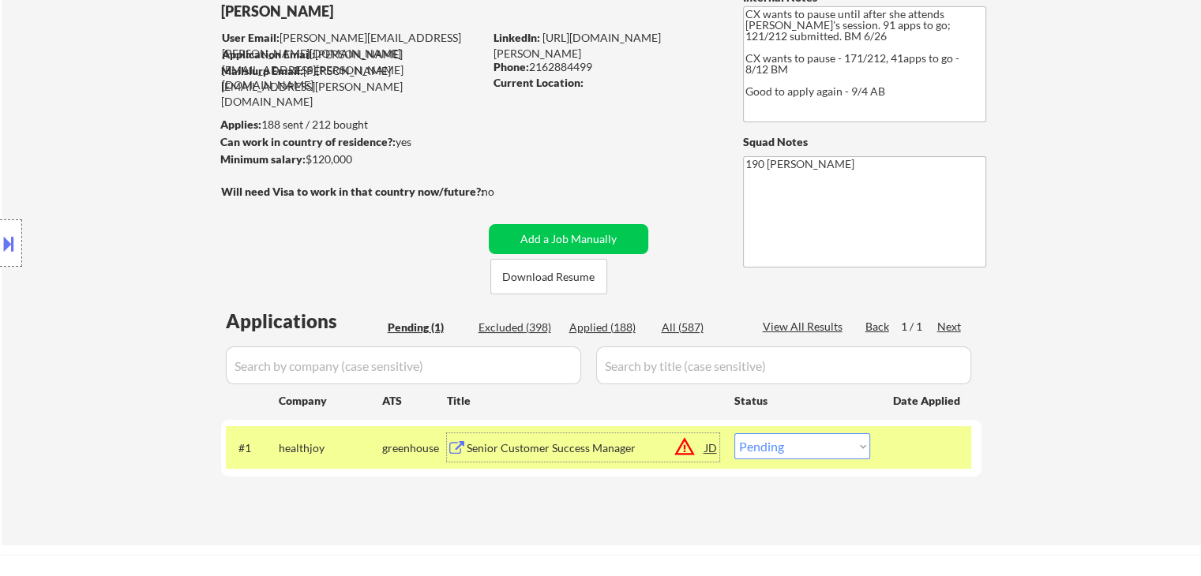
scroll to position [79, 0]
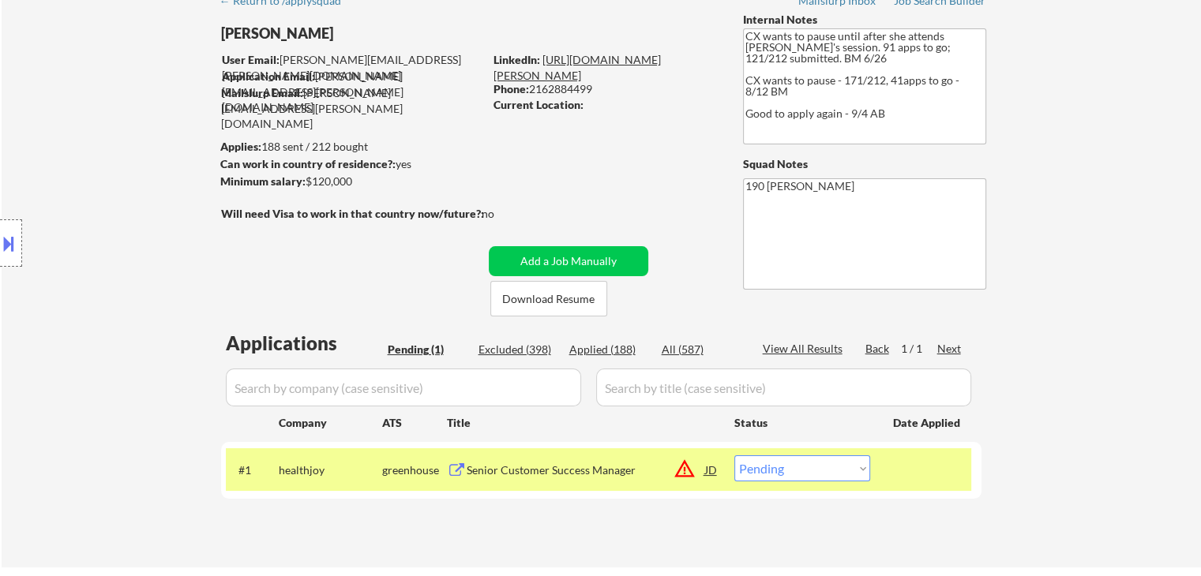
click at [634, 58] on link "https://www.linkedin.com/in/lois-robinson-mba-09aaabb2/" at bounding box center [577, 67] width 167 height 29
click at [796, 473] on select "Choose an option... Pending Applied Excluded (Questions) Excluded (Expired) Exc…" at bounding box center [802, 469] width 136 height 26
select select ""applied""
click at [734, 456] on select "Choose an option... Pending Applied Excluded (Questions) Excluded (Expired) Exc…" at bounding box center [802, 469] width 136 height 26
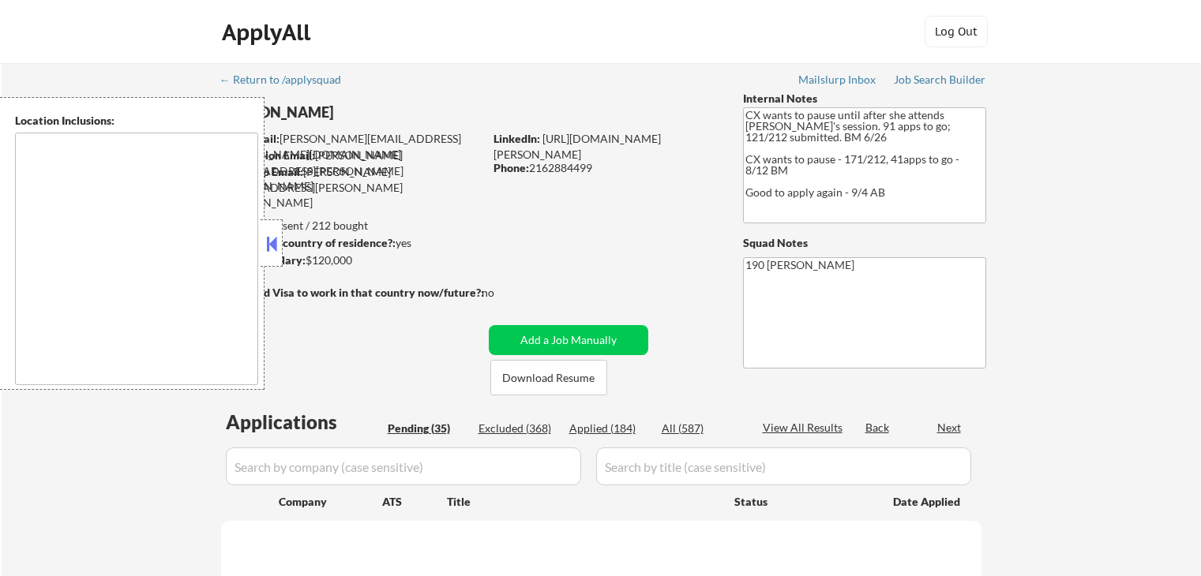
scroll to position [79, 0]
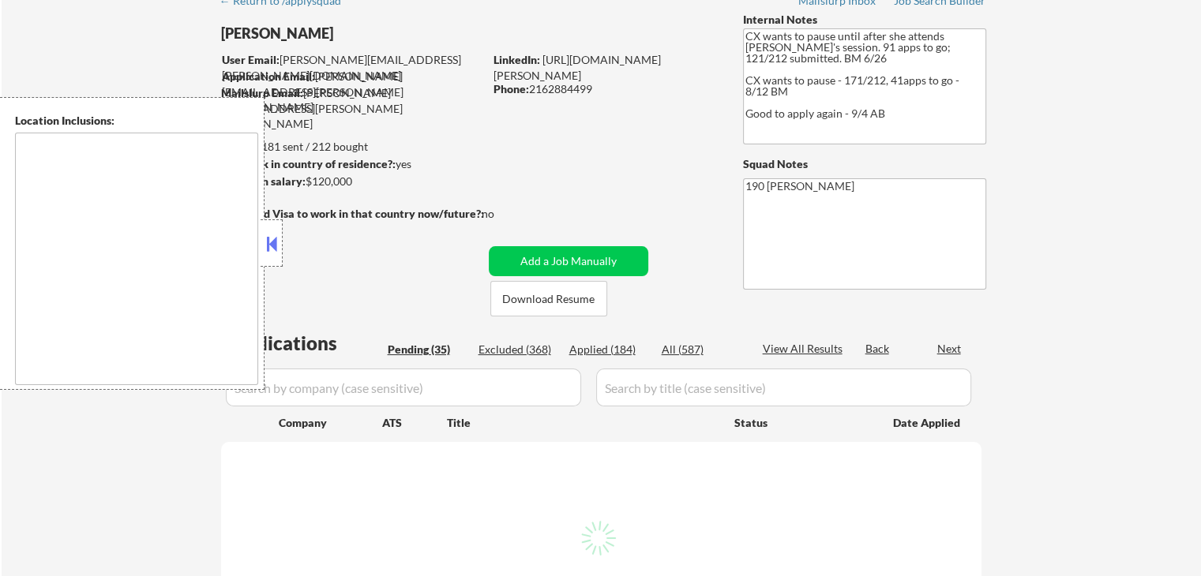
click at [263, 241] on button at bounding box center [271, 244] width 17 height 24
select select ""pending""
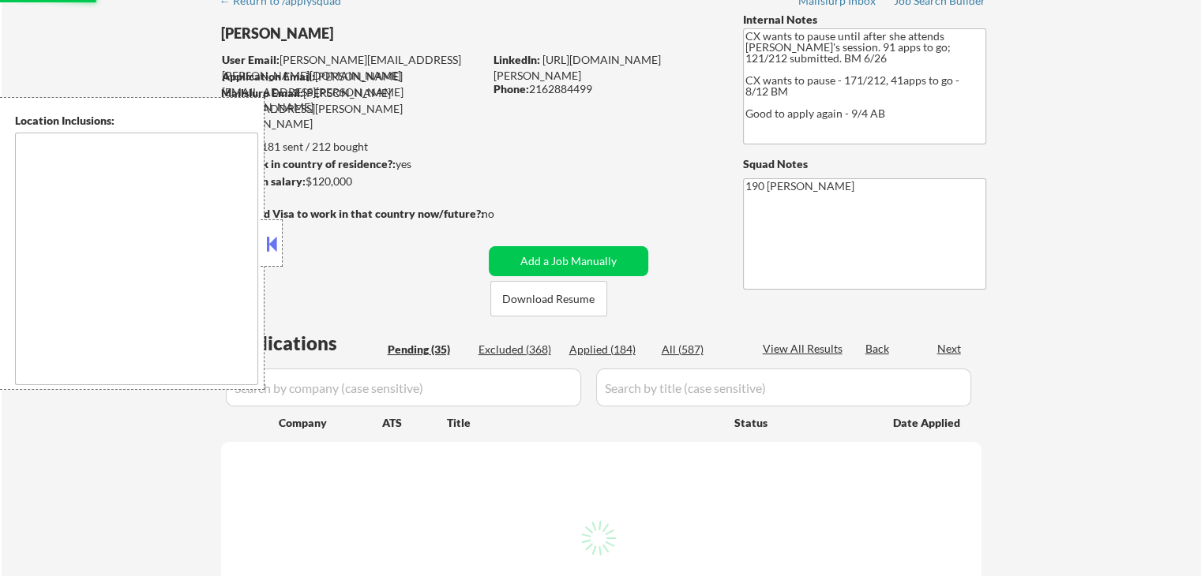
select select ""pending""
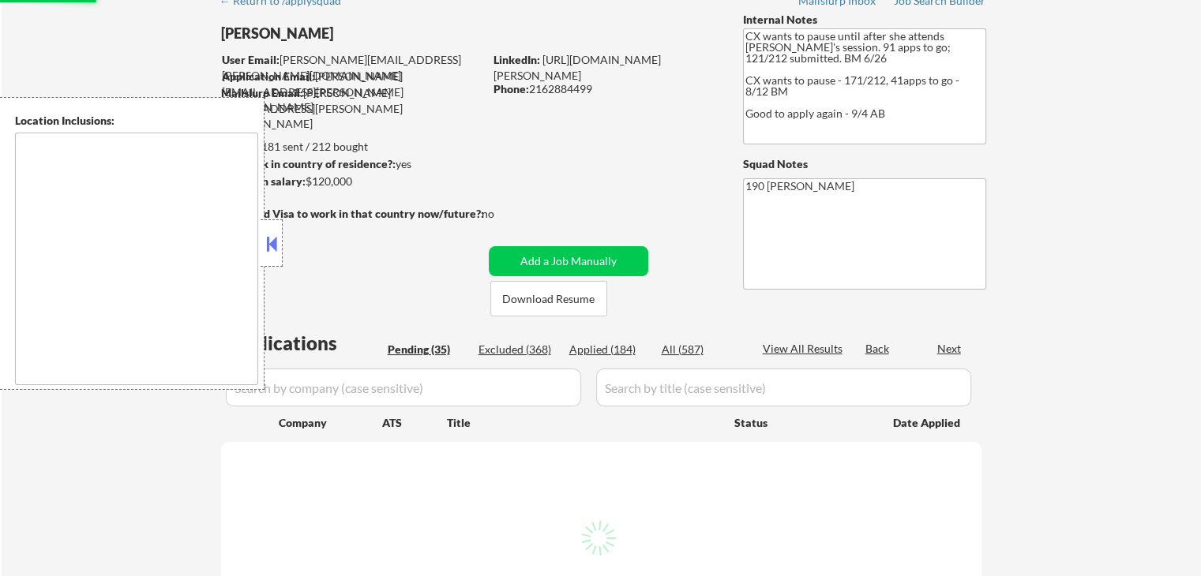
select select ""pending""
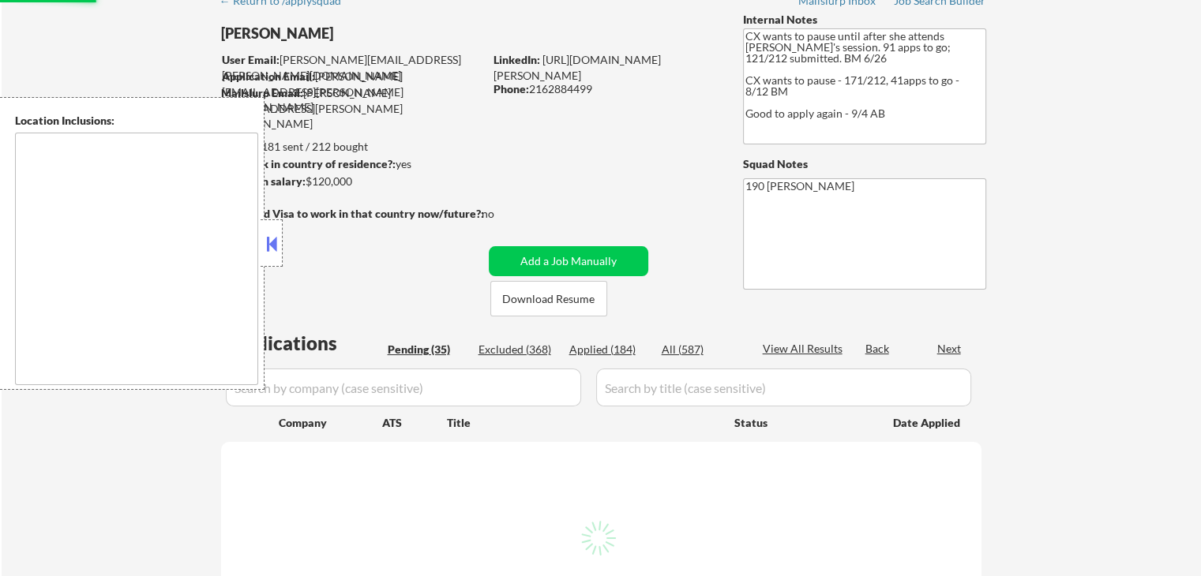
select select ""pending""
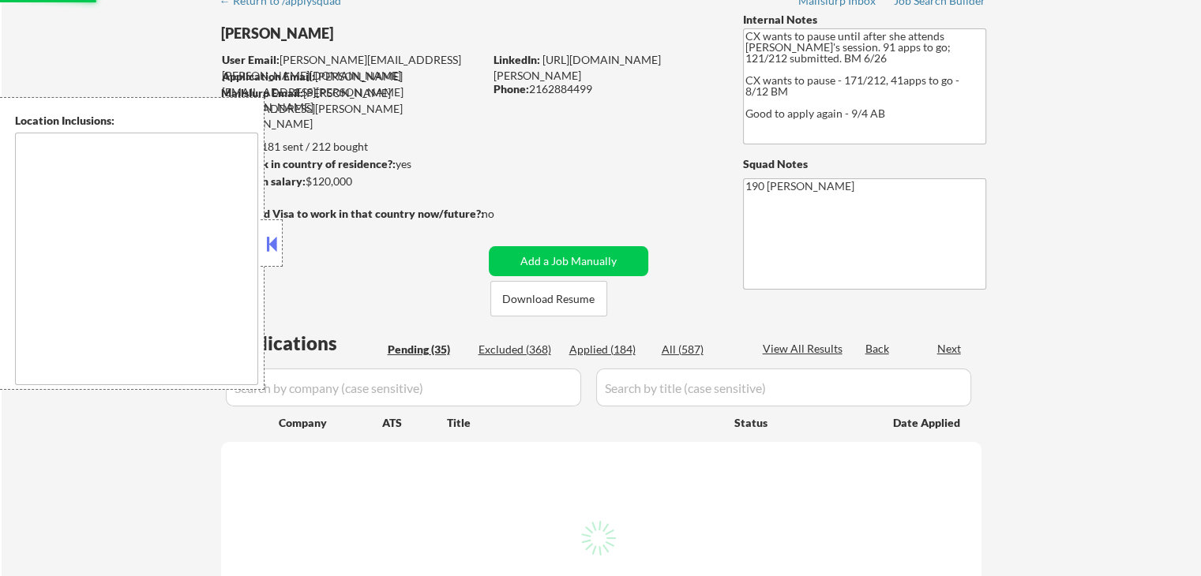
select select ""pending""
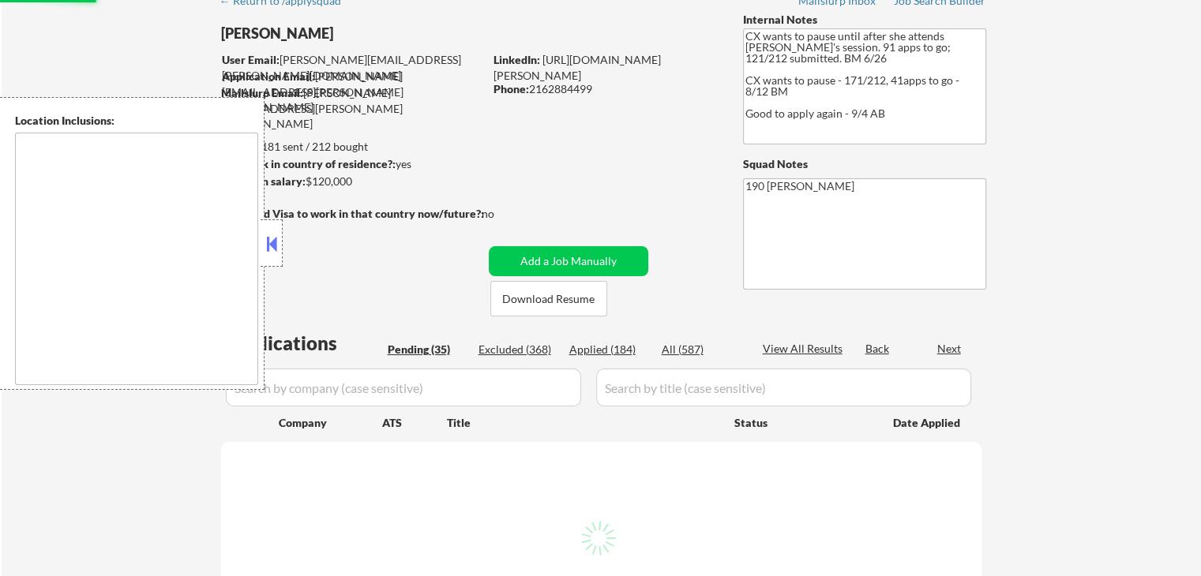
select select ""pending""
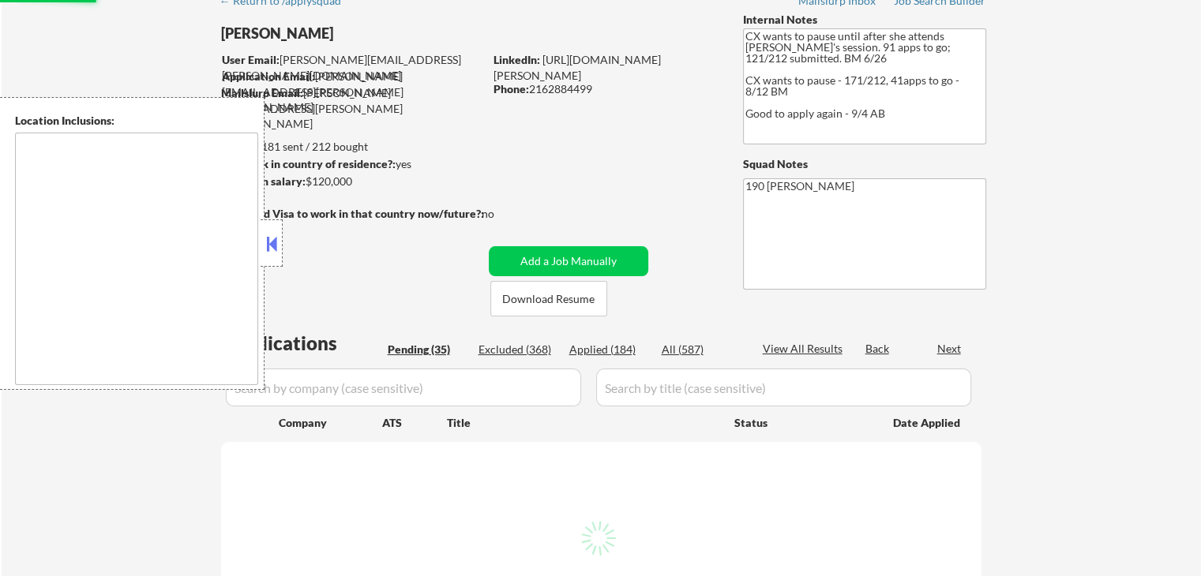
select select ""pending""
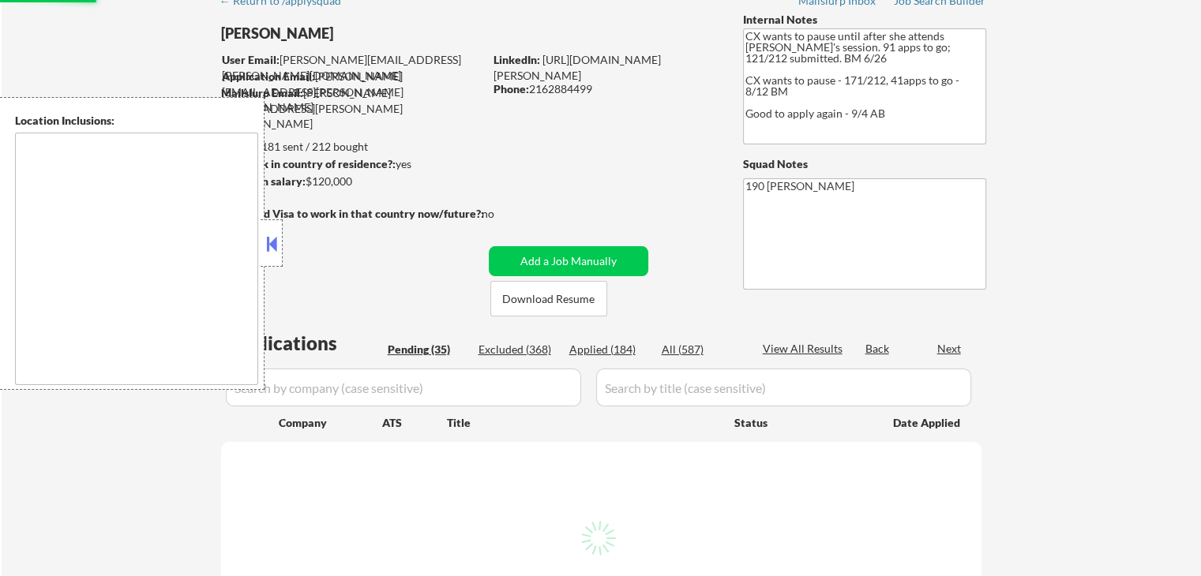
select select ""pending""
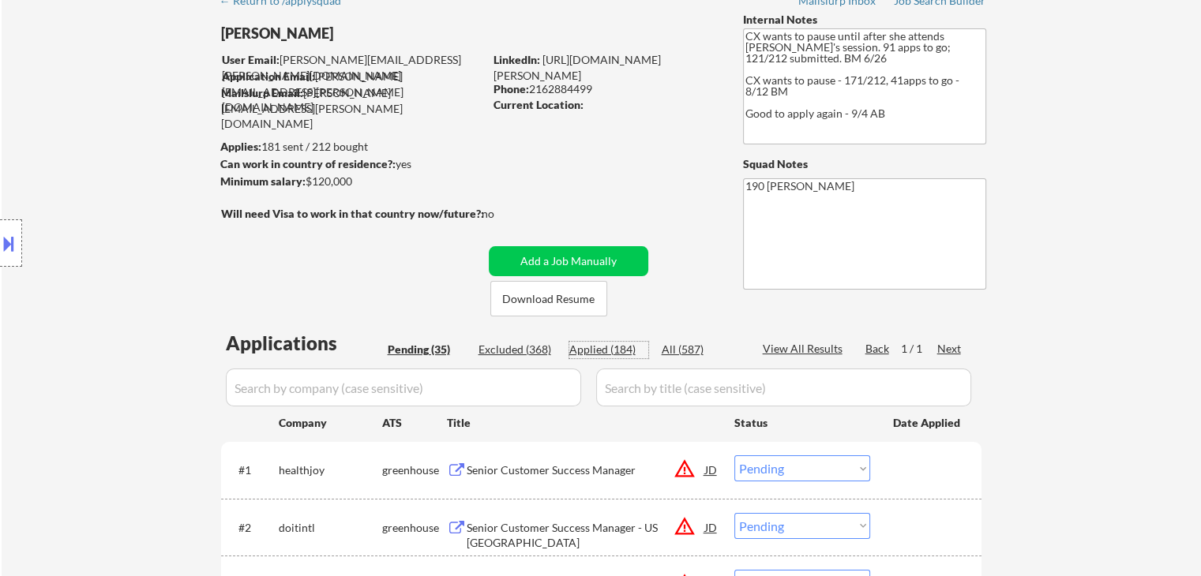
drag, startPoint x: 590, startPoint y: 353, endPoint x: 546, endPoint y: 241, distance: 120.2
click at [590, 352] on div "Applied (184)" at bounding box center [608, 350] width 79 height 16
select select ""applied""
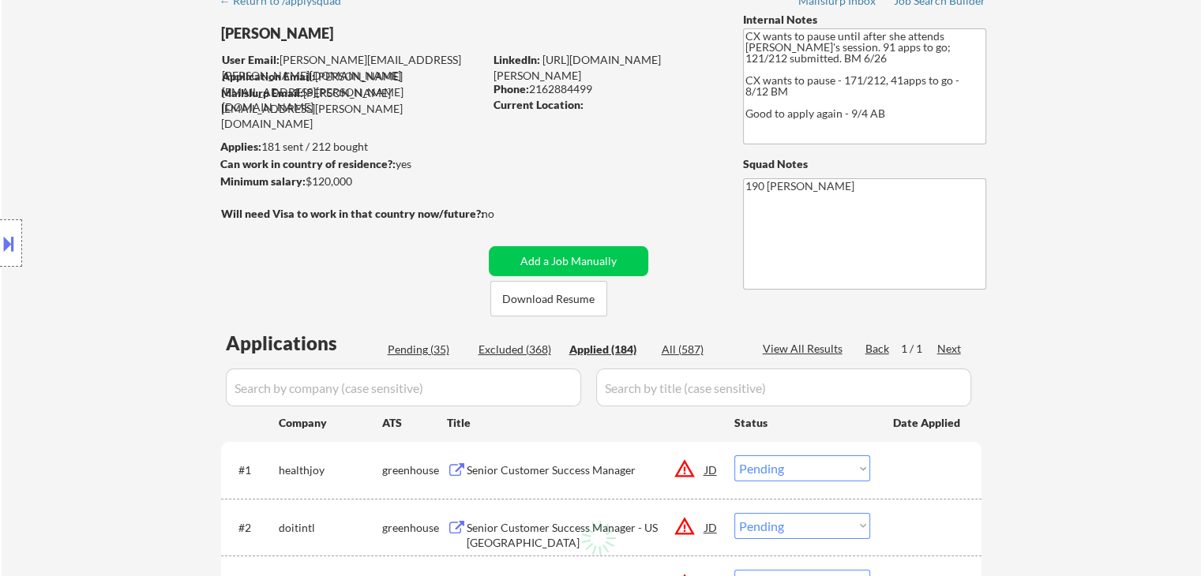
select select ""applied""
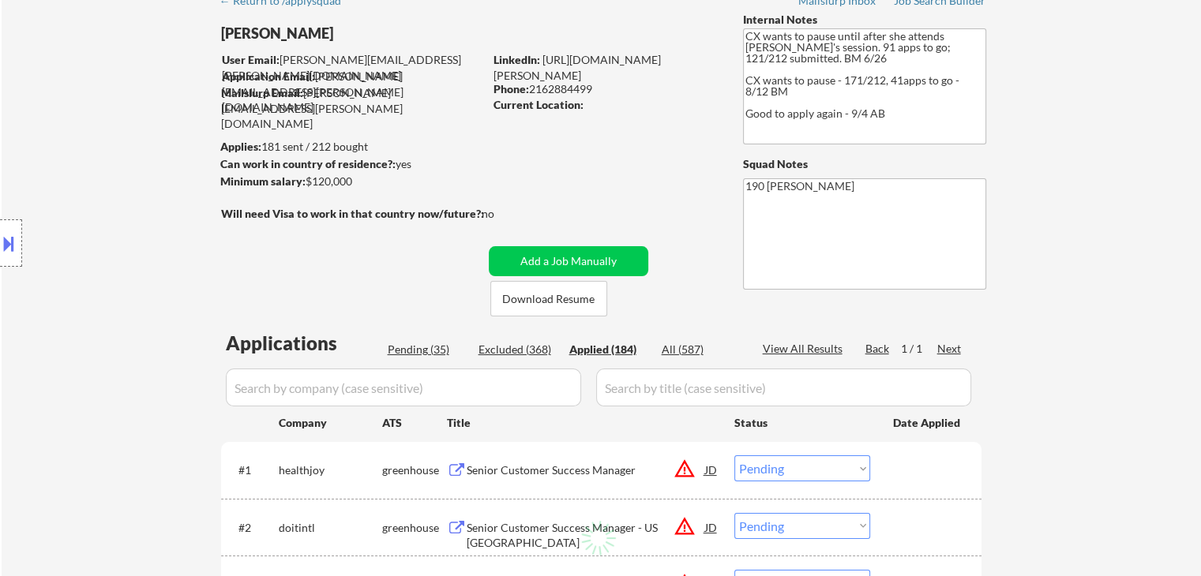
select select ""applied""
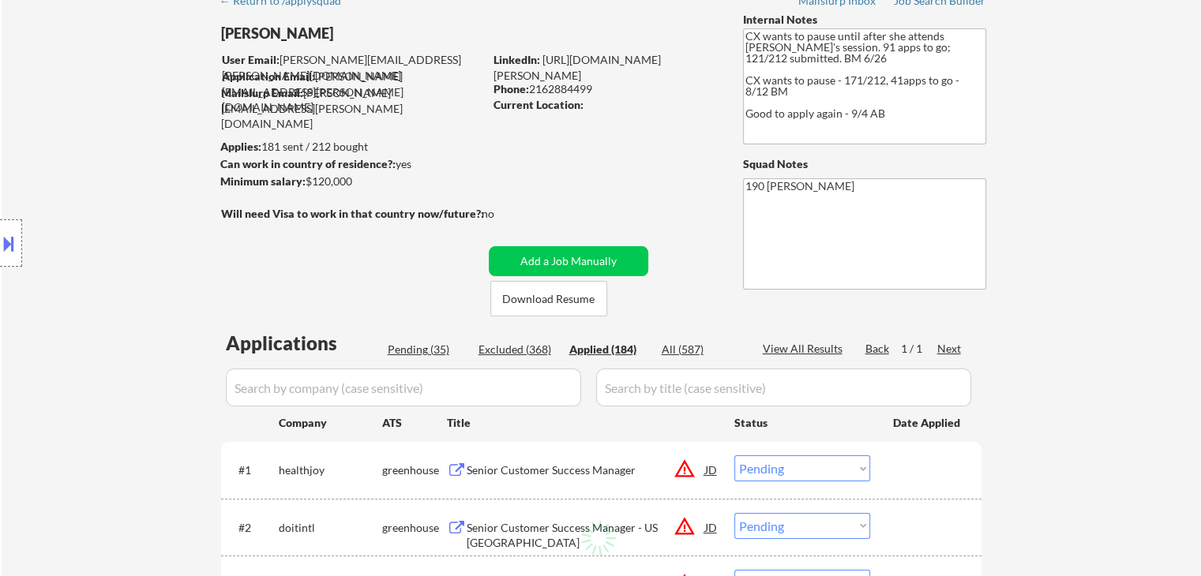
select select ""applied""
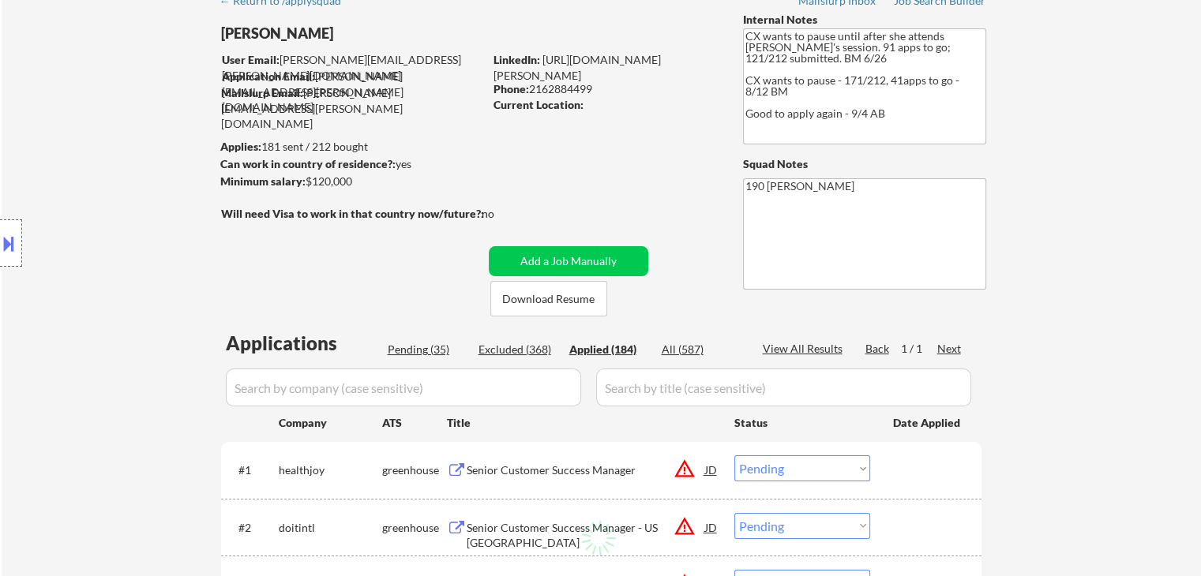
select select ""applied""
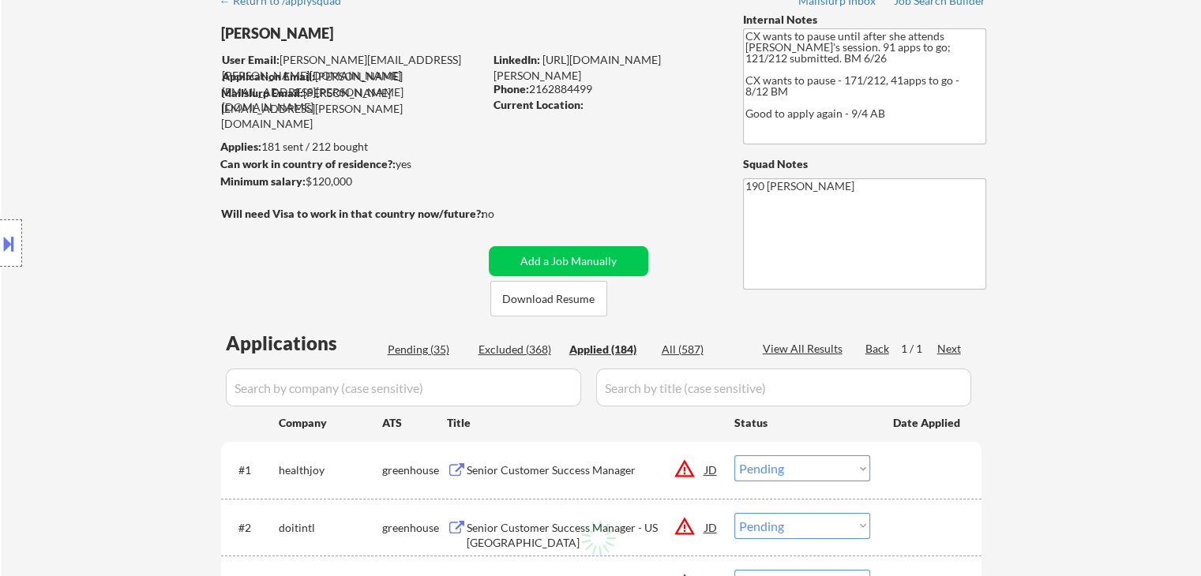
select select ""applied""
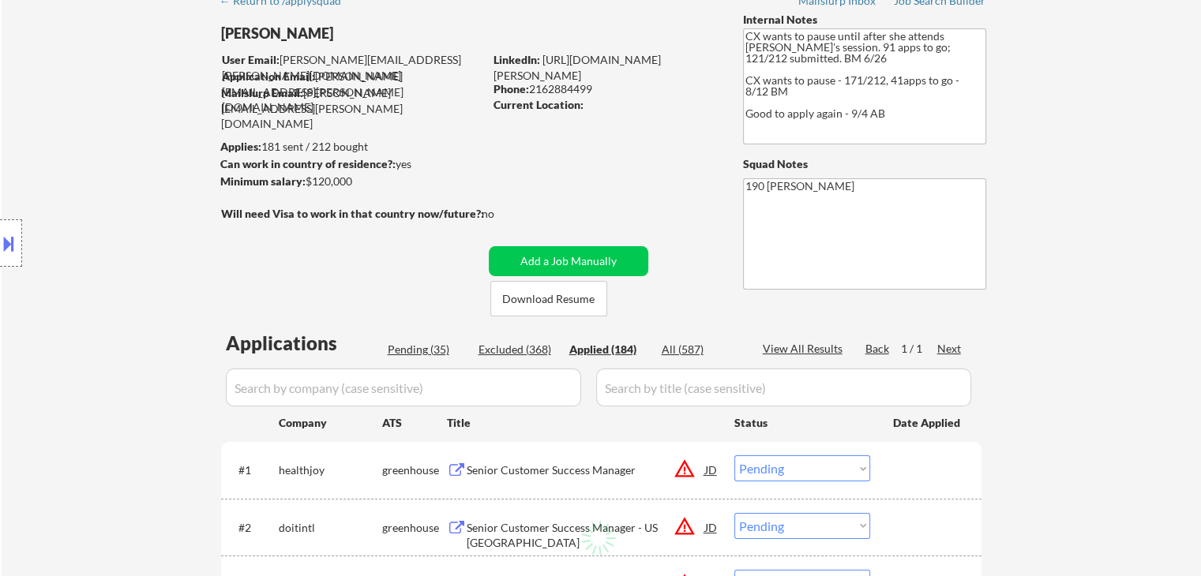
select select ""applied""
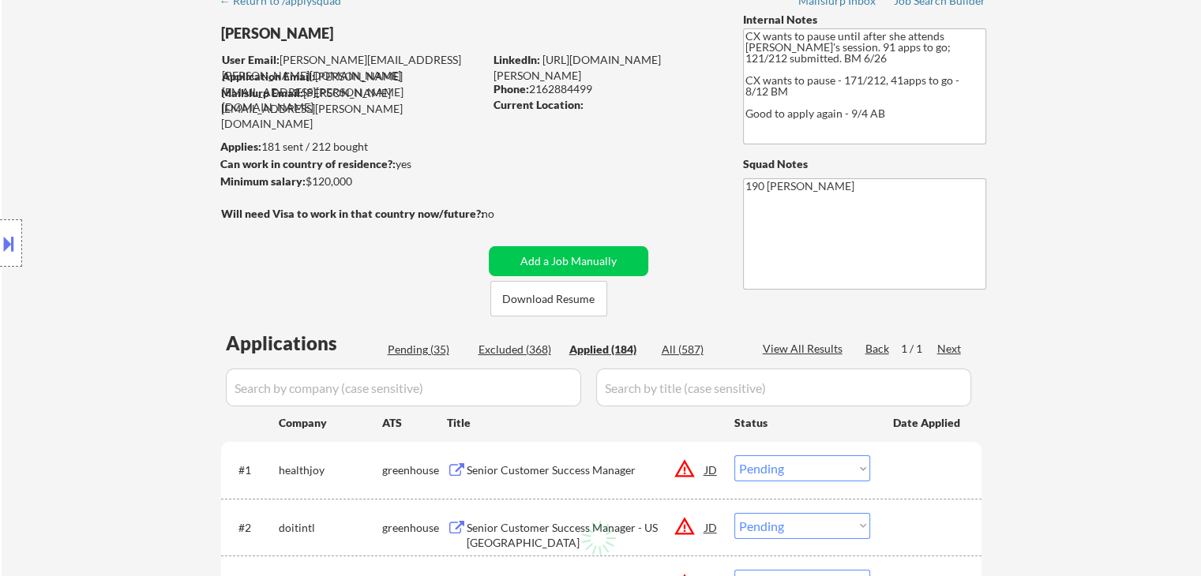
select select ""applied""
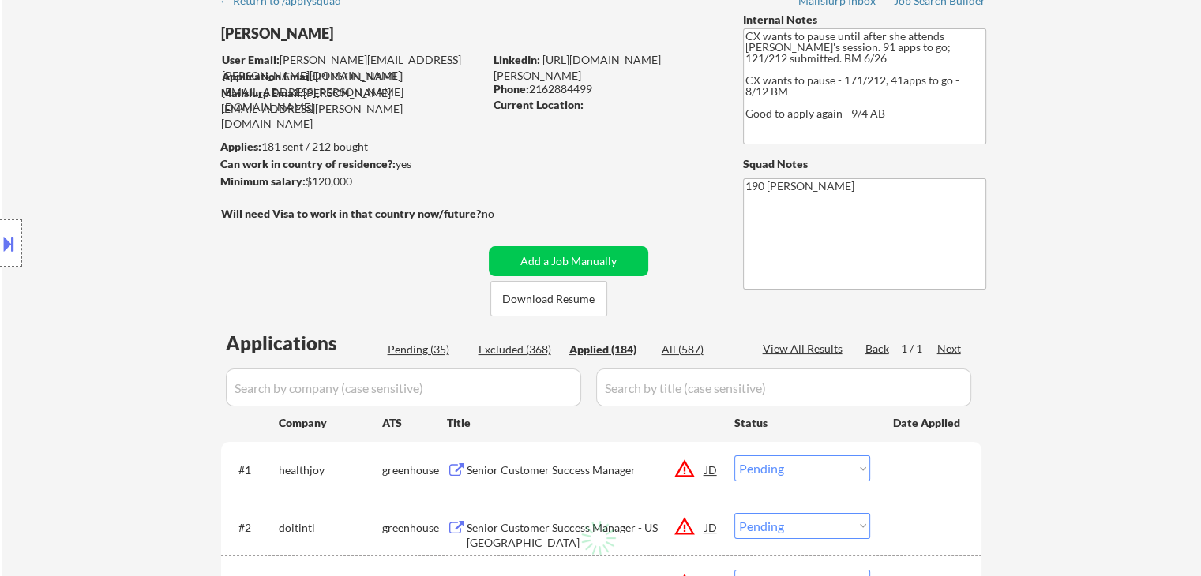
select select ""applied""
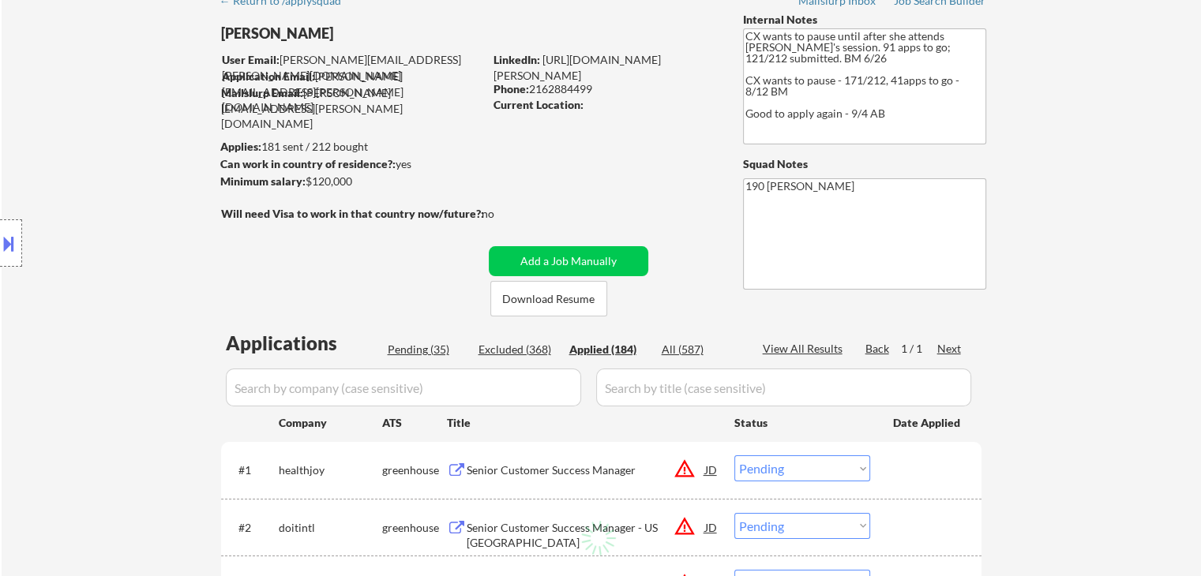
select select ""applied""
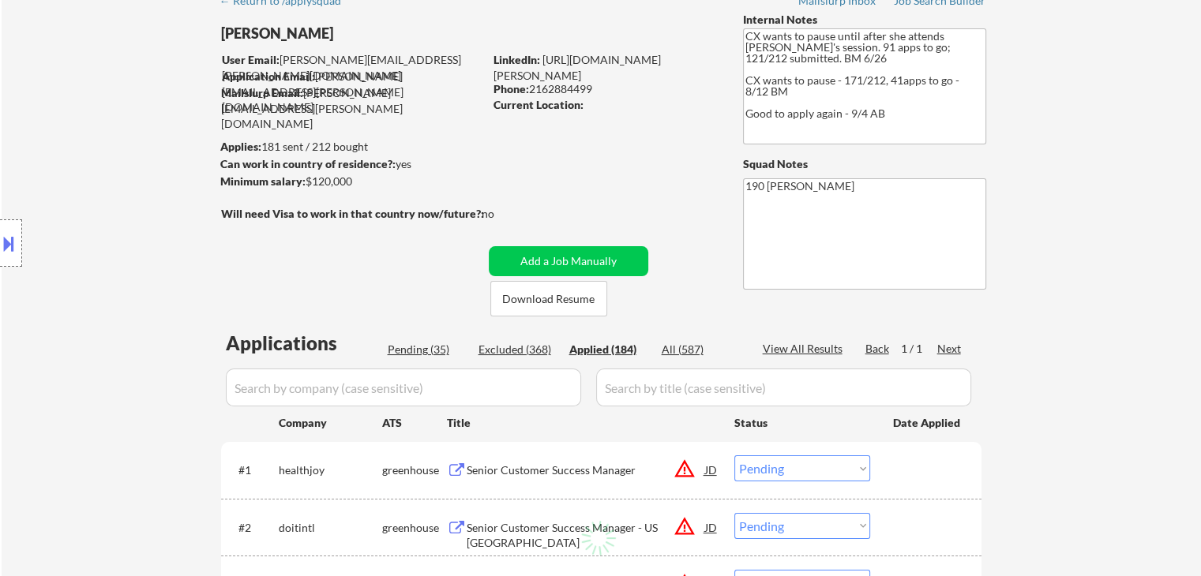
select select ""applied""
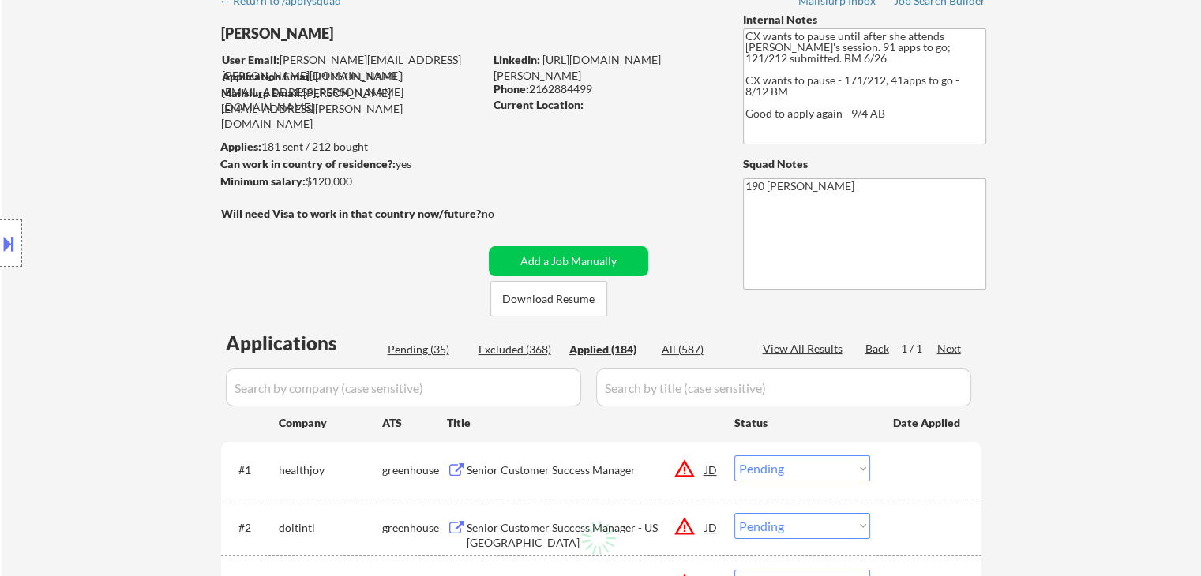
select select ""applied""
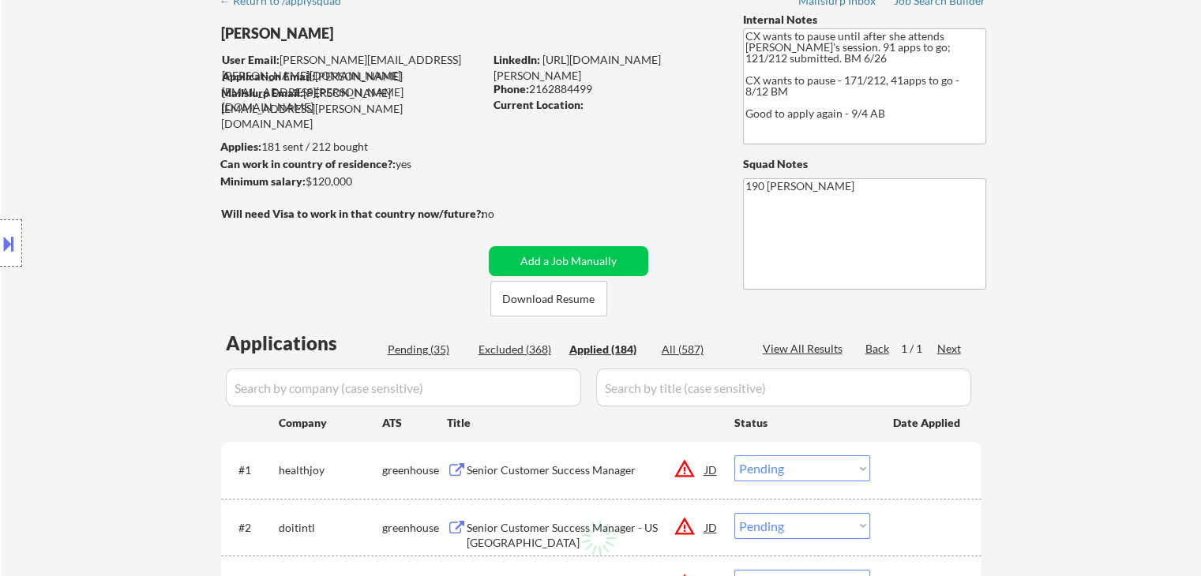
select select ""applied""
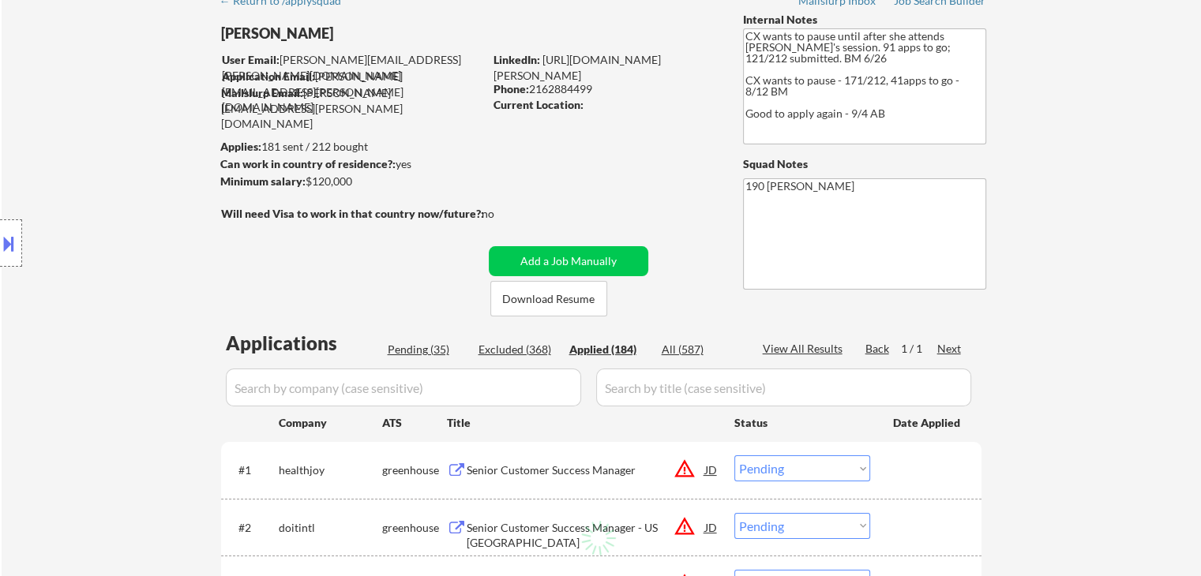
select select ""applied""
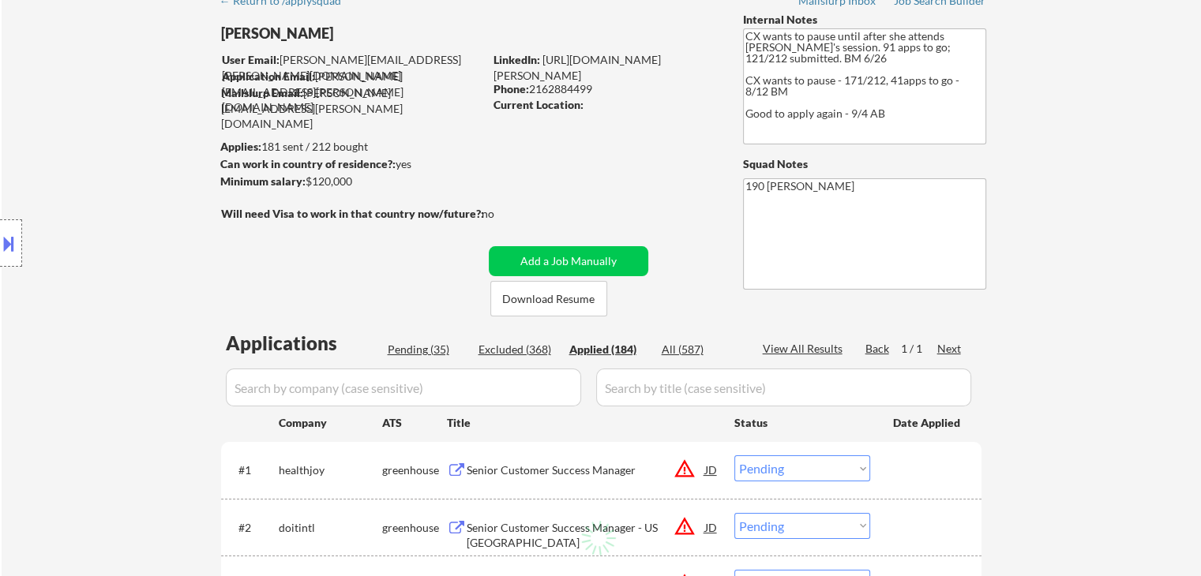
select select ""applied""
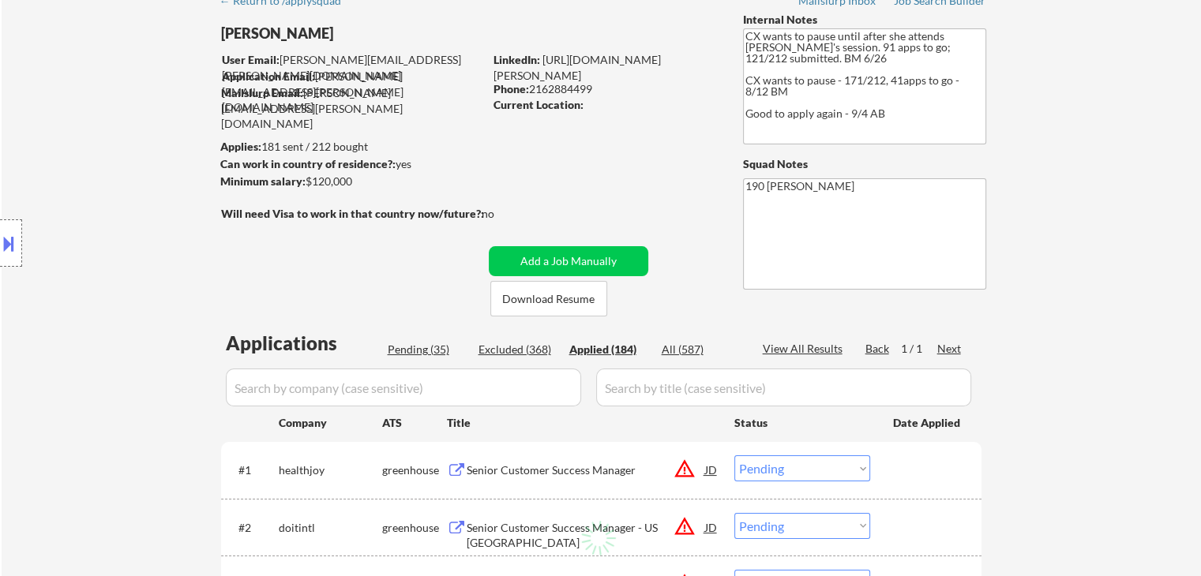
select select ""applied""
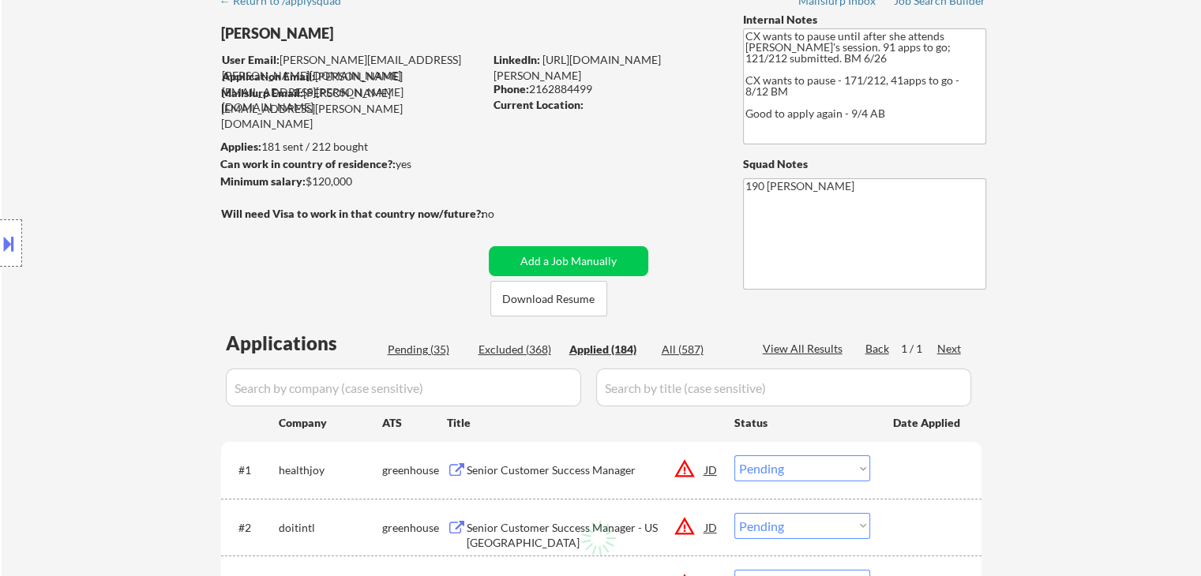
select select ""applied""
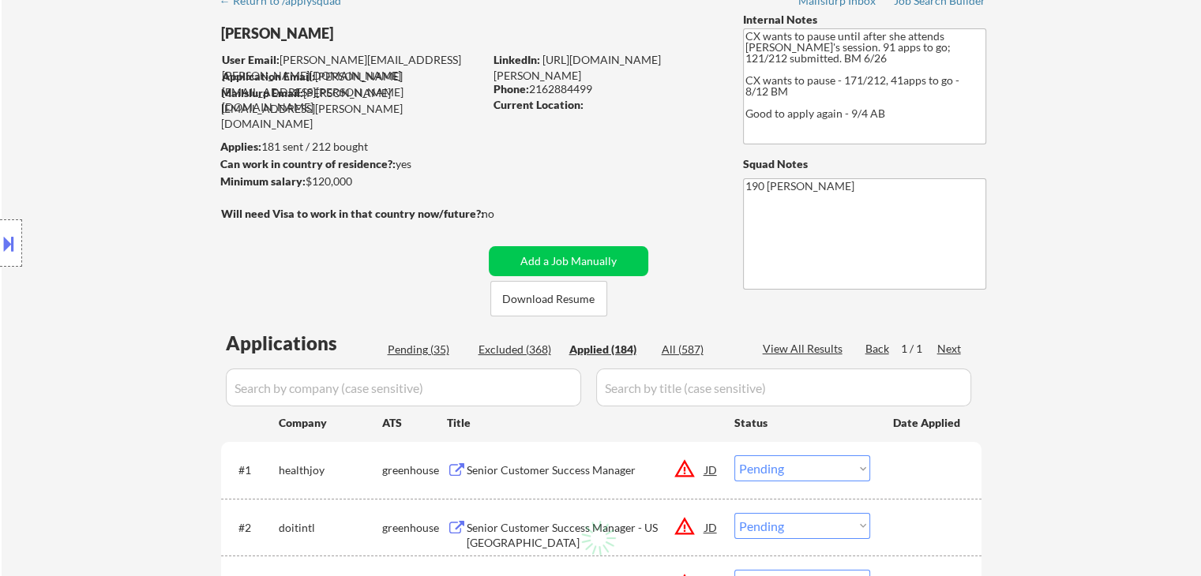
select select ""applied""
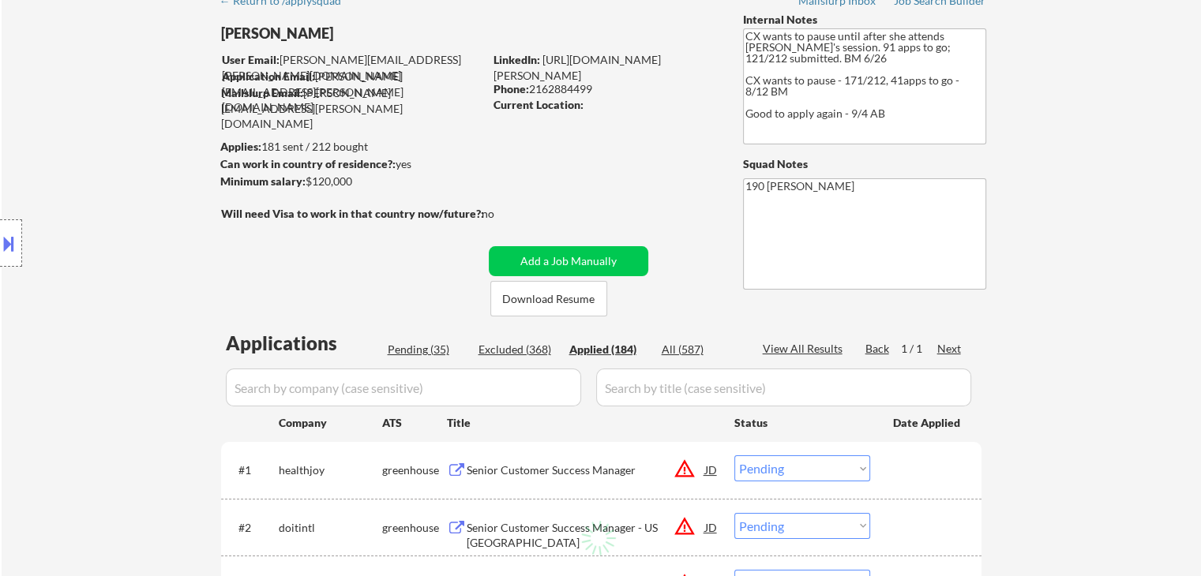
select select ""applied""
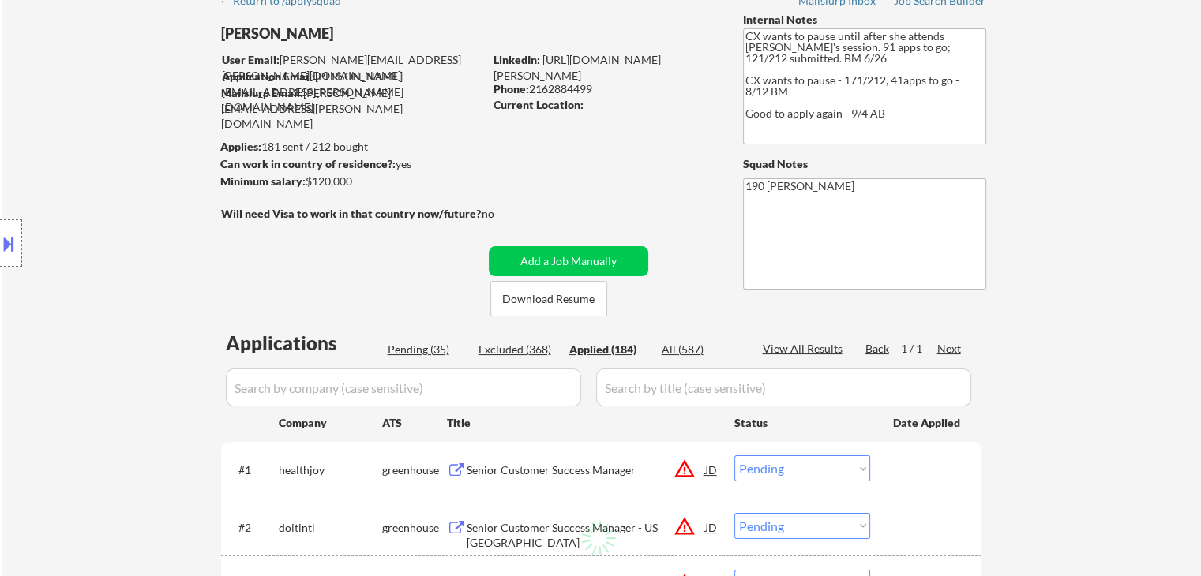
select select ""applied""
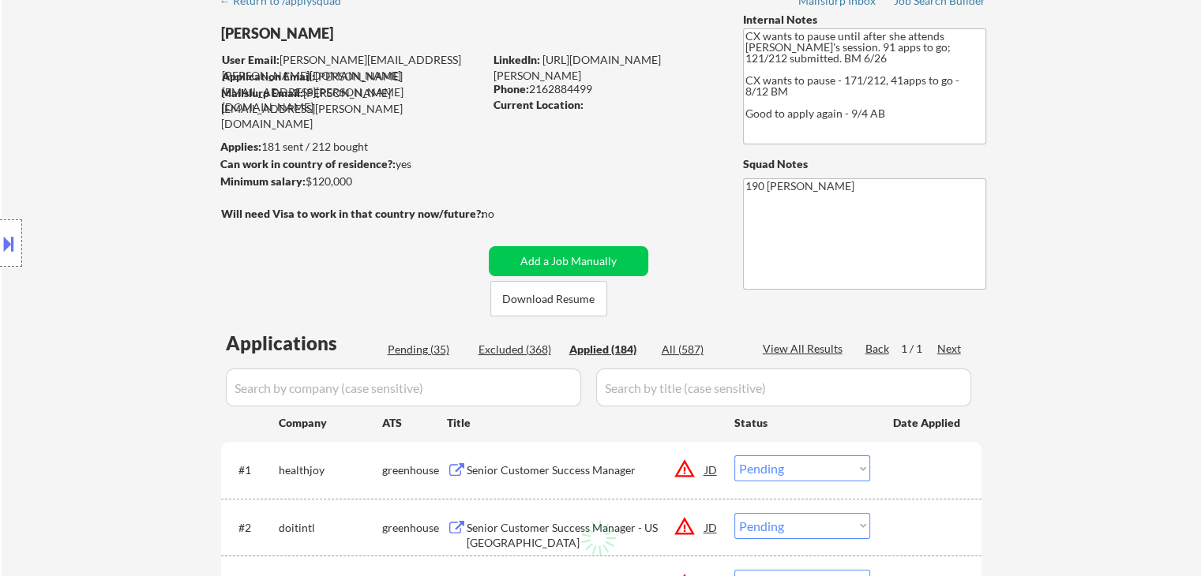
select select ""applied""
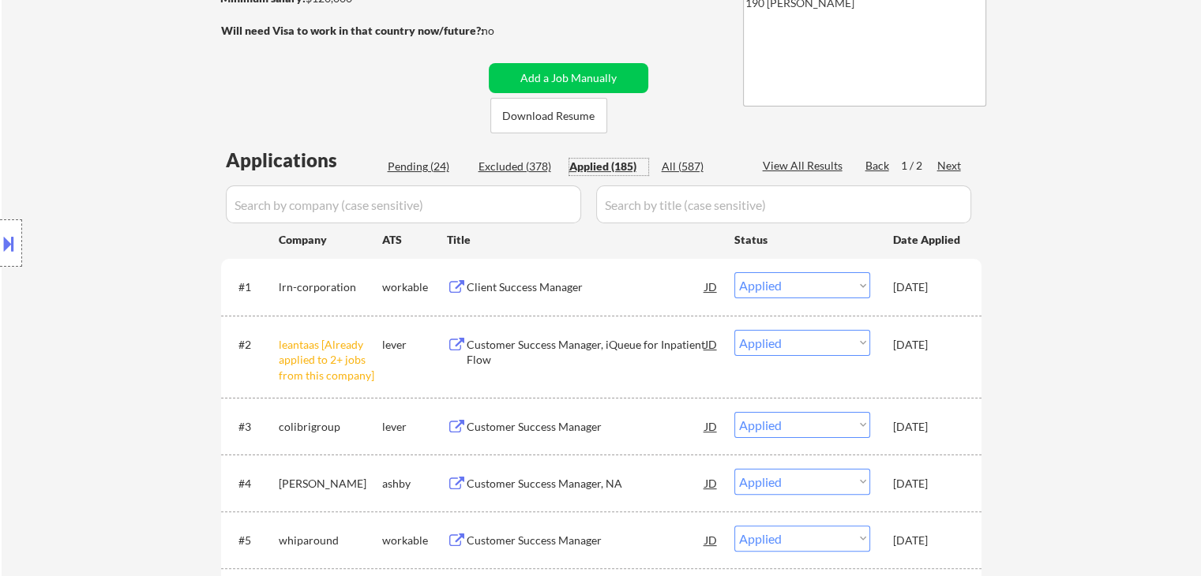
scroll to position [395, 0]
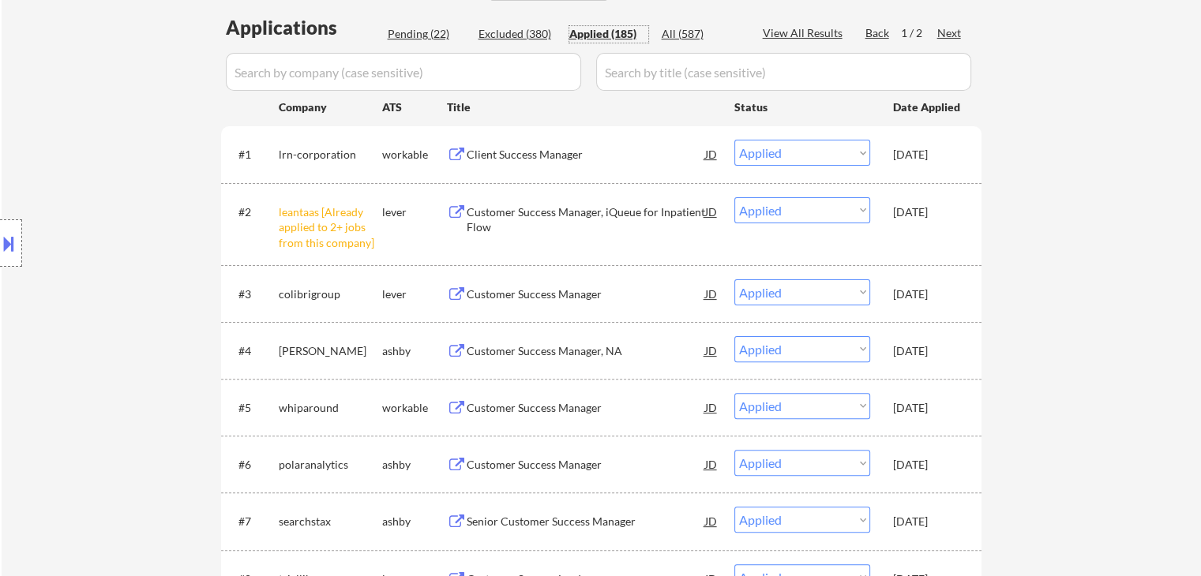
click at [461, 71] on input "input" at bounding box center [403, 72] width 355 height 38
paste input "omniscient"
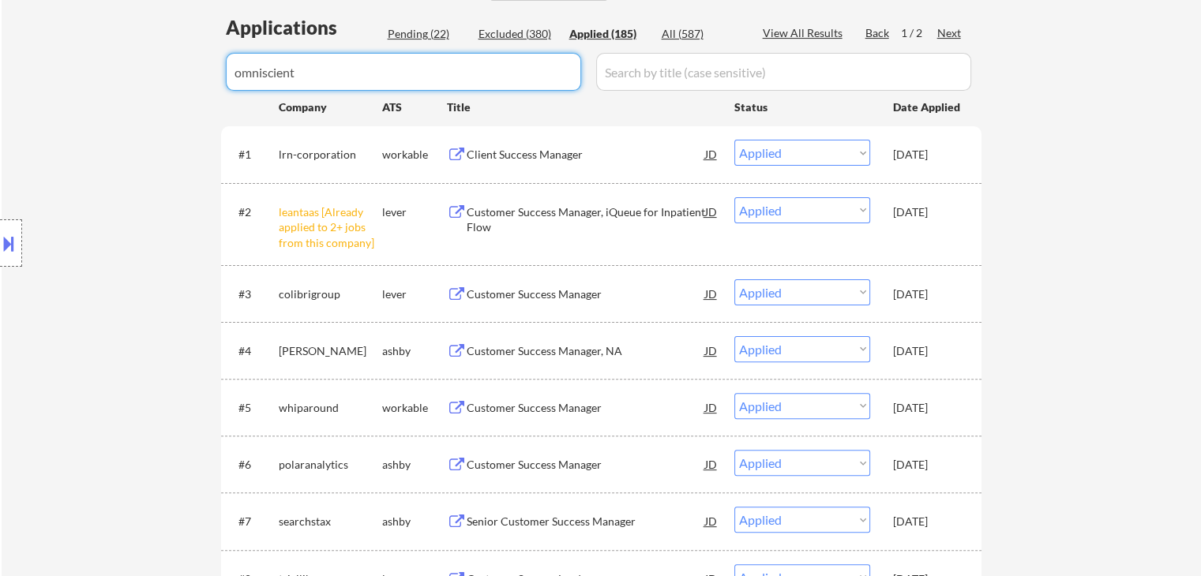
type input "omniscient"
click at [673, 37] on div "All (587)" at bounding box center [701, 34] width 79 height 16
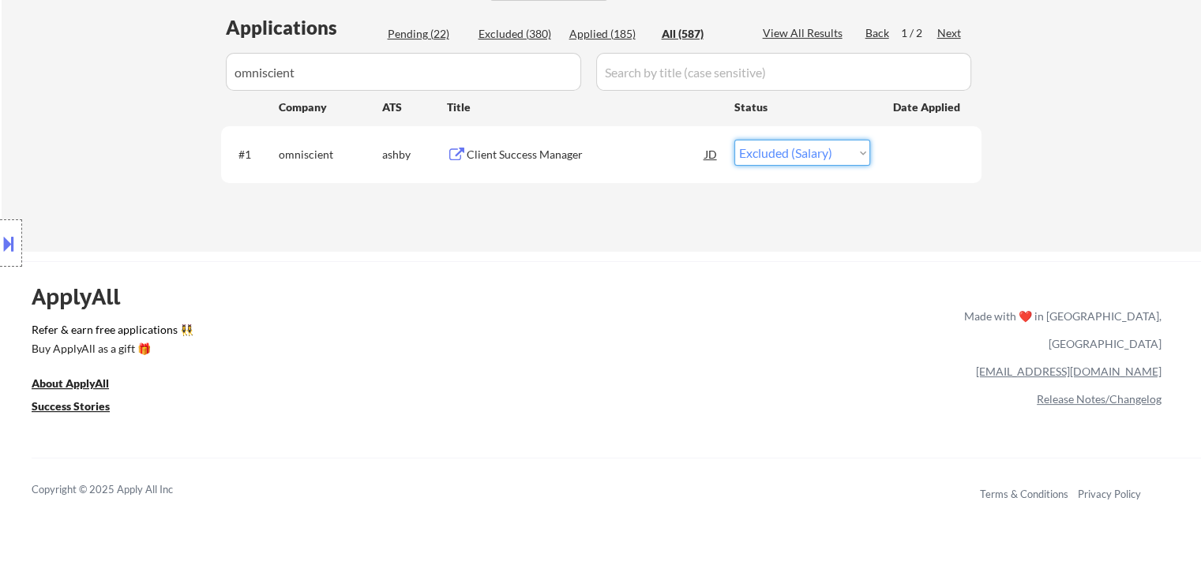
click at [788, 156] on select "Choose an option... Pending Applied Excluded (Questions) Excluded (Expired) Exc…" at bounding box center [802, 153] width 136 height 26
select select ""excluded__bad_match_""
click at [734, 140] on select "Choose an option... Pending Applied Excluded (Questions) Excluded (Expired) Exc…" at bounding box center [802, 153] width 136 height 26
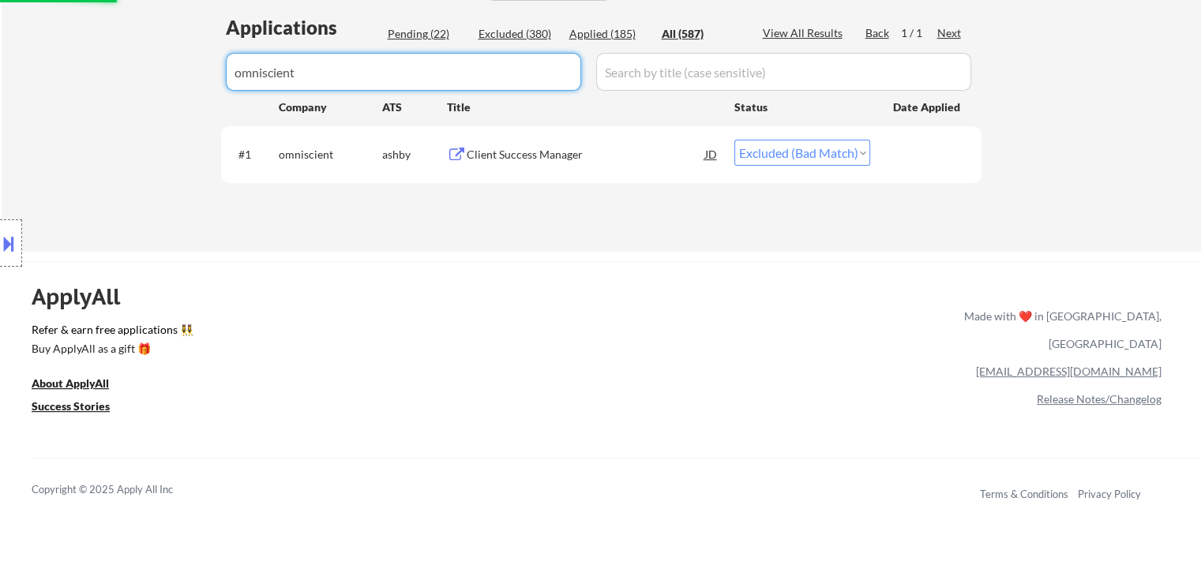
drag, startPoint x: 373, startPoint y: 61, endPoint x: 0, endPoint y: 77, distance: 373.8
click at [0, 76] on div "← Return to /applysquad Mailslurp Inbox Job Search Builder Lois Robinson User E…" at bounding box center [600, 333] width 1201 height 1456
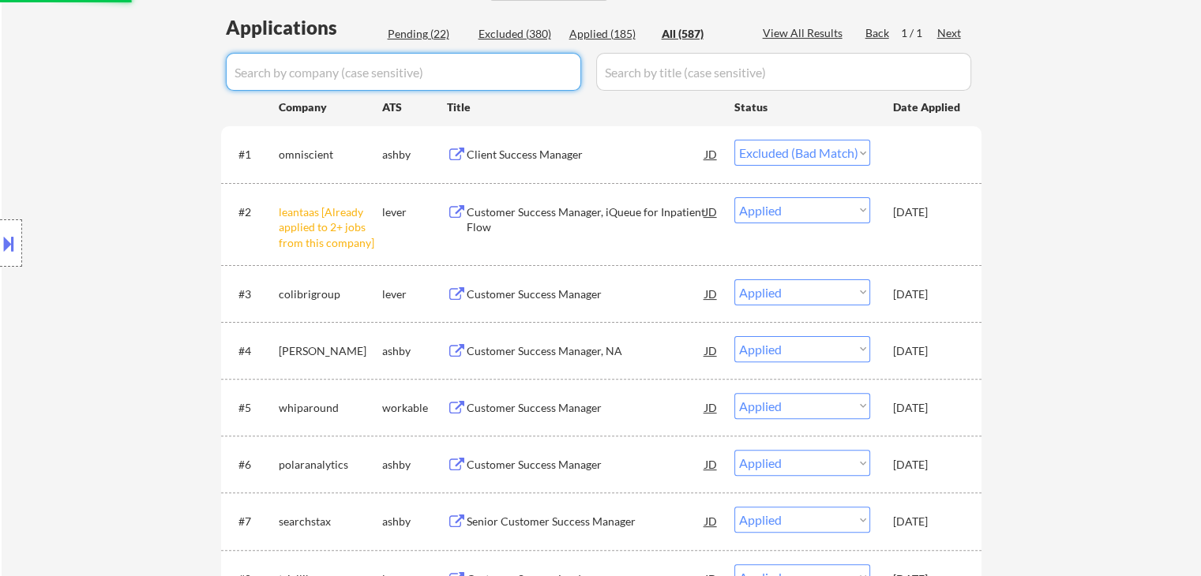
select select ""applied""
select select ""excluded__expired_""
click at [599, 35] on div "Applied (185)" at bounding box center [608, 34] width 79 height 16
select select ""applied""
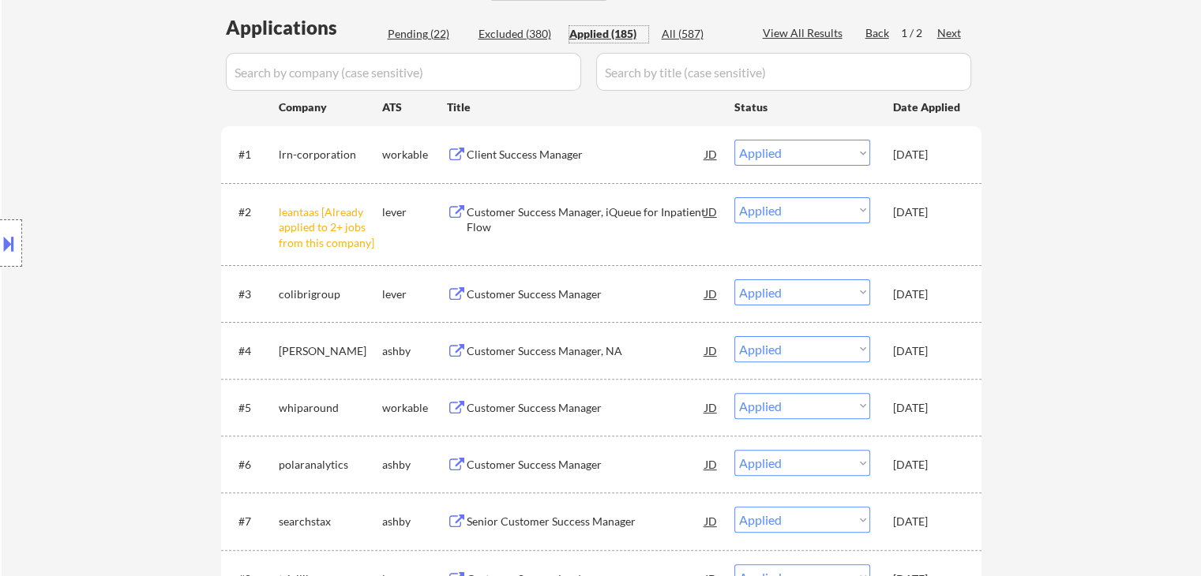
scroll to position [79, 0]
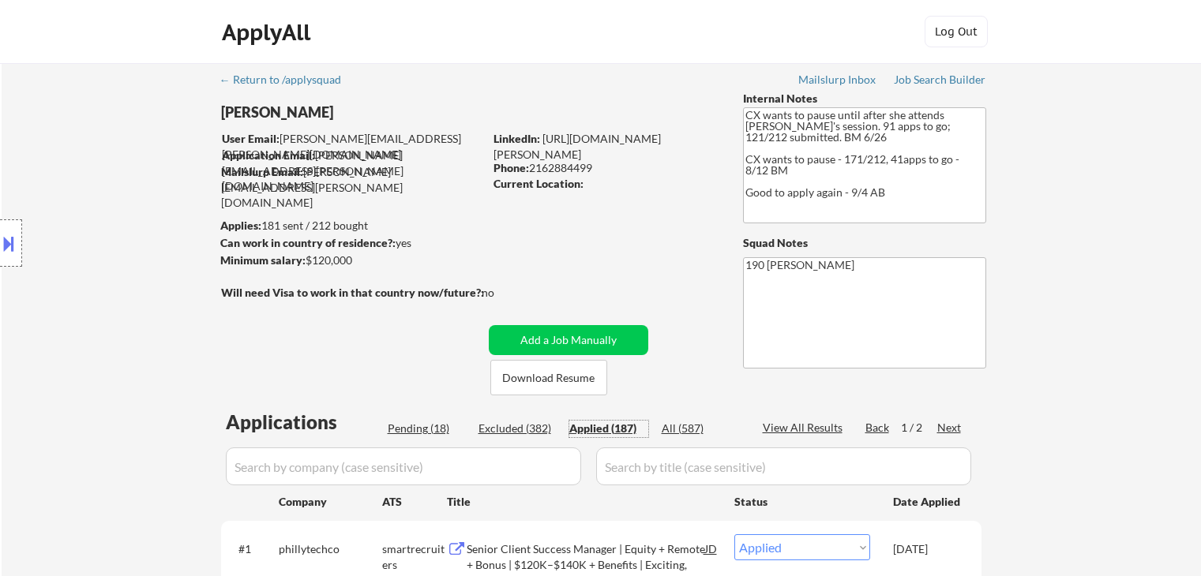
select select ""applied""
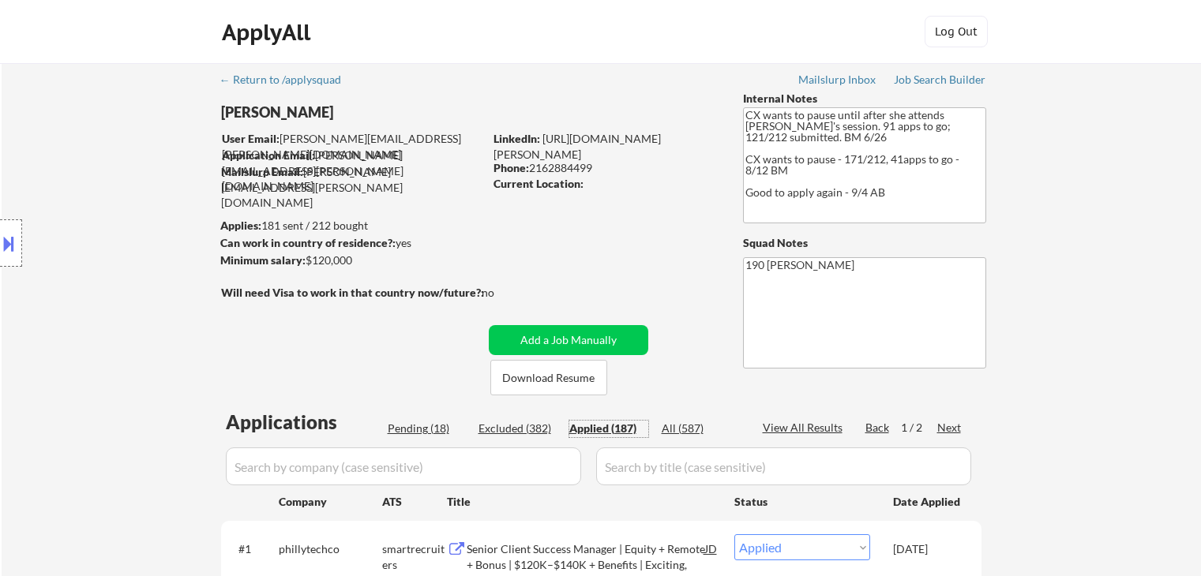
select select ""applied""
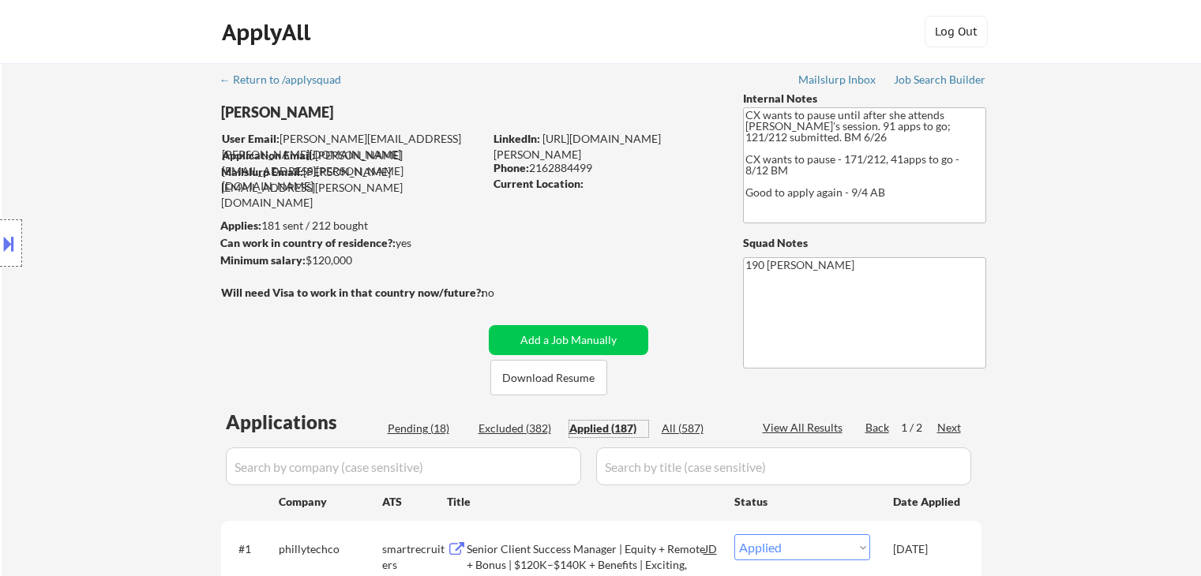
select select ""applied""
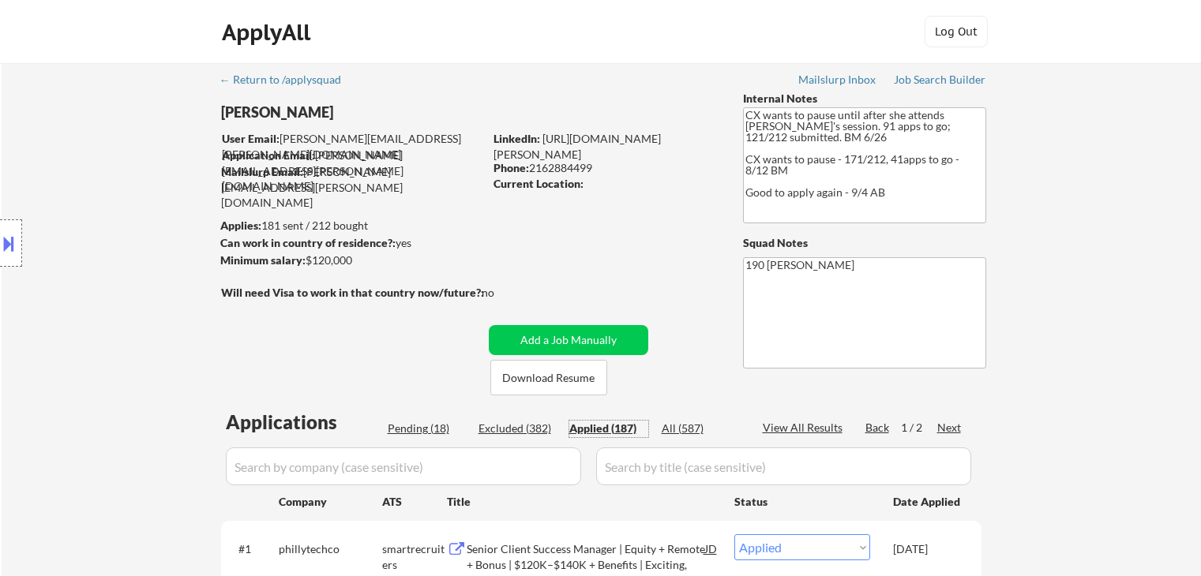
select select ""applied""
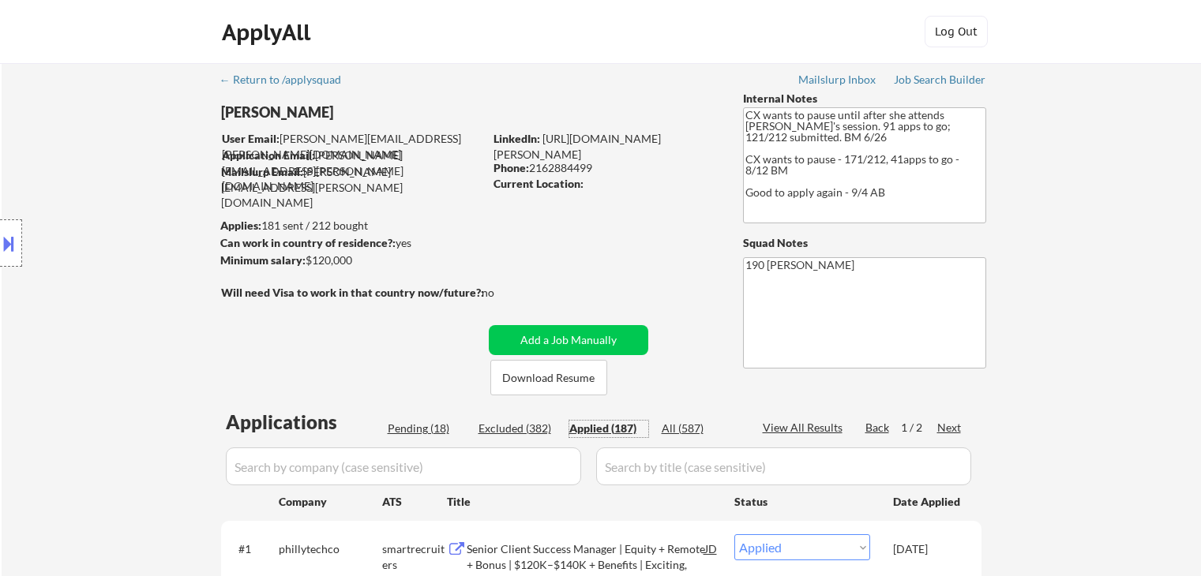
select select ""applied""
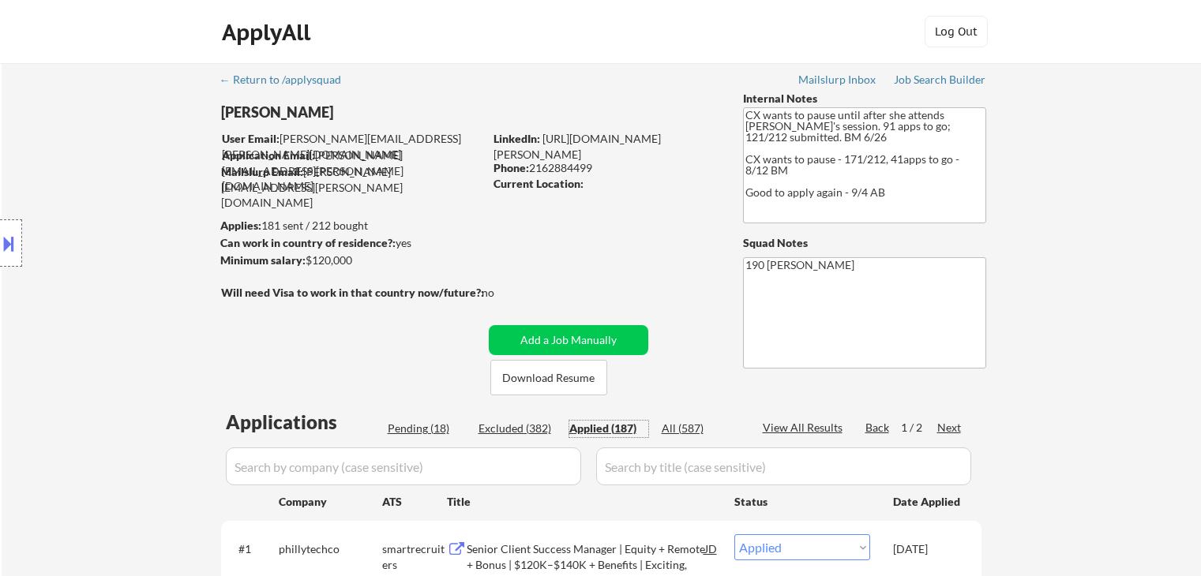
select select ""applied""
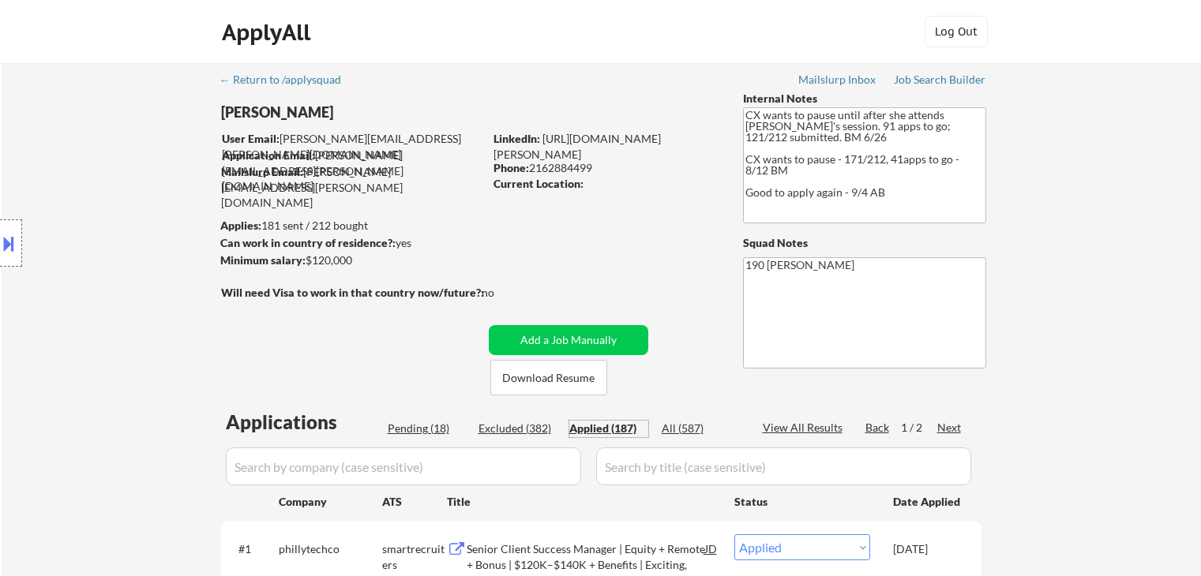
select select ""applied""
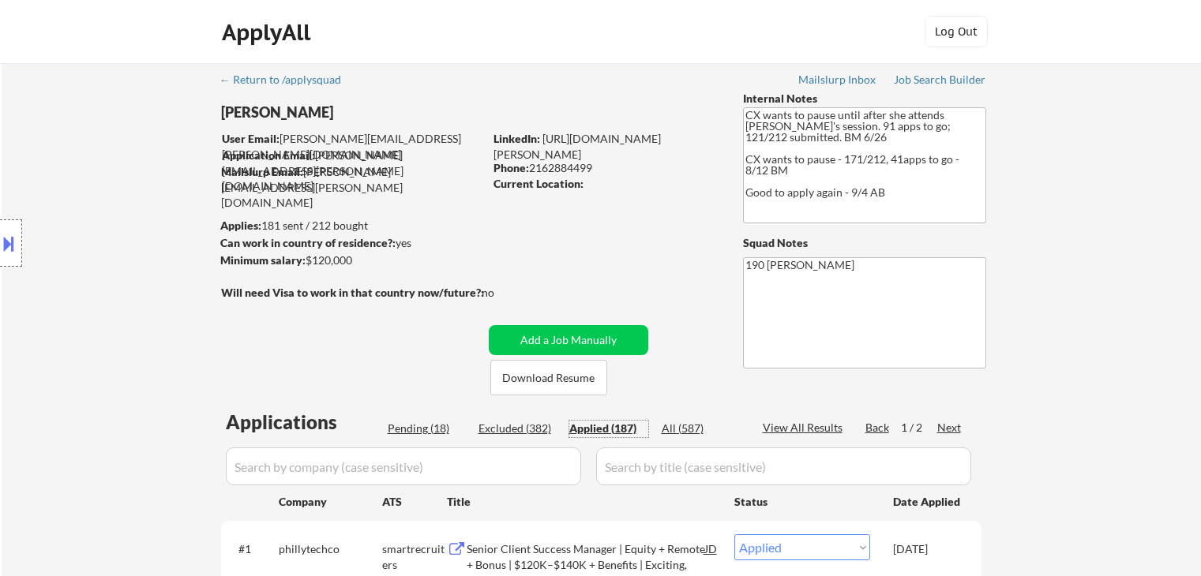
select select ""applied""
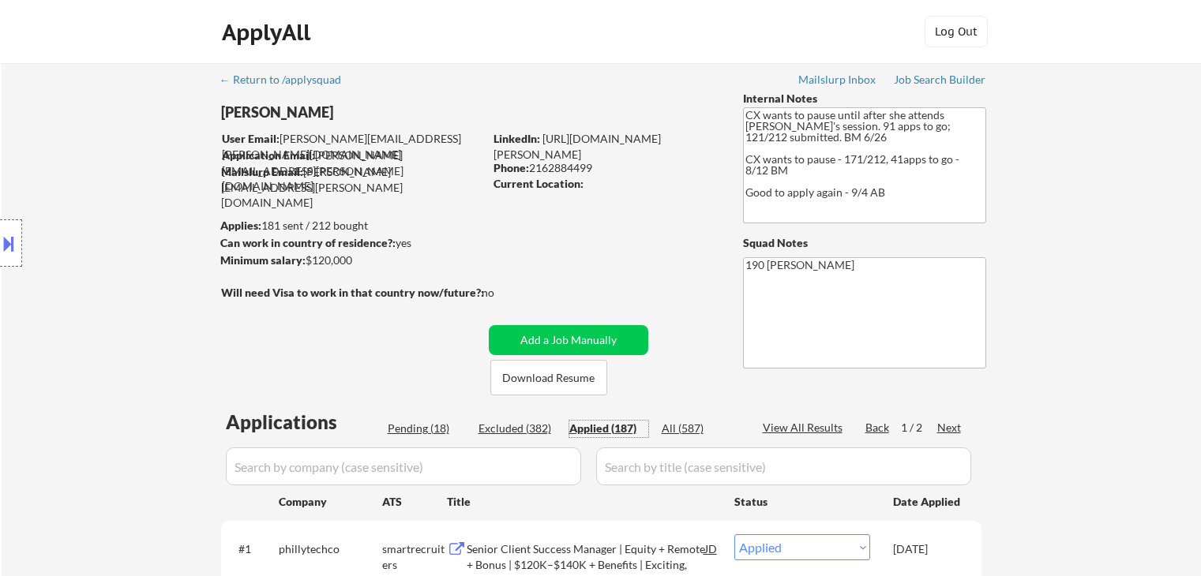
select select ""applied""
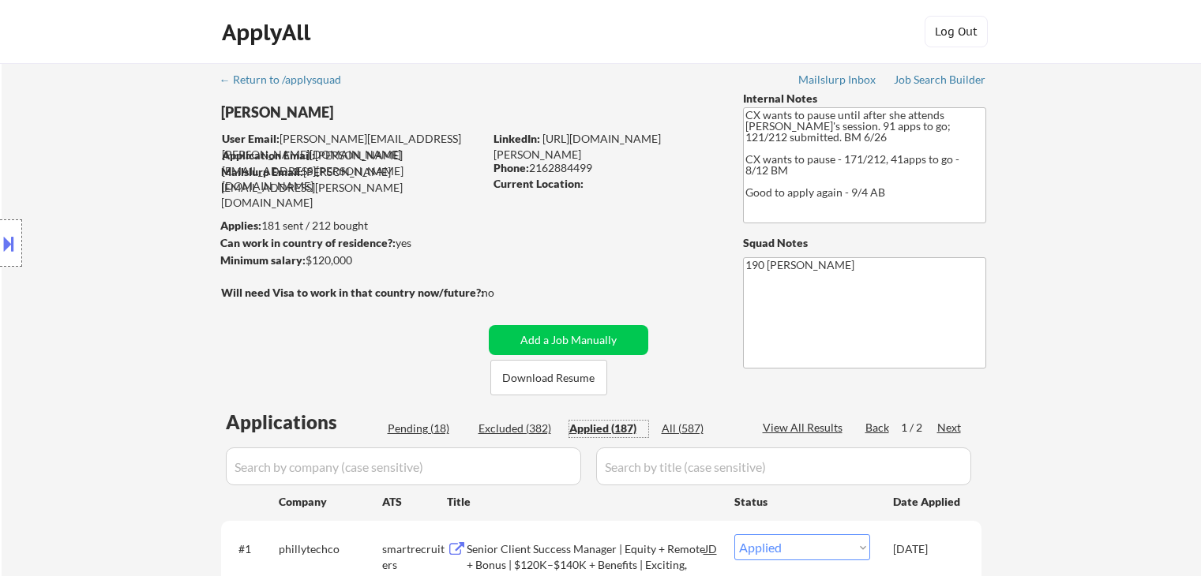
select select ""applied""
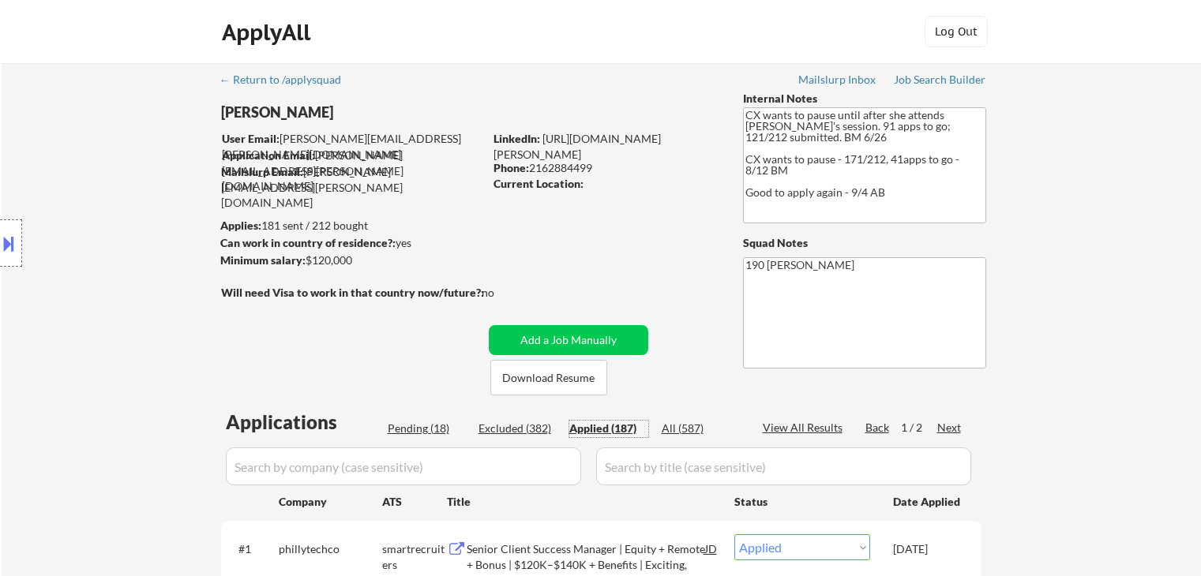
select select ""applied""
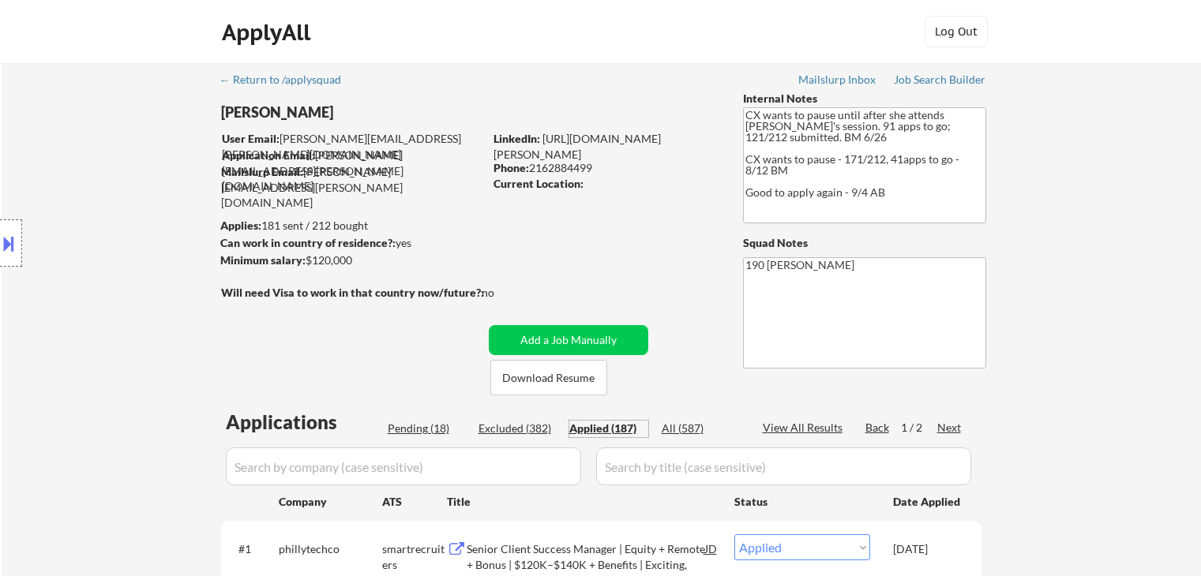
select select ""applied""
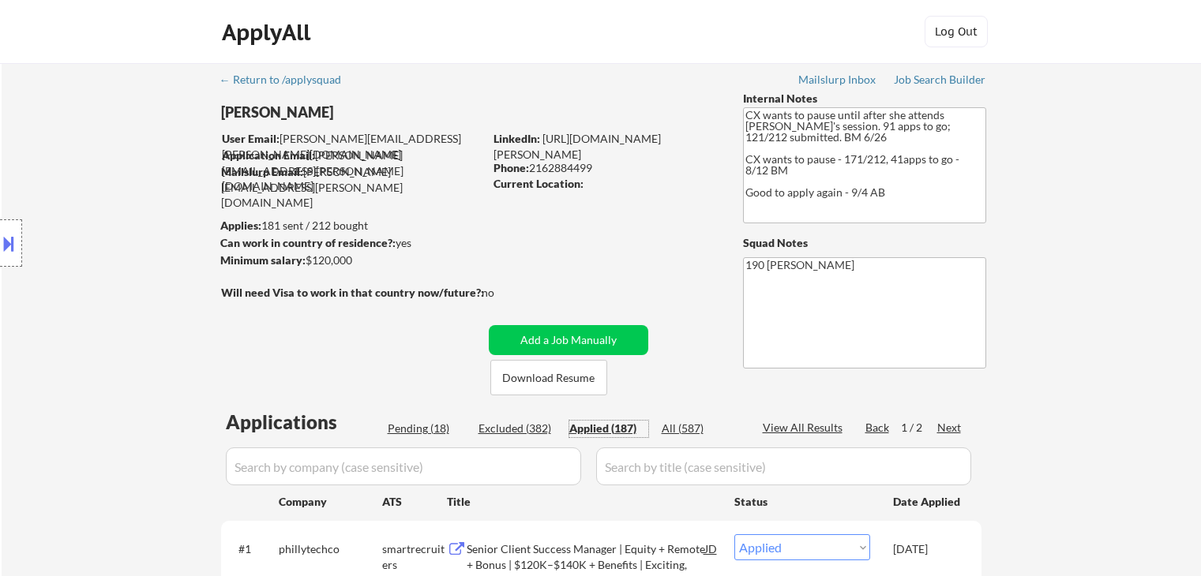
select select ""applied""
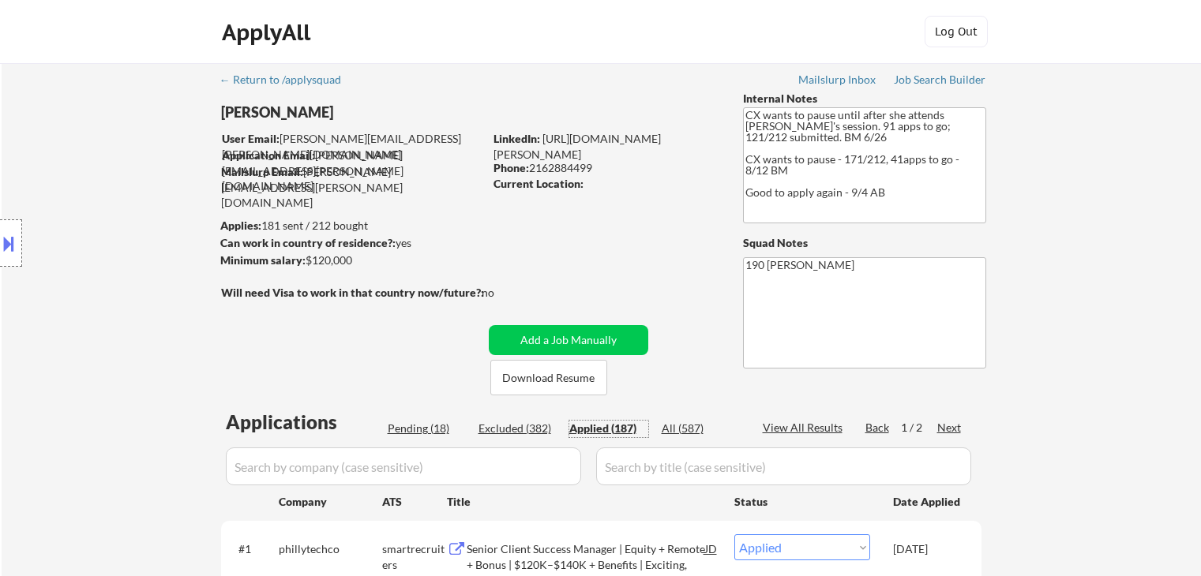
select select ""applied""
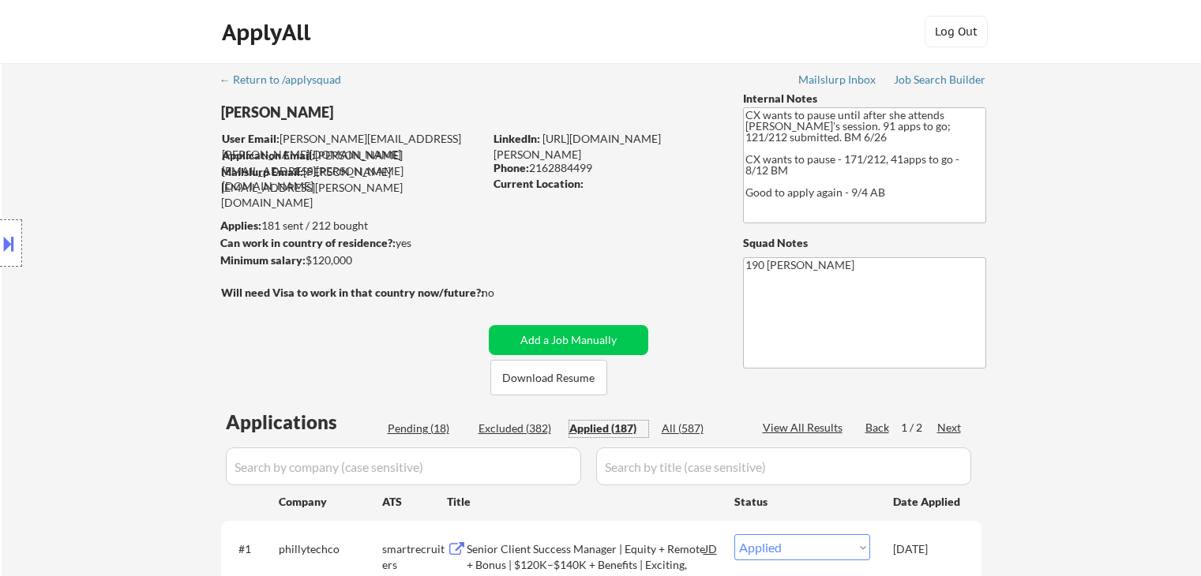
select select ""applied""
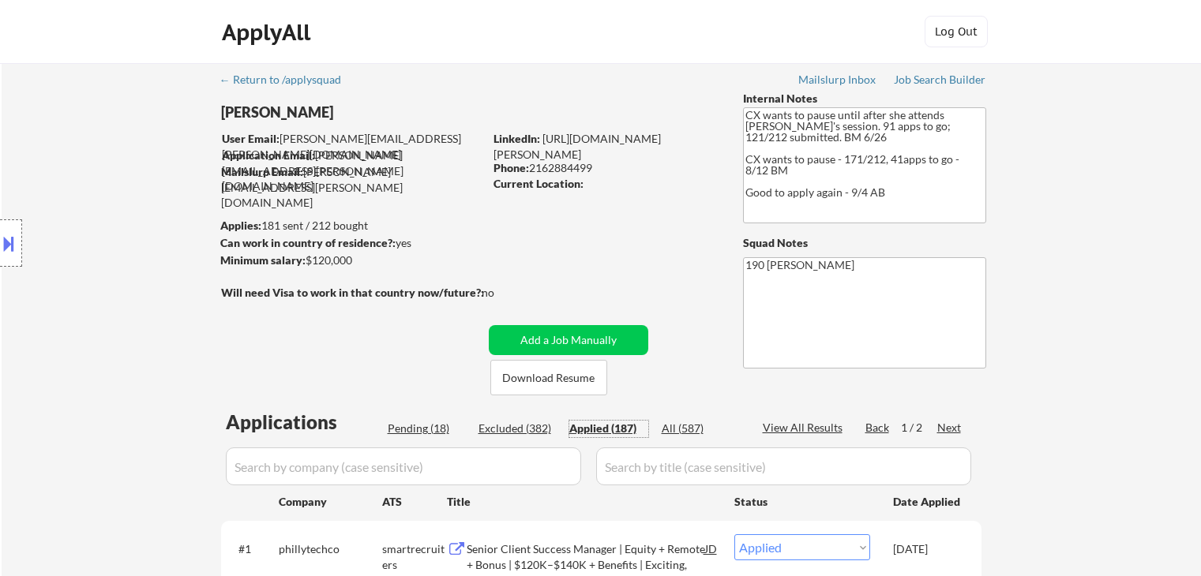
select select ""applied""
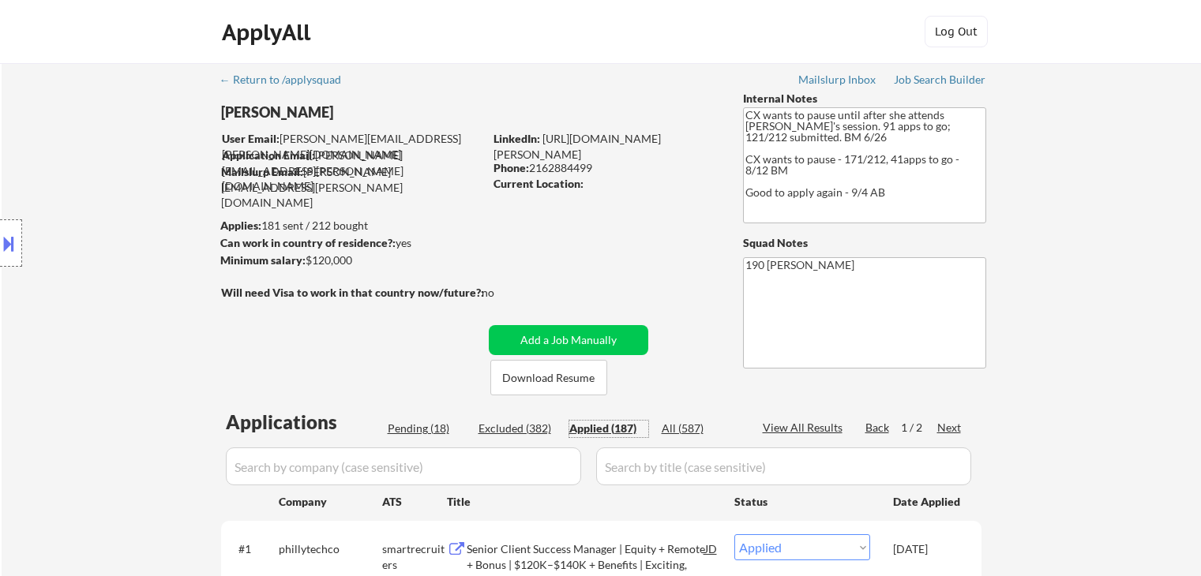
select select ""applied""
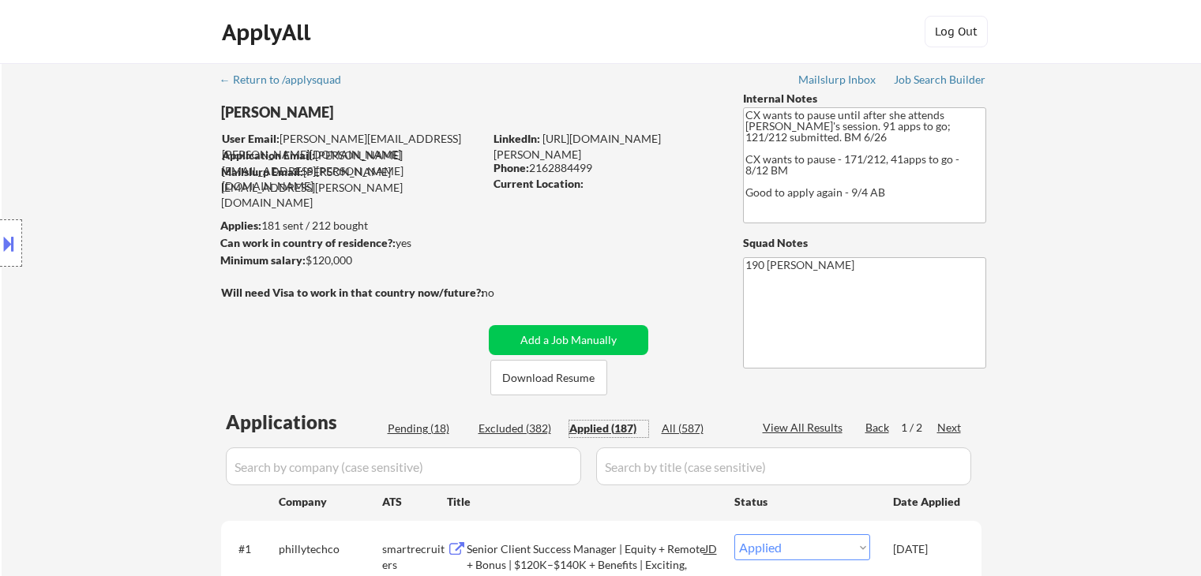
select select ""applied""
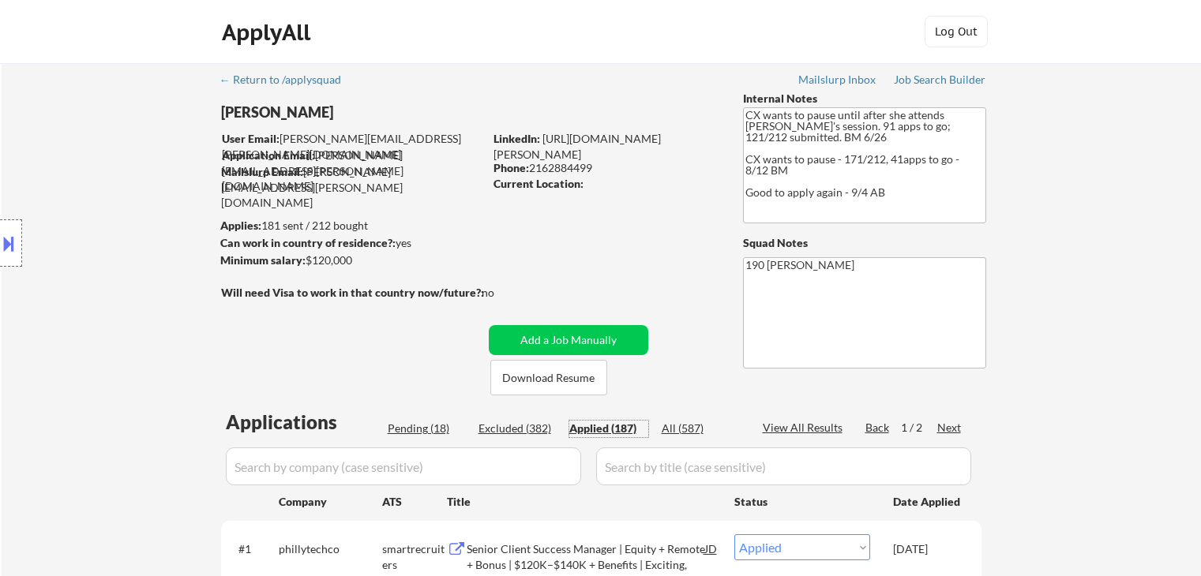
select select ""applied""
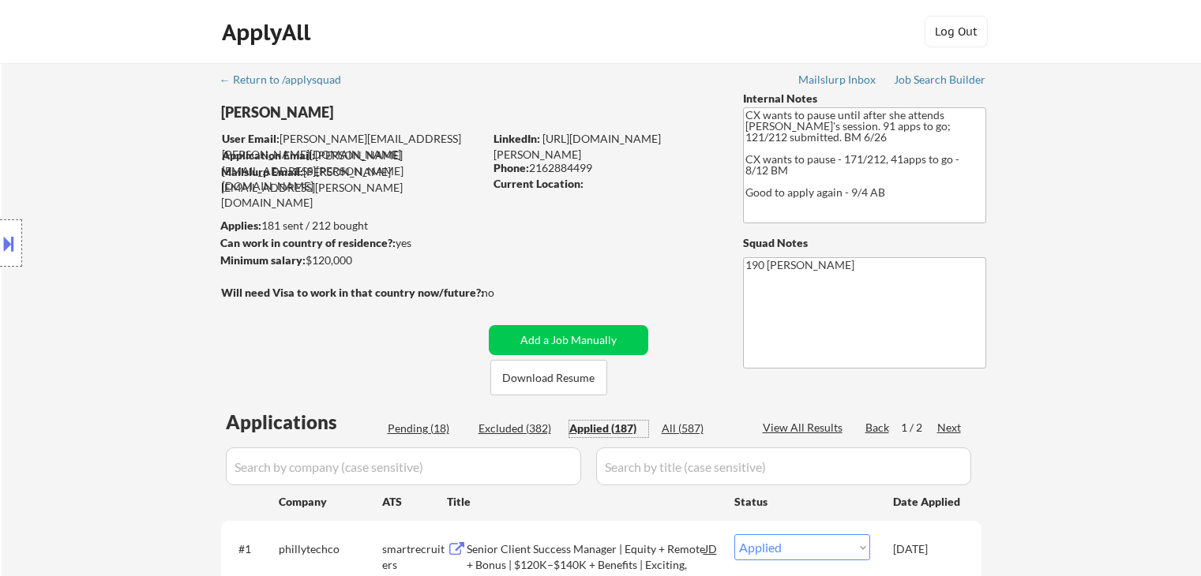
select select ""applied""
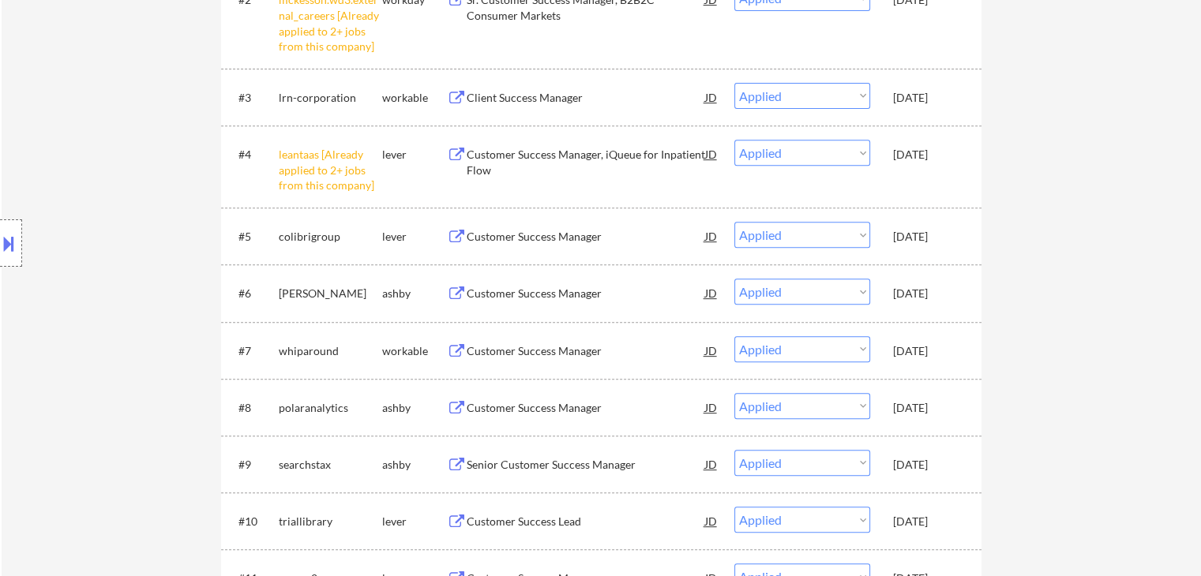
scroll to position [632, 0]
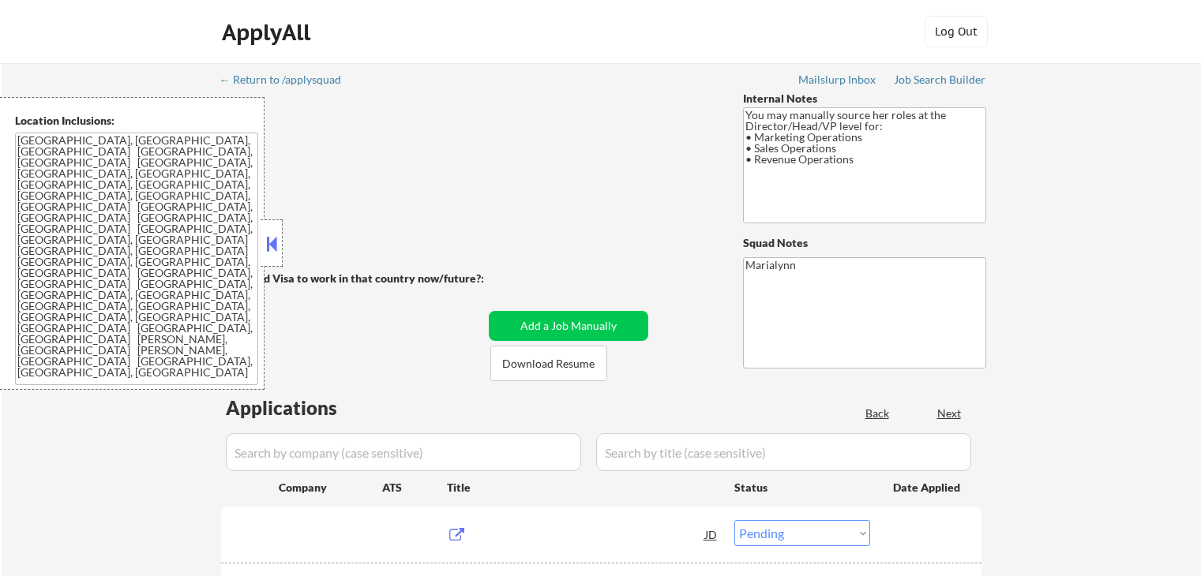
select select ""pending""
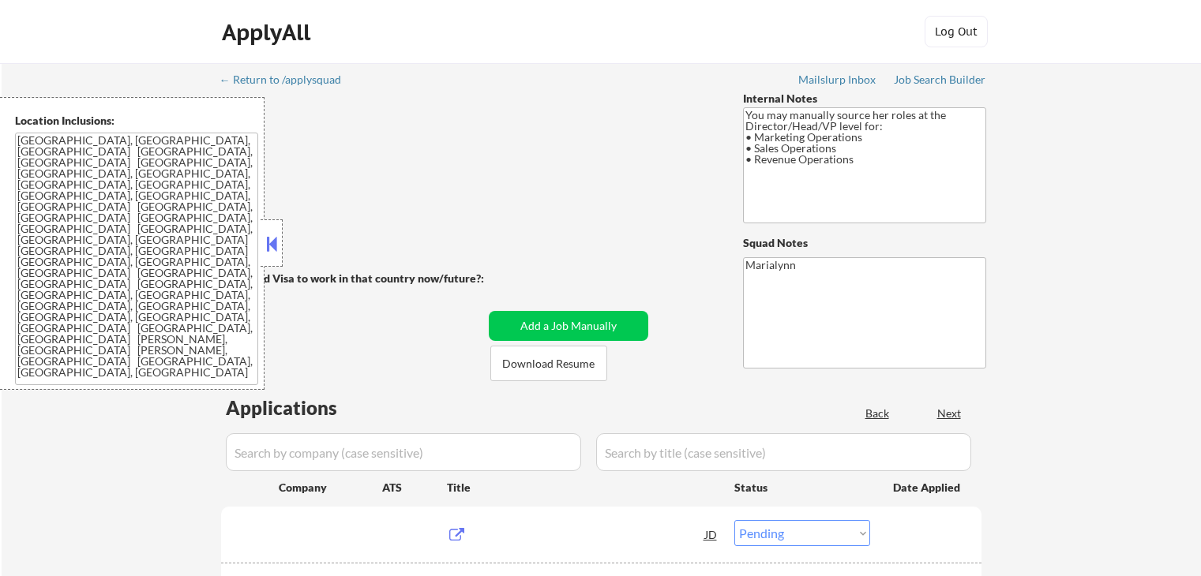
select select ""pending""
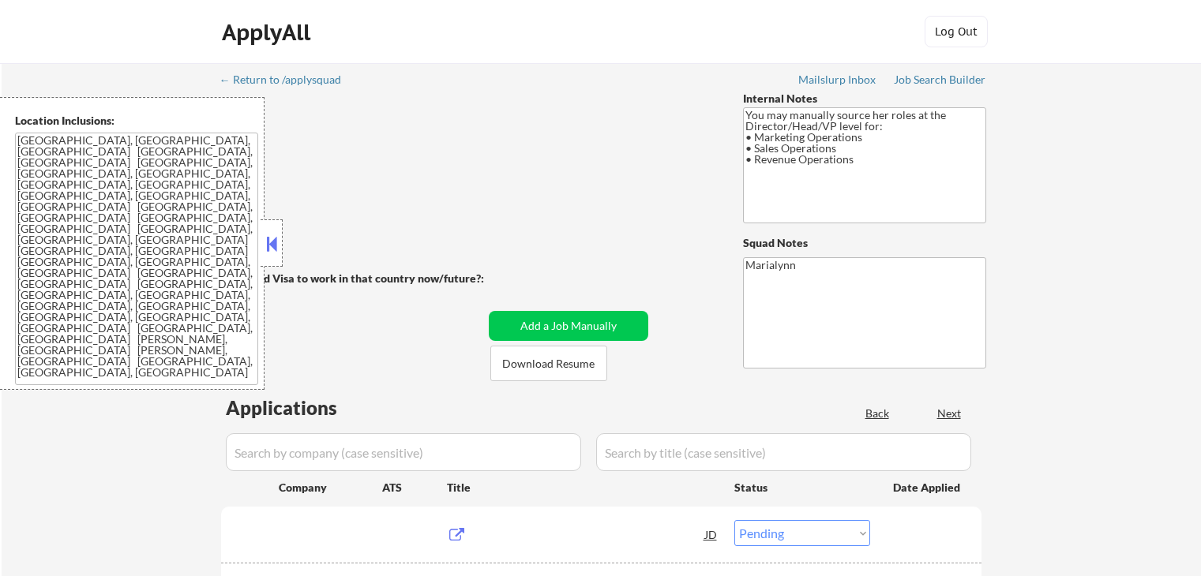
select select ""pending""
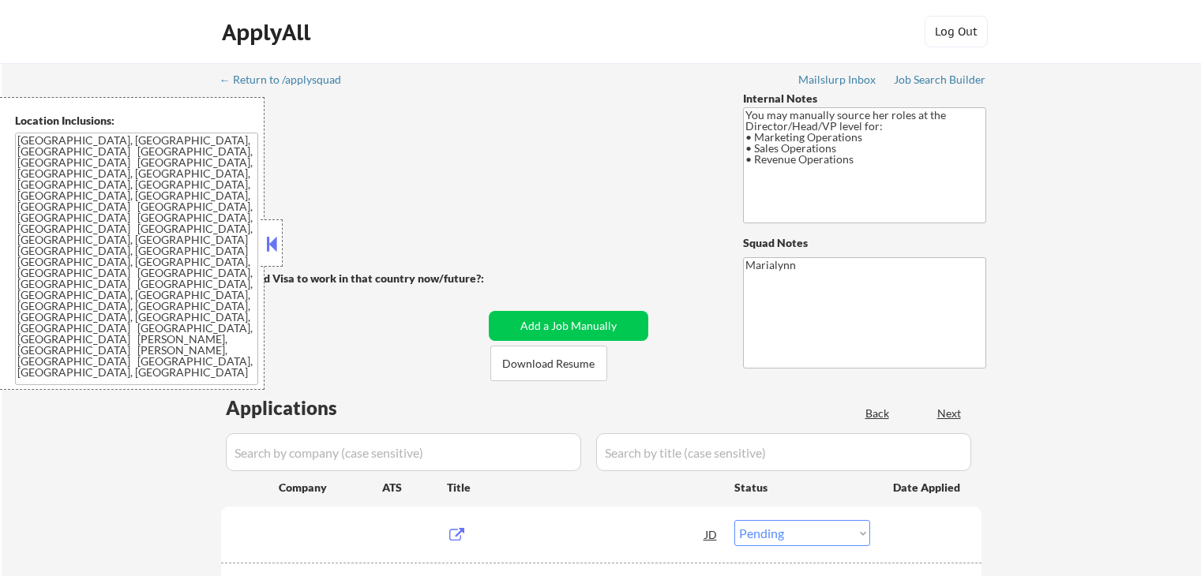
select select ""pending""
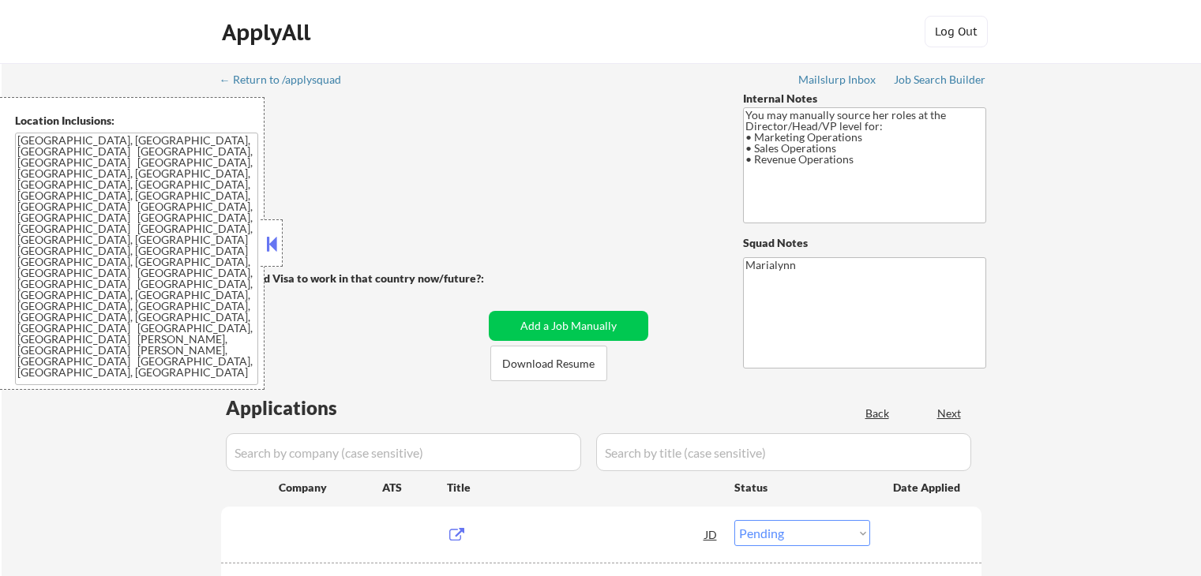
select select ""pending""
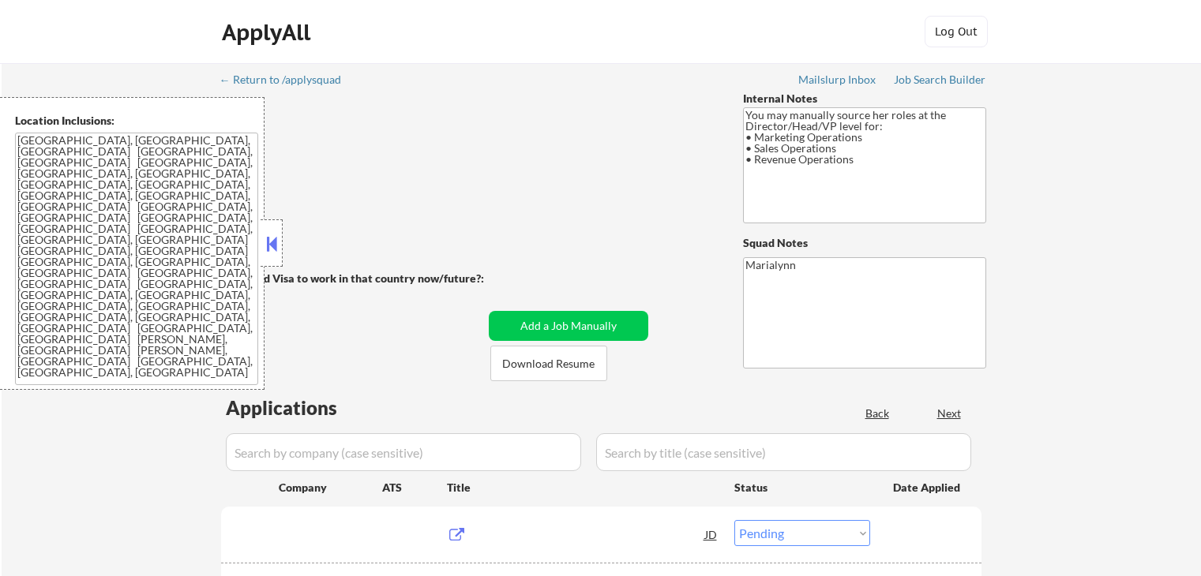
select select ""pending""
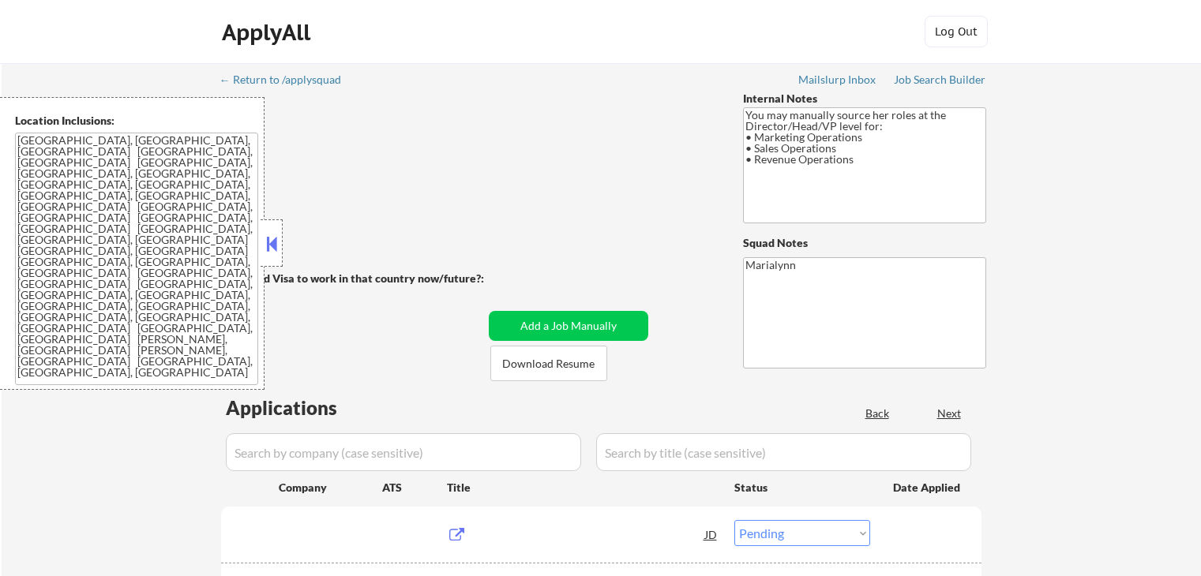
select select ""pending""
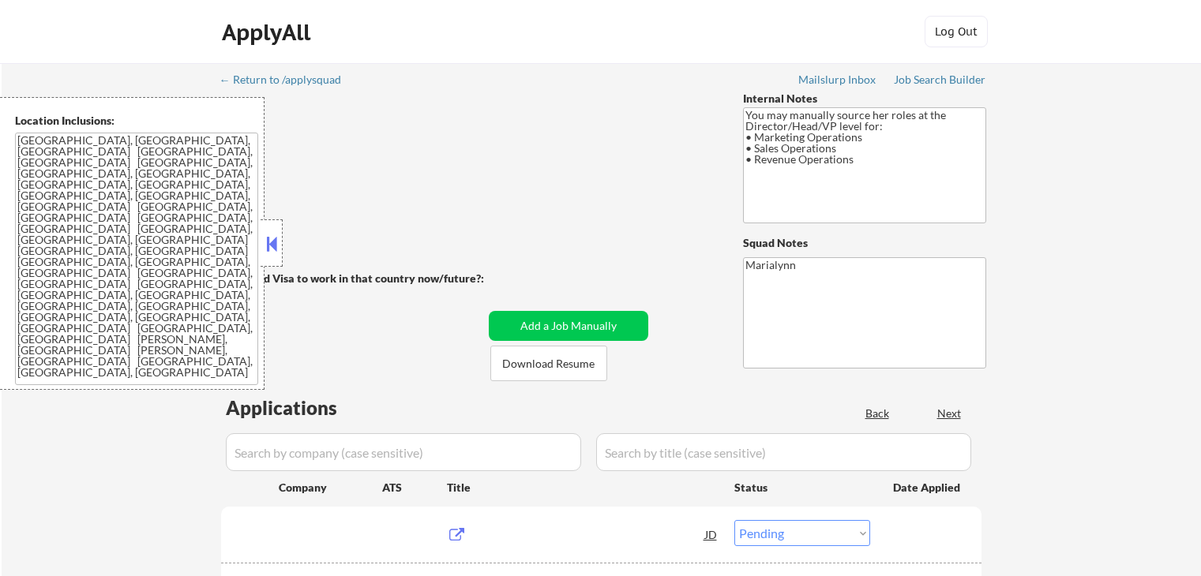
select select ""pending""
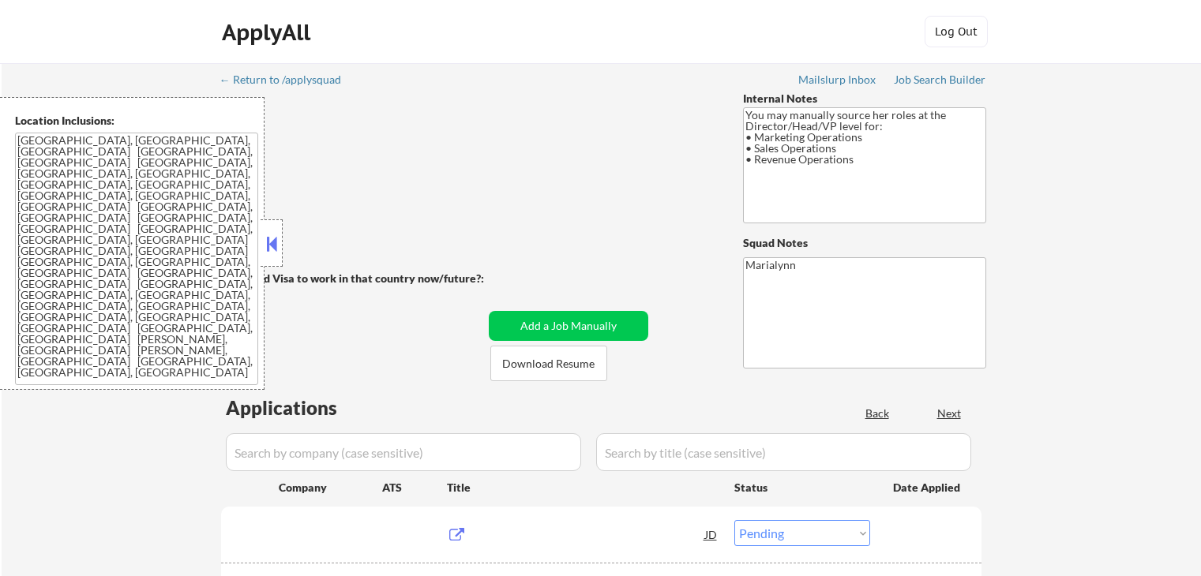
select select ""pending""
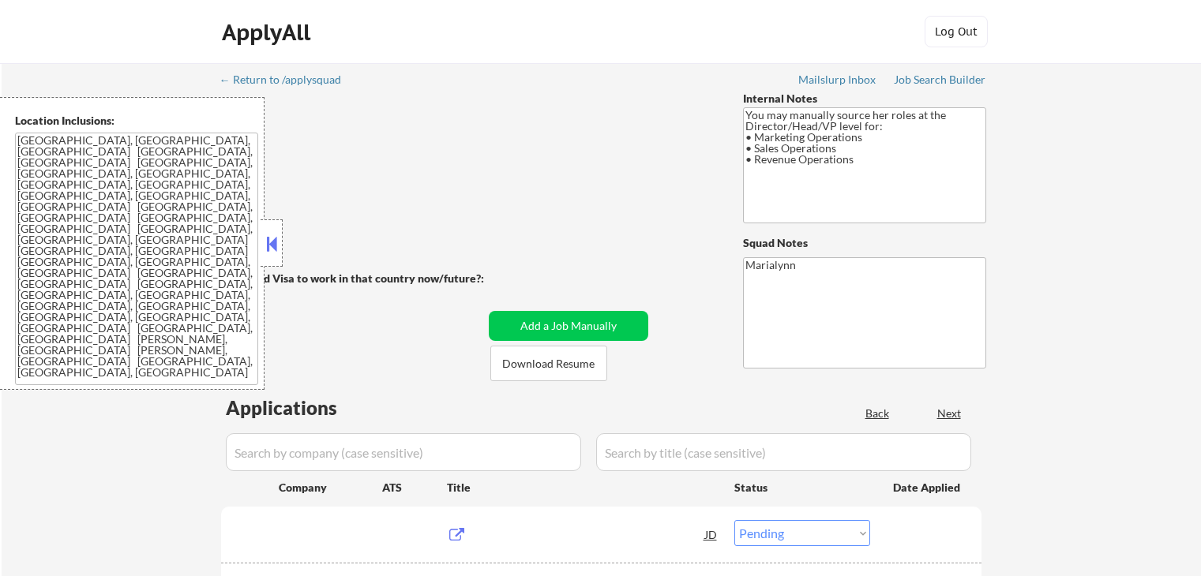
select select ""pending""
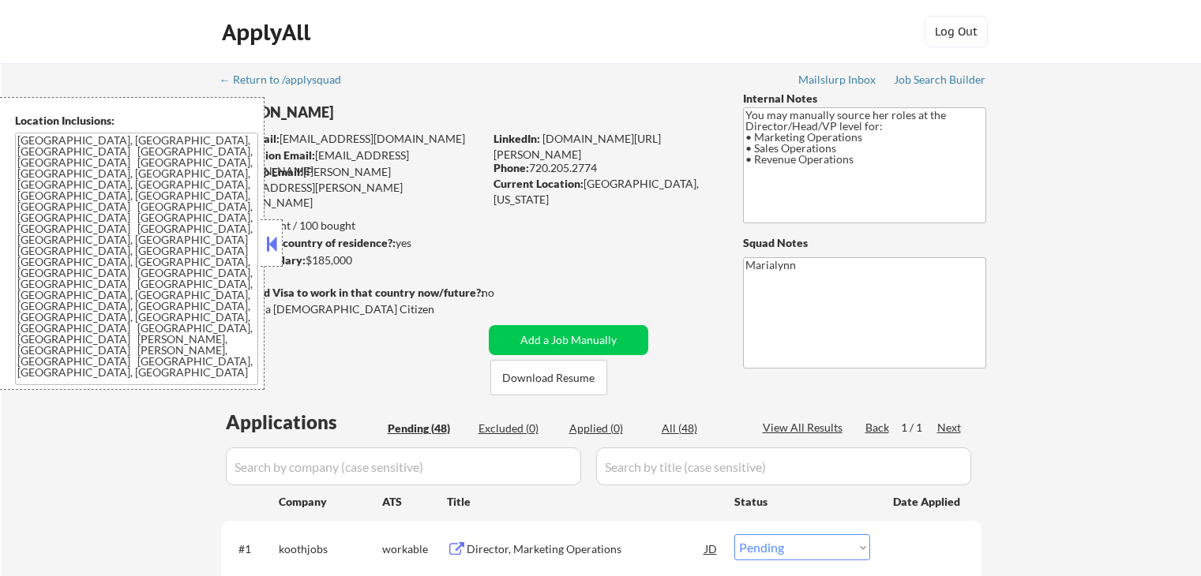
select select ""pending""
click at [266, 245] on button at bounding box center [271, 244] width 17 height 24
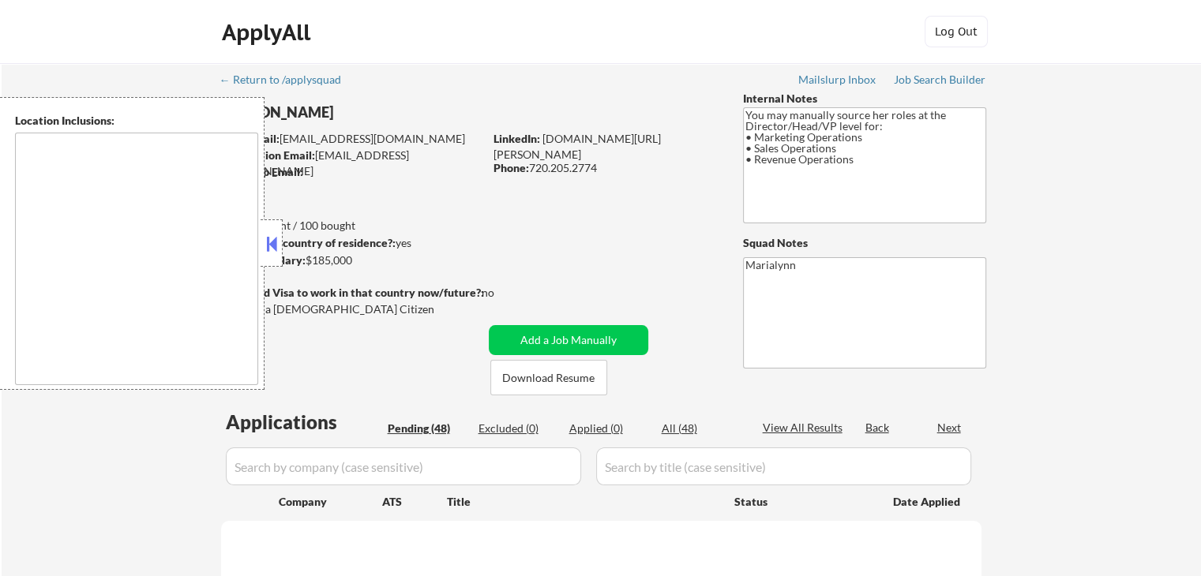
select select ""pending""
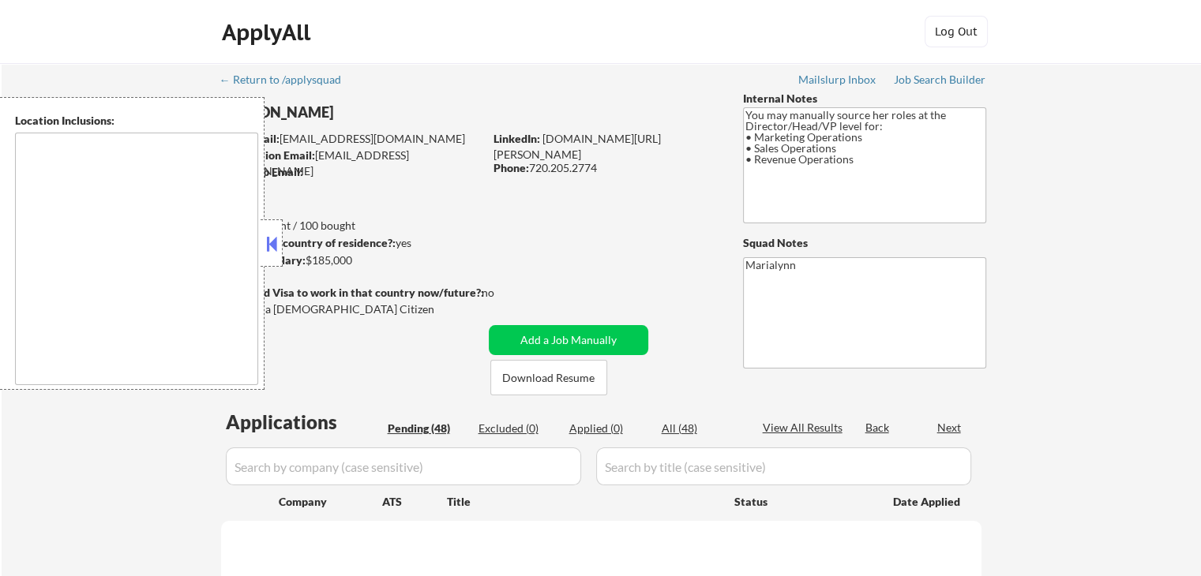
select select ""pending""
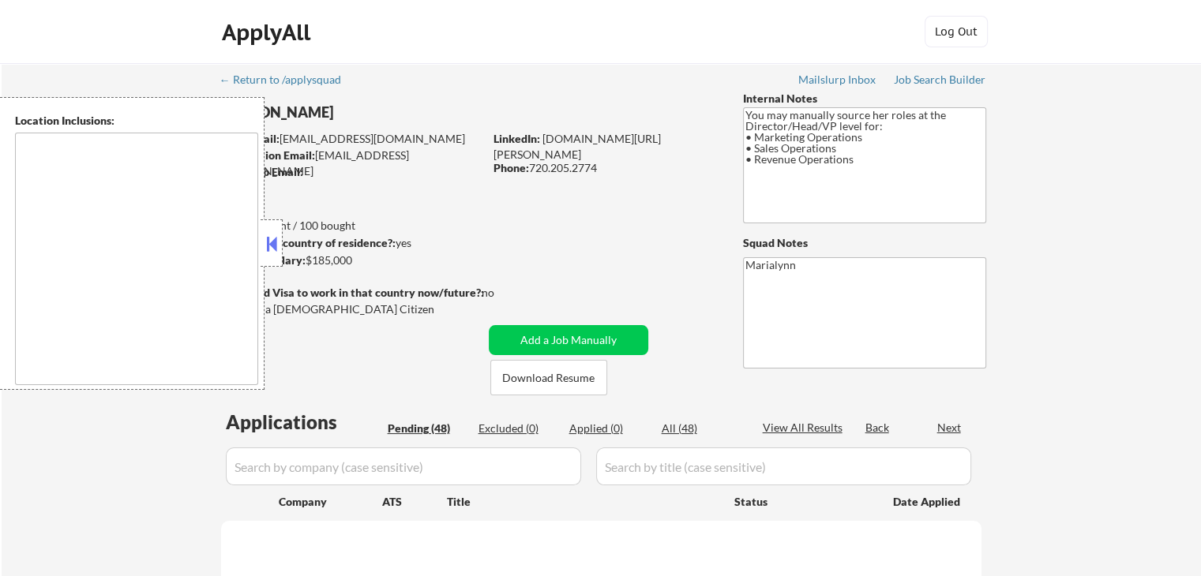
select select ""pending""
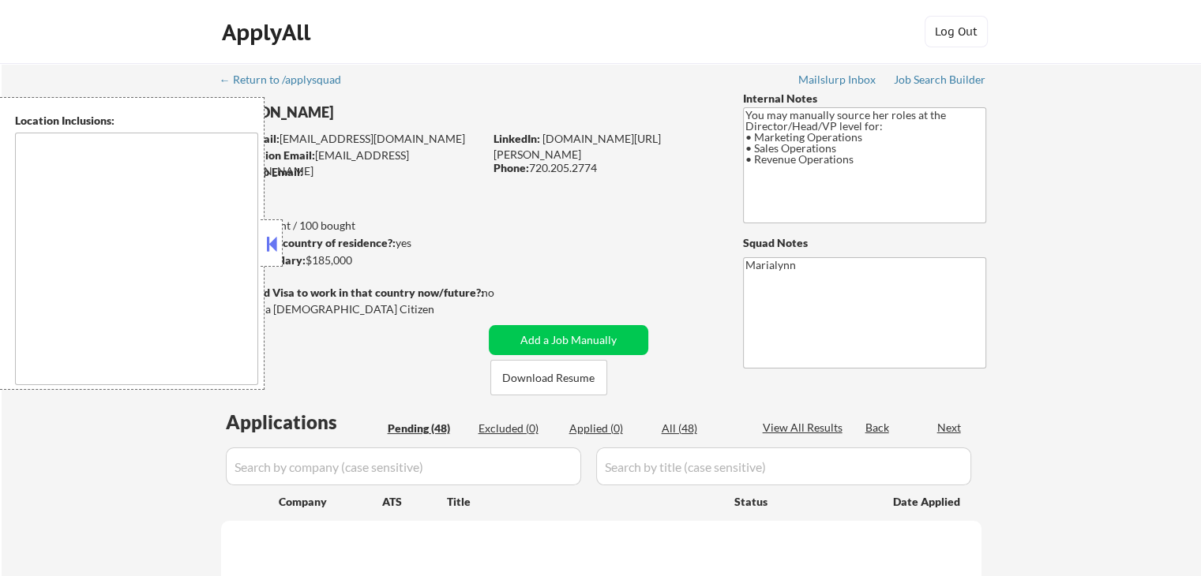
select select ""pending""
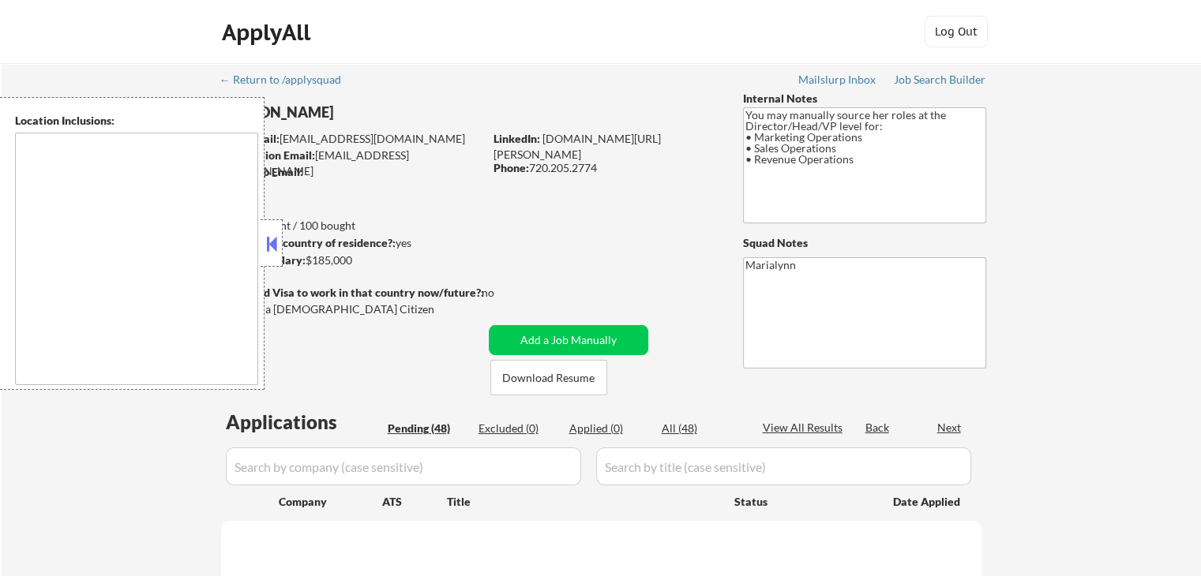
select select ""pending""
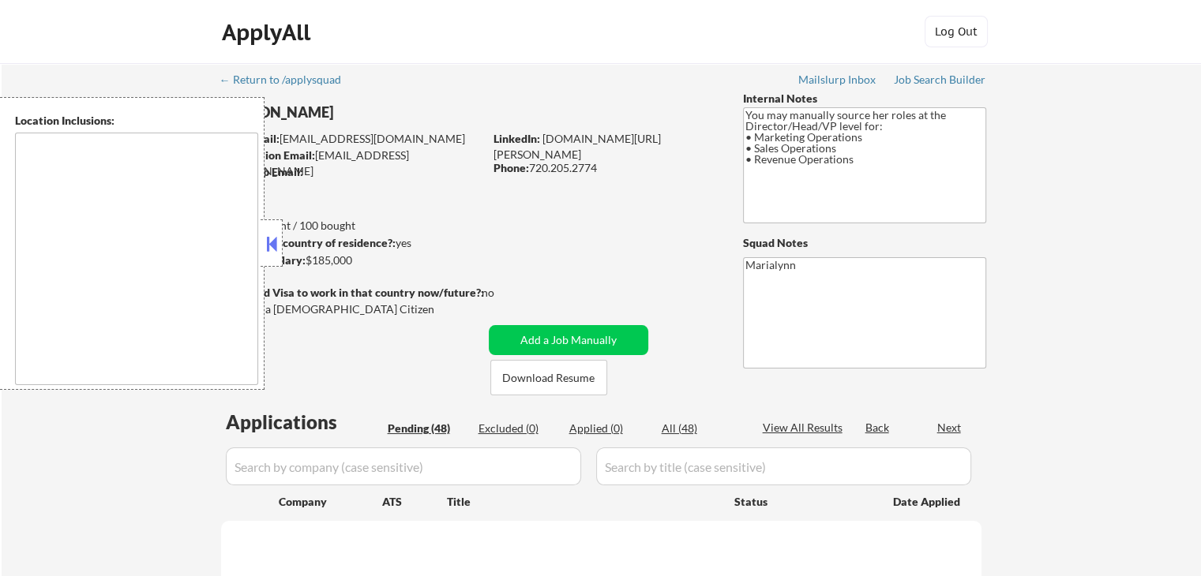
select select ""pending""
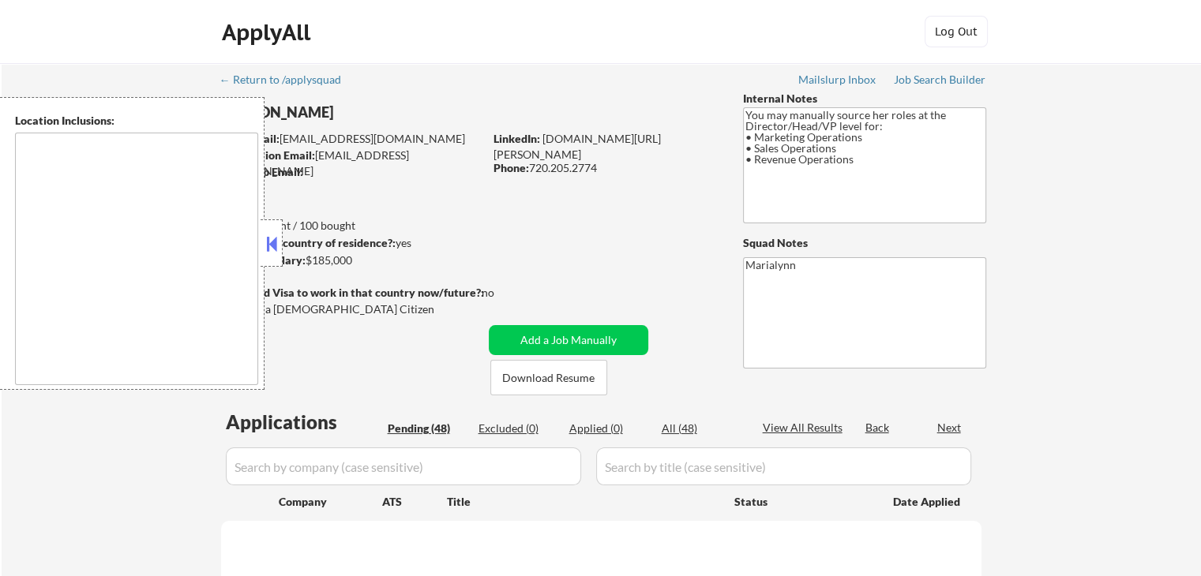
select select ""pending""
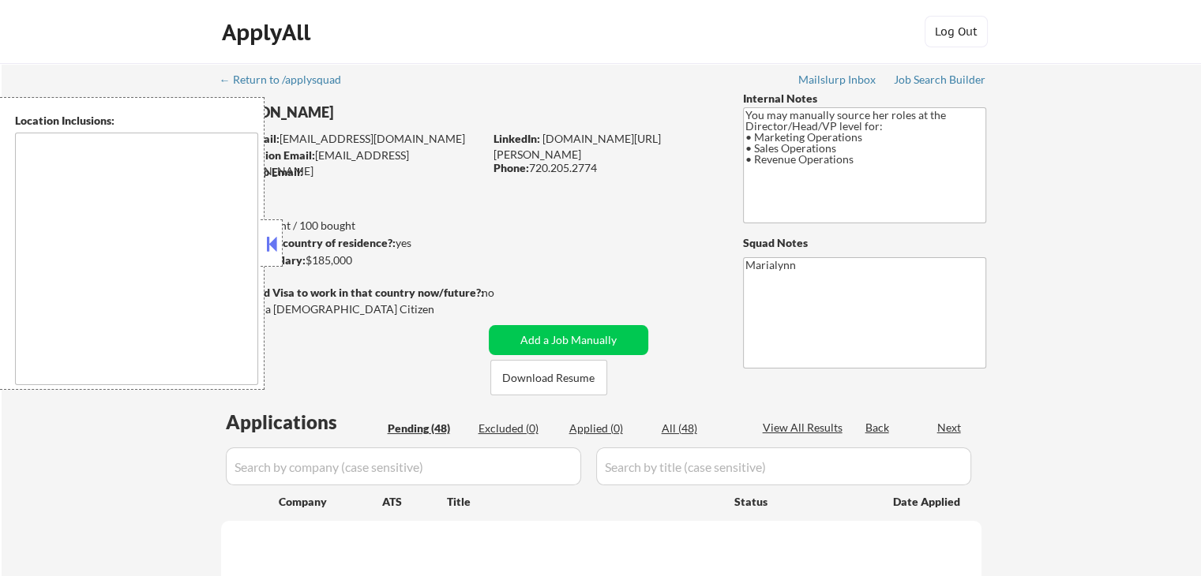
select select ""pending""
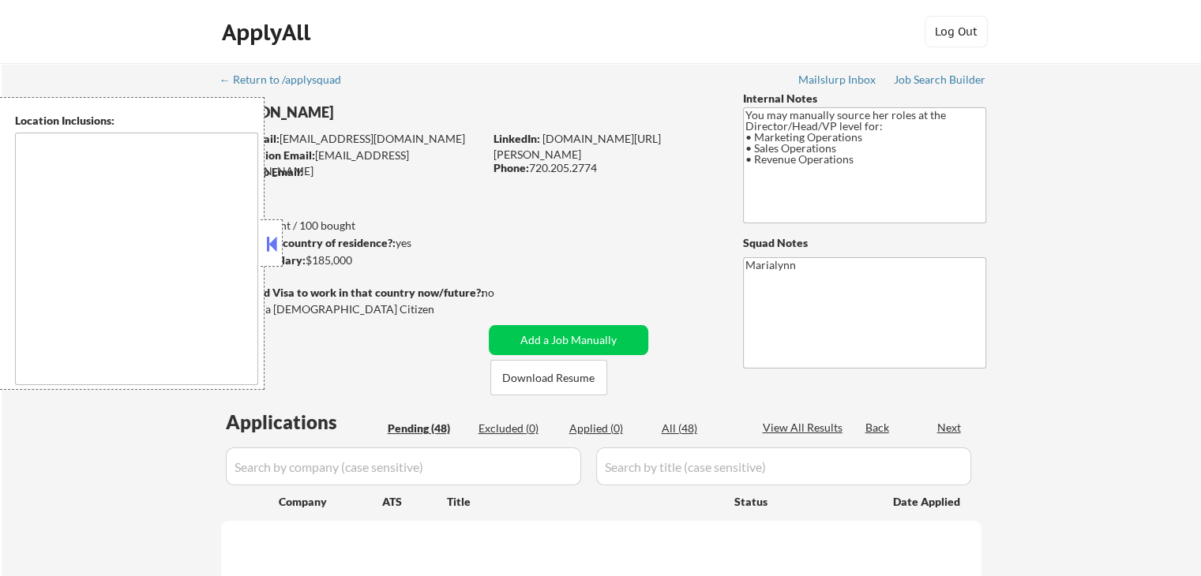
select select ""pending""
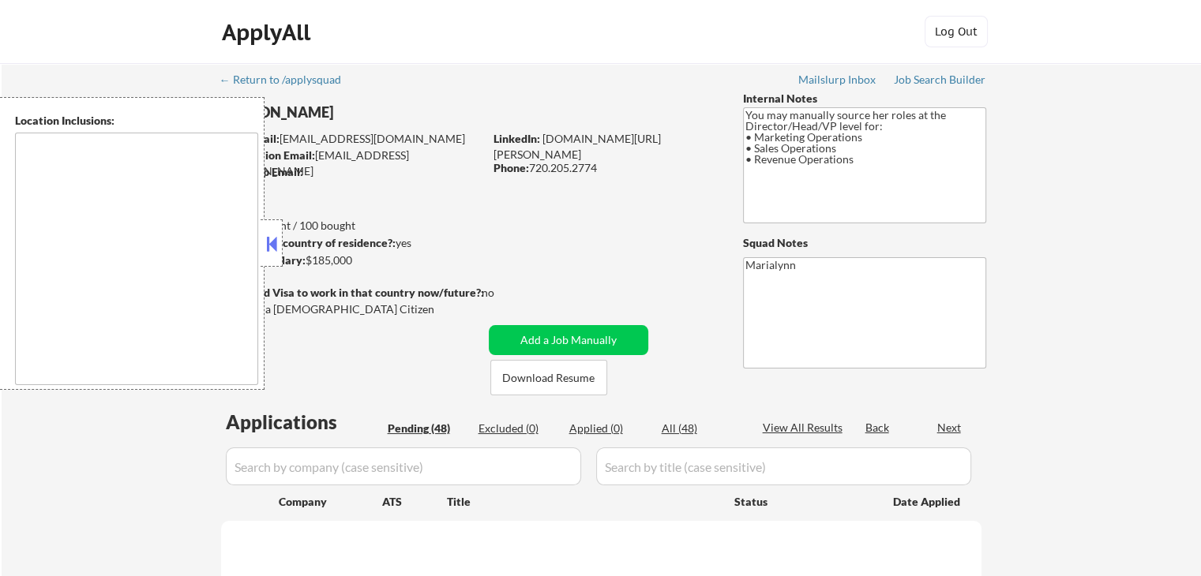
select select ""pending""
type textarea "[GEOGRAPHIC_DATA], [GEOGRAPHIC_DATA], [GEOGRAPHIC_DATA] [GEOGRAPHIC_DATA], [GEO…"
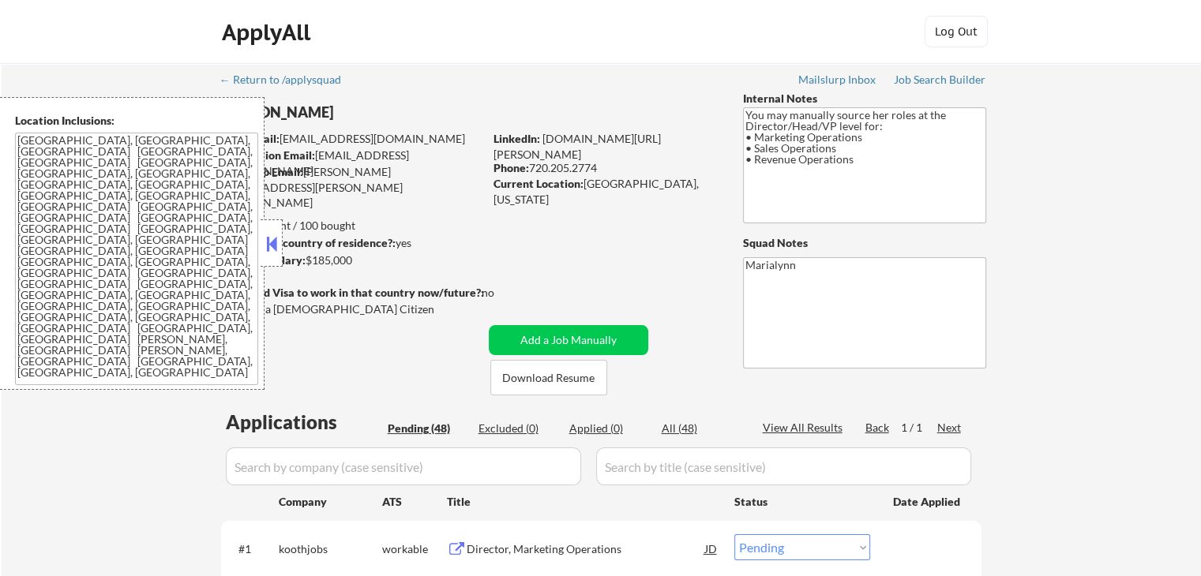
click at [273, 239] on button at bounding box center [271, 244] width 17 height 24
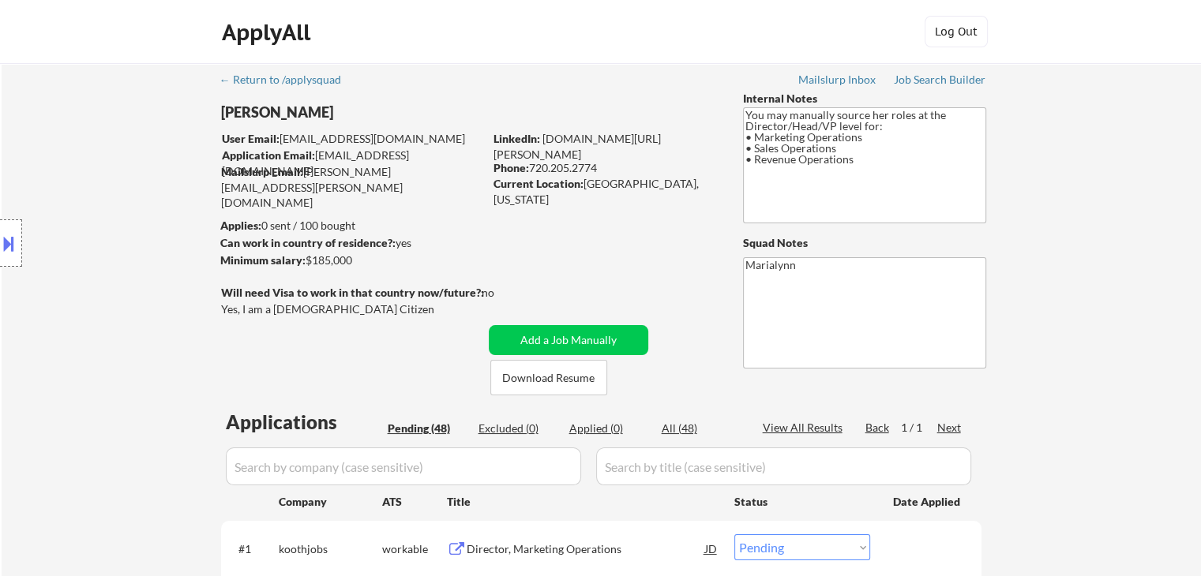
drag, startPoint x: 322, startPoint y: 116, endPoint x: 276, endPoint y: 125, distance: 47.4
copy div "[PERSON_NAME]"
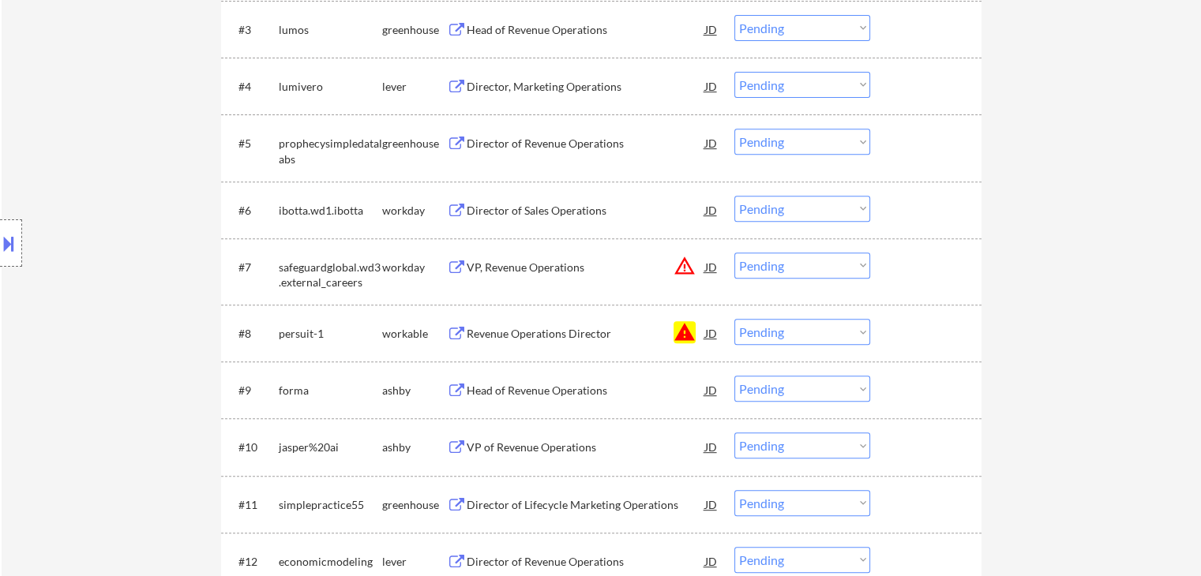
scroll to position [711, 0]
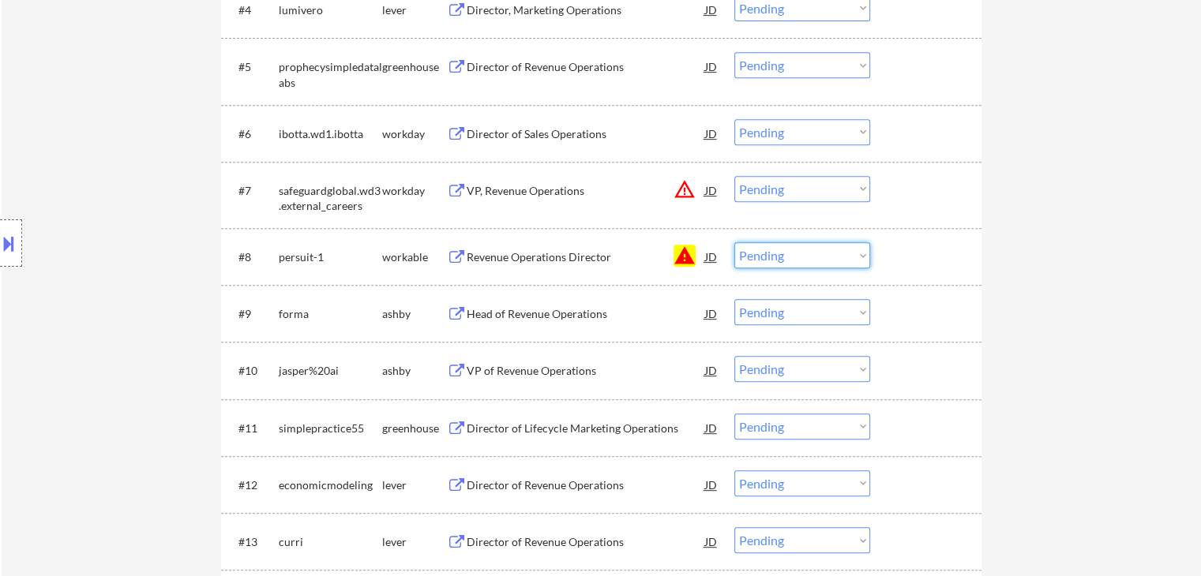
drag, startPoint x: 813, startPoint y: 254, endPoint x: 815, endPoint y: 265, distance: 11.2
click at [813, 255] on select "Choose an option... Pending Applied Excluded (Questions) Excluded (Expired) Exc…" at bounding box center [802, 255] width 136 height 26
click at [734, 242] on select "Choose an option... Pending Applied Excluded (Questions) Excluded (Expired) Exc…" at bounding box center [802, 255] width 136 height 26
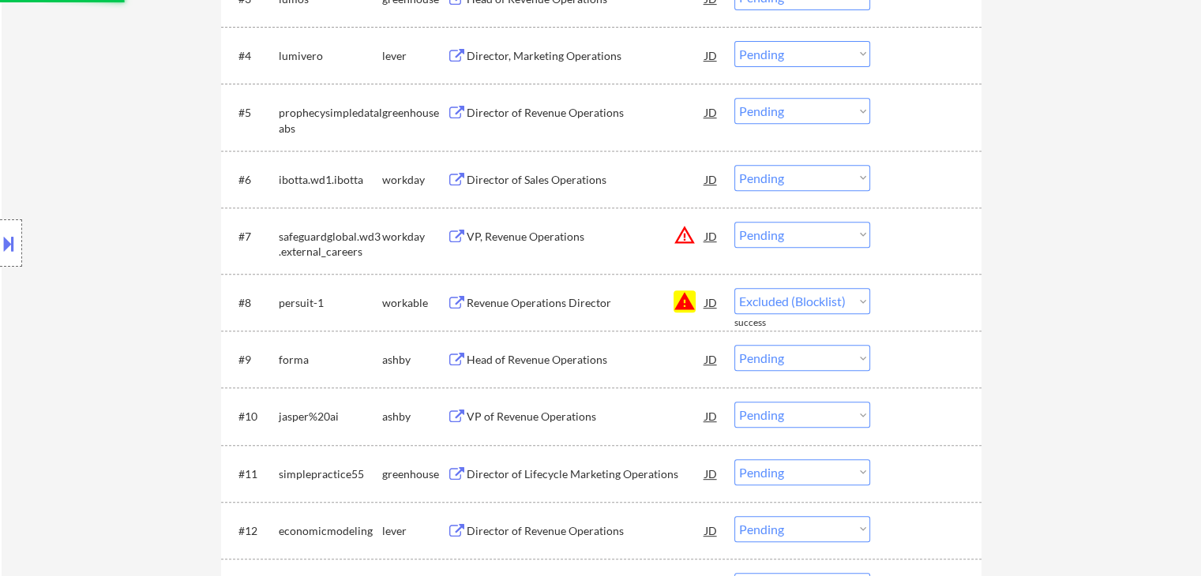
select select ""pending""
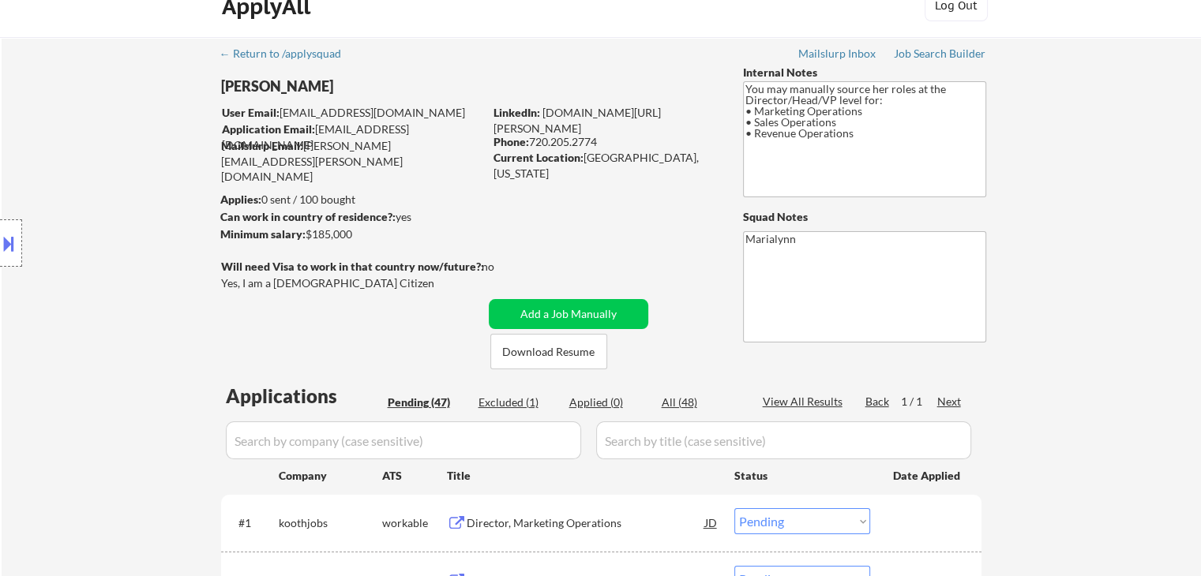
scroll to position [0, 0]
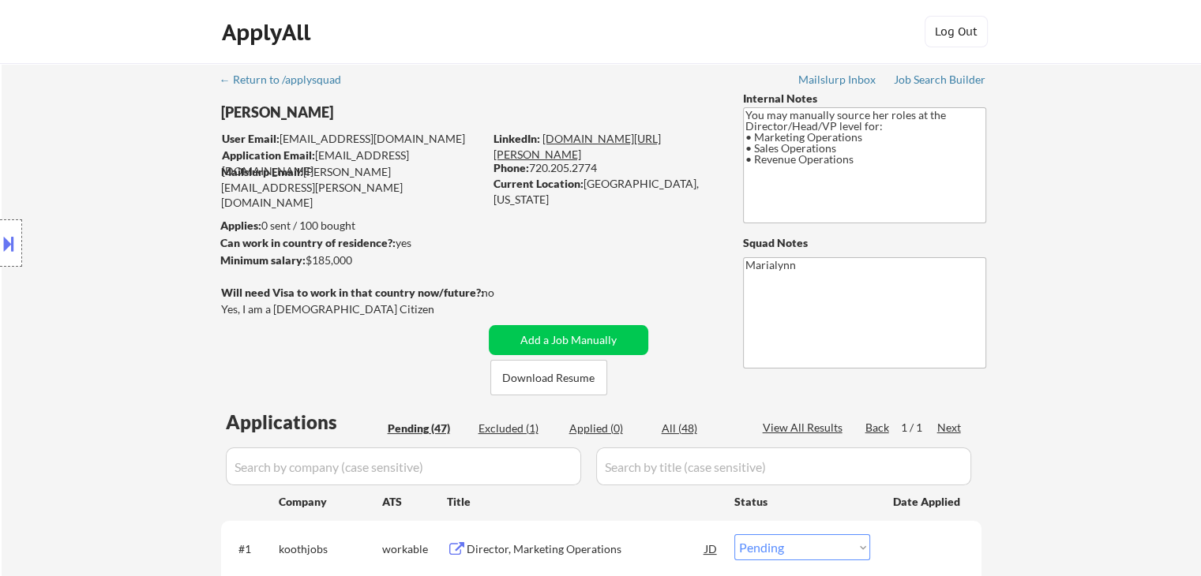
click at [629, 139] on link "[DOMAIN_NAME][URL][PERSON_NAME]" at bounding box center [577, 146] width 167 height 29
drag, startPoint x: 584, startPoint y: 186, endPoint x: 695, endPoint y: 185, distance: 110.5
click at [694, 182] on div "Current Location: [GEOGRAPHIC_DATA], [US_STATE]" at bounding box center [605, 191] width 223 height 31
copy div "[GEOGRAPHIC_DATA], [US_STATE]"
drag, startPoint x: 536, startPoint y: 168, endPoint x: 602, endPoint y: 164, distance: 65.7
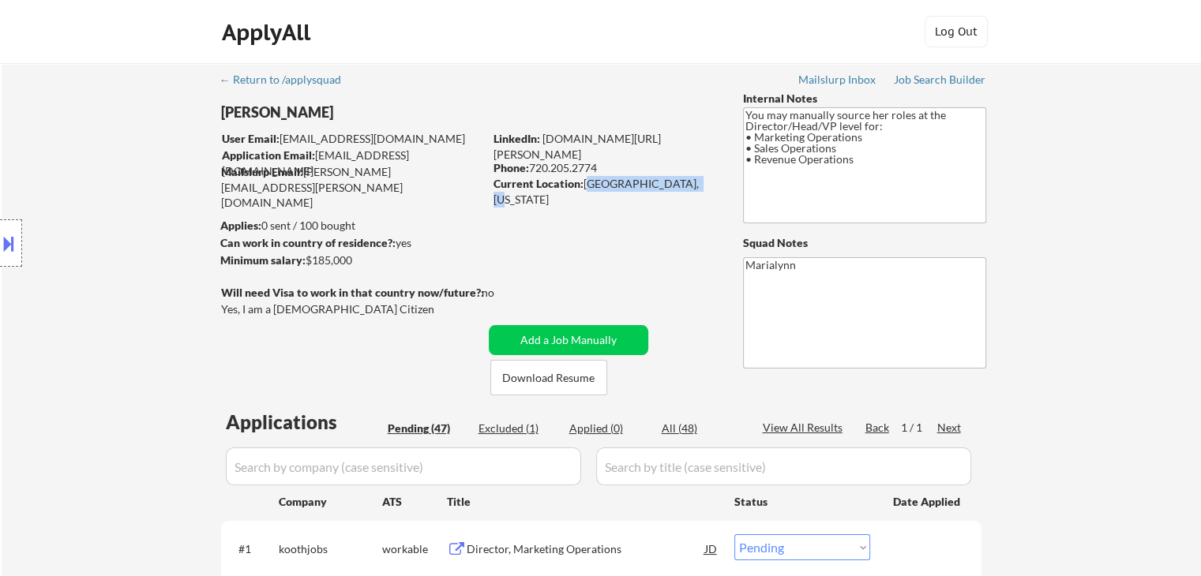
click at [602, 164] on div "Phone: [PHONE_NUMBER]" at bounding box center [605, 168] width 223 height 16
copy div "720.205.2774"
drag, startPoint x: 584, startPoint y: 182, endPoint x: 697, endPoint y: 182, distance: 112.9
click at [696, 181] on div "Current Location: [GEOGRAPHIC_DATA], [US_STATE]" at bounding box center [605, 191] width 223 height 31
copy div "[GEOGRAPHIC_DATA], [US_STATE]"
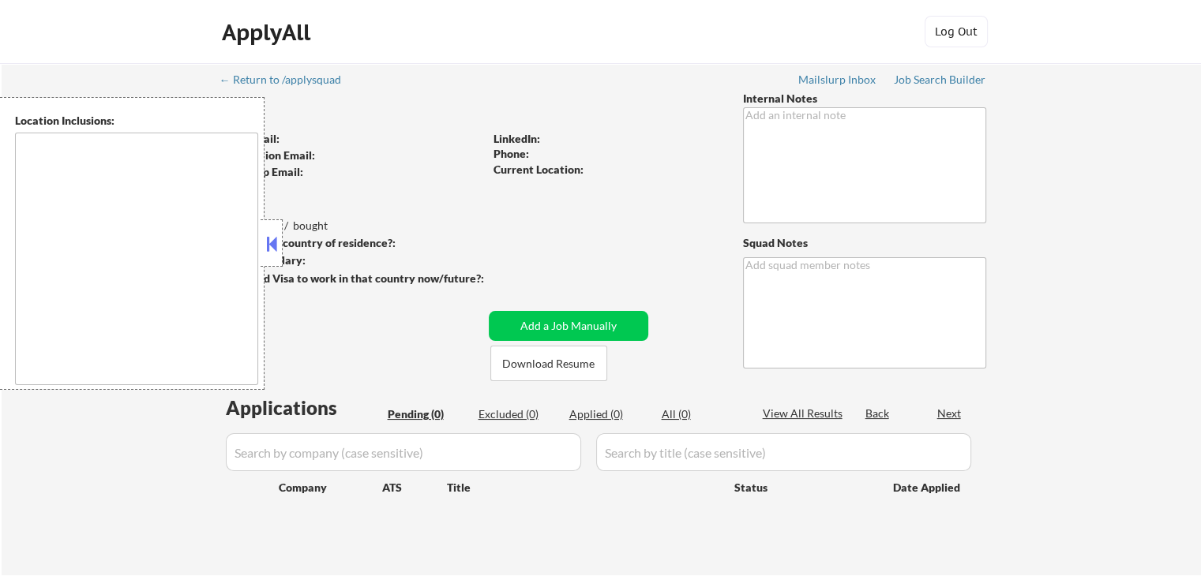
click at [265, 251] on button at bounding box center [271, 244] width 17 height 24
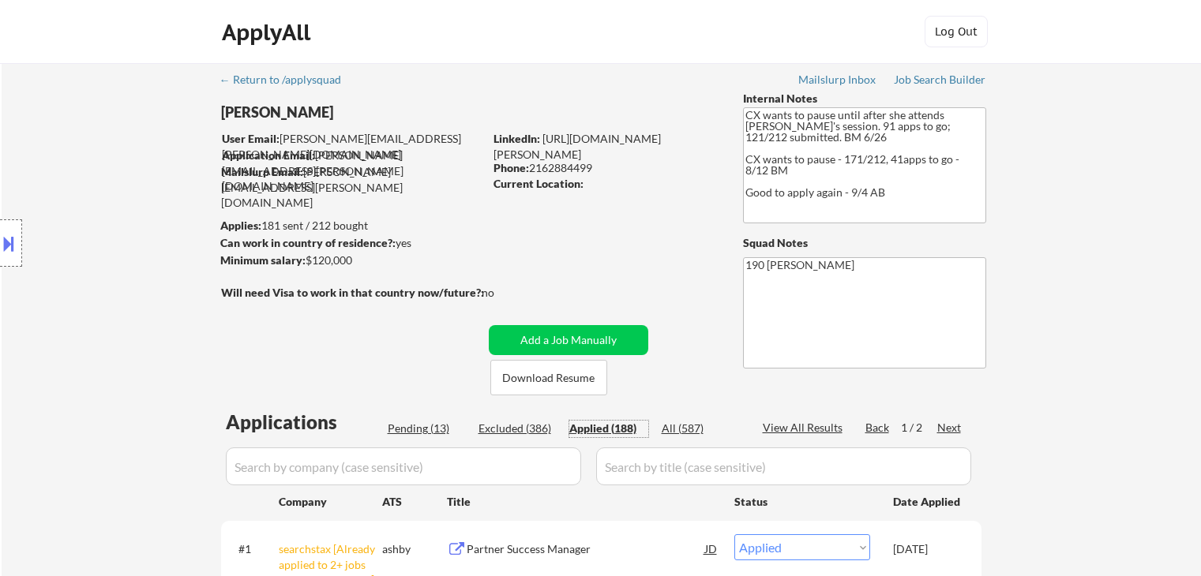
select select ""applied""
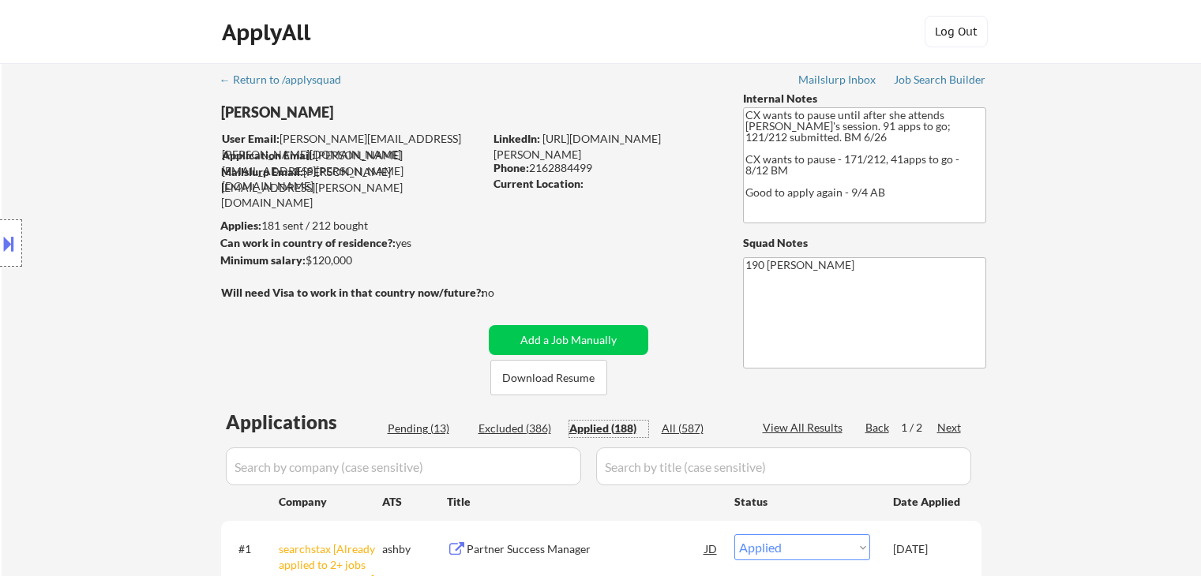
select select ""applied""
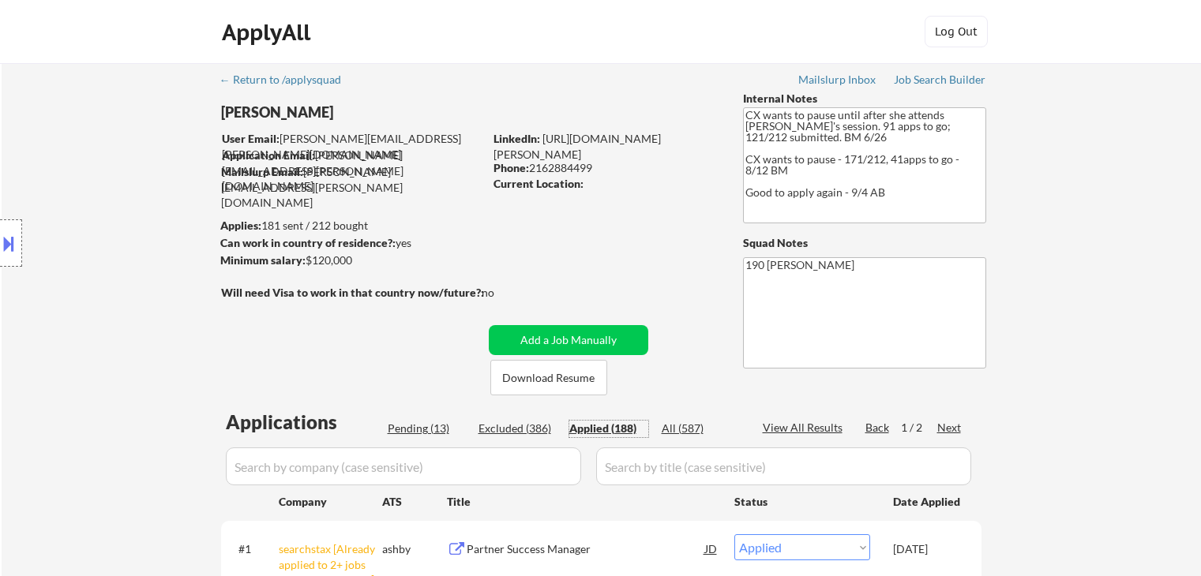
select select ""applied""
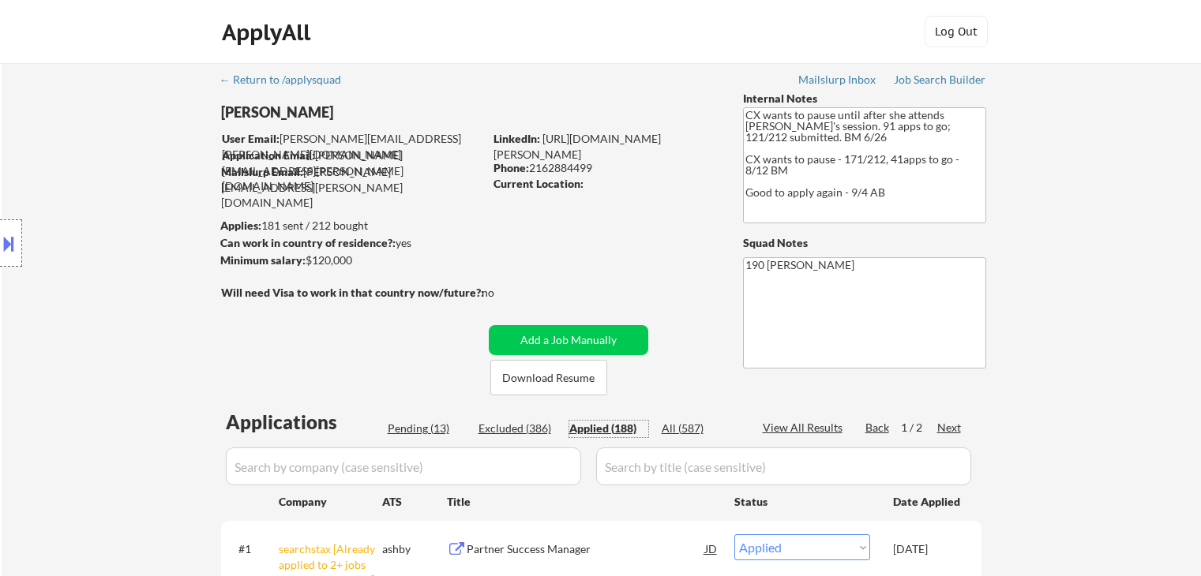
select select ""applied""
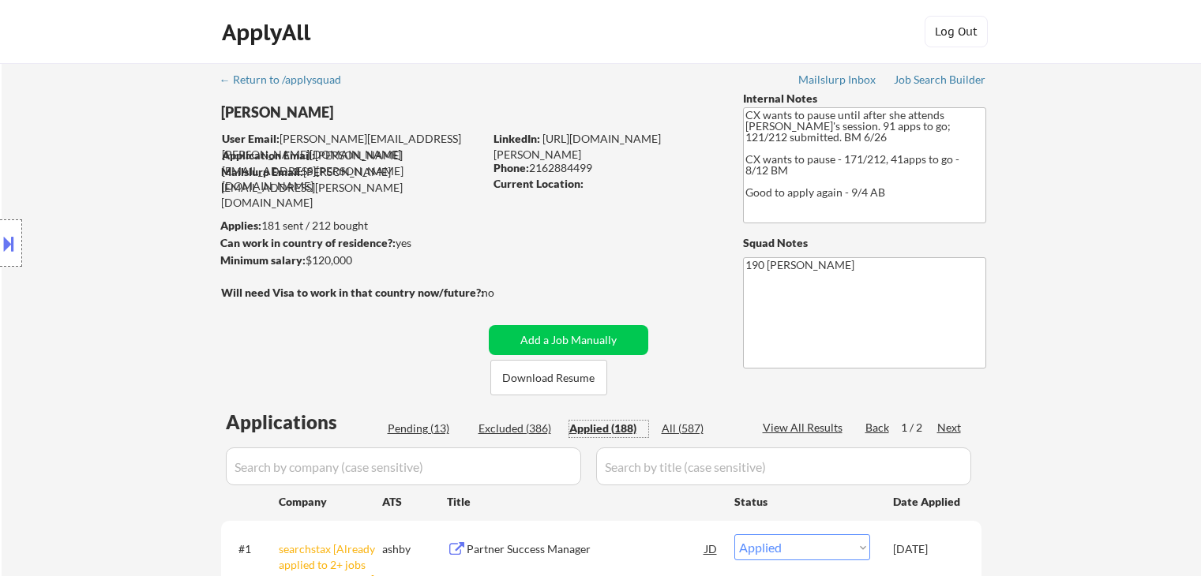
select select ""applied""
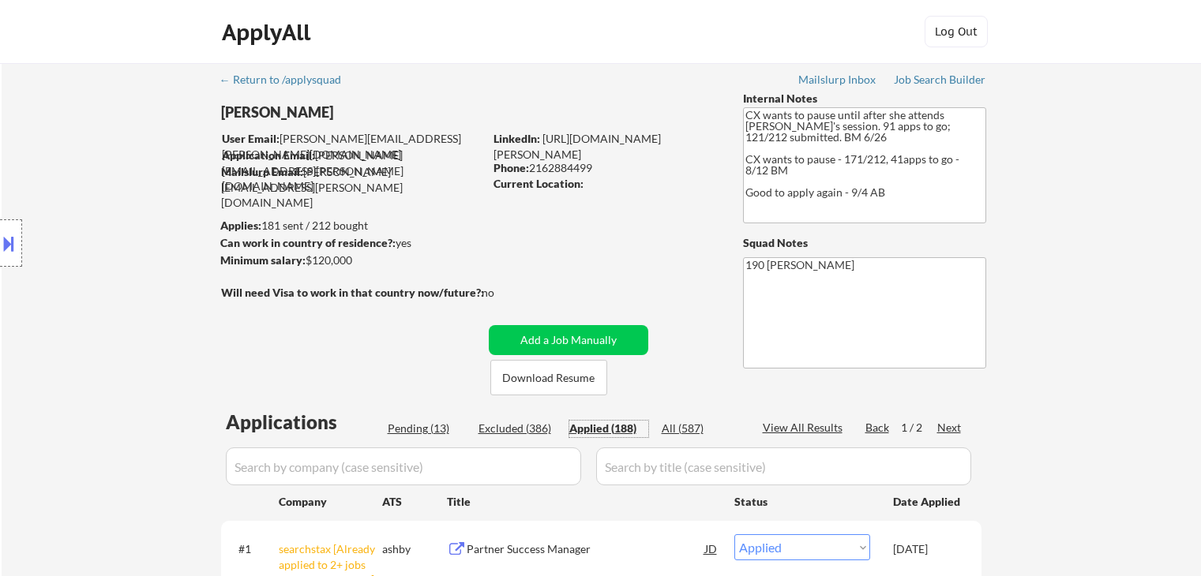
select select ""applied""
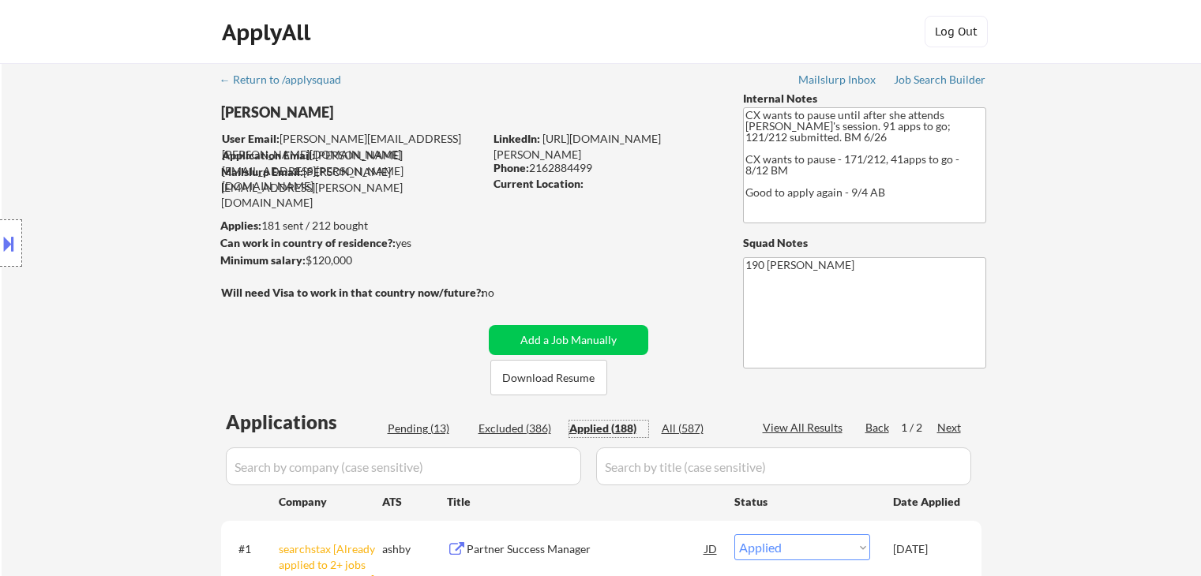
select select ""applied""
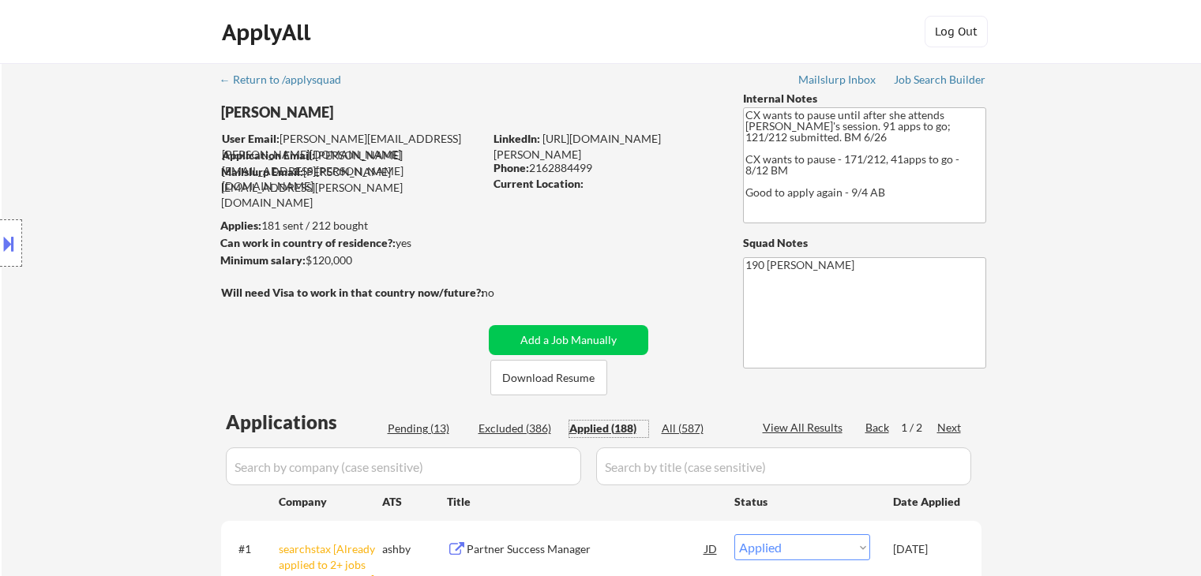
select select ""applied""
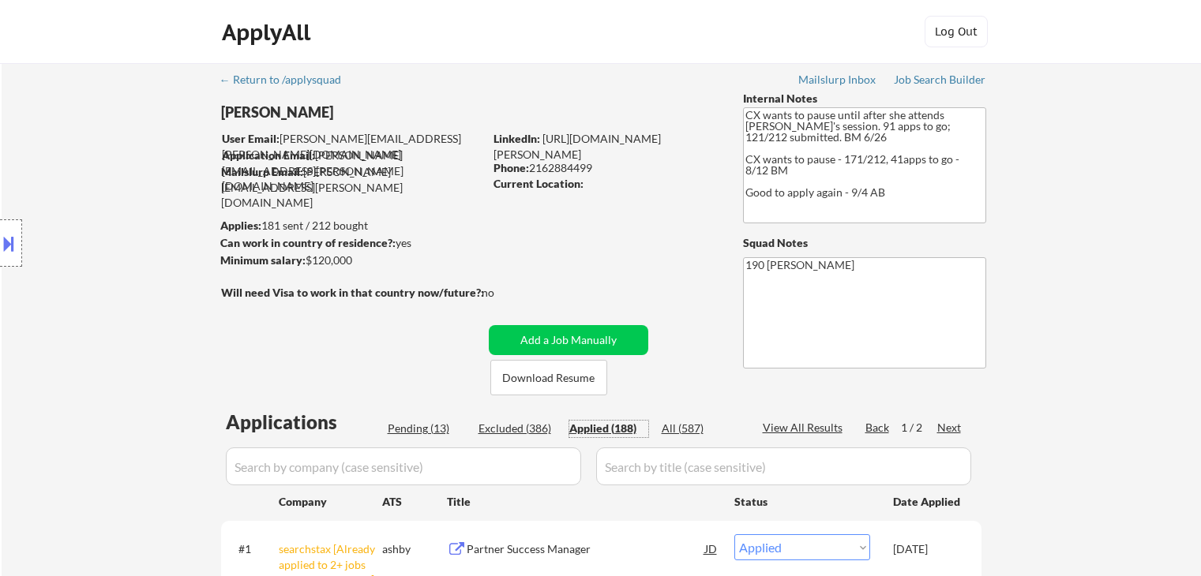
select select ""applied""
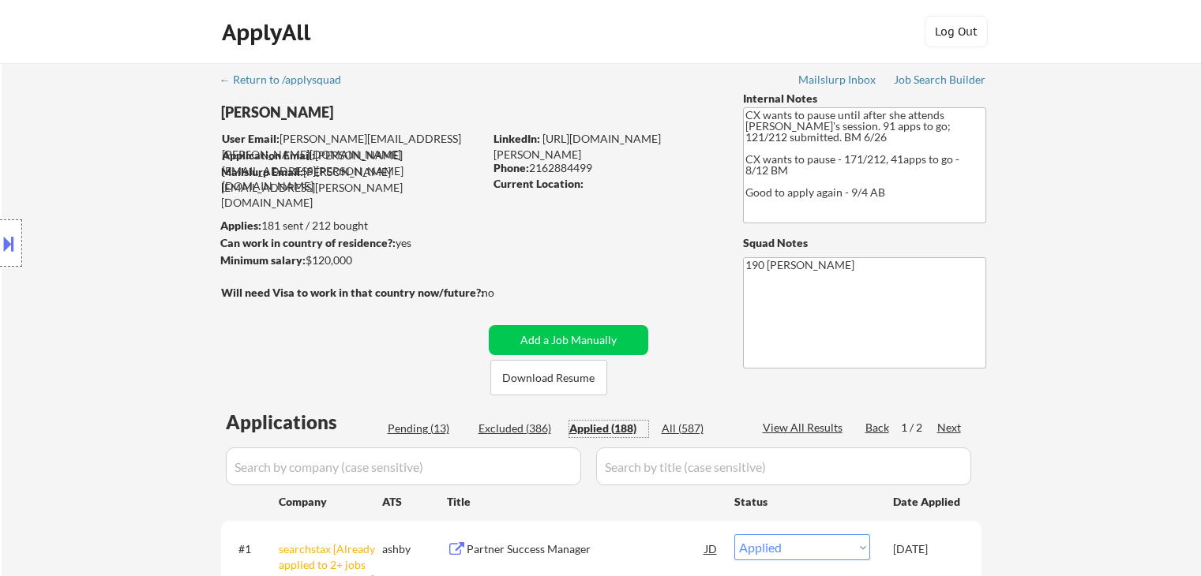
select select ""applied""
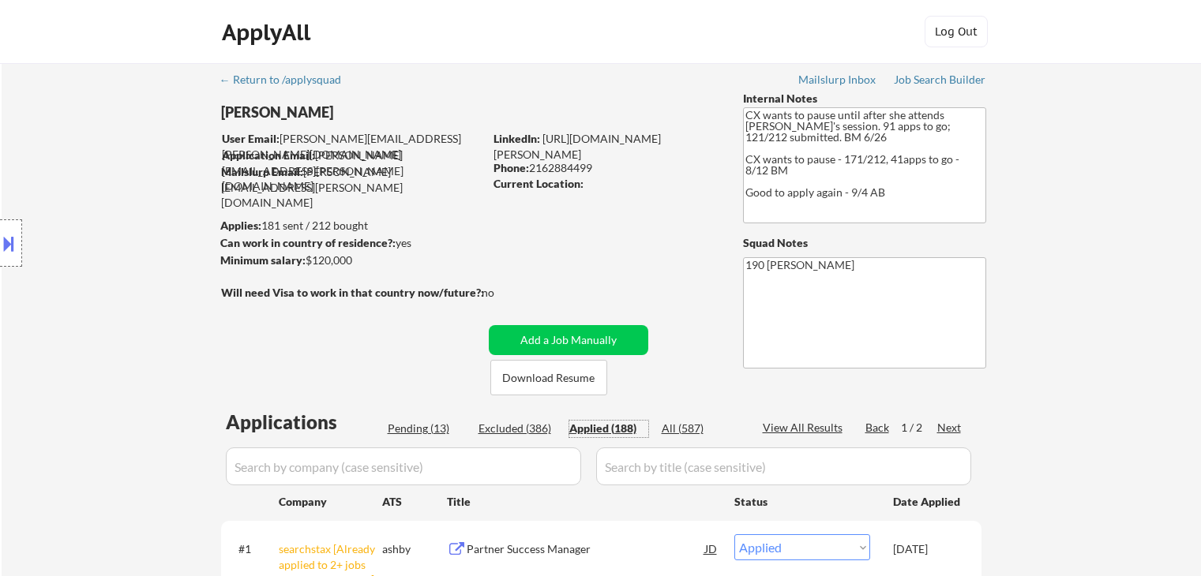
select select ""applied""
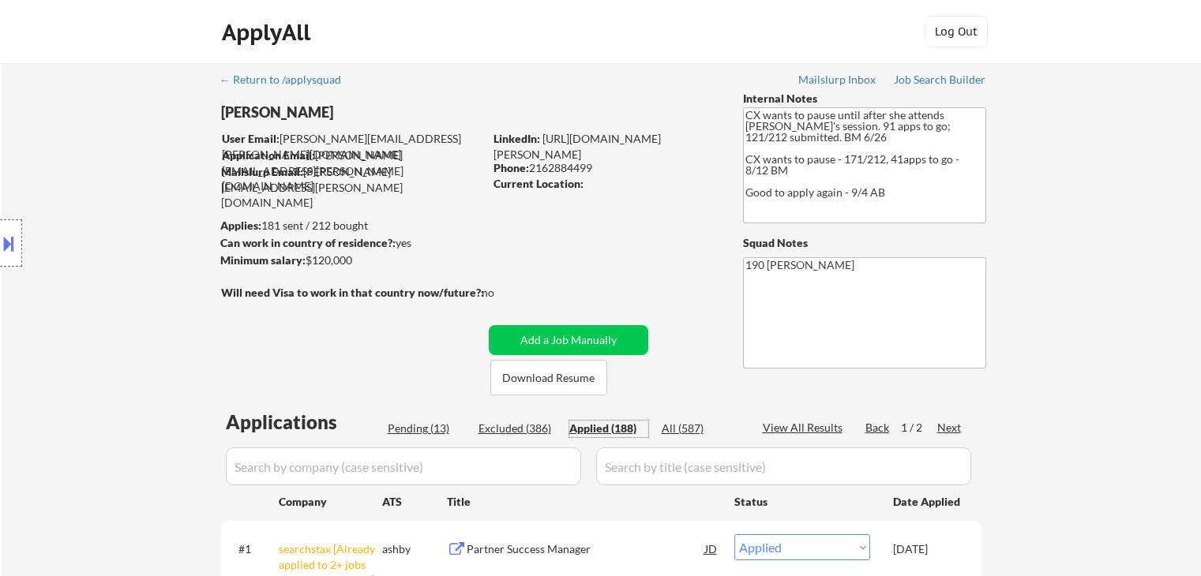
select select ""applied""
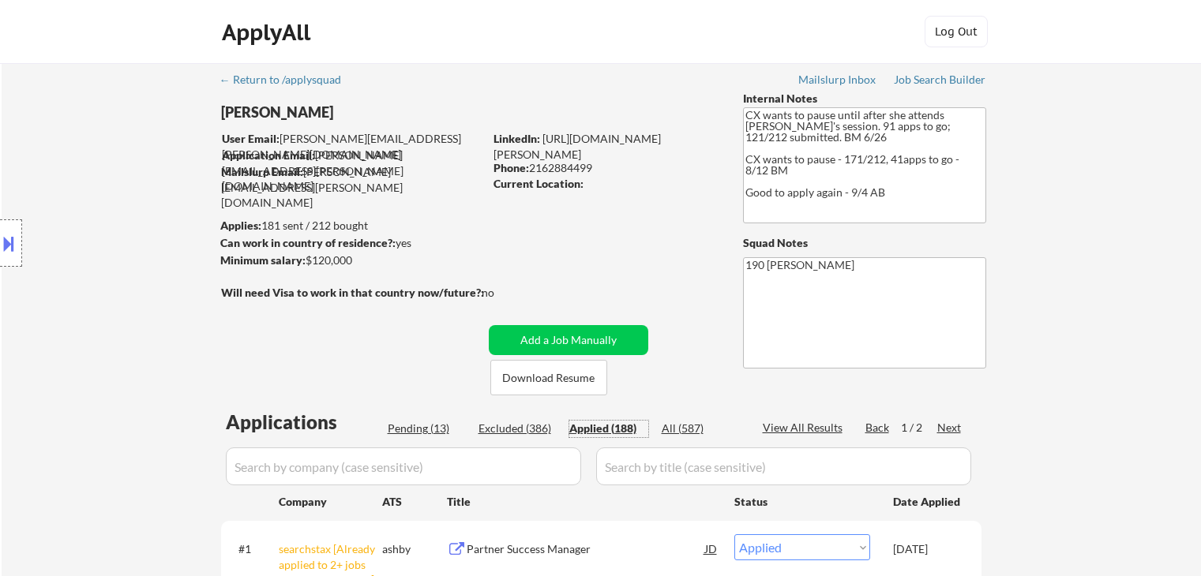
select select ""applied""
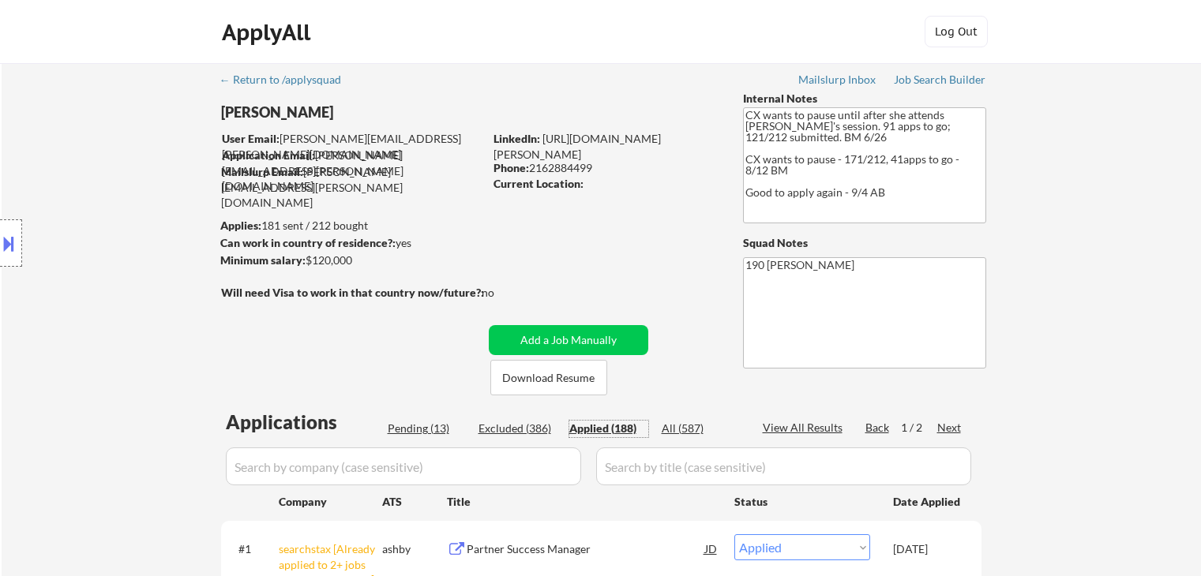
select select ""applied""
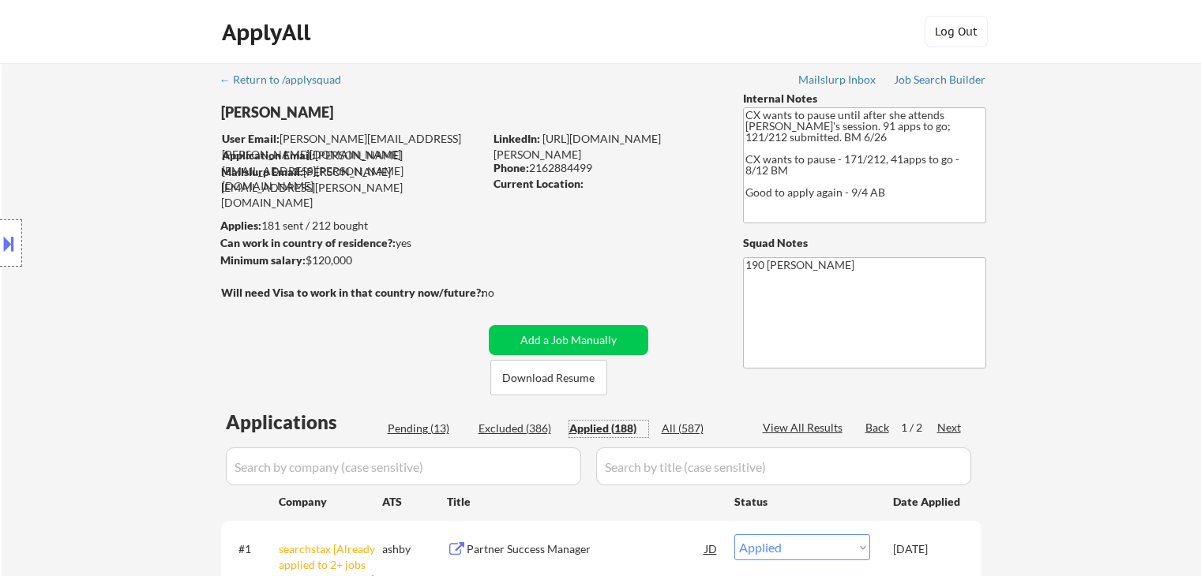
select select ""applied""
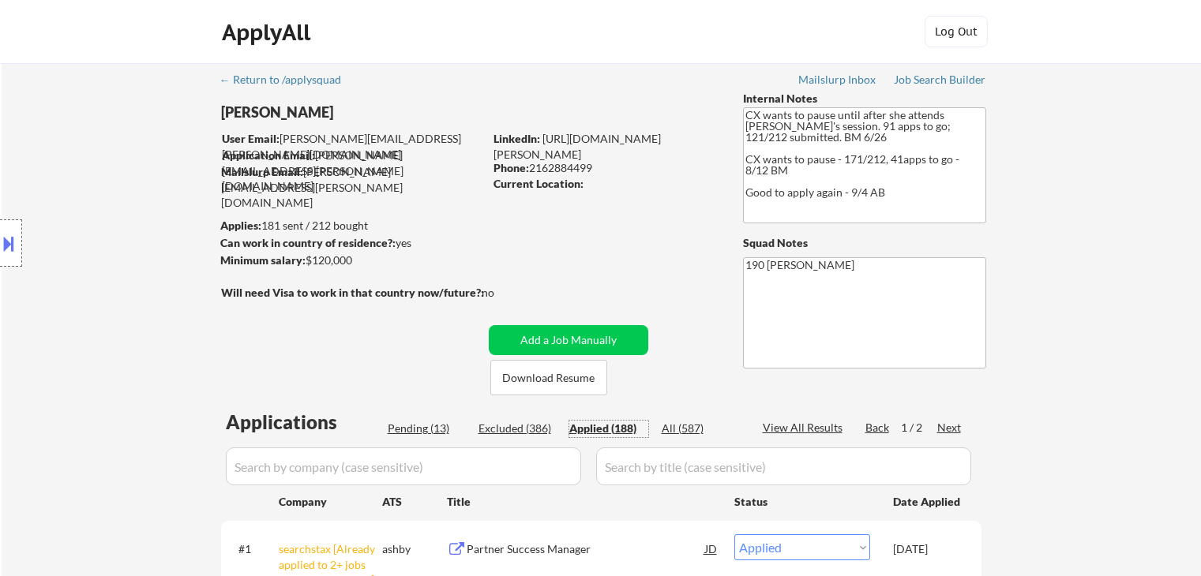
select select ""applied""
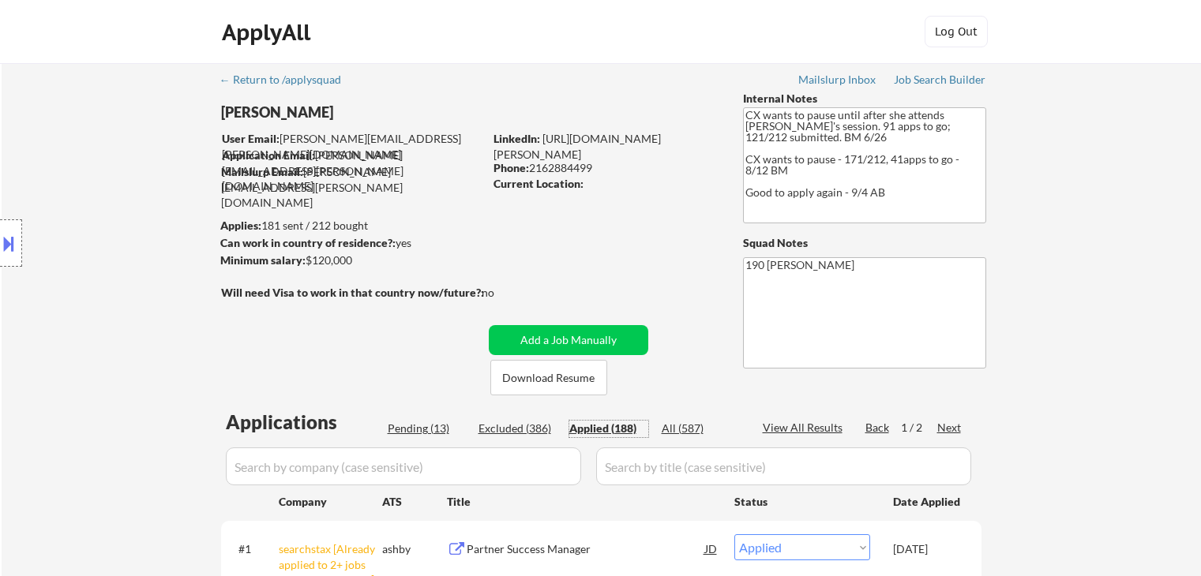
select select ""applied""
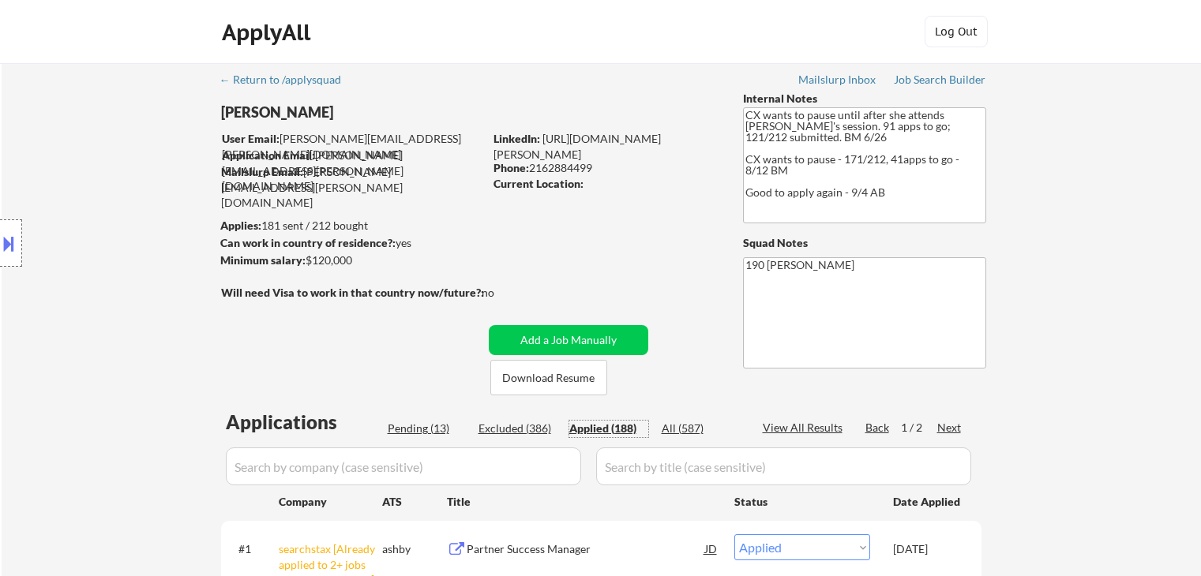
select select ""applied""
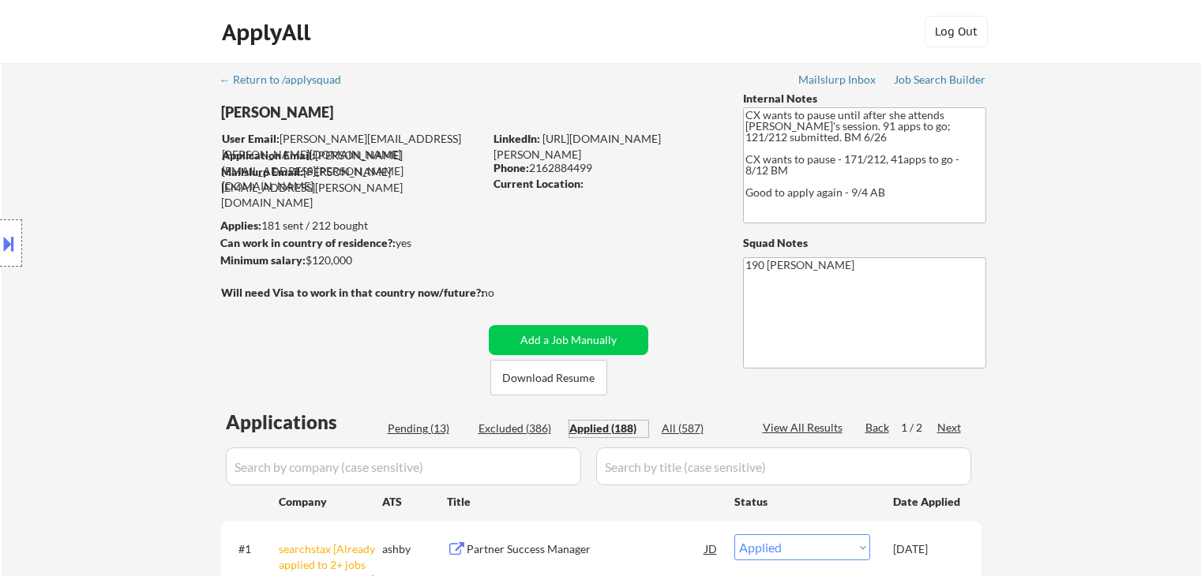
select select ""applied""
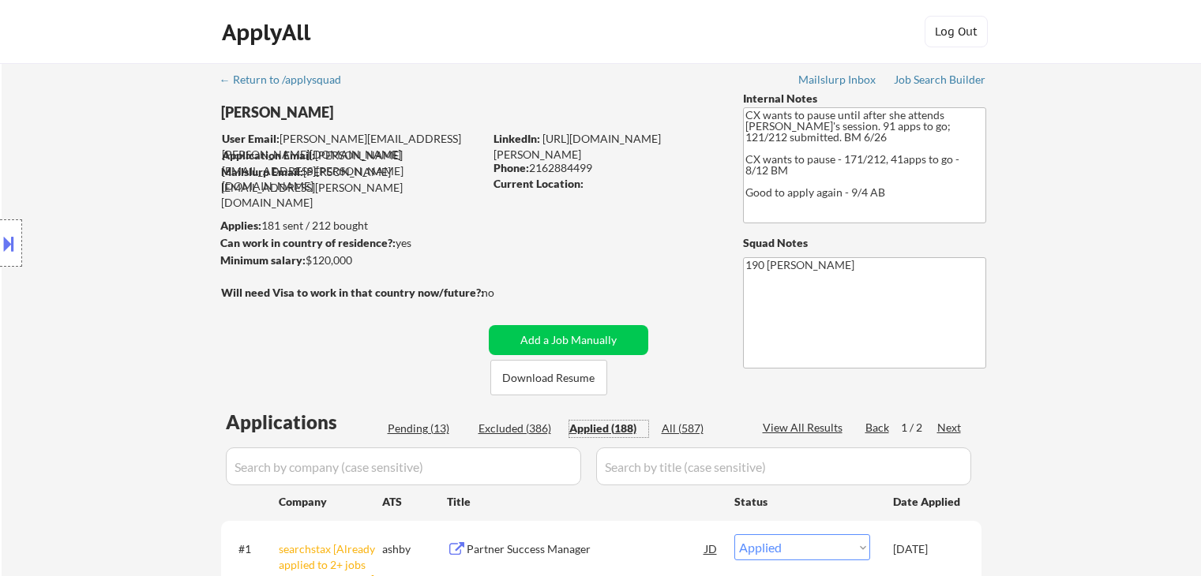
select select ""applied""
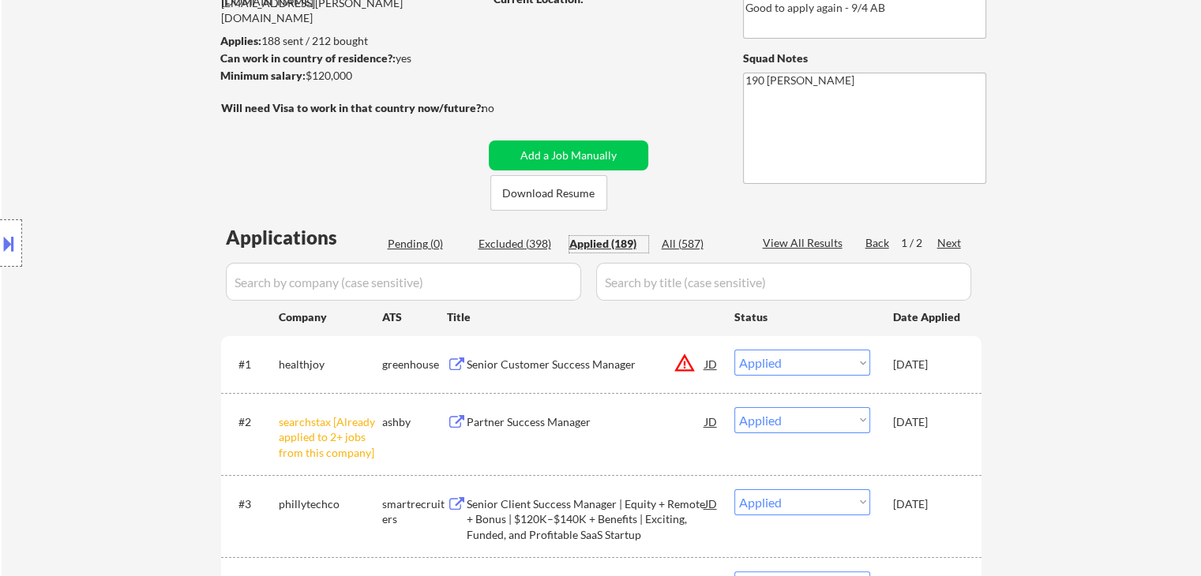
scroll to position [237, 0]
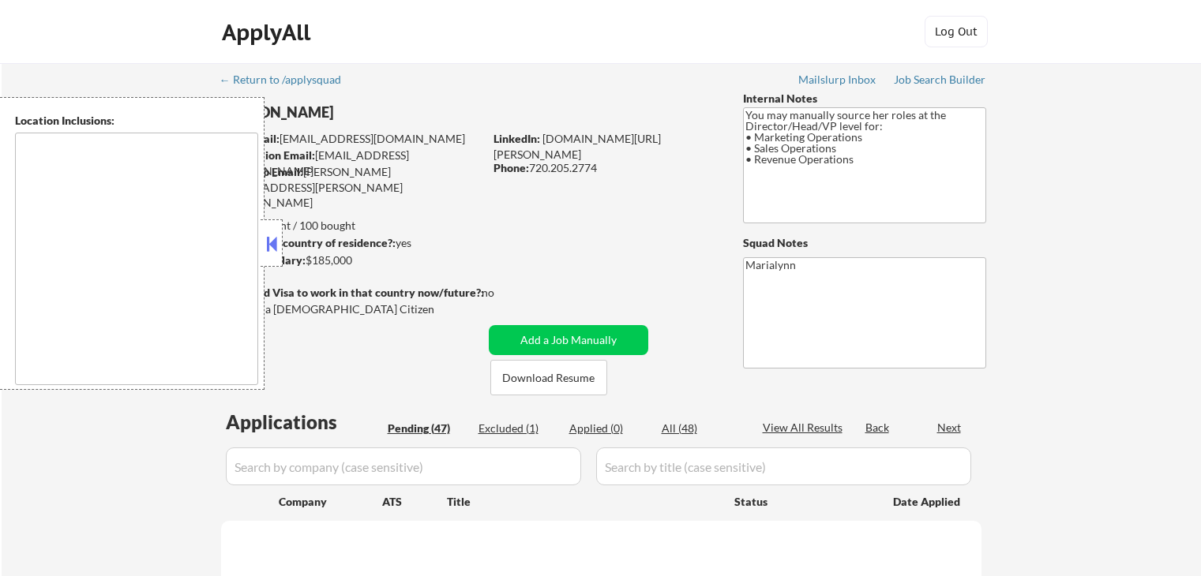
type textarea "[GEOGRAPHIC_DATA], [GEOGRAPHIC_DATA], [GEOGRAPHIC_DATA] [GEOGRAPHIC_DATA], [GEO…"
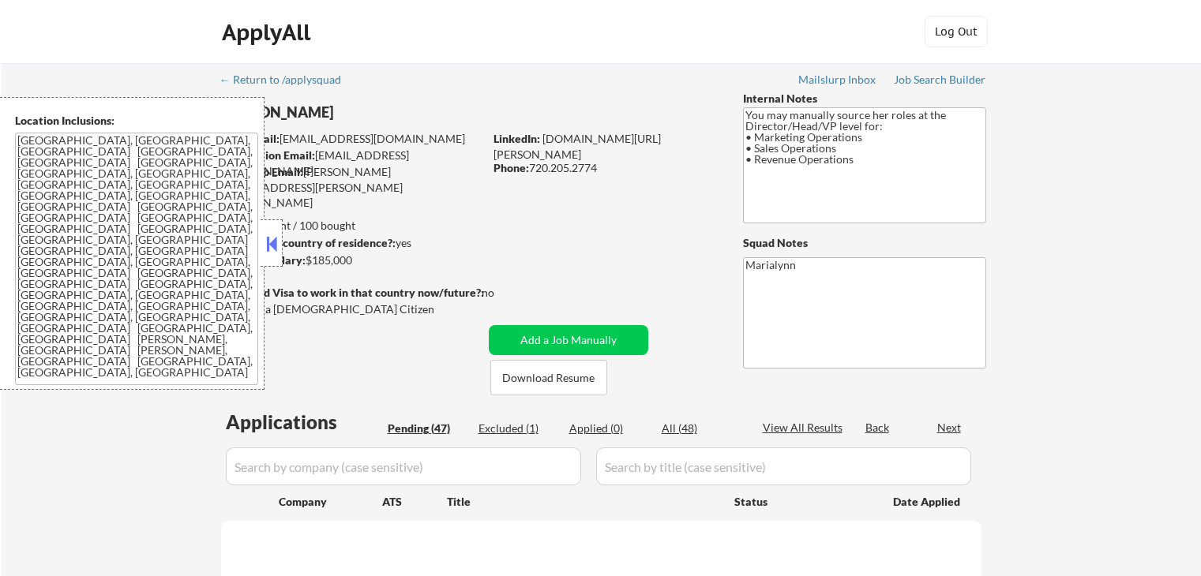
select select ""pending""
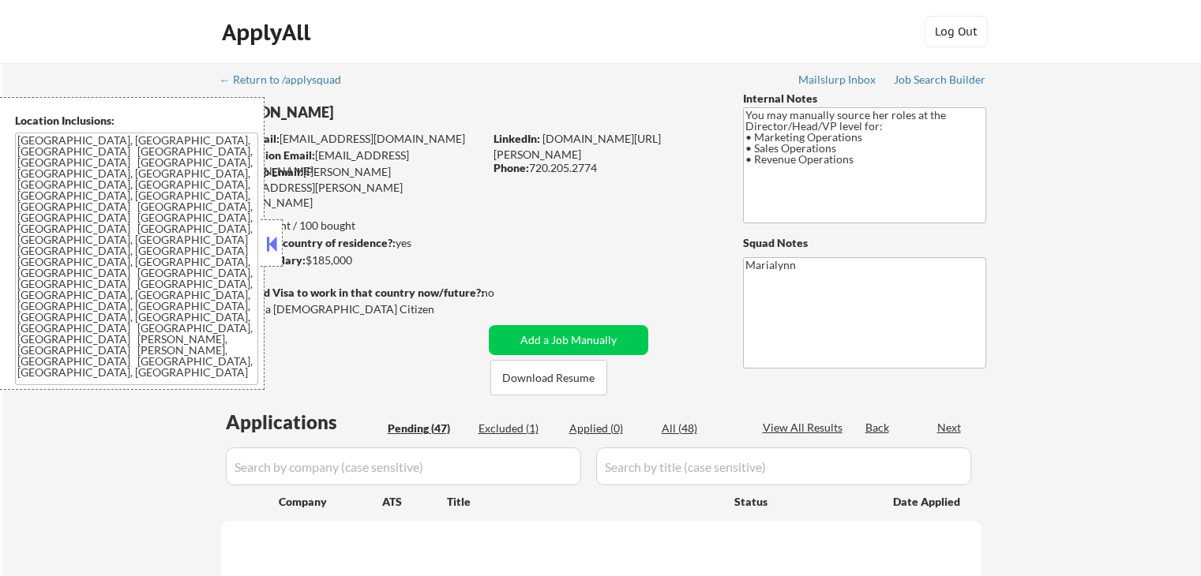
select select ""pending""
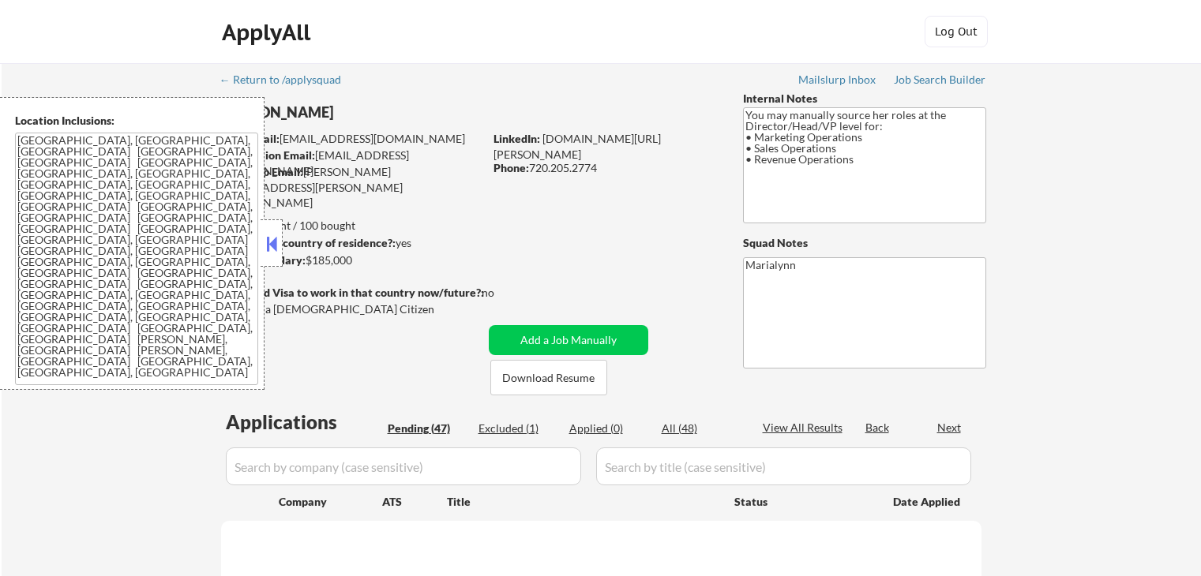
select select ""pending""
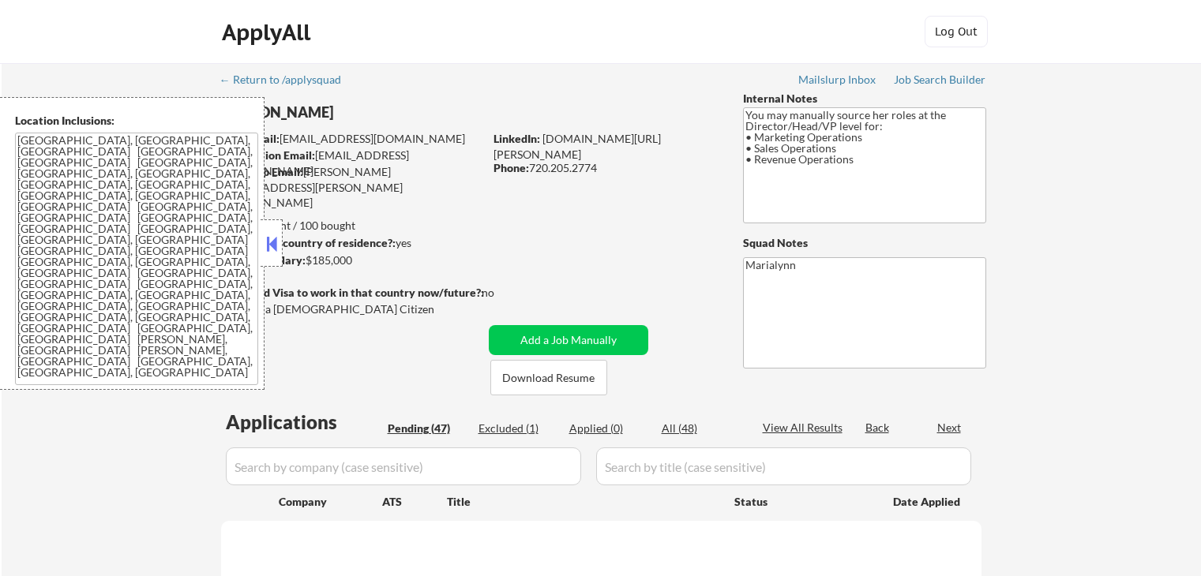
select select ""pending""
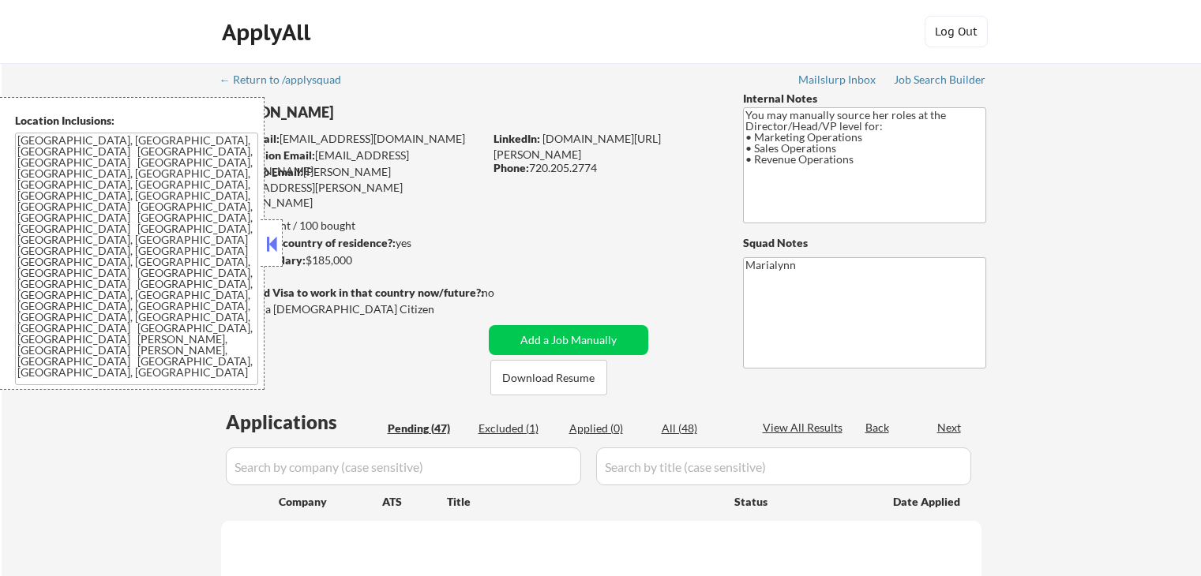
select select ""pending""
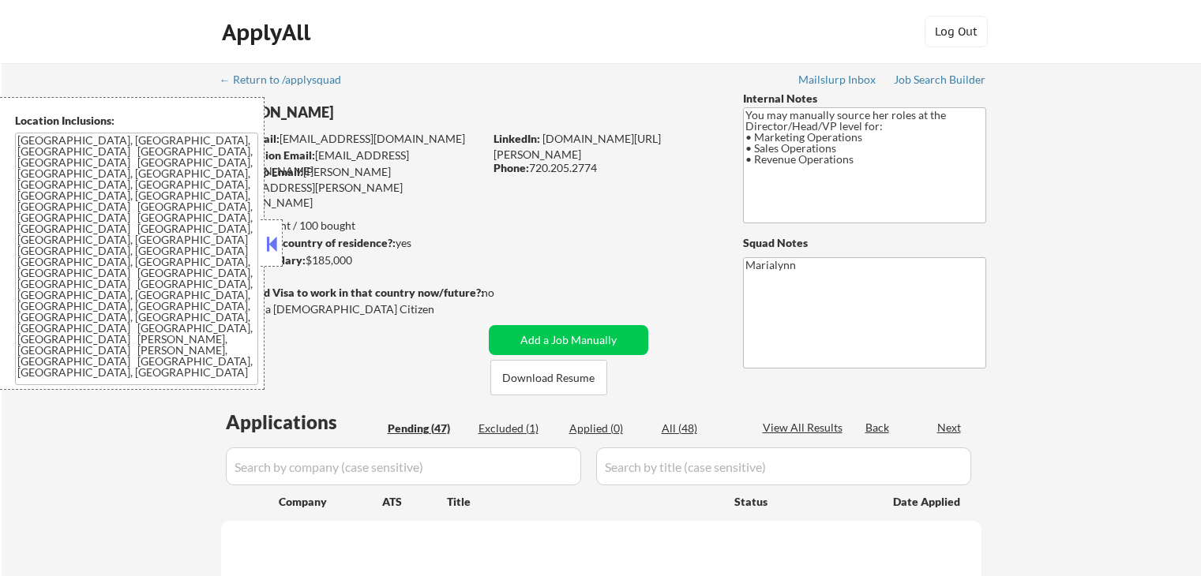
select select ""pending""
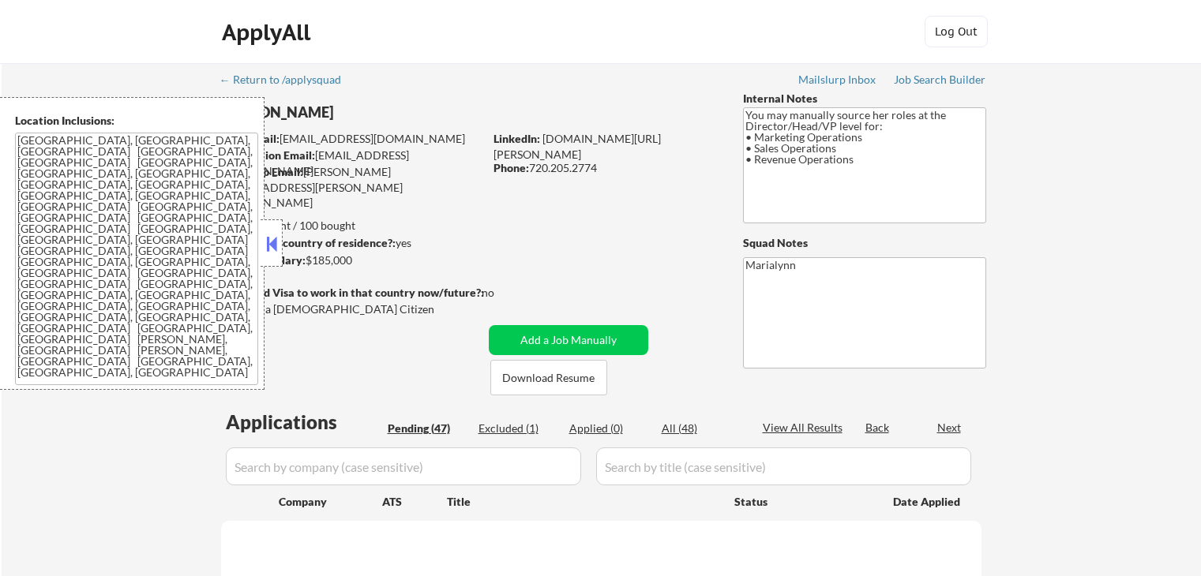
select select ""pending""
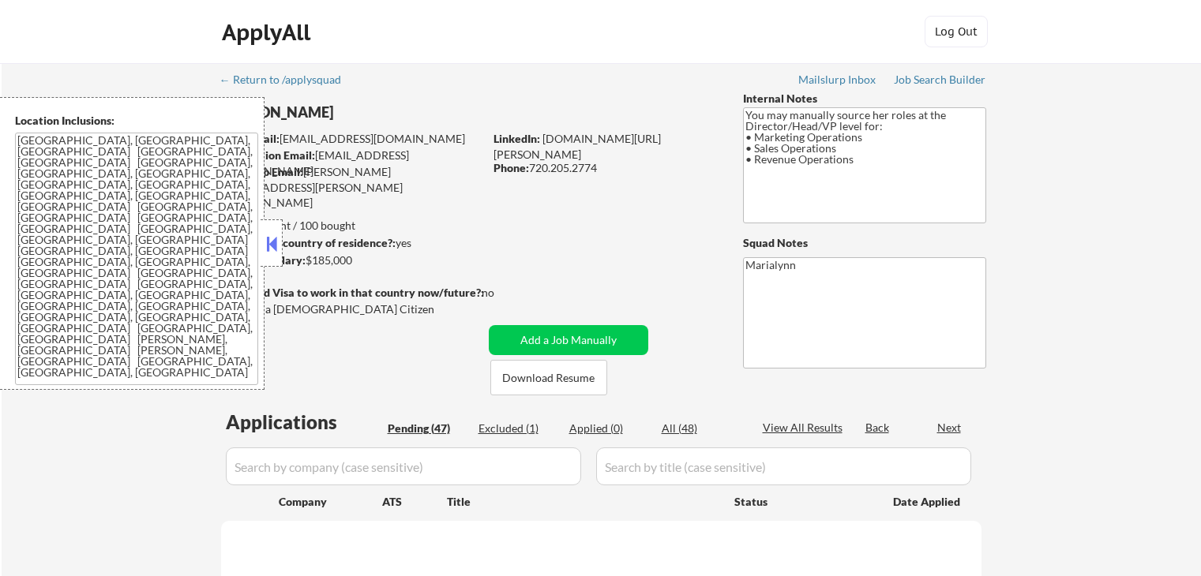
select select ""pending""
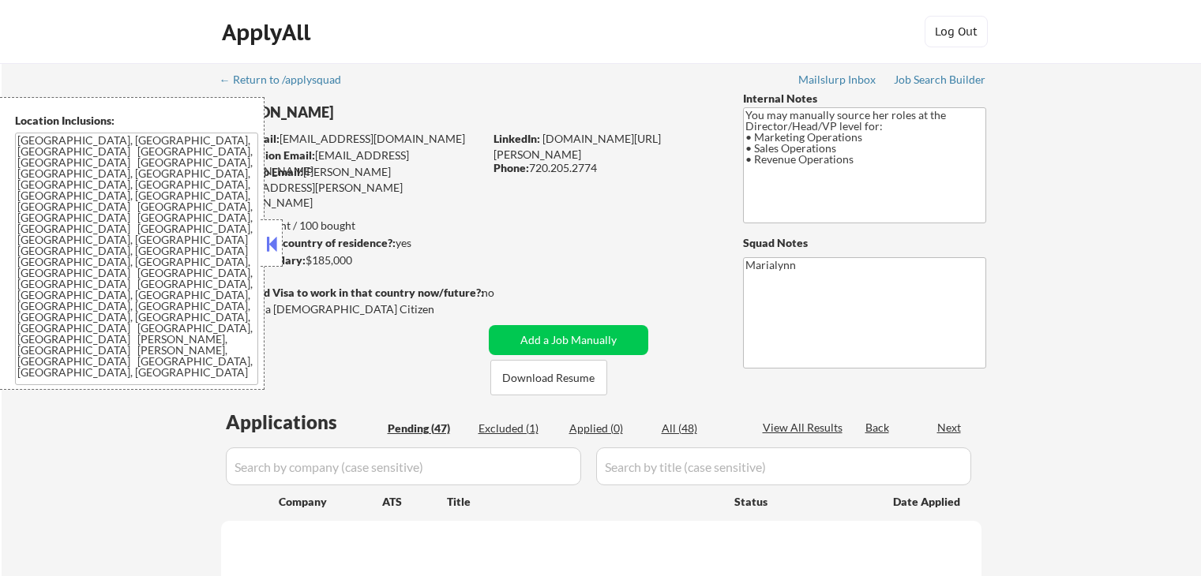
select select ""pending""
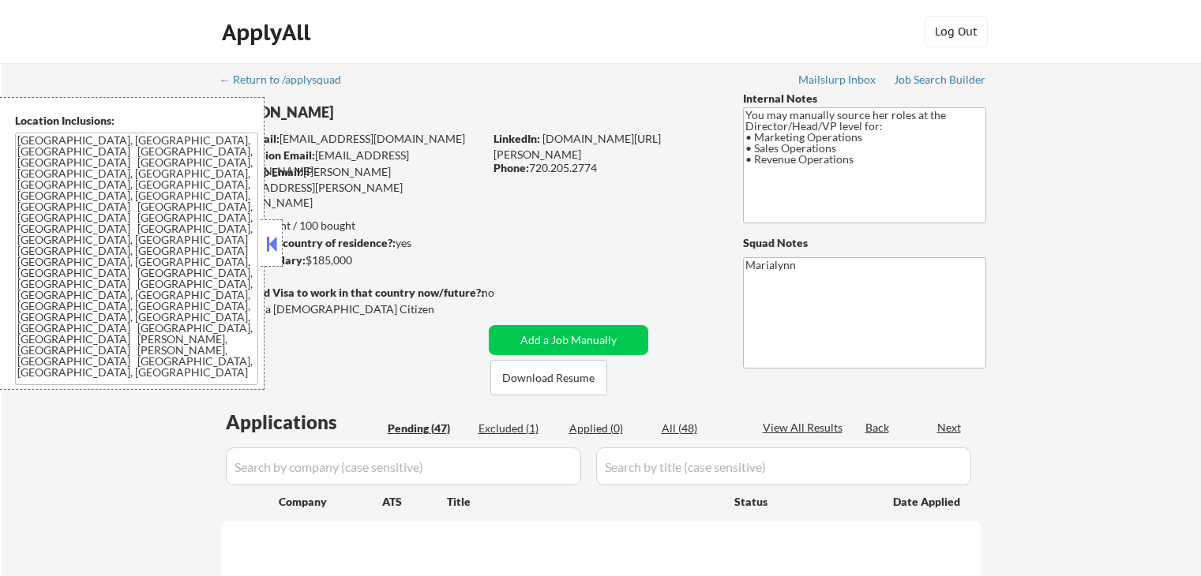
select select ""pending""
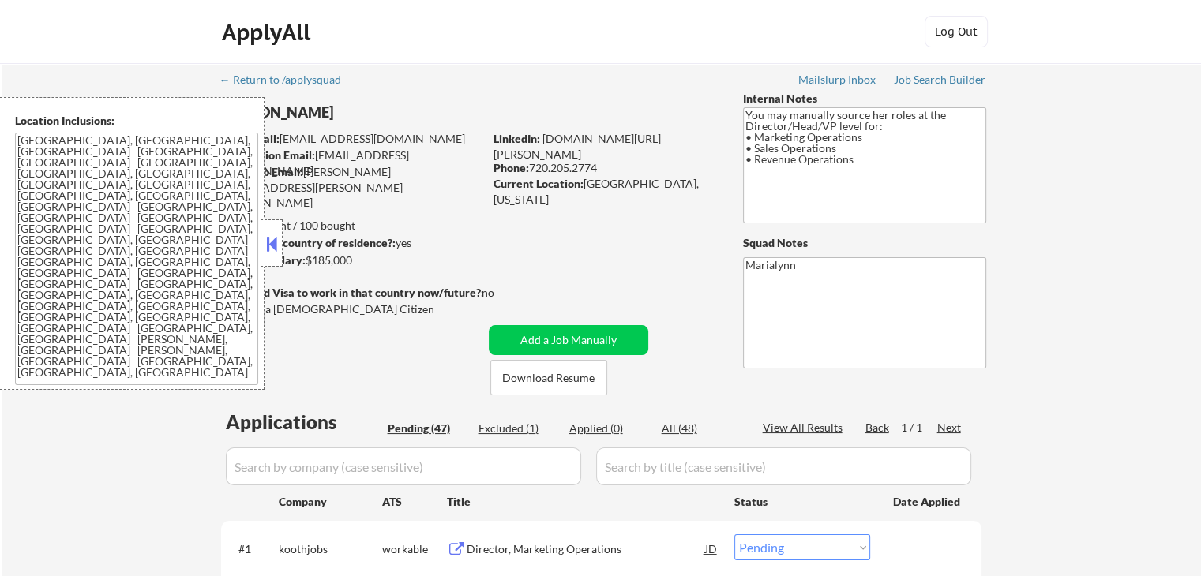
drag, startPoint x: 262, startPoint y: 233, endPoint x: 306, endPoint y: 258, distance: 50.9
click at [263, 233] on button at bounding box center [271, 244] width 17 height 24
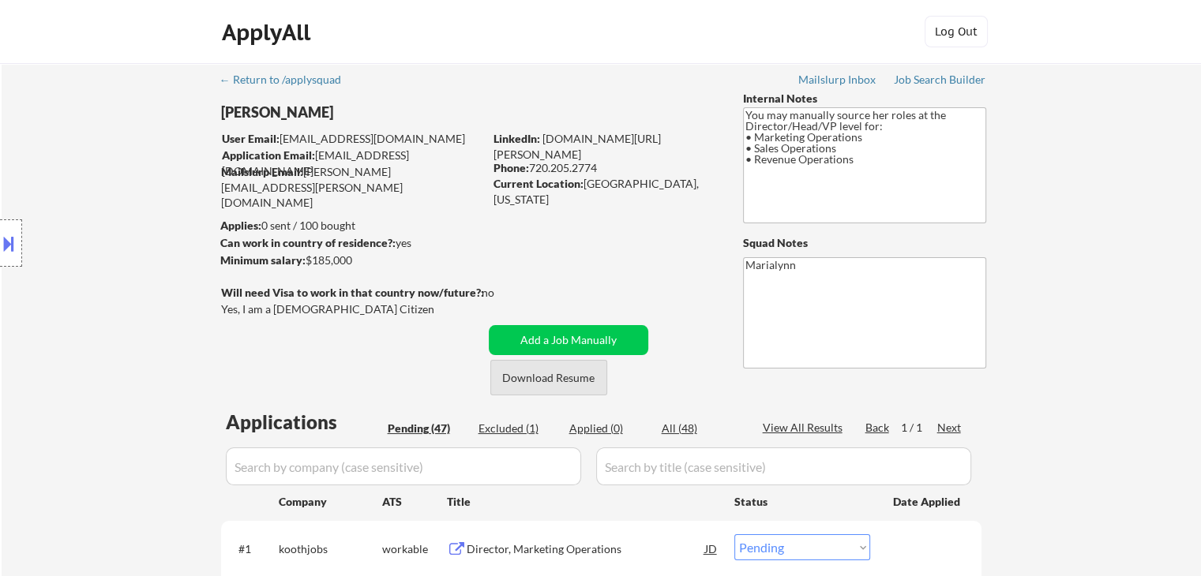
click at [604, 372] on button "Download Resume" at bounding box center [548, 378] width 117 height 36
drag, startPoint x: 584, startPoint y: 181, endPoint x: 685, endPoint y: 181, distance: 101.1
click at [685, 181] on div "Current Location: [GEOGRAPHIC_DATA], [US_STATE]" at bounding box center [605, 191] width 223 height 31
copy div "[GEOGRAPHIC_DATA], [US_STATE]"
drag, startPoint x: 13, startPoint y: 244, endPoint x: 16, endPoint y: 253, distance: 10.0
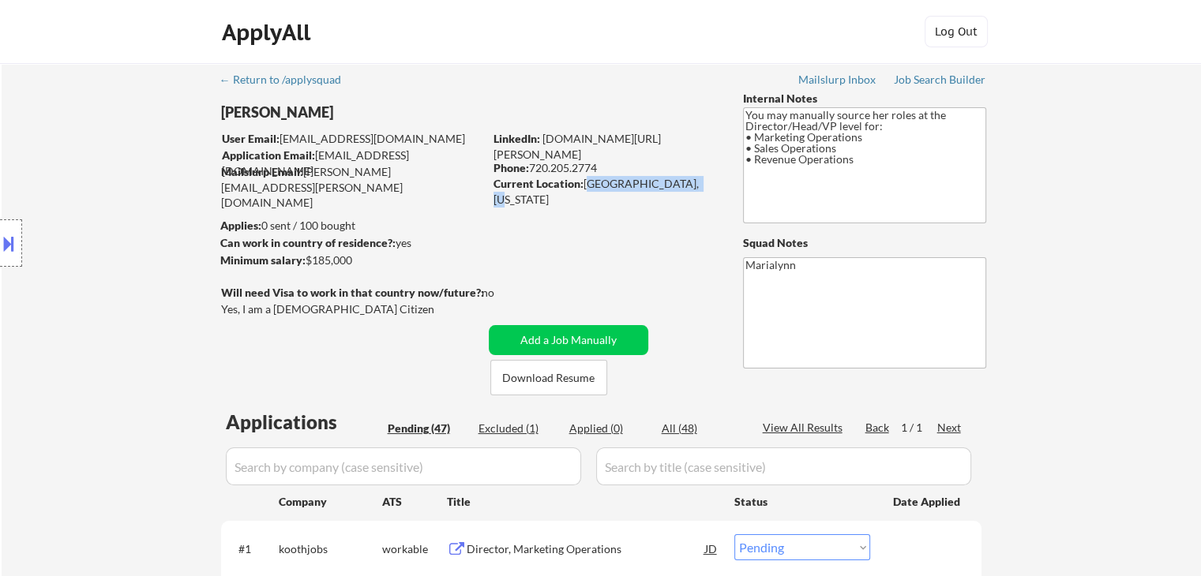
click at [13, 246] on button at bounding box center [8, 244] width 17 height 26
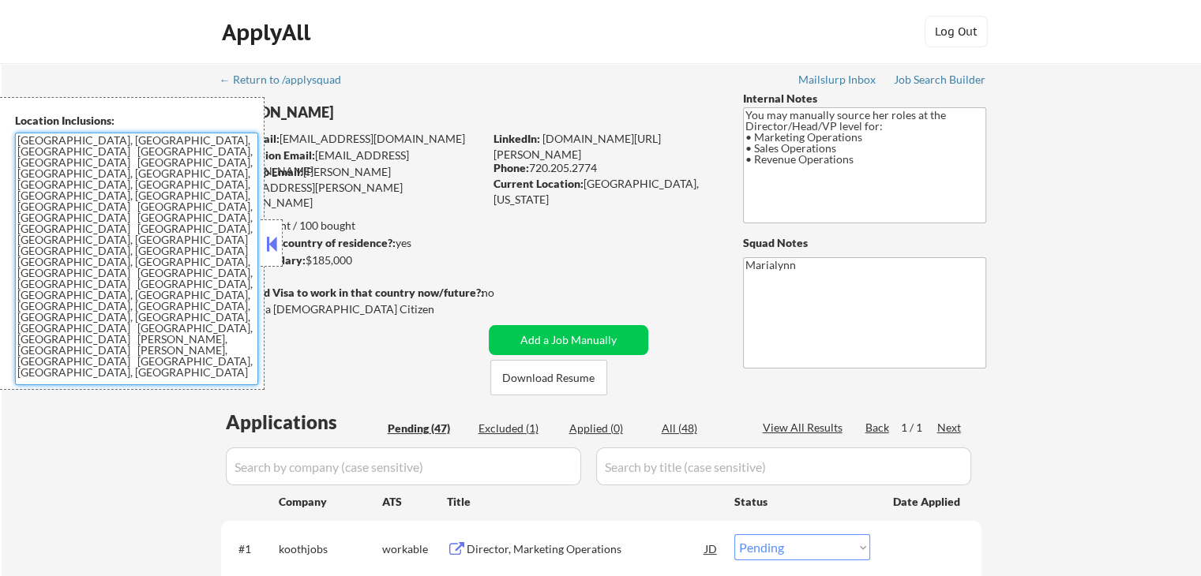
drag, startPoint x: 28, startPoint y: 144, endPoint x: 156, endPoint y: 232, distance: 155.1
click at [166, 273] on textarea "[GEOGRAPHIC_DATA], [GEOGRAPHIC_DATA], [GEOGRAPHIC_DATA] [GEOGRAPHIC_DATA], [GEO…" at bounding box center [136, 259] width 243 height 253
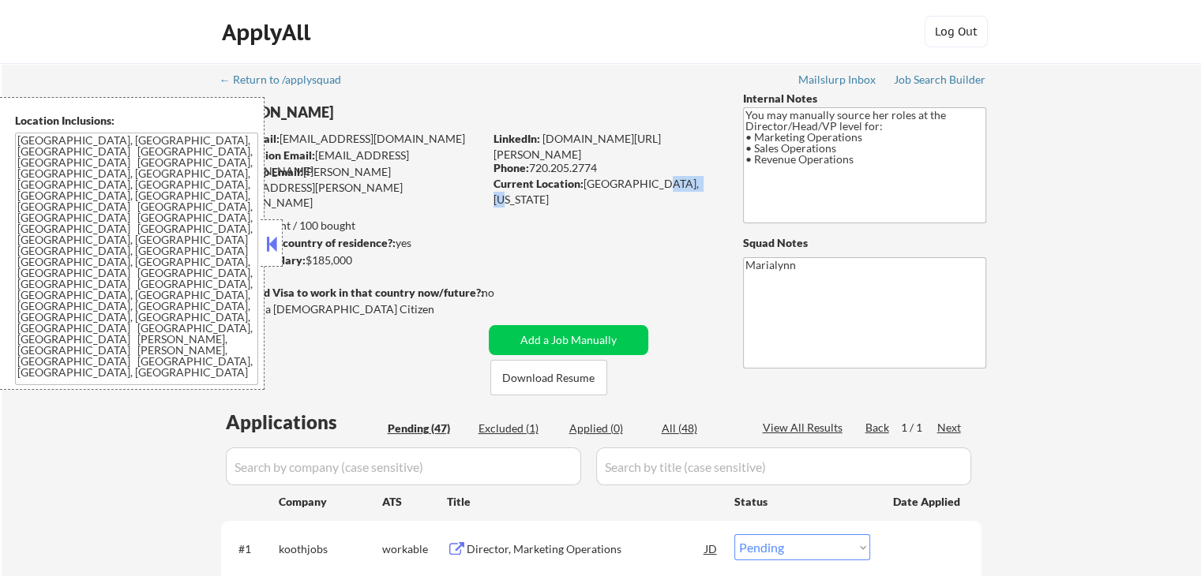
drag, startPoint x: 657, startPoint y: 182, endPoint x: 701, endPoint y: 176, distance: 44.7
click at [701, 176] on div "Current Location: [GEOGRAPHIC_DATA], [US_STATE]" at bounding box center [605, 191] width 223 height 31
copy div "[US_STATE]"
click at [272, 246] on button at bounding box center [271, 244] width 17 height 24
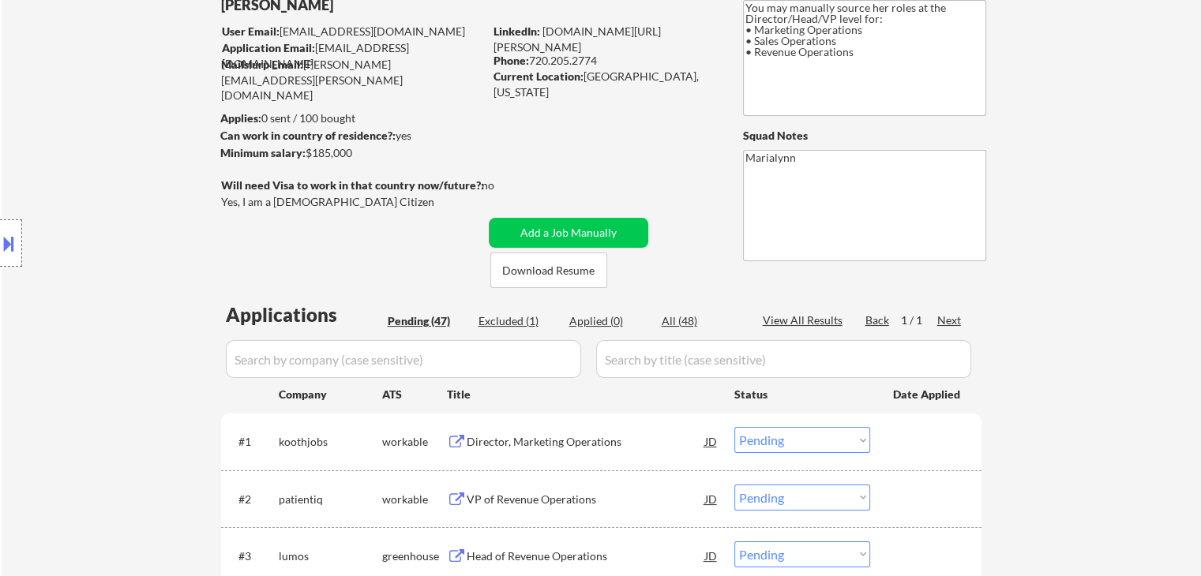
scroll to position [237, 0]
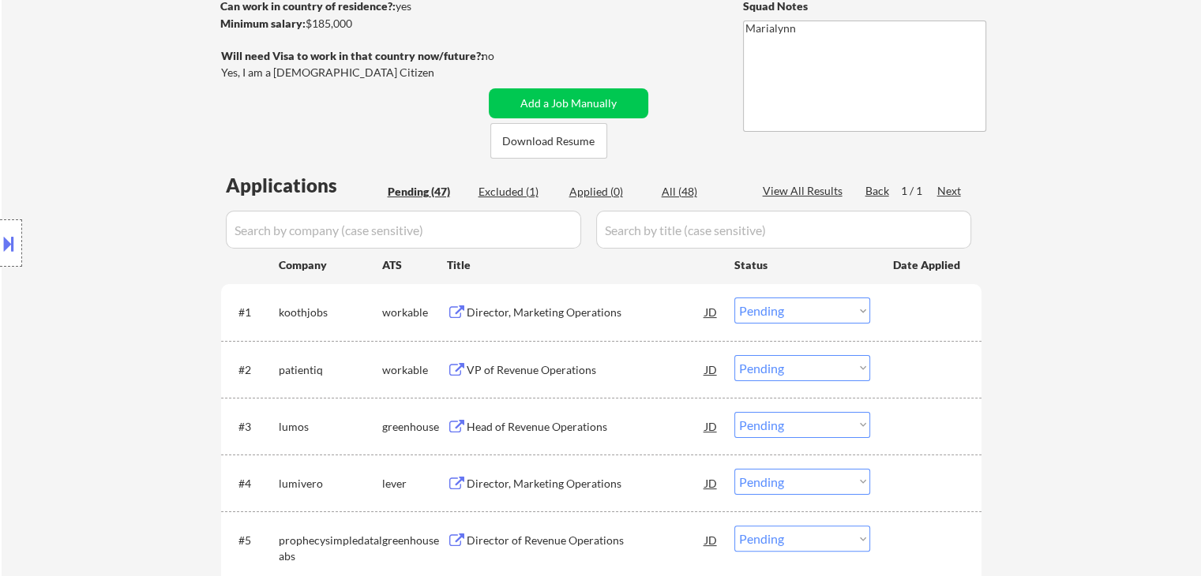
click at [483, 311] on div "Director, Marketing Operations" at bounding box center [586, 313] width 238 height 16
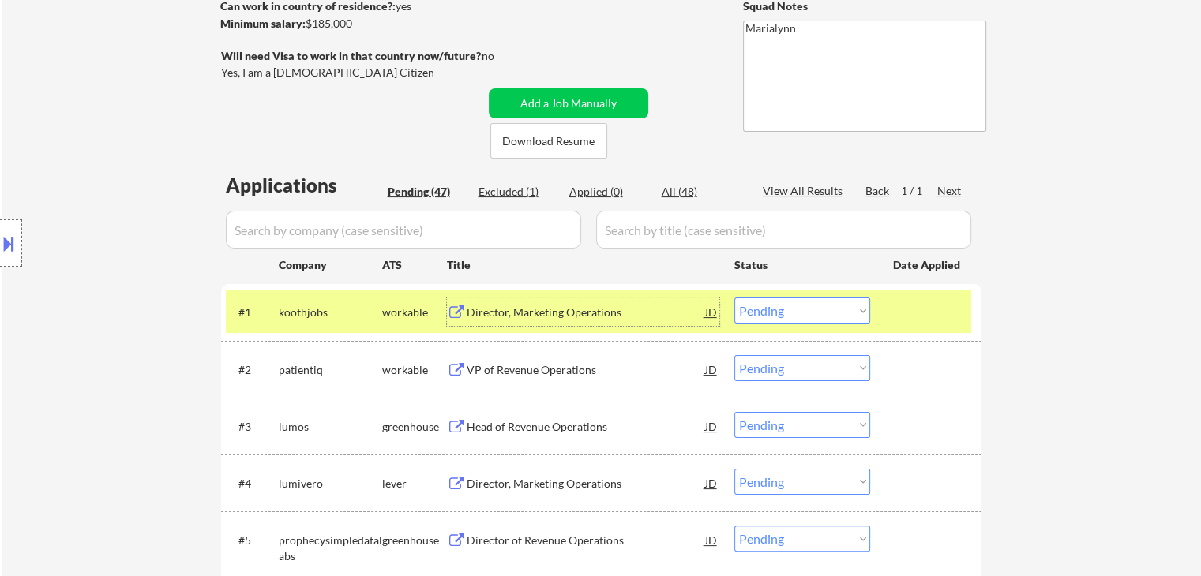
drag, startPoint x: 818, startPoint y: 307, endPoint x: 828, endPoint y: 323, distance: 18.4
click at [819, 309] on select "Choose an option... Pending Applied Excluded (Questions) Excluded (Expired) Exc…" at bounding box center [802, 311] width 136 height 26
click at [734, 298] on select "Choose an option... Pending Applied Excluded (Questions) Excluded (Expired) Exc…" at bounding box center [802, 311] width 136 height 26
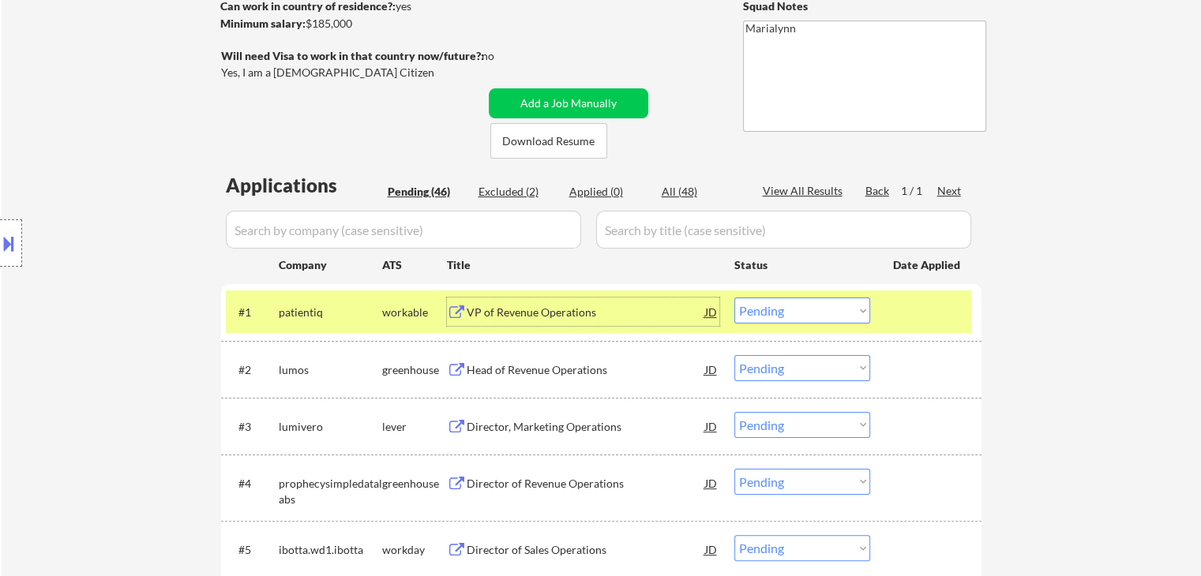
click at [534, 310] on div "VP of Revenue Operations" at bounding box center [586, 313] width 238 height 16
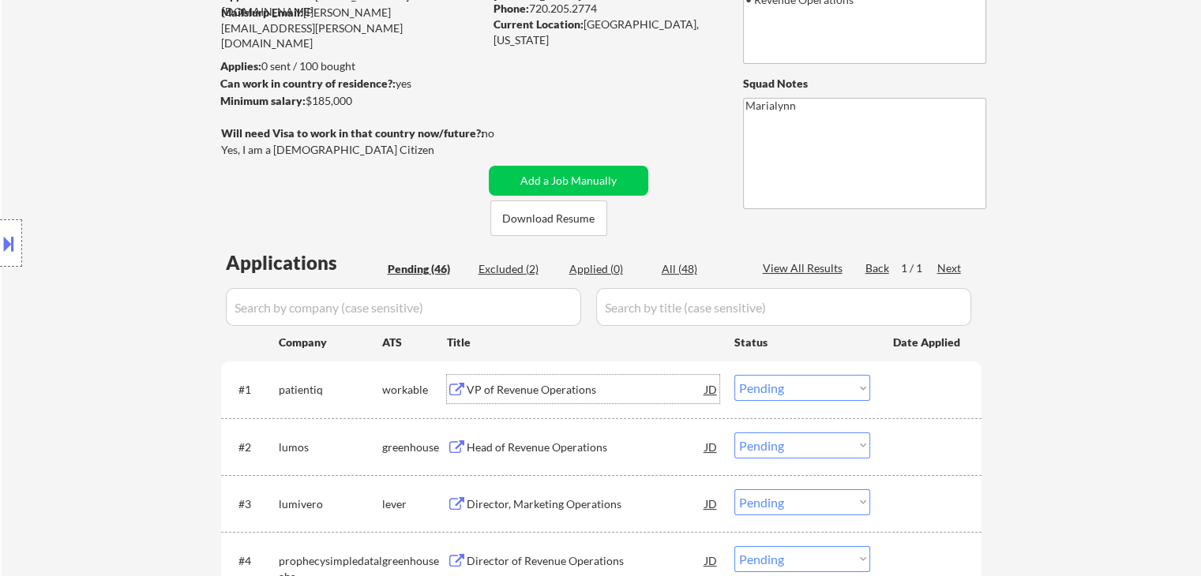
scroll to position [79, 0]
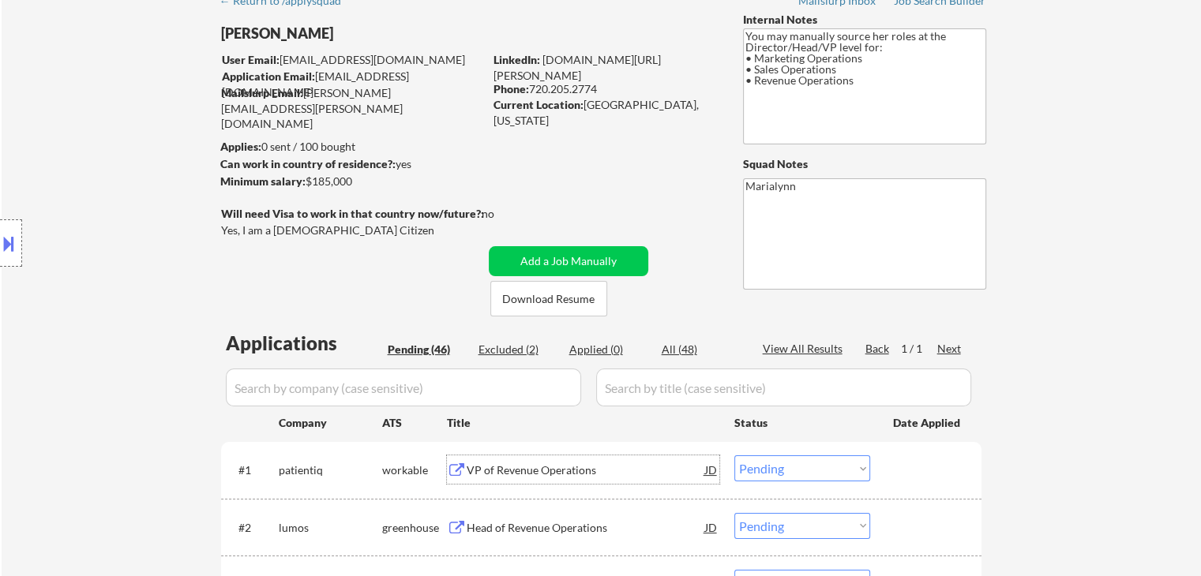
click at [783, 472] on select "Choose an option... Pending Applied Excluded (Questions) Excluded (Expired) Exc…" at bounding box center [802, 469] width 136 height 26
click at [734, 456] on select "Choose an option... Pending Applied Excluded (Questions) Excluded (Expired) Exc…" at bounding box center [802, 469] width 136 height 26
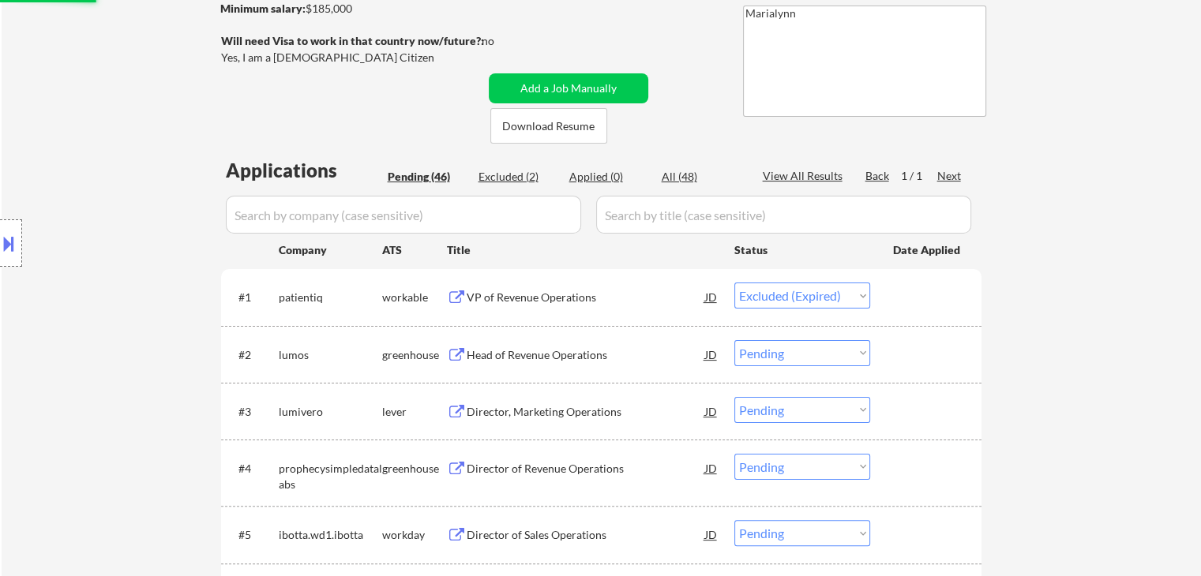
scroll to position [395, 0]
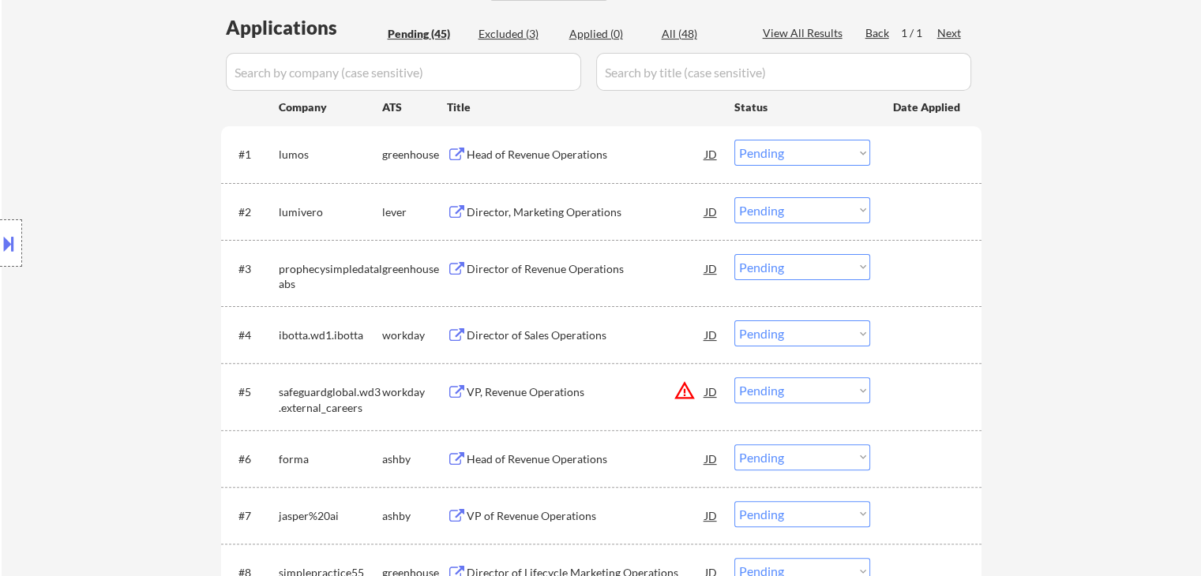
click at [478, 160] on div "Head of Revenue Operations" at bounding box center [586, 155] width 238 height 16
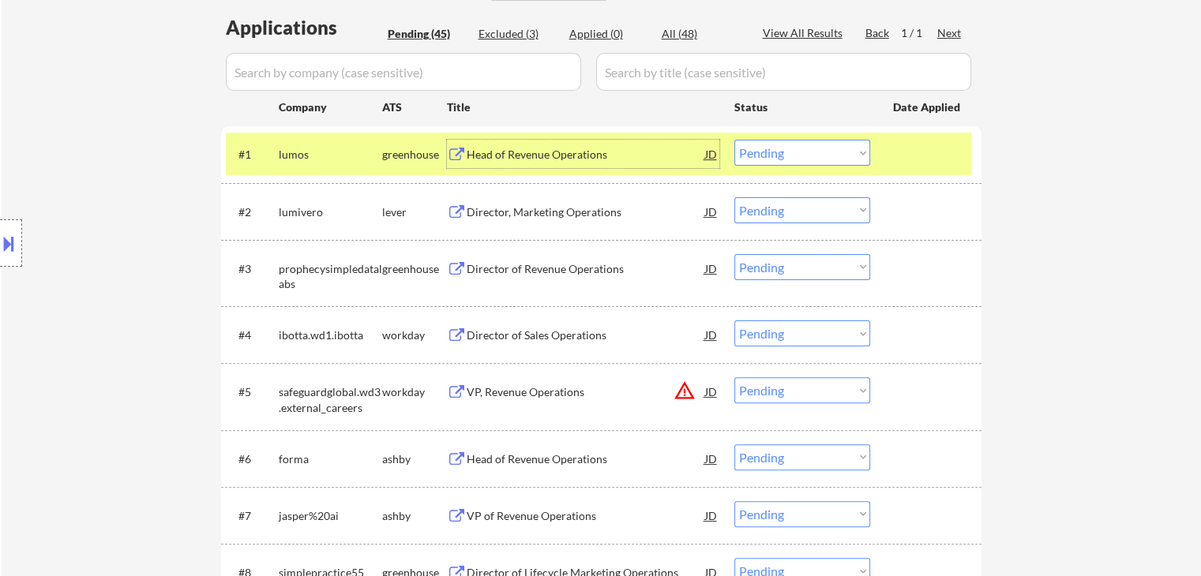
click at [821, 155] on select "Choose an option... Pending Applied Excluded (Questions) Excluded (Expired) Exc…" at bounding box center [802, 153] width 136 height 26
click at [734, 140] on select "Choose an option... Pending Applied Excluded (Questions) Excluded (Expired) Exc…" at bounding box center [802, 153] width 136 height 26
select select ""pending""
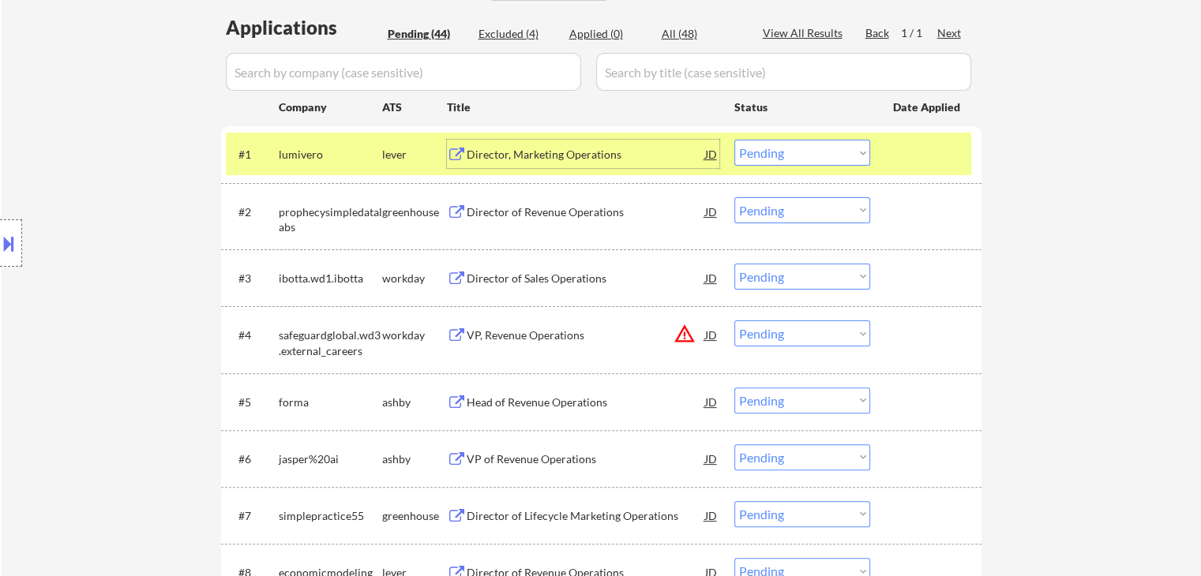
click at [507, 162] on div "Director, Marketing Operations" at bounding box center [586, 155] width 238 height 16
